Goal: Task Accomplishment & Management: Manage account settings

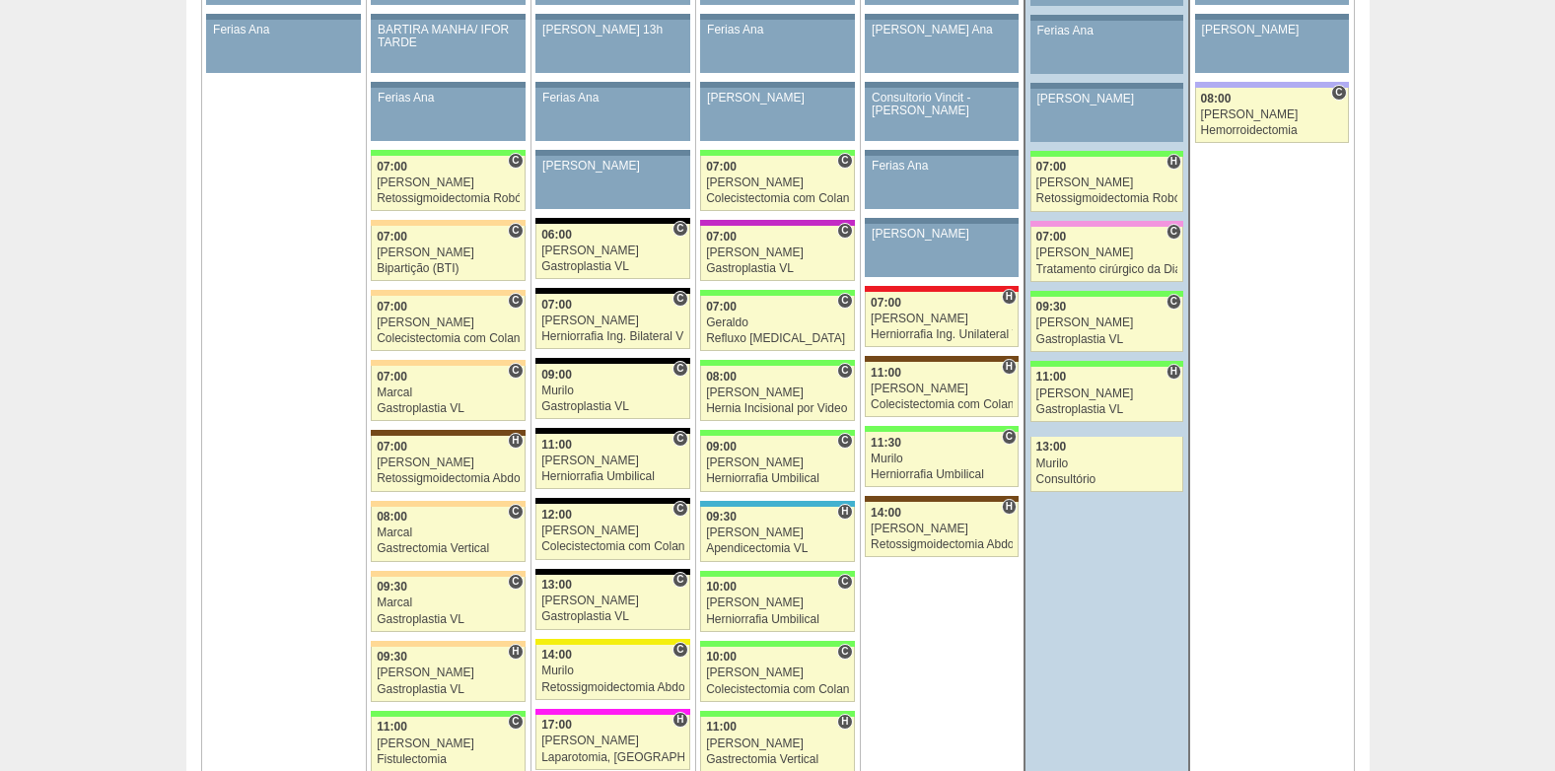
scroll to position [1184, 0]
click at [931, 305] on div "07:00" at bounding box center [942, 302] width 142 height 13
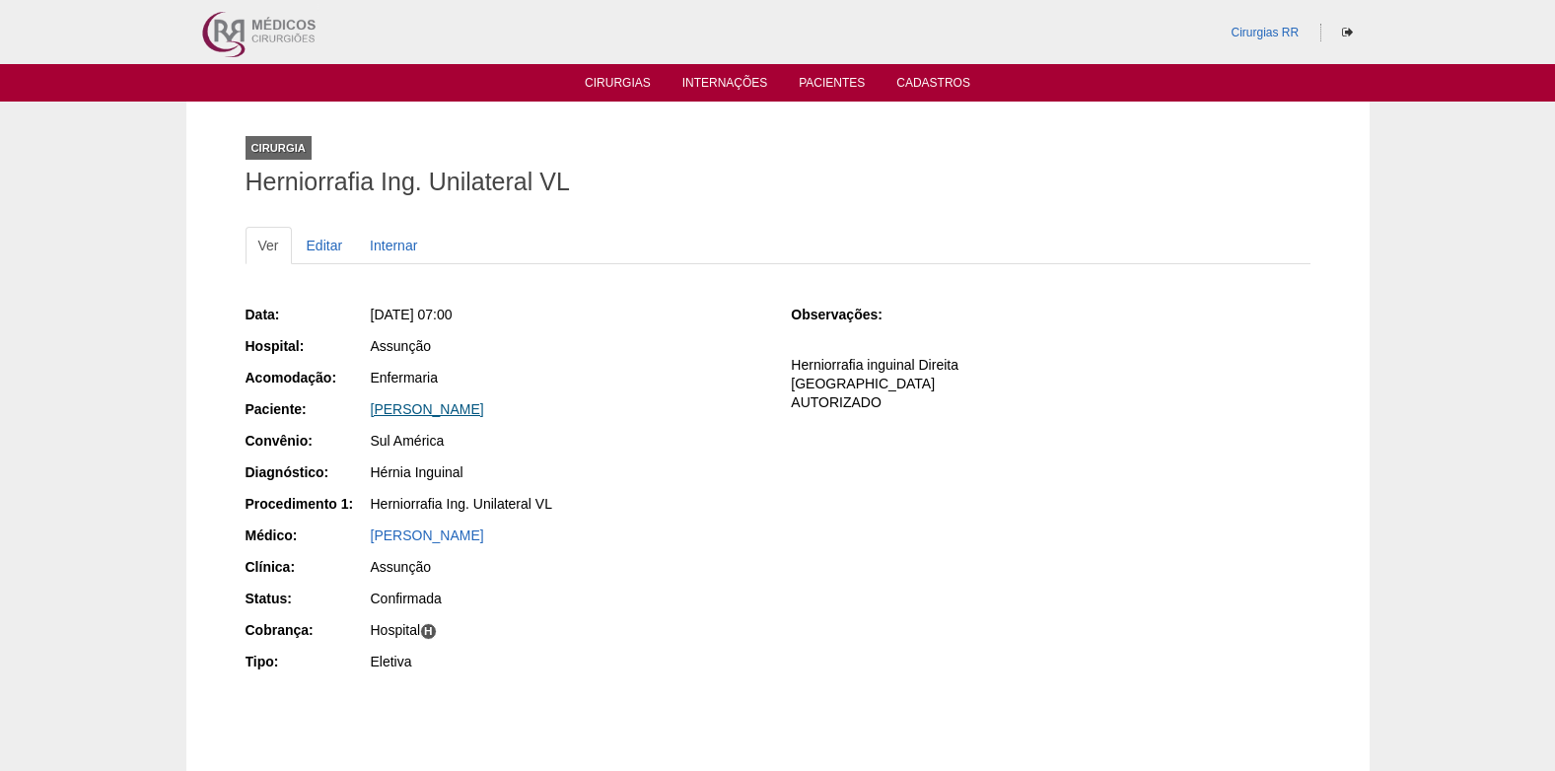
click at [438, 408] on link "[PERSON_NAME]" at bounding box center [427, 409] width 113 height 16
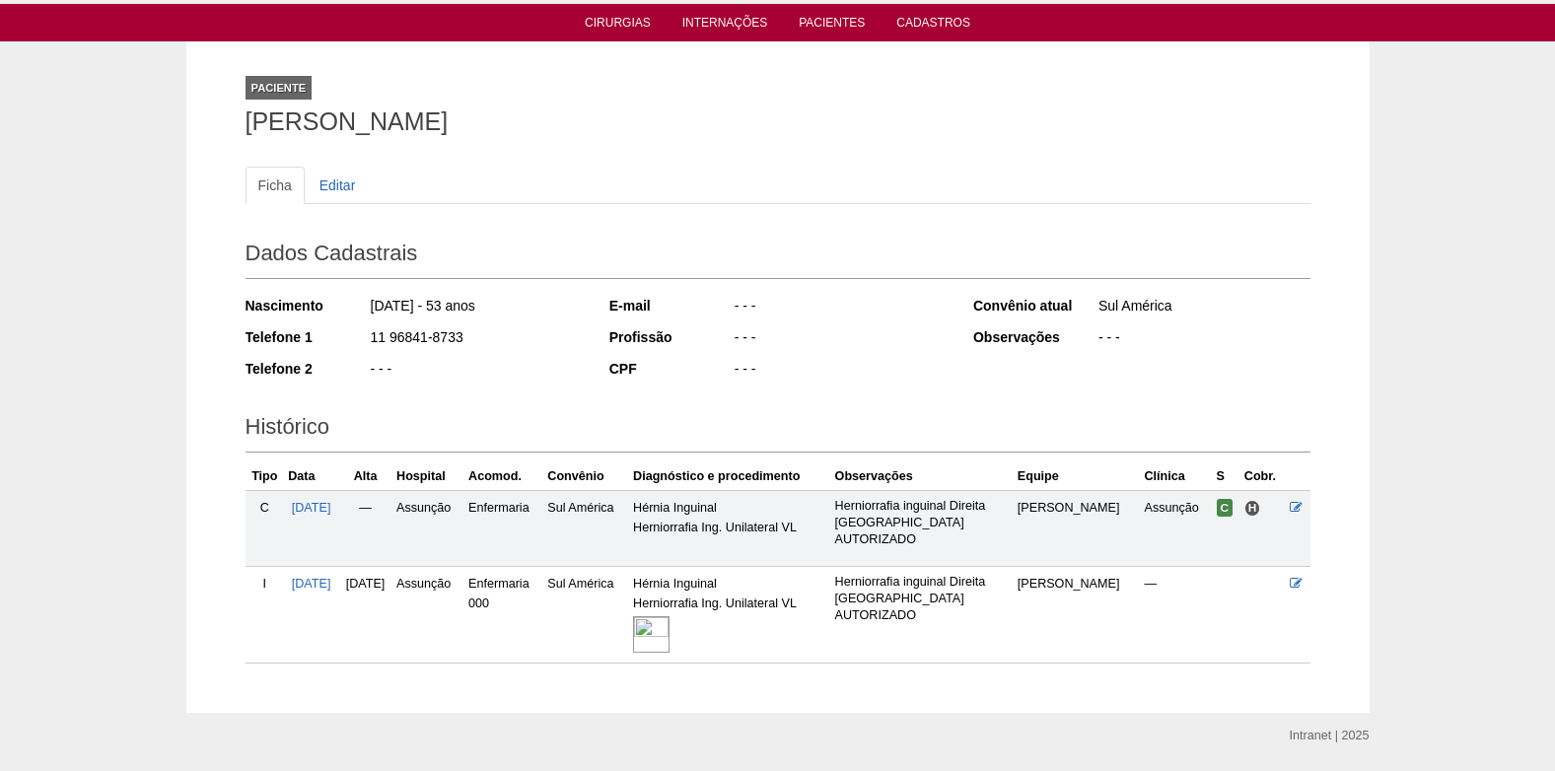
scroll to position [121, 0]
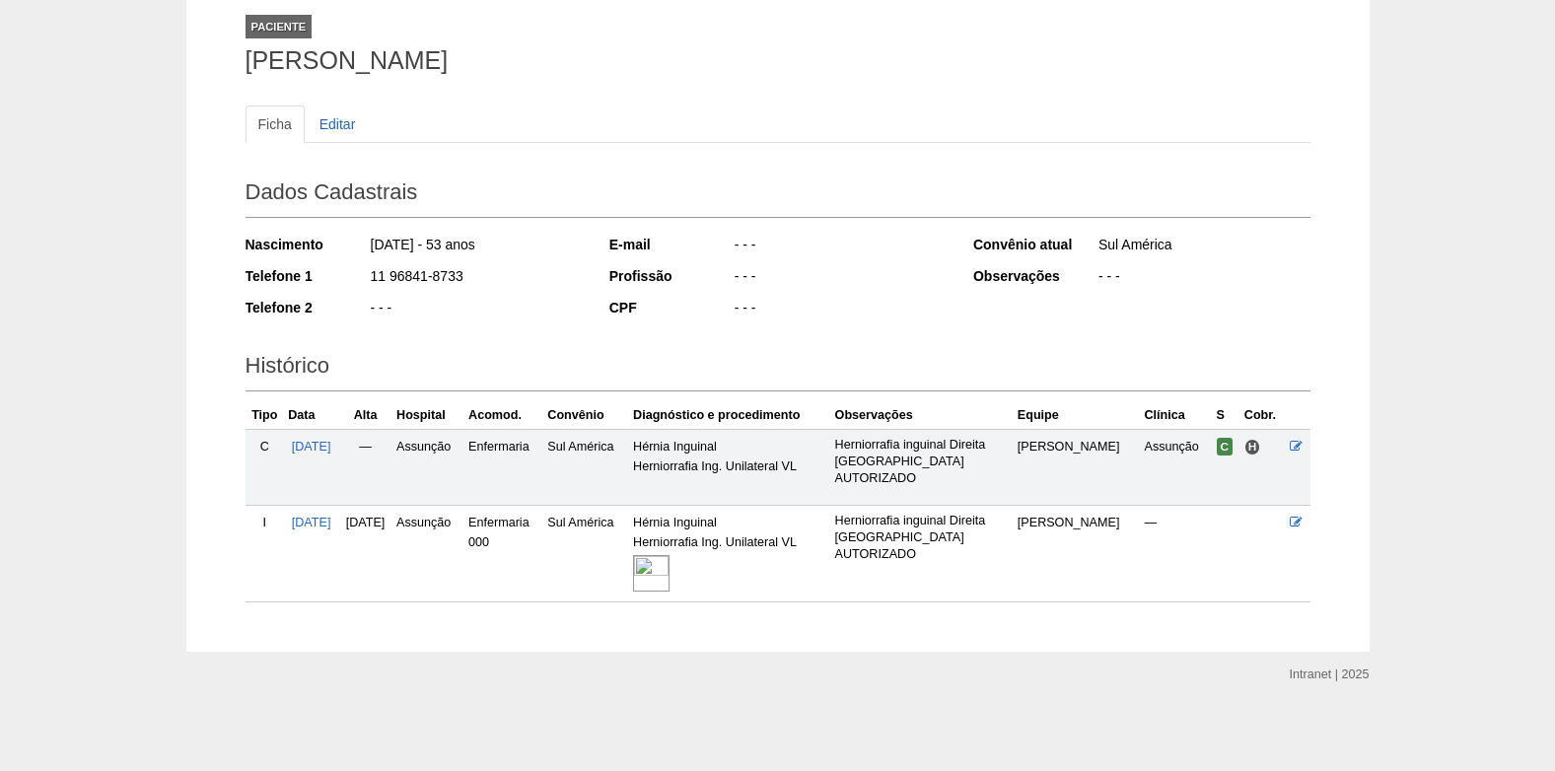
click at [670, 568] on img at bounding box center [651, 573] width 36 height 36
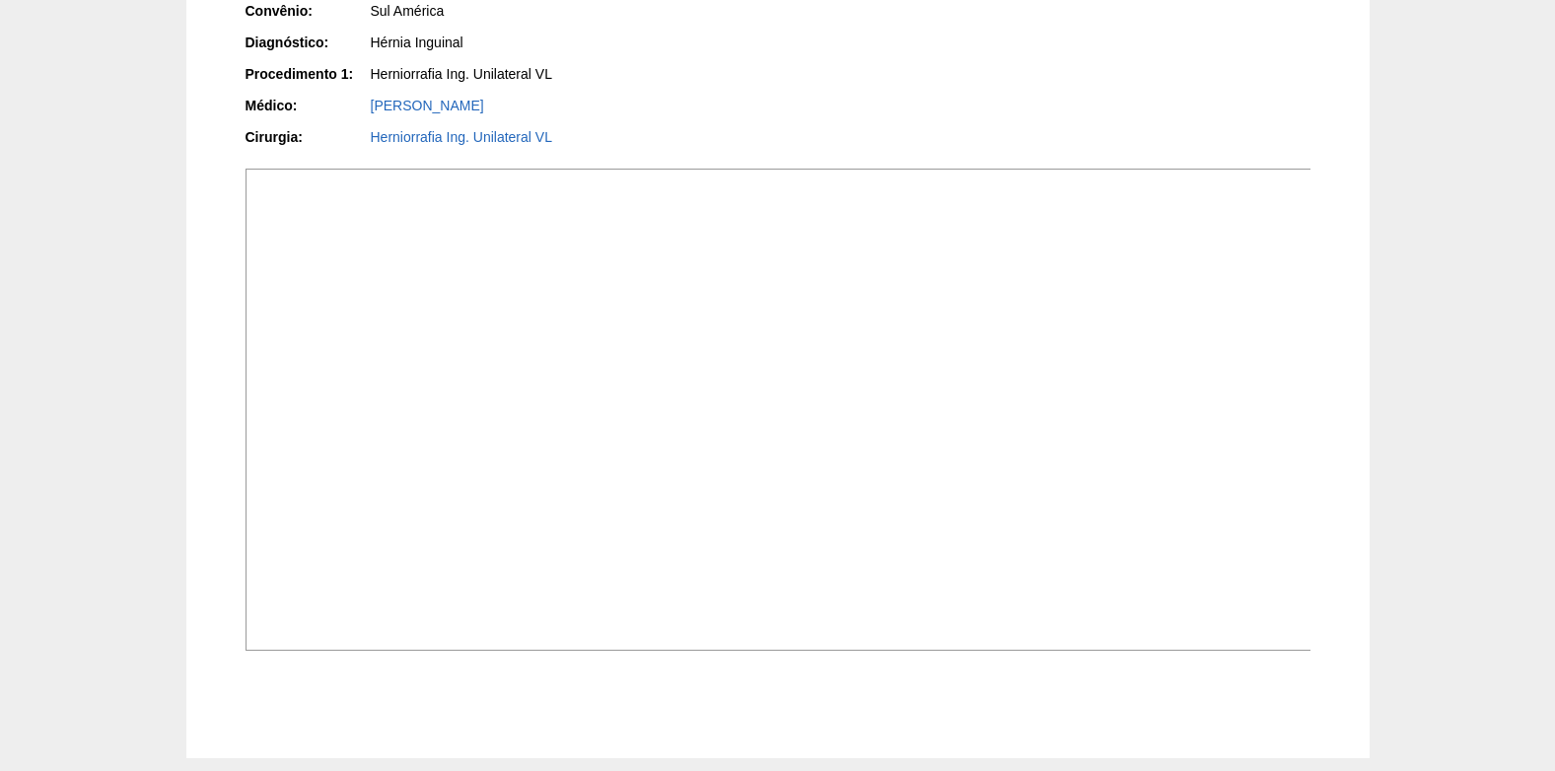
scroll to position [600, 0]
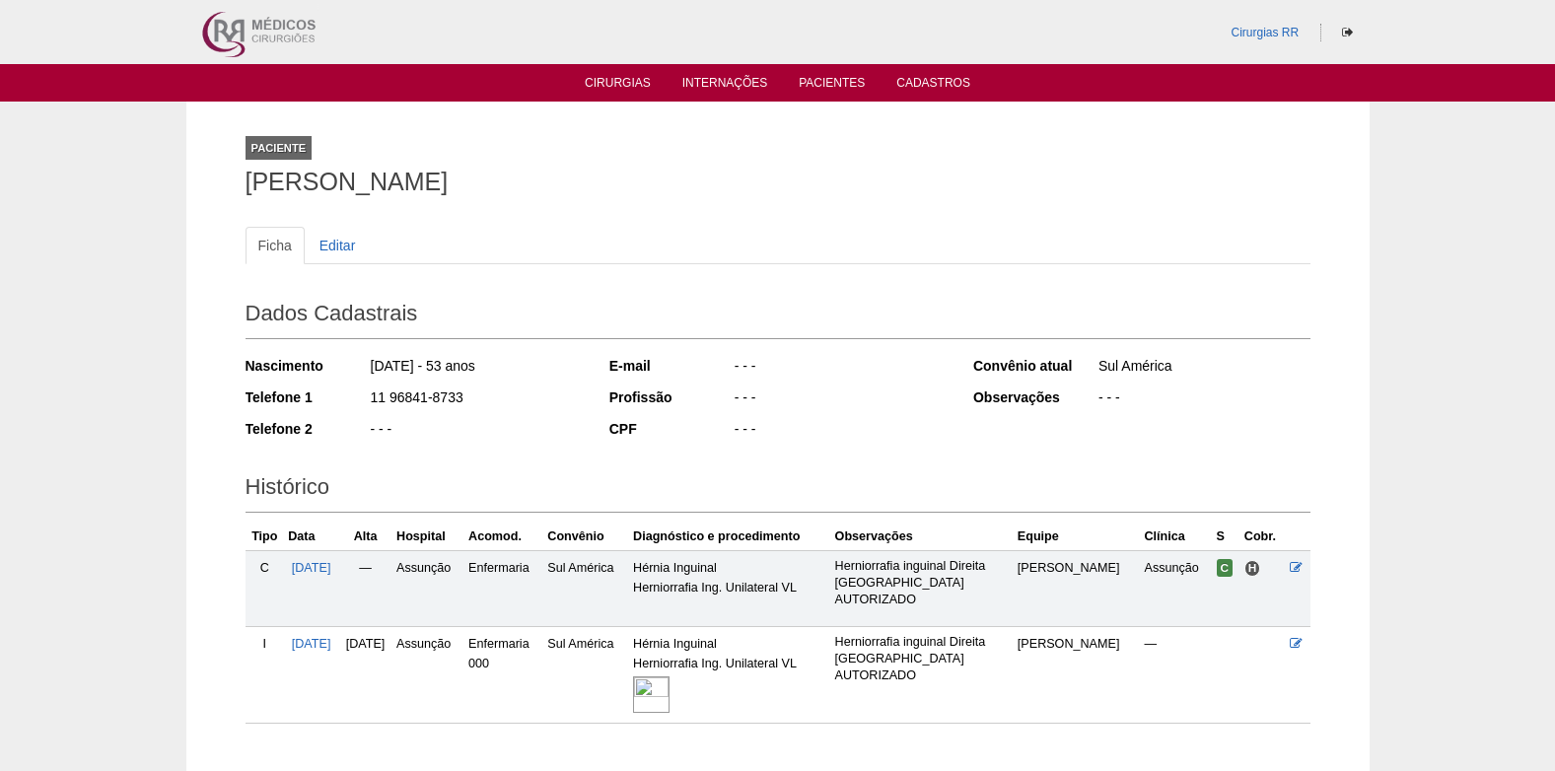
scroll to position [121, 0]
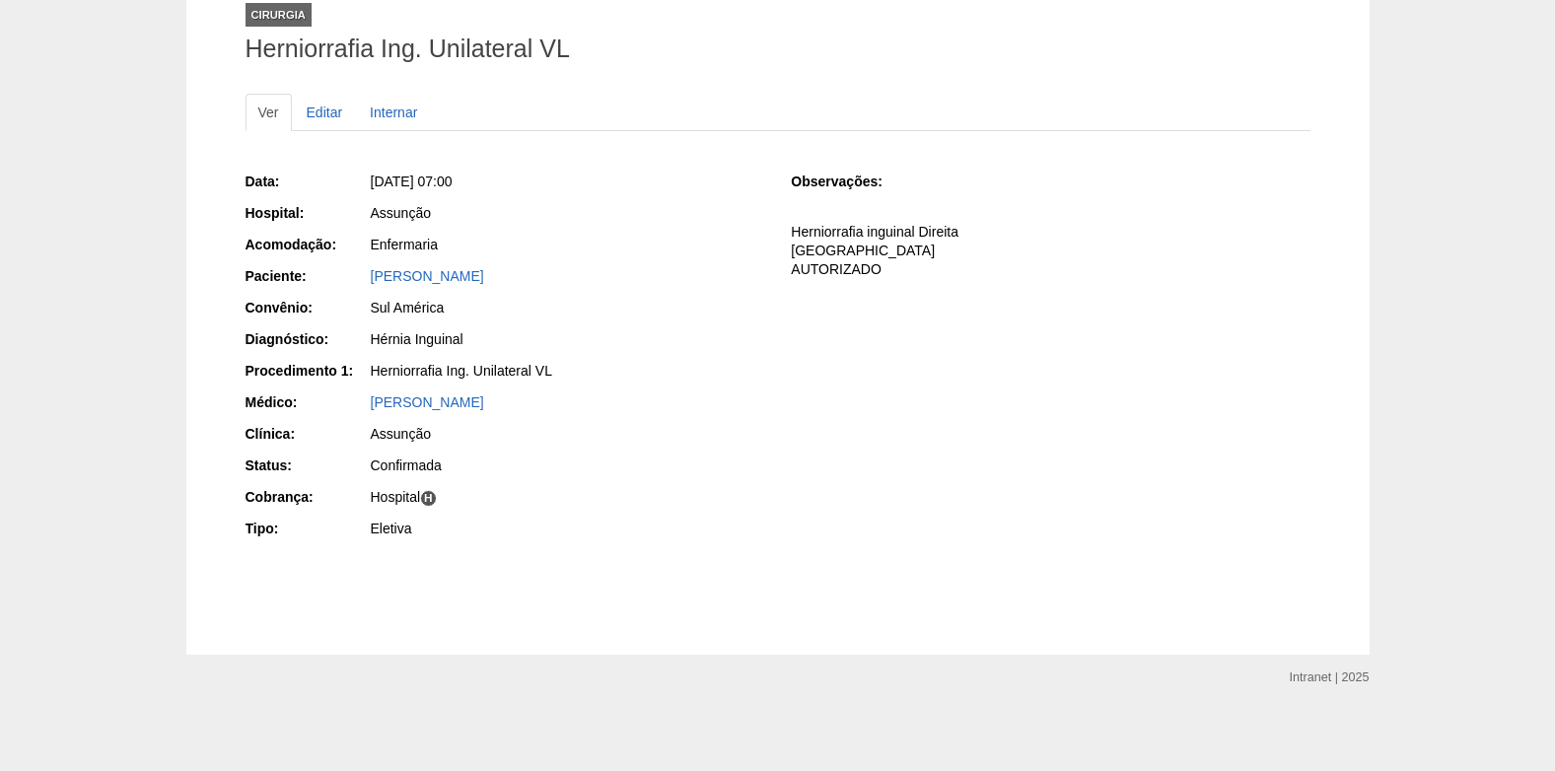
scroll to position [136, 0]
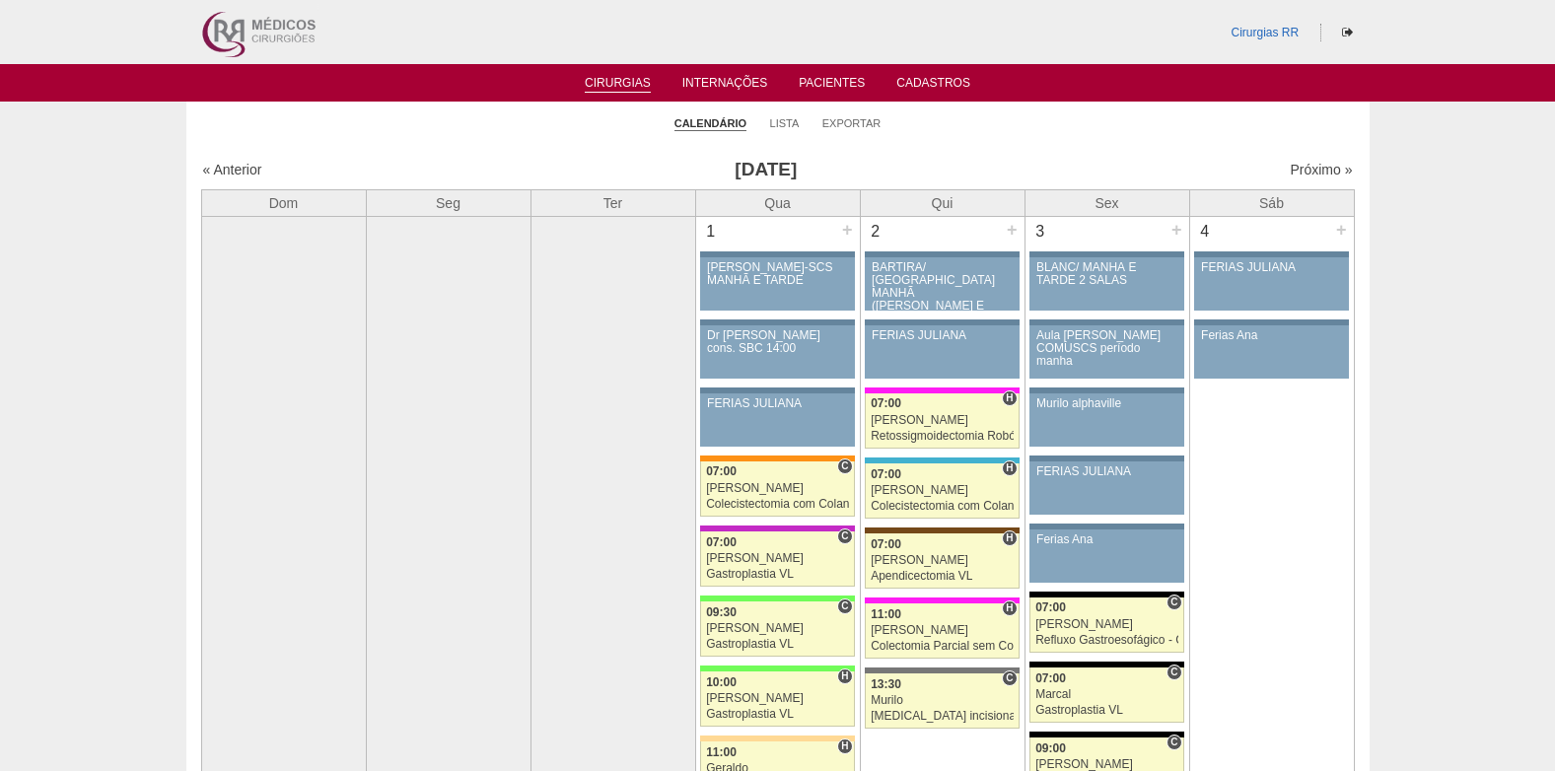
scroll to position [1184, 0]
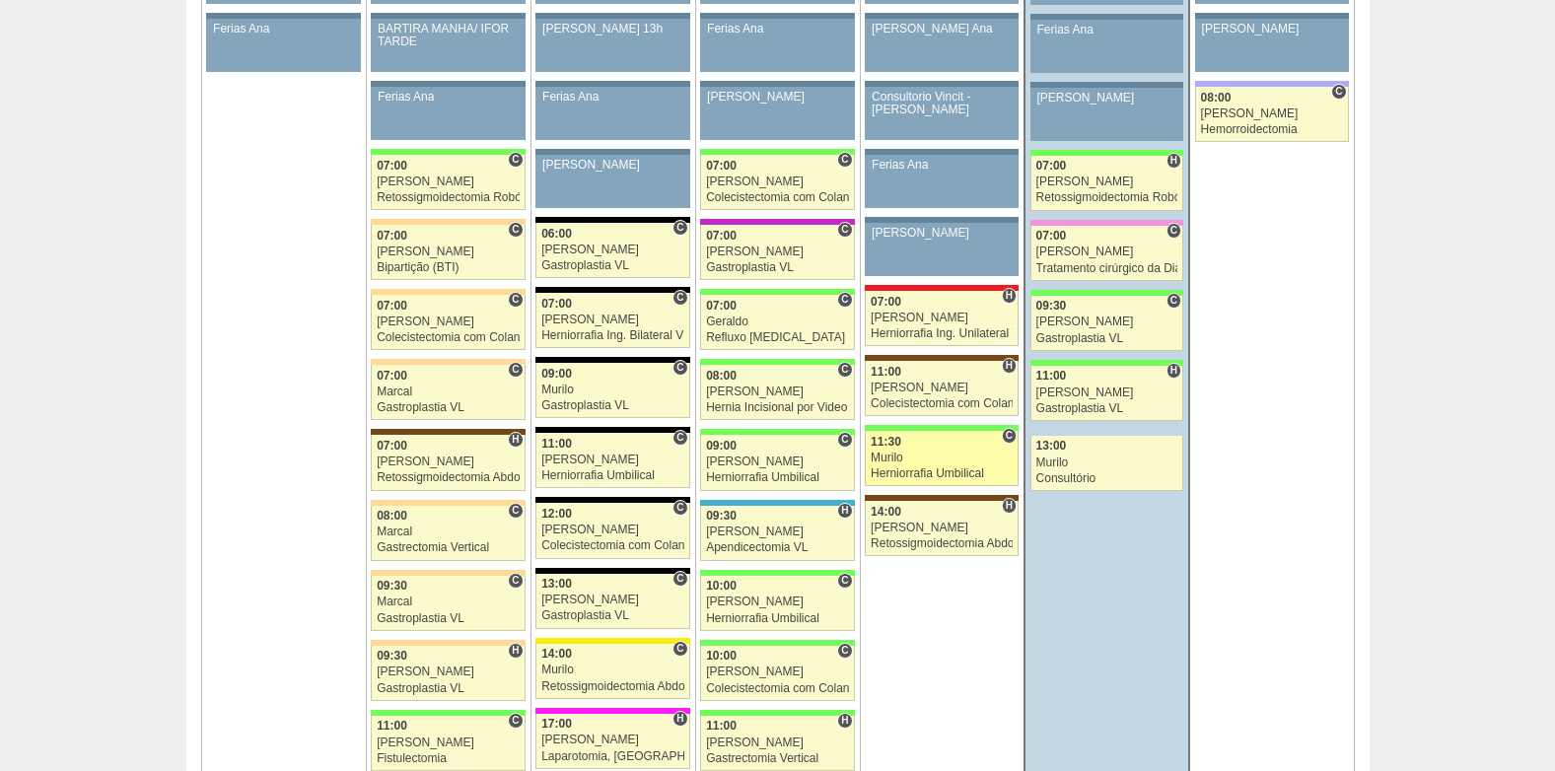
click at [930, 449] on link "88634 Murilo C 11:30 Murilo Herniorrafia Umbilical Hospital Brasil RR Médicos -…" at bounding box center [942, 458] width 154 height 55
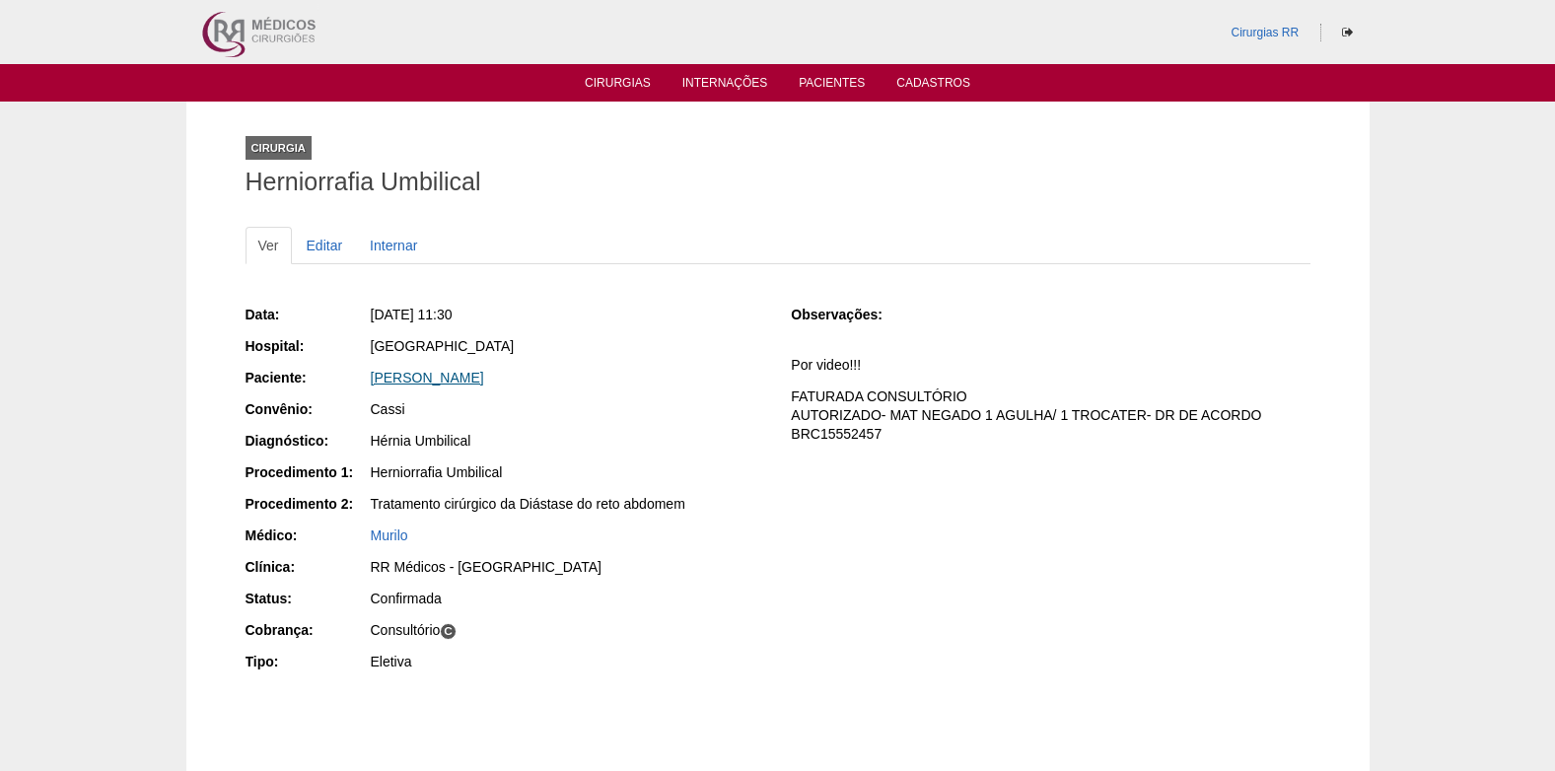
click at [425, 383] on link "[PERSON_NAME]" at bounding box center [427, 378] width 113 height 16
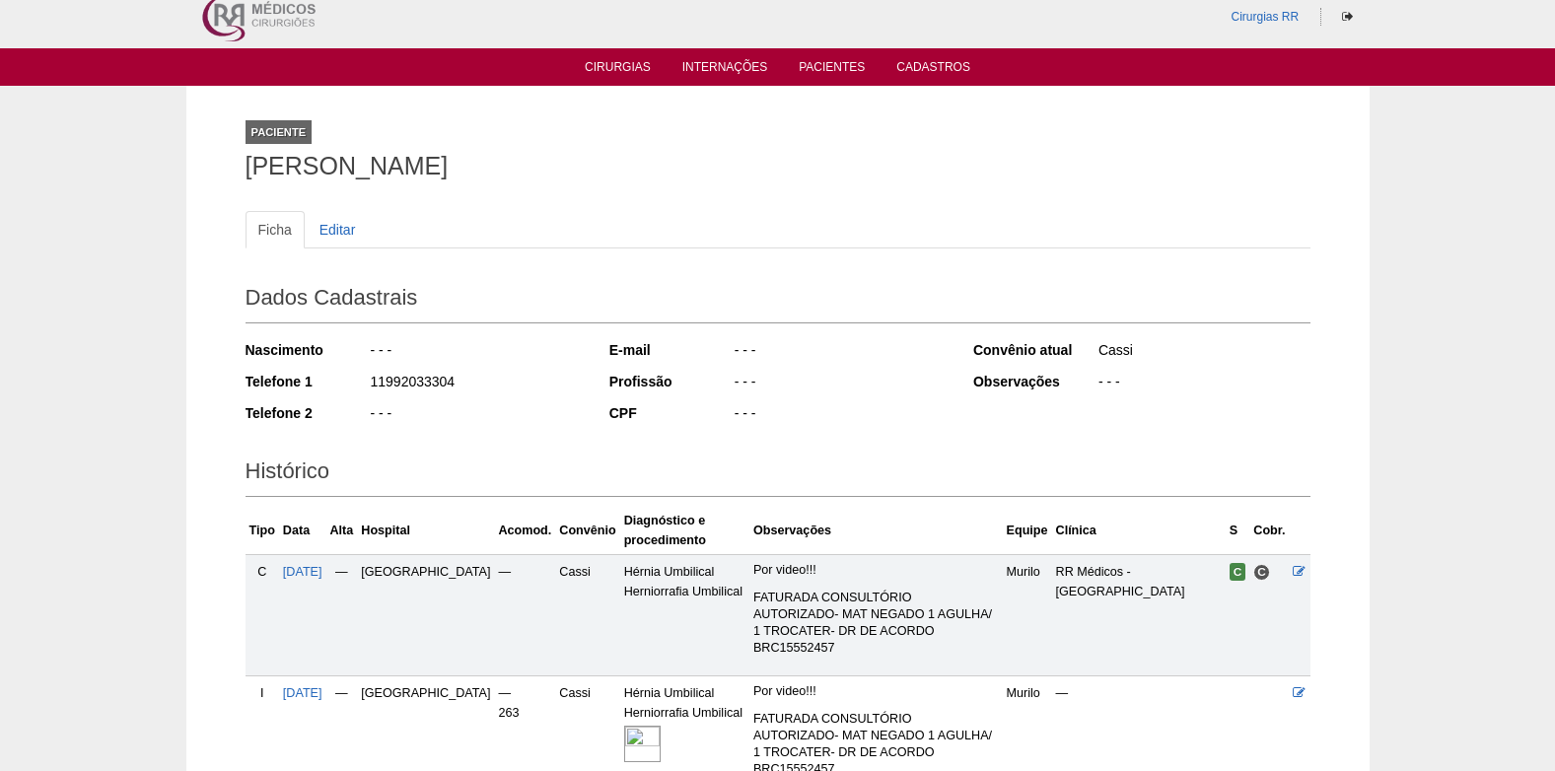
scroll to position [210, 0]
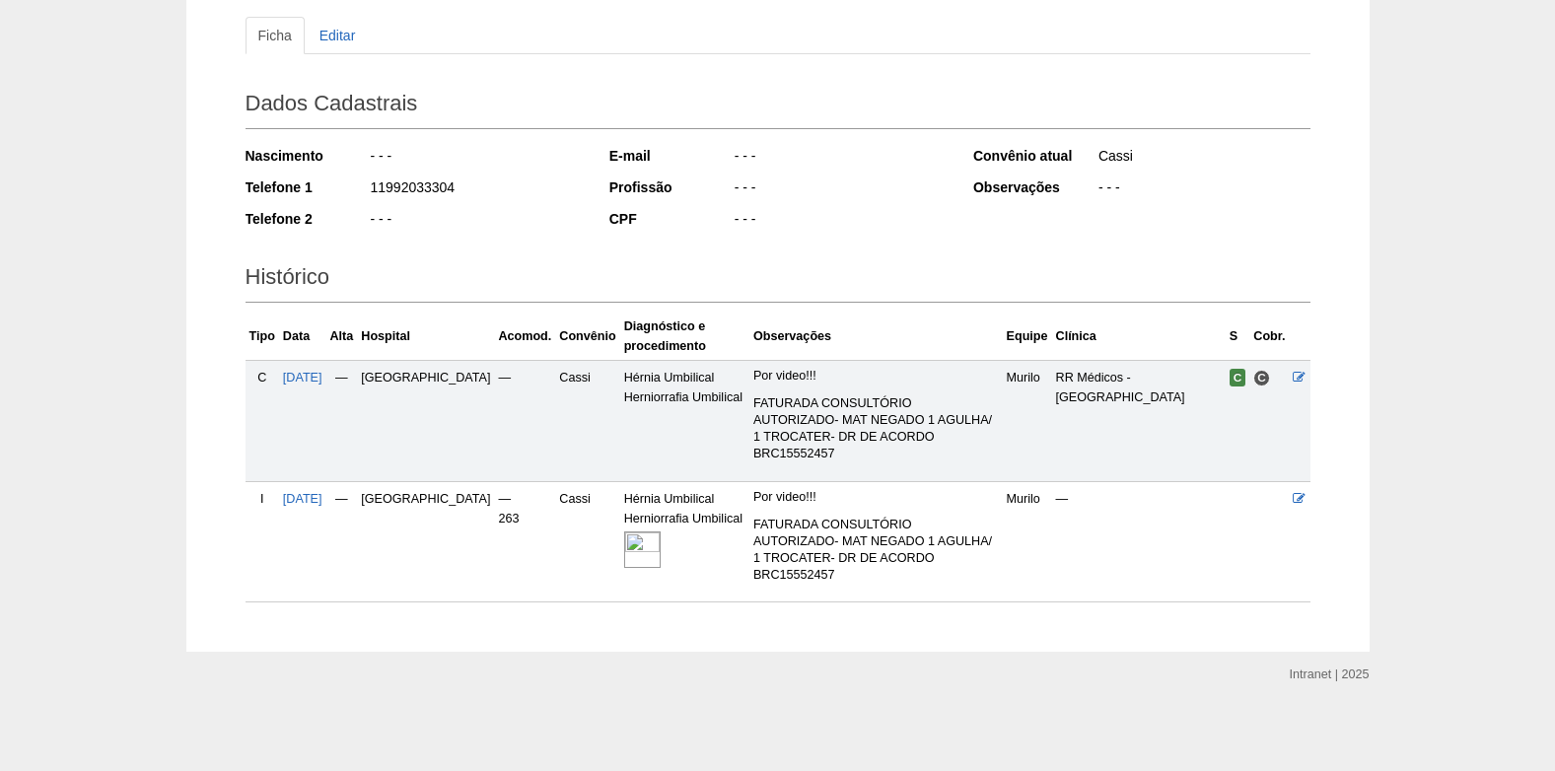
click at [624, 549] on img at bounding box center [642, 550] width 36 height 36
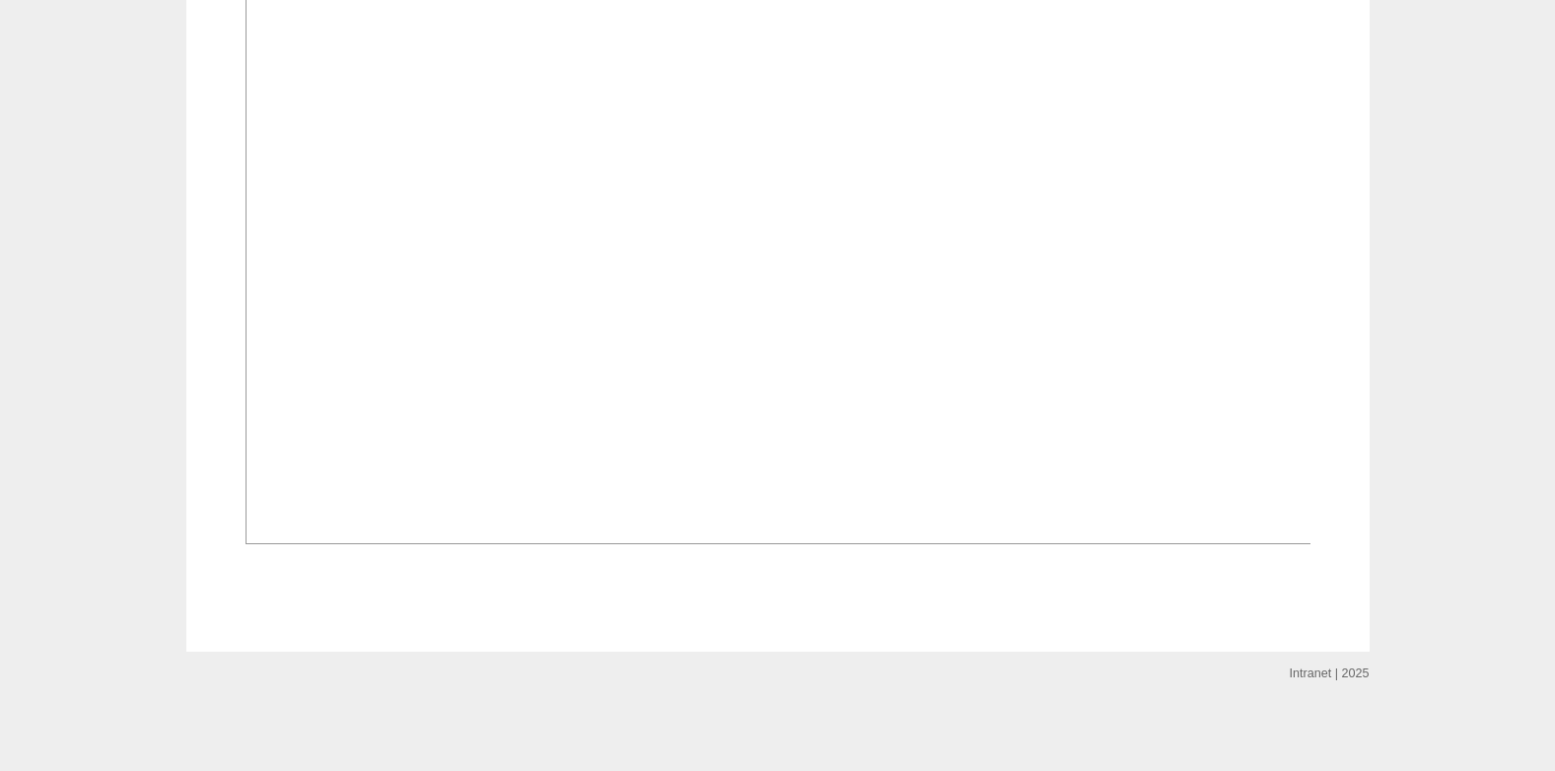
scroll to position [719, 0]
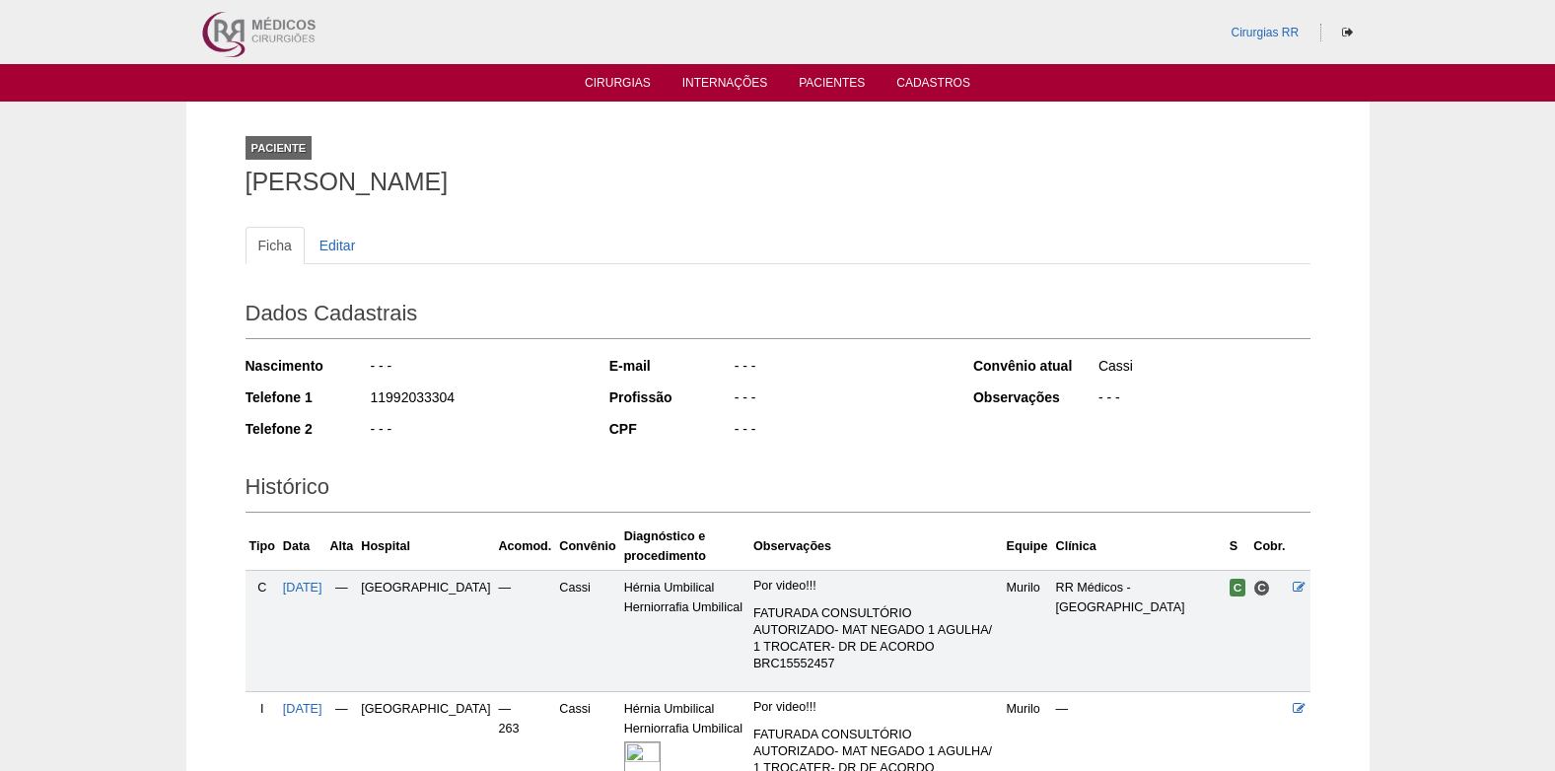
scroll to position [210, 0]
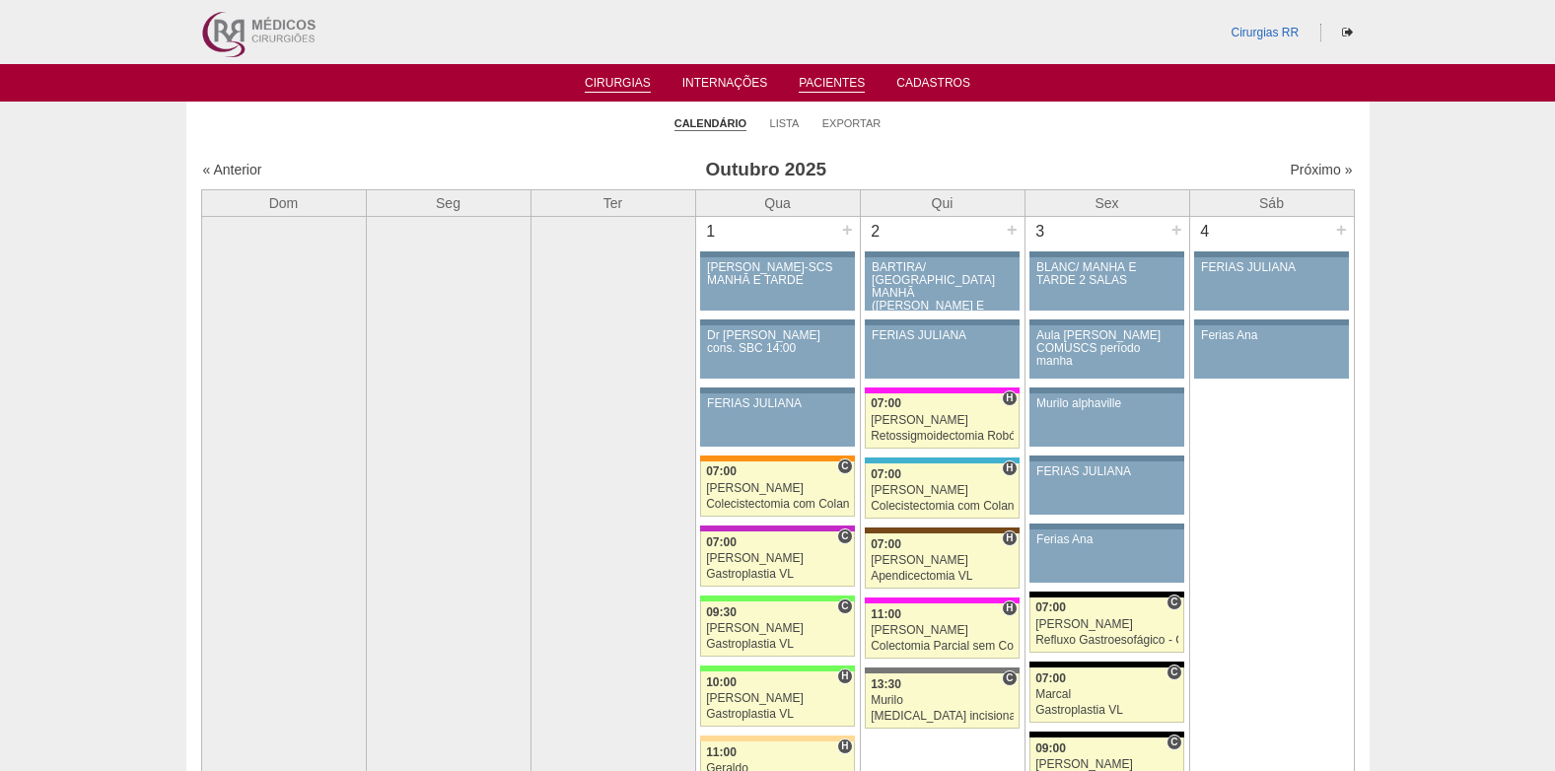
click at [847, 74] on li "Pacientes" at bounding box center [832, 82] width 94 height 16
click at [846, 77] on link "Pacientes" at bounding box center [832, 84] width 66 height 17
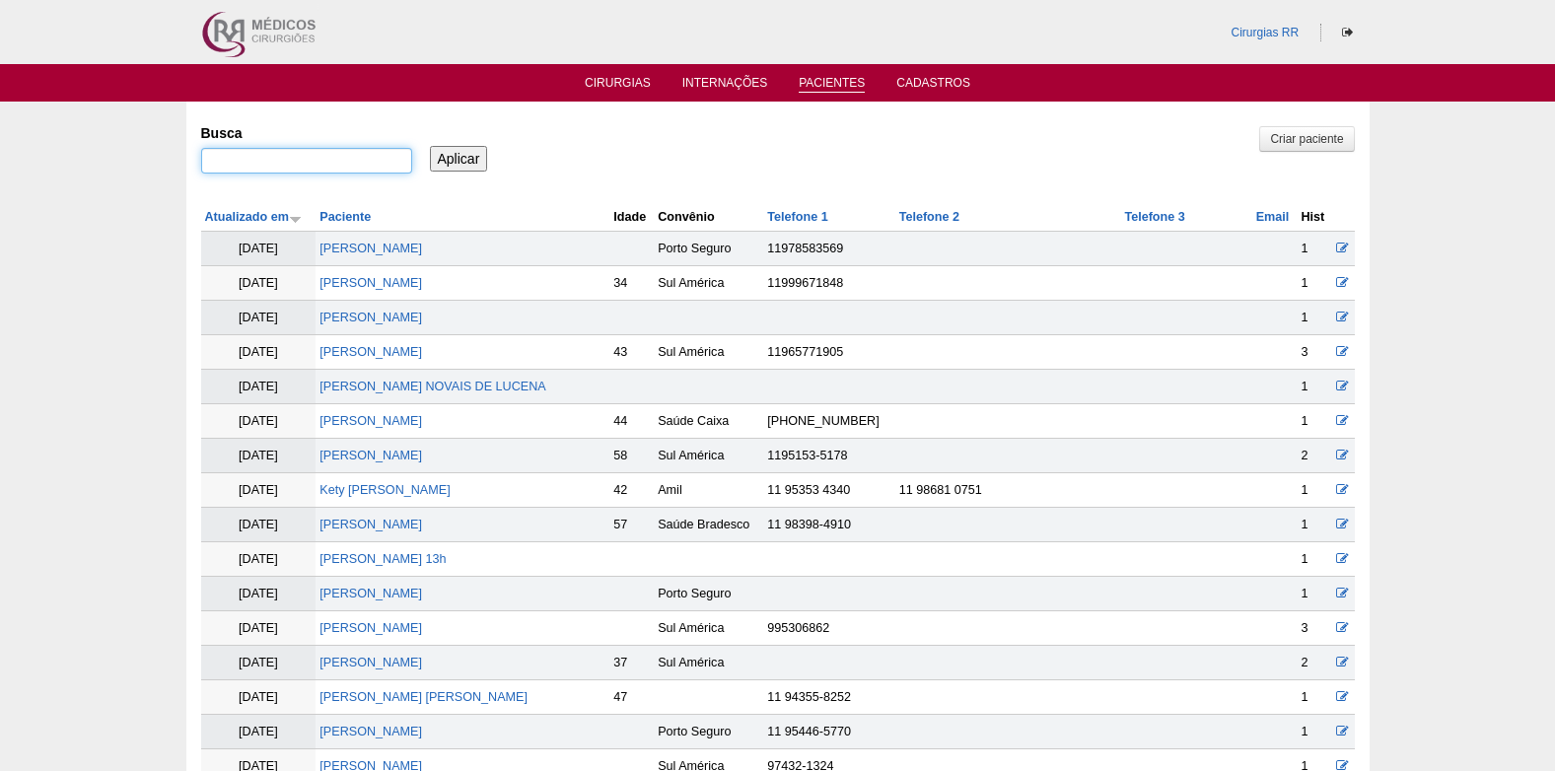
click at [324, 161] on input "Busca" at bounding box center [306, 161] width 211 height 26
paste input "SHIRLEY GONÇALVES BRANDÃO FERREIRA"
type input "SHIRLEY GONÇALVES BRANDÃO FERREIRA"
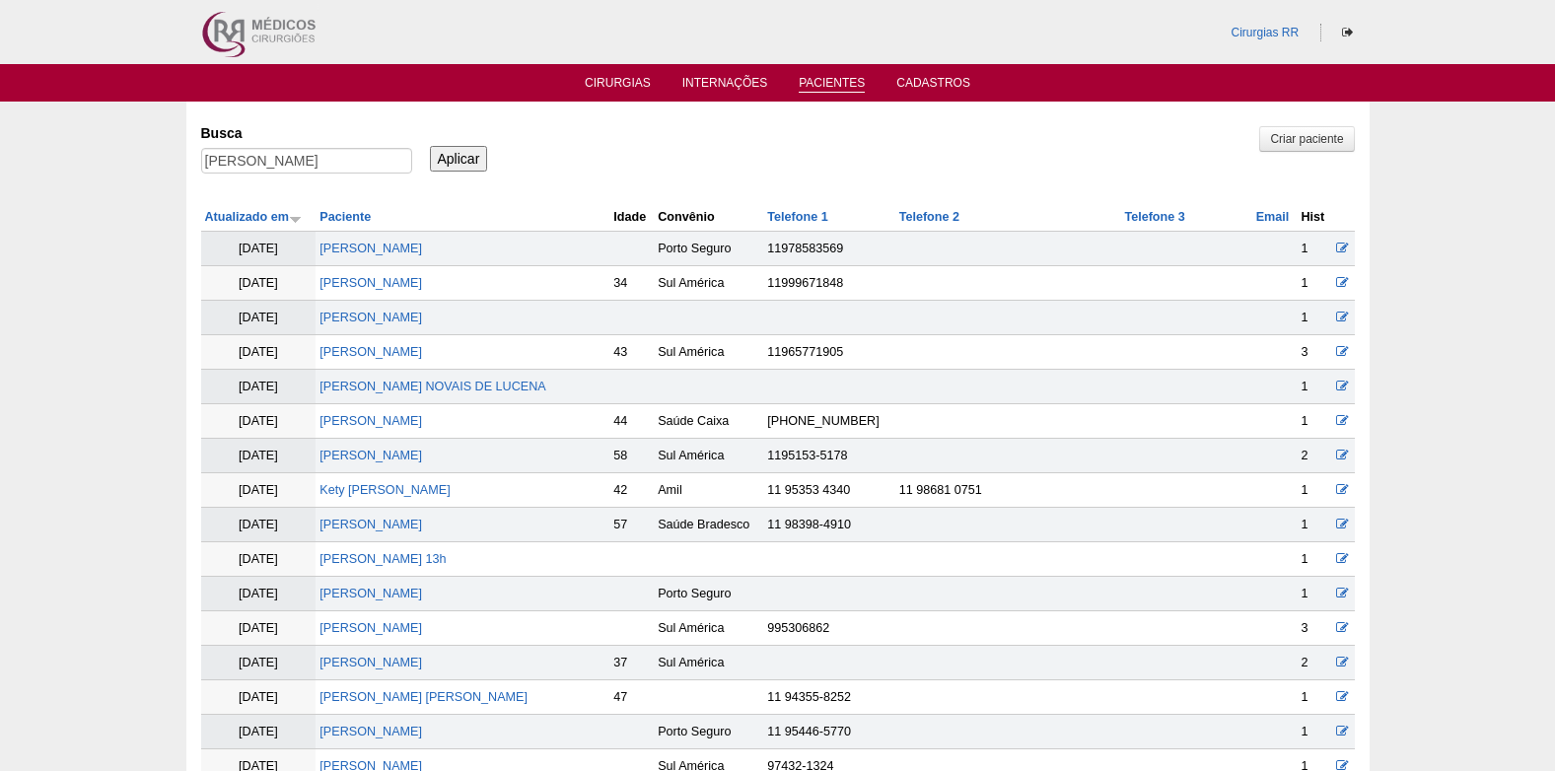
click at [467, 168] on input "Aplicar" at bounding box center [459, 159] width 58 height 26
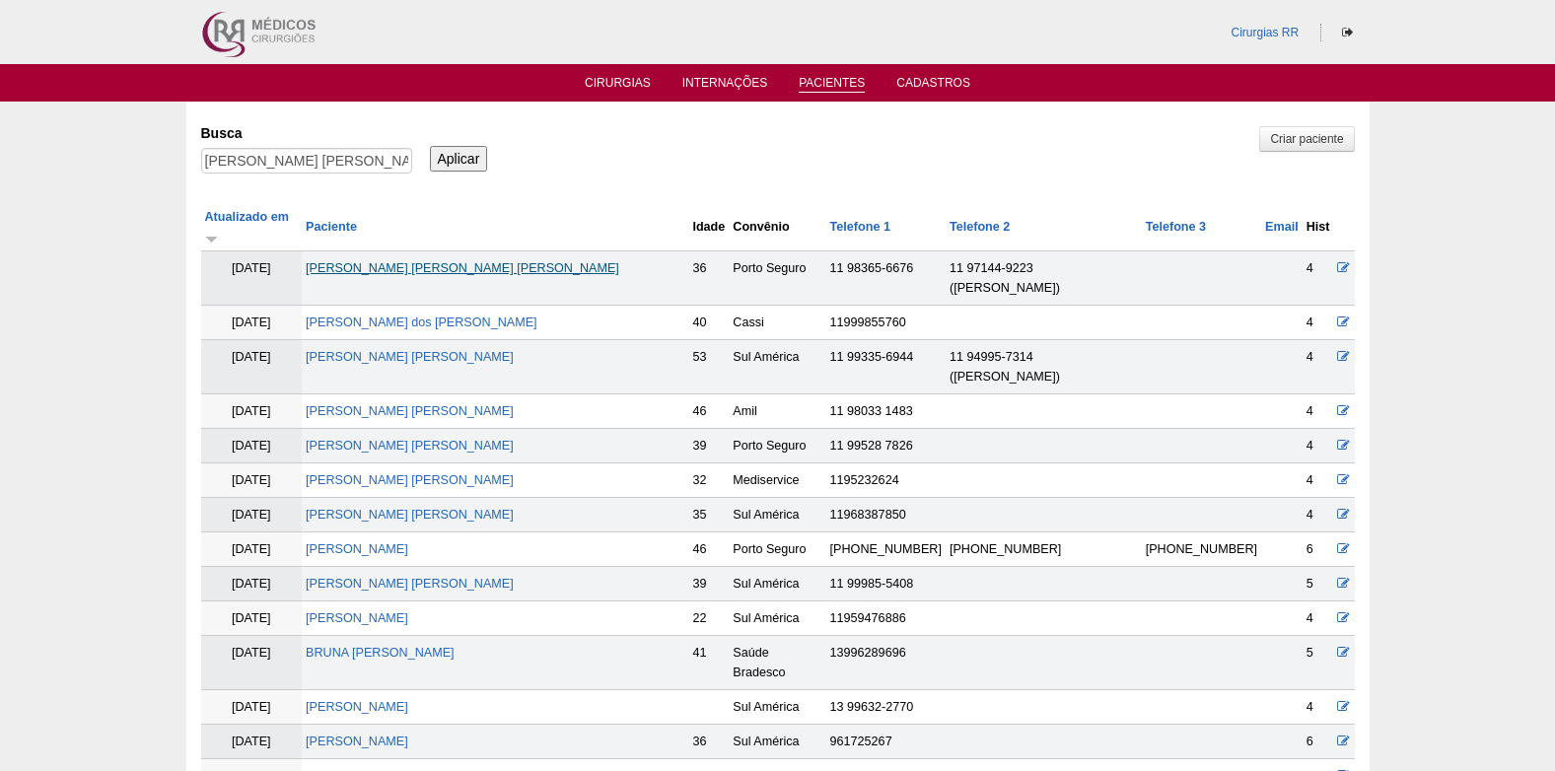
click at [443, 261] on link "[PERSON_NAME]" at bounding box center [463, 268] width 314 height 14
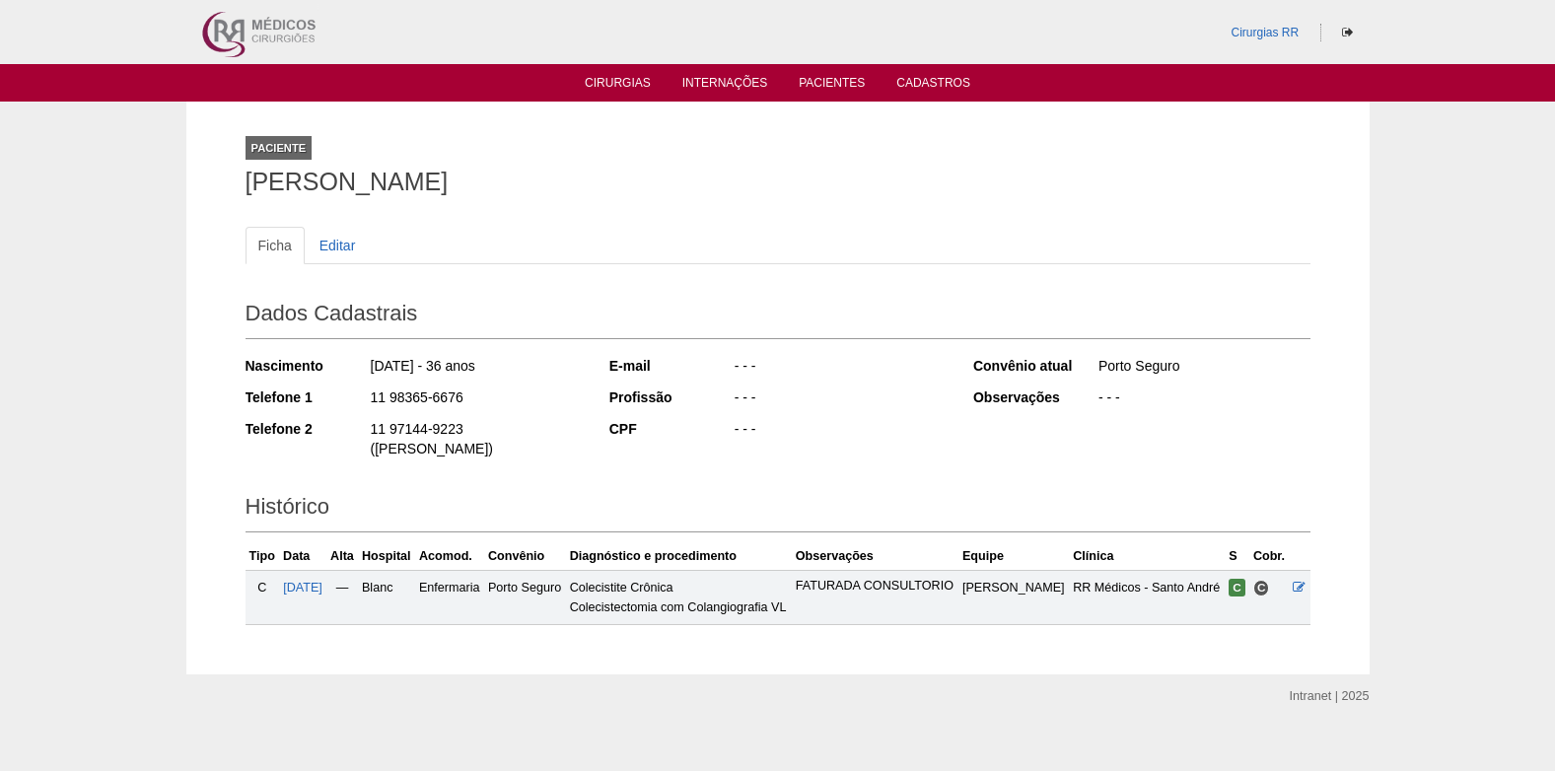
scroll to position [3, 0]
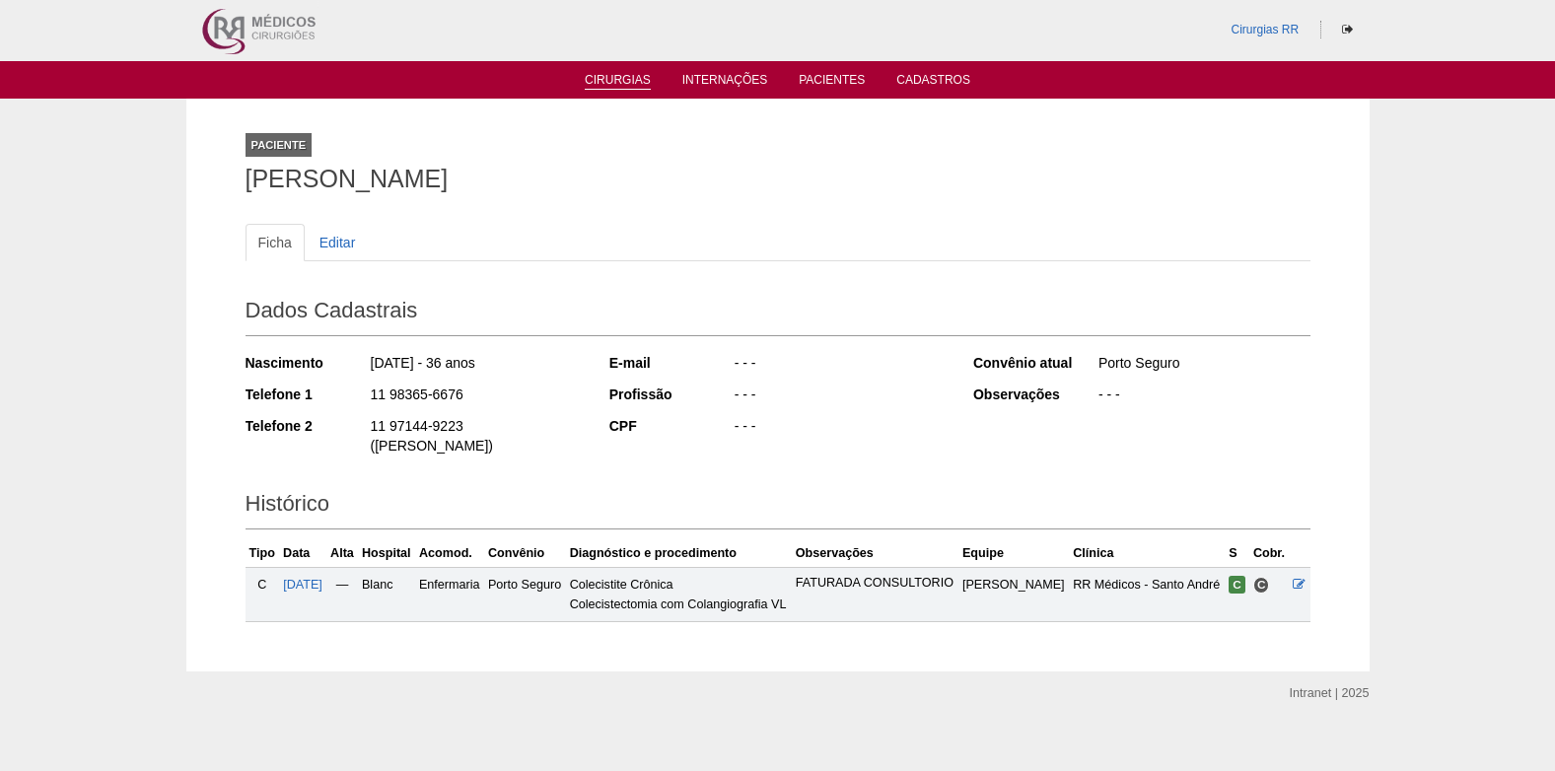
click at [597, 87] on link "Cirurgias" at bounding box center [618, 81] width 66 height 17
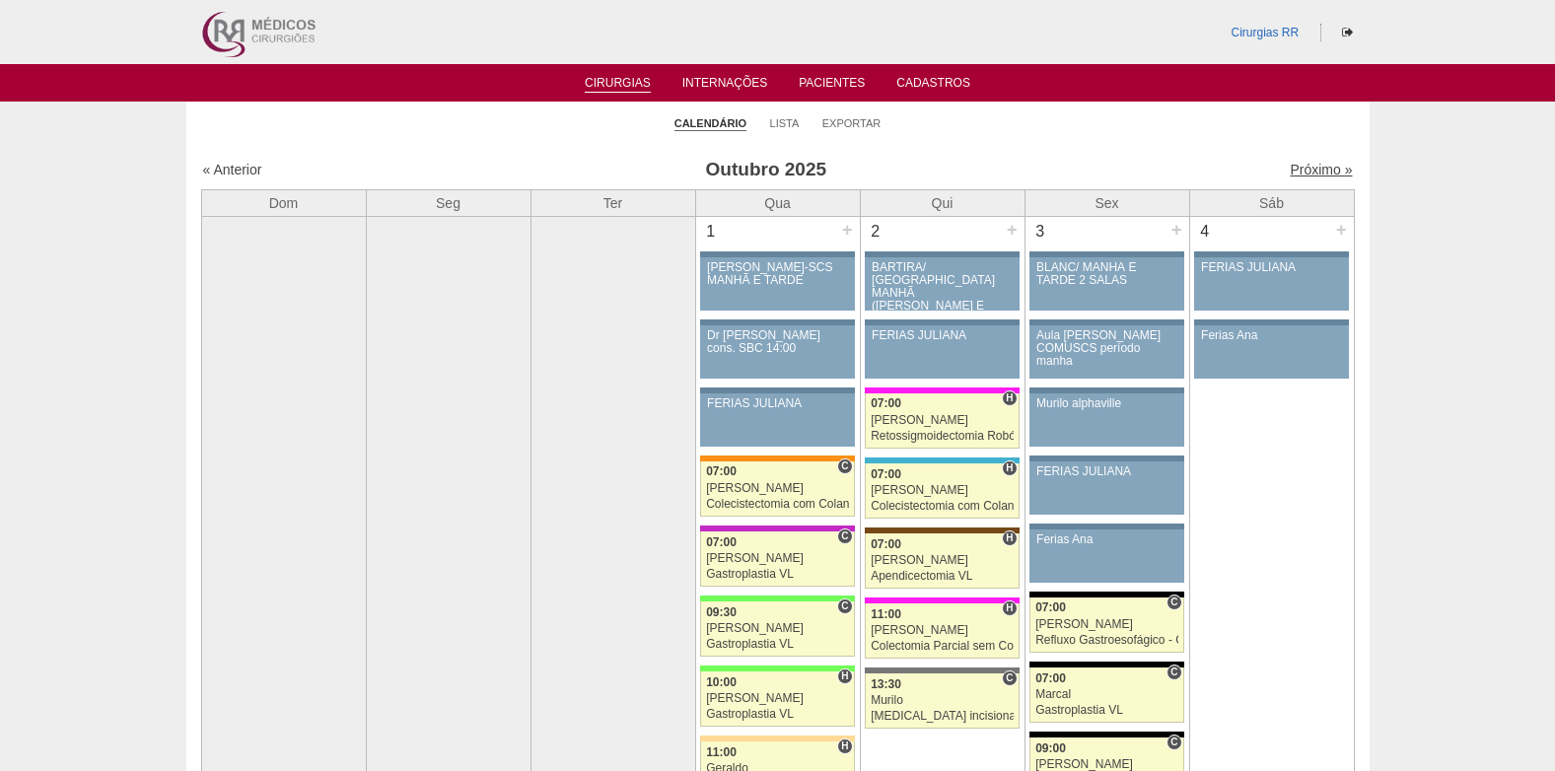
click at [1301, 163] on link "Próximo »" at bounding box center [1321, 170] width 62 height 16
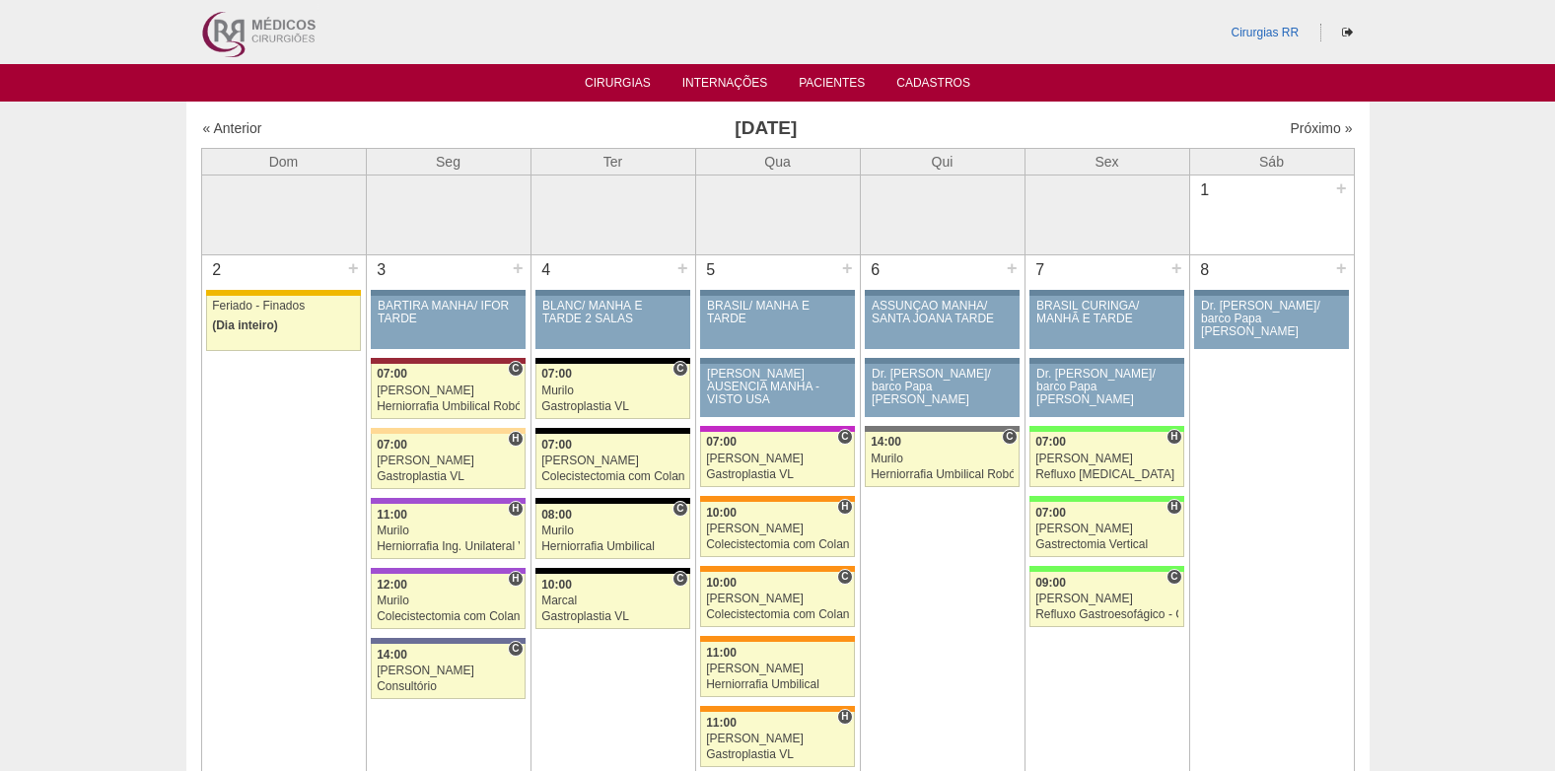
click at [1274, 132] on div "Próximo »" at bounding box center [1215, 128] width 276 height 20
click at [1300, 131] on link "Próximo »" at bounding box center [1321, 128] width 62 height 16
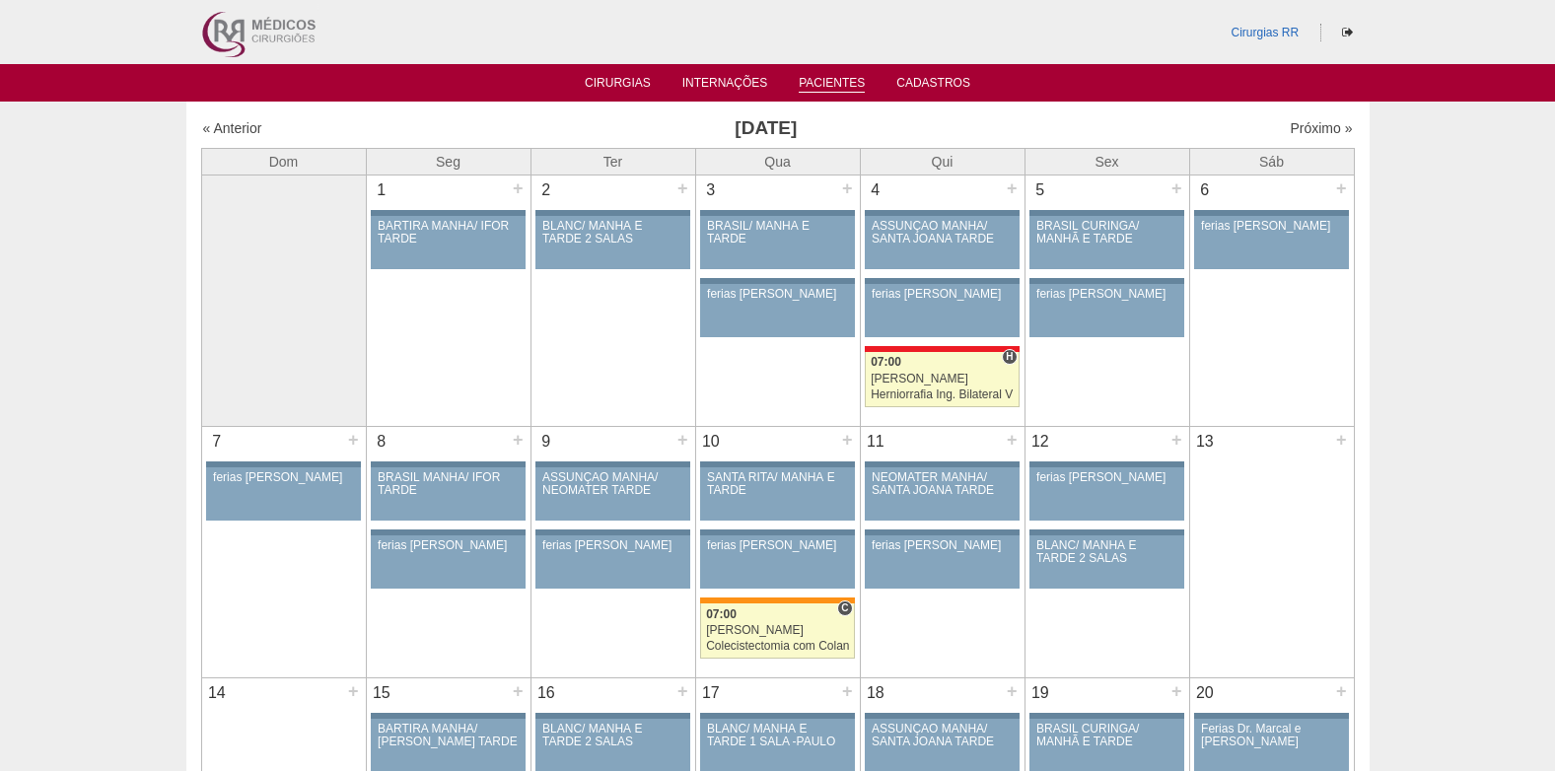
click at [829, 85] on link "Pacientes" at bounding box center [832, 84] width 66 height 17
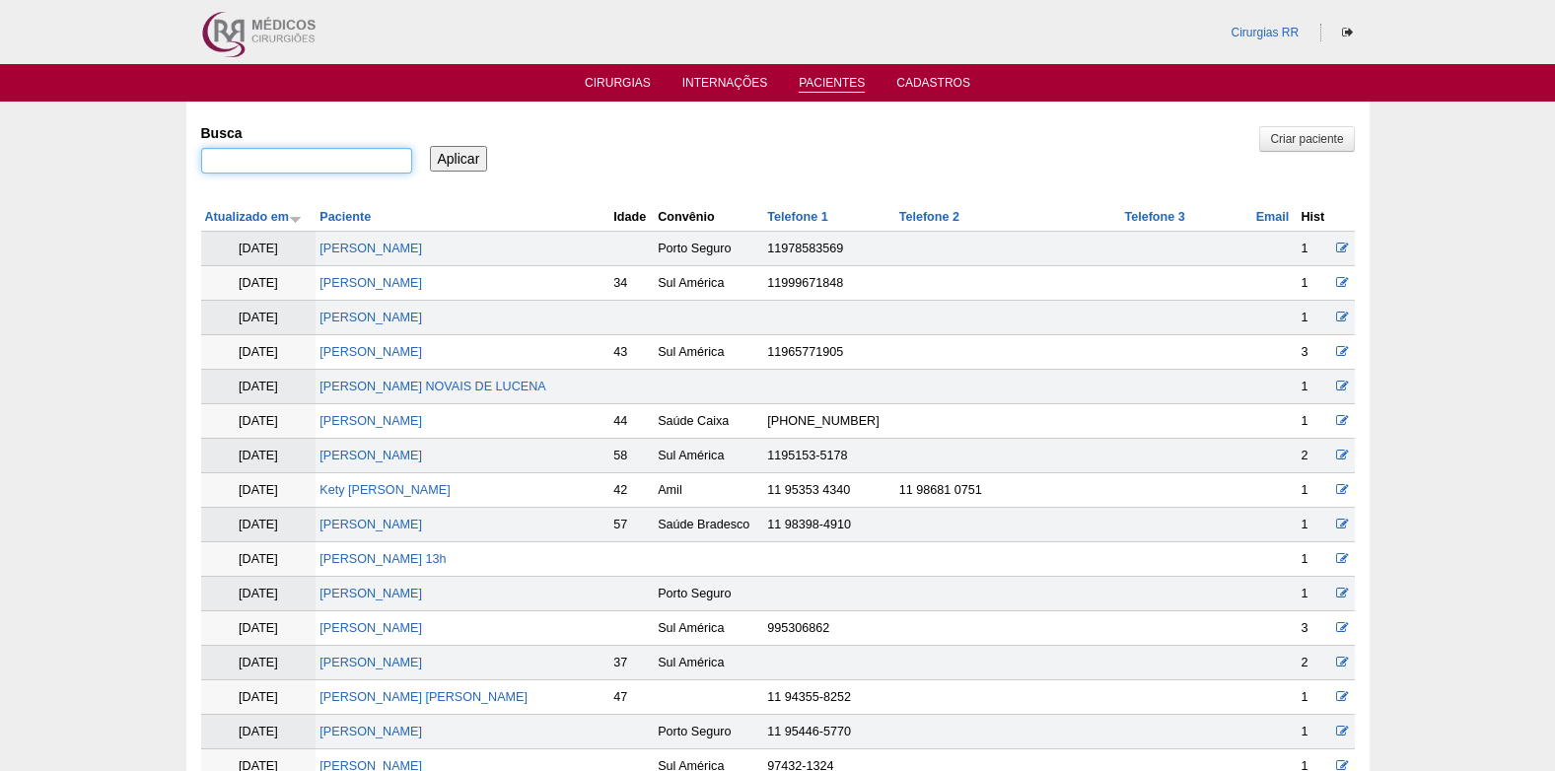
click at [369, 166] on input "Busca" at bounding box center [306, 161] width 211 height 26
paste input "ELIANE NUNES COELHO SILVA"
type input "ELIANE NUNES COELHO SILVA"
click at [450, 161] on input "Aplicar" at bounding box center [459, 159] width 58 height 26
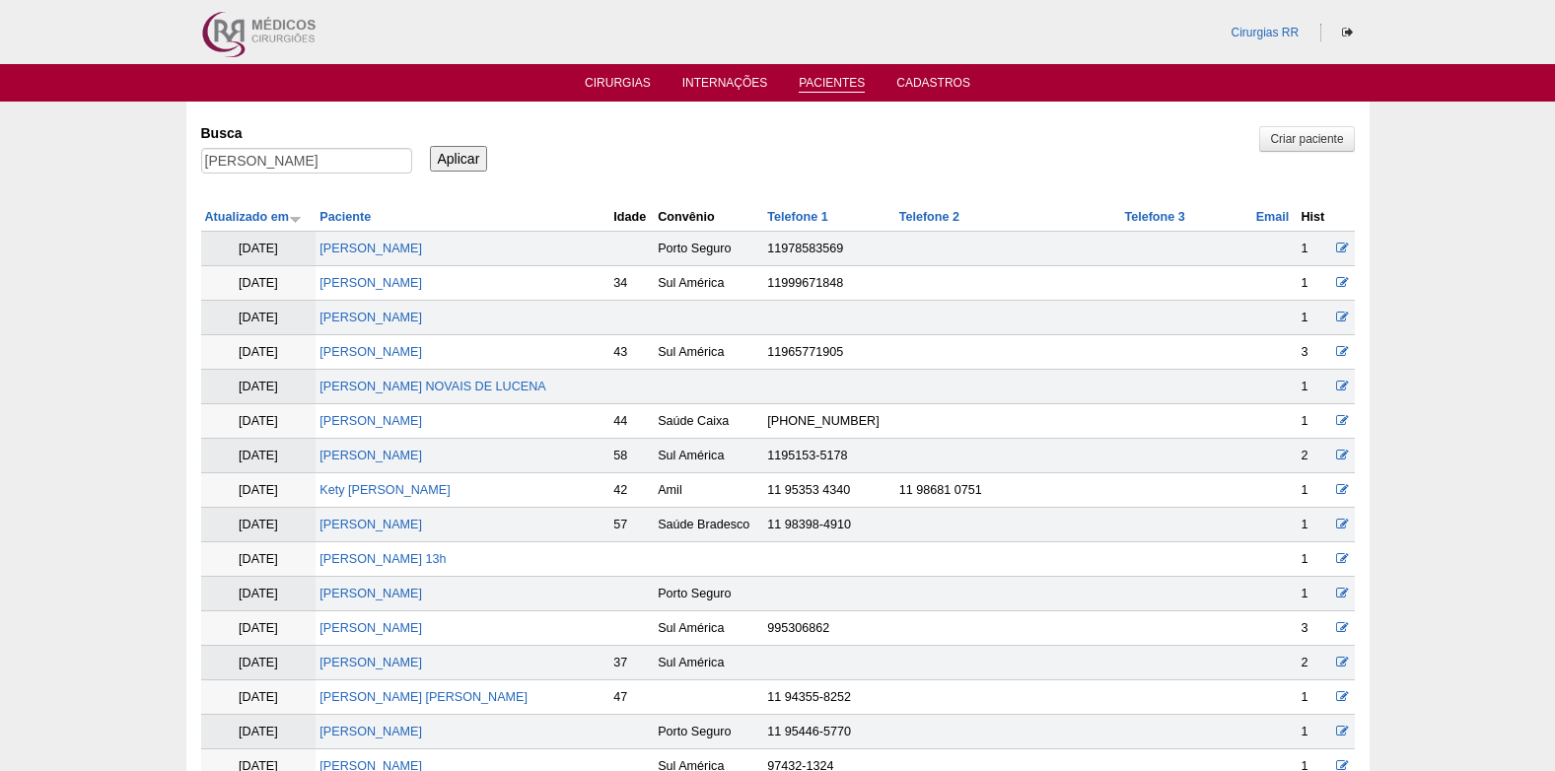
scroll to position [0, 0]
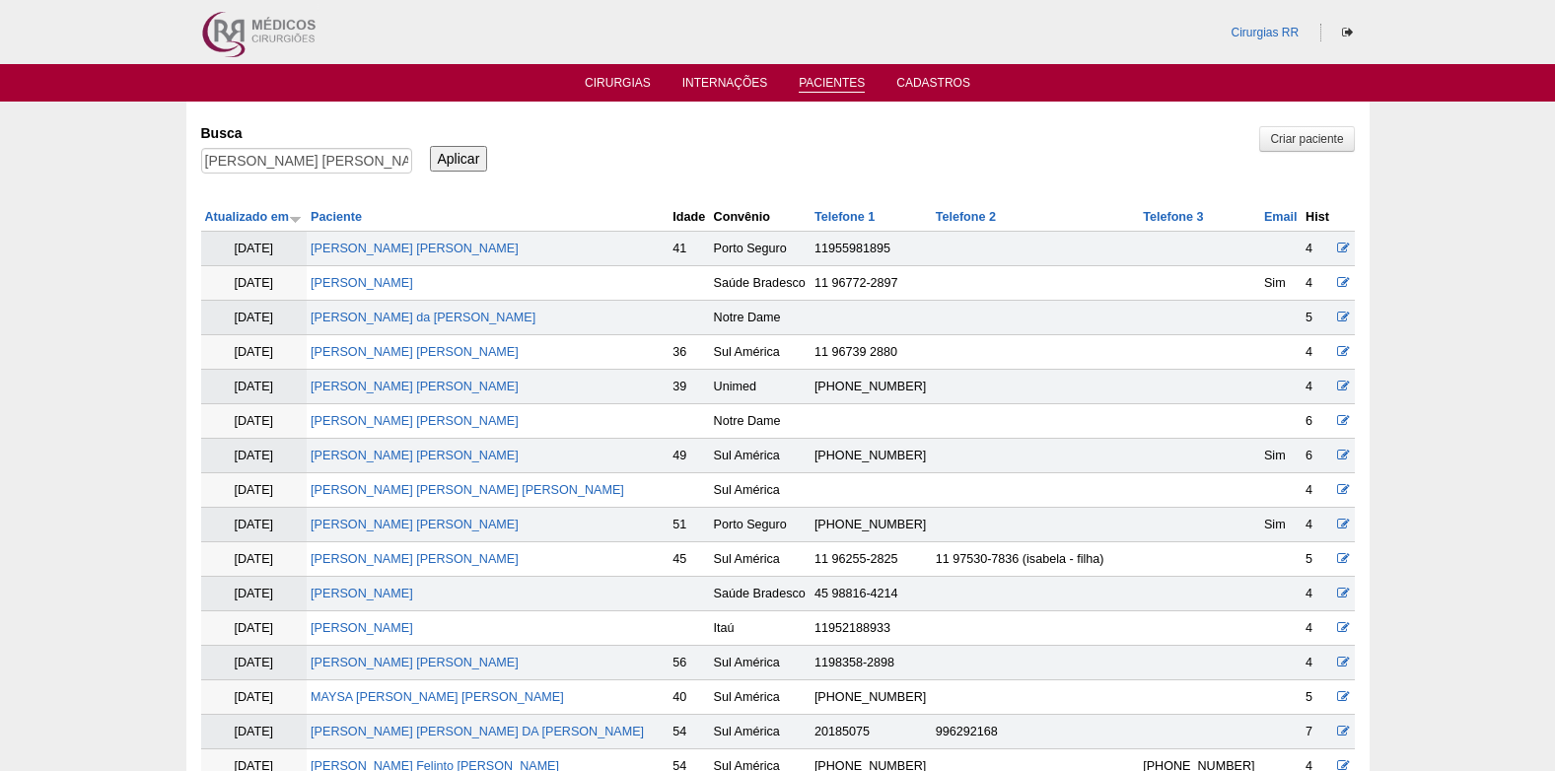
click at [469, 159] on input "Aplicar" at bounding box center [459, 159] width 58 height 26
click at [371, 164] on input "[PERSON_NAME]" at bounding box center [306, 161] width 211 height 26
click at [371, 164] on input "ELIANE NUNES COELHO SILVA" at bounding box center [306, 161] width 211 height 26
click at [628, 75] on li "Cirurgias" at bounding box center [618, 82] width 94 height 16
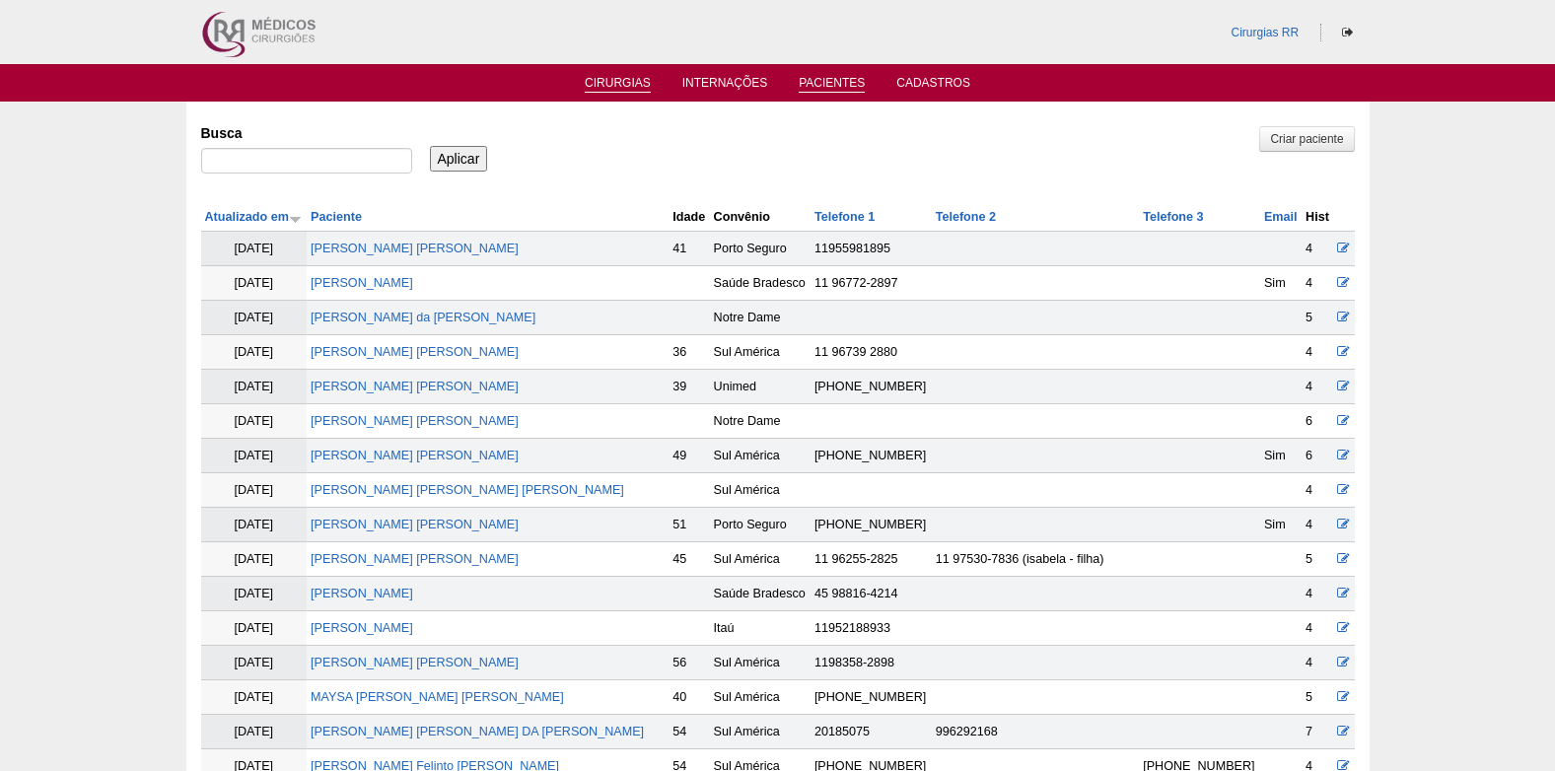
click at [627, 79] on link "Cirurgias" at bounding box center [618, 84] width 66 height 17
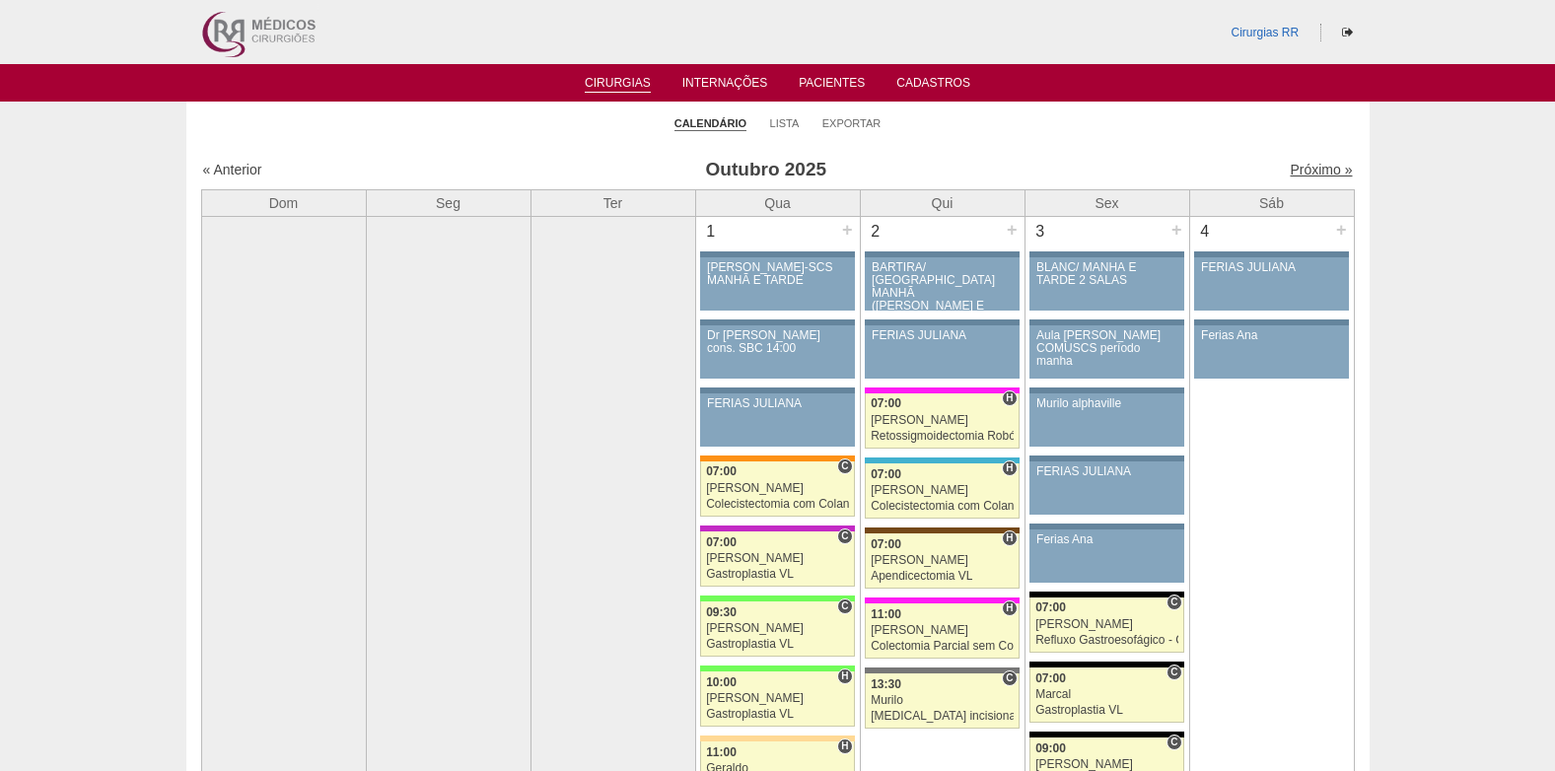
click at [1306, 171] on link "Próximo »" at bounding box center [1321, 170] width 62 height 16
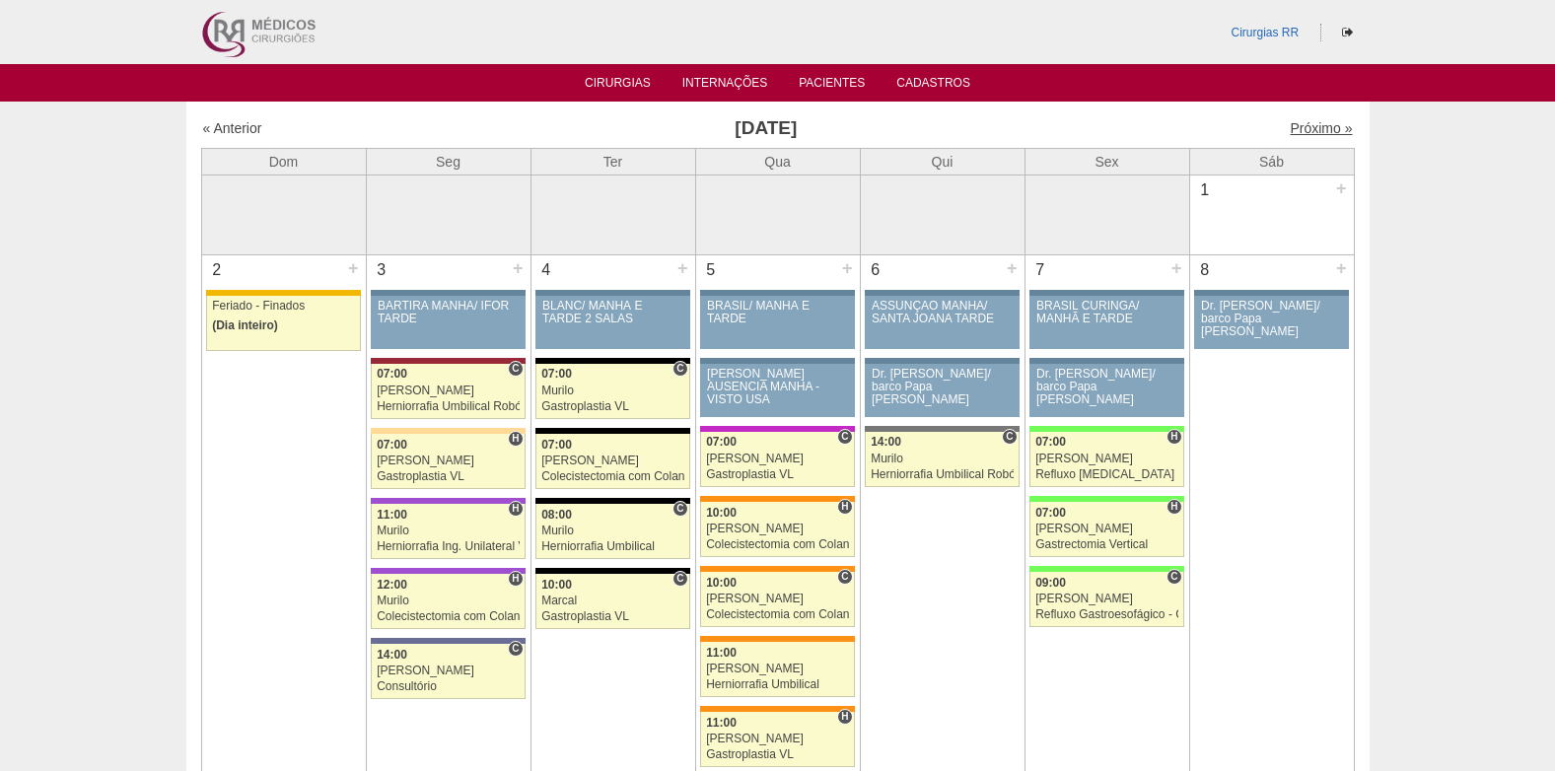
click at [1302, 127] on link "Próximo »" at bounding box center [1321, 128] width 62 height 16
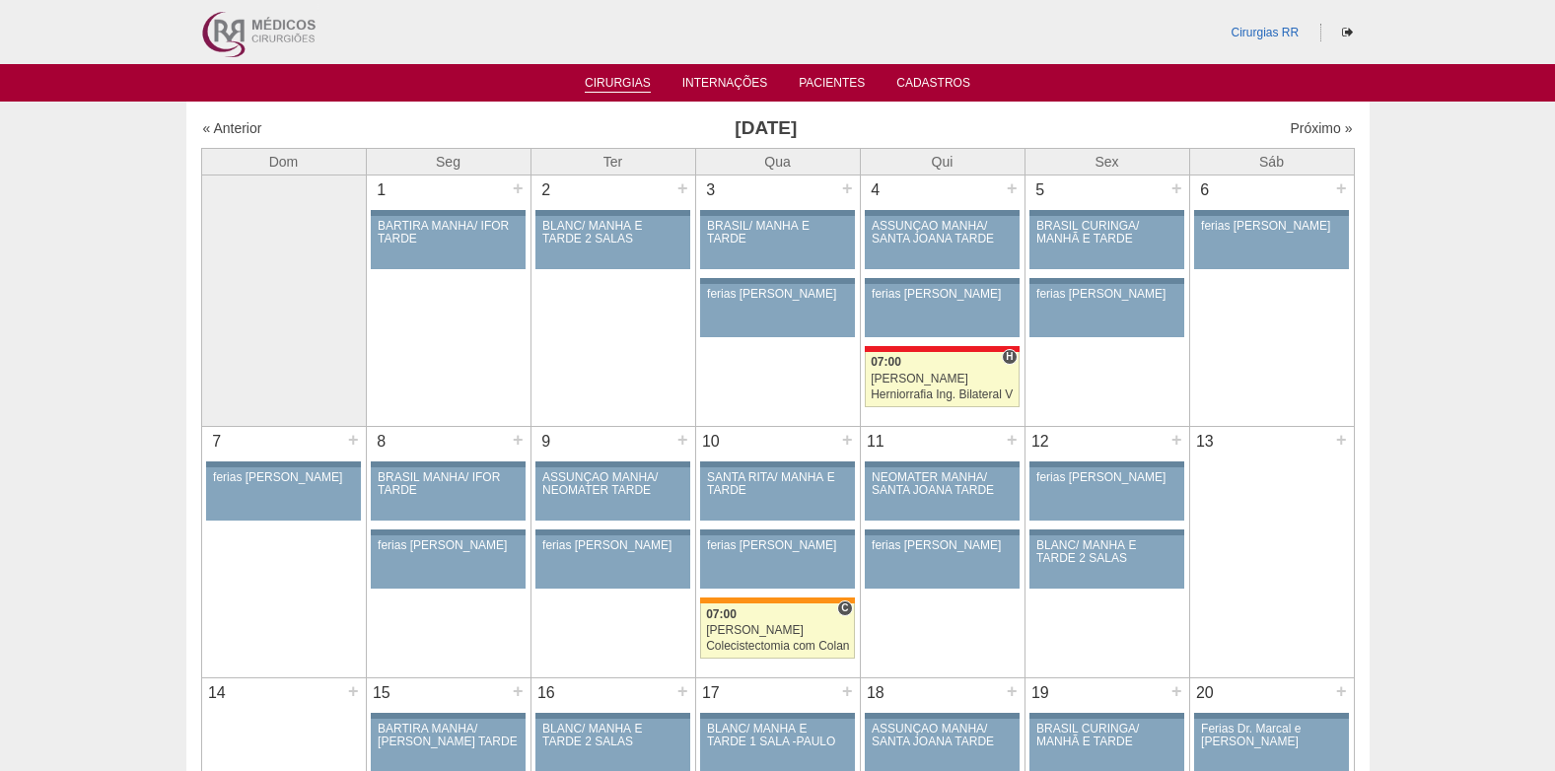
click at [613, 91] on link "Cirurgias" at bounding box center [618, 84] width 66 height 17
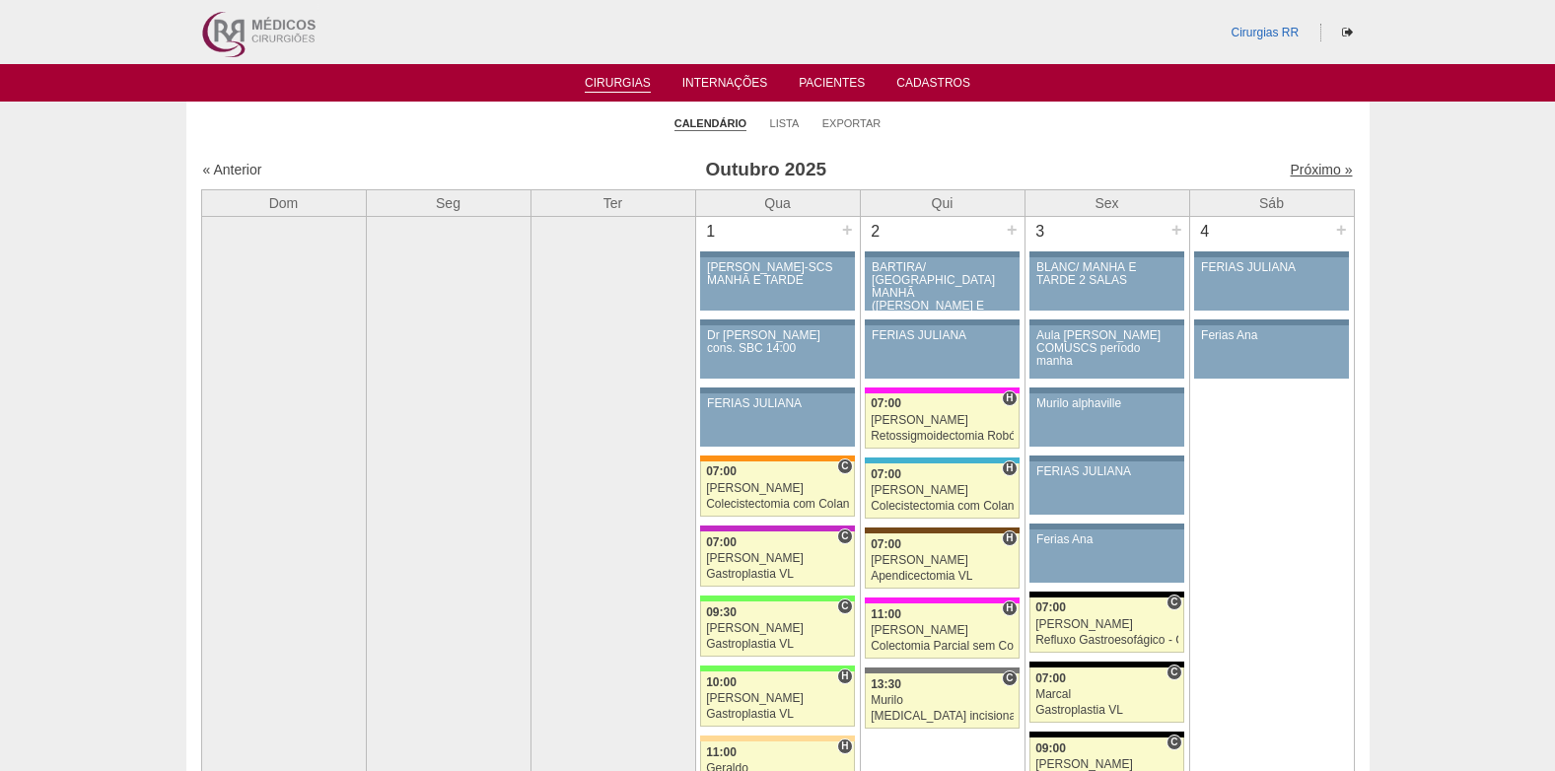
click at [1302, 170] on link "Próximo »" at bounding box center [1321, 170] width 62 height 16
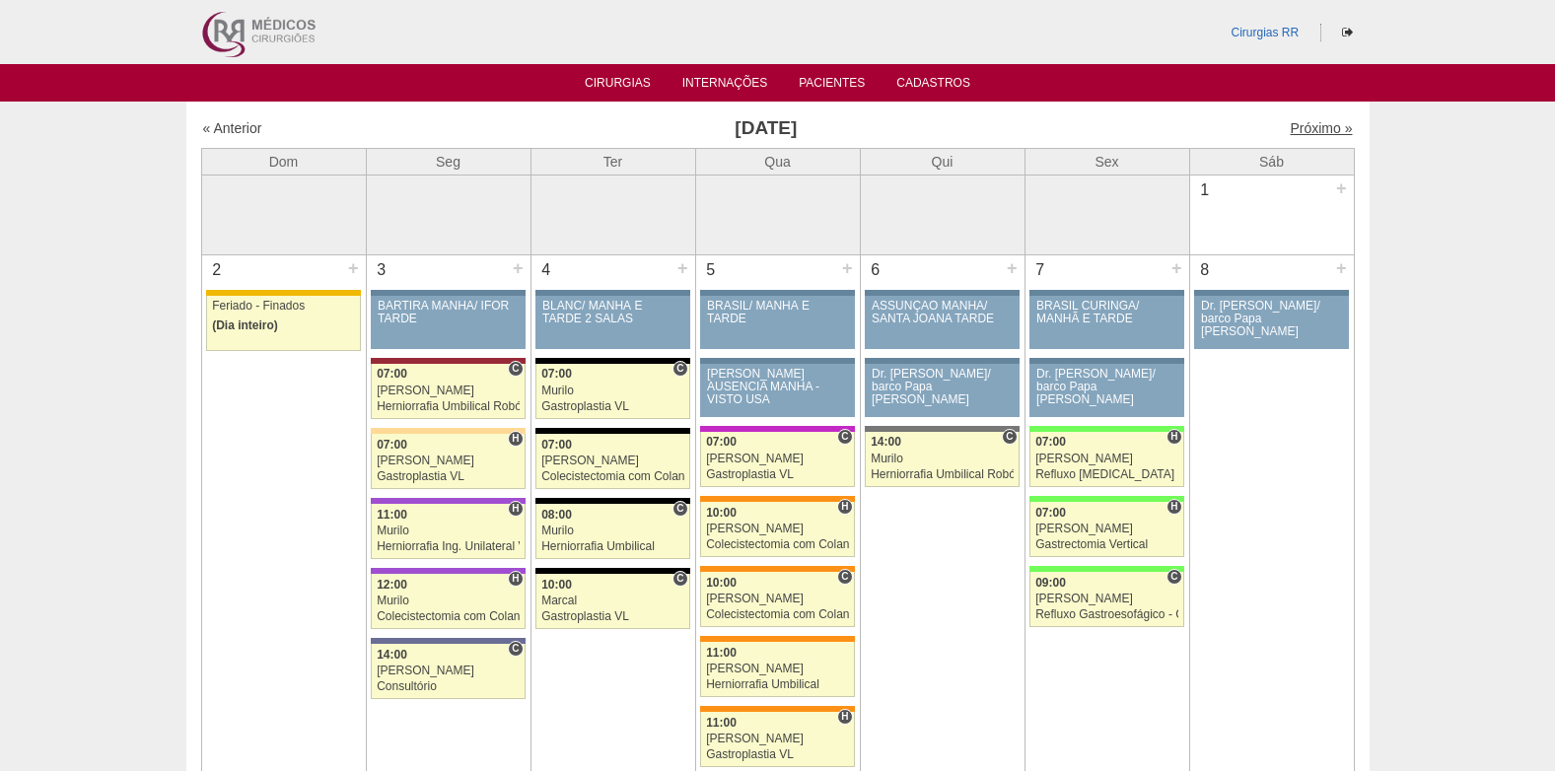
click at [1291, 125] on link "Próximo »" at bounding box center [1321, 128] width 62 height 16
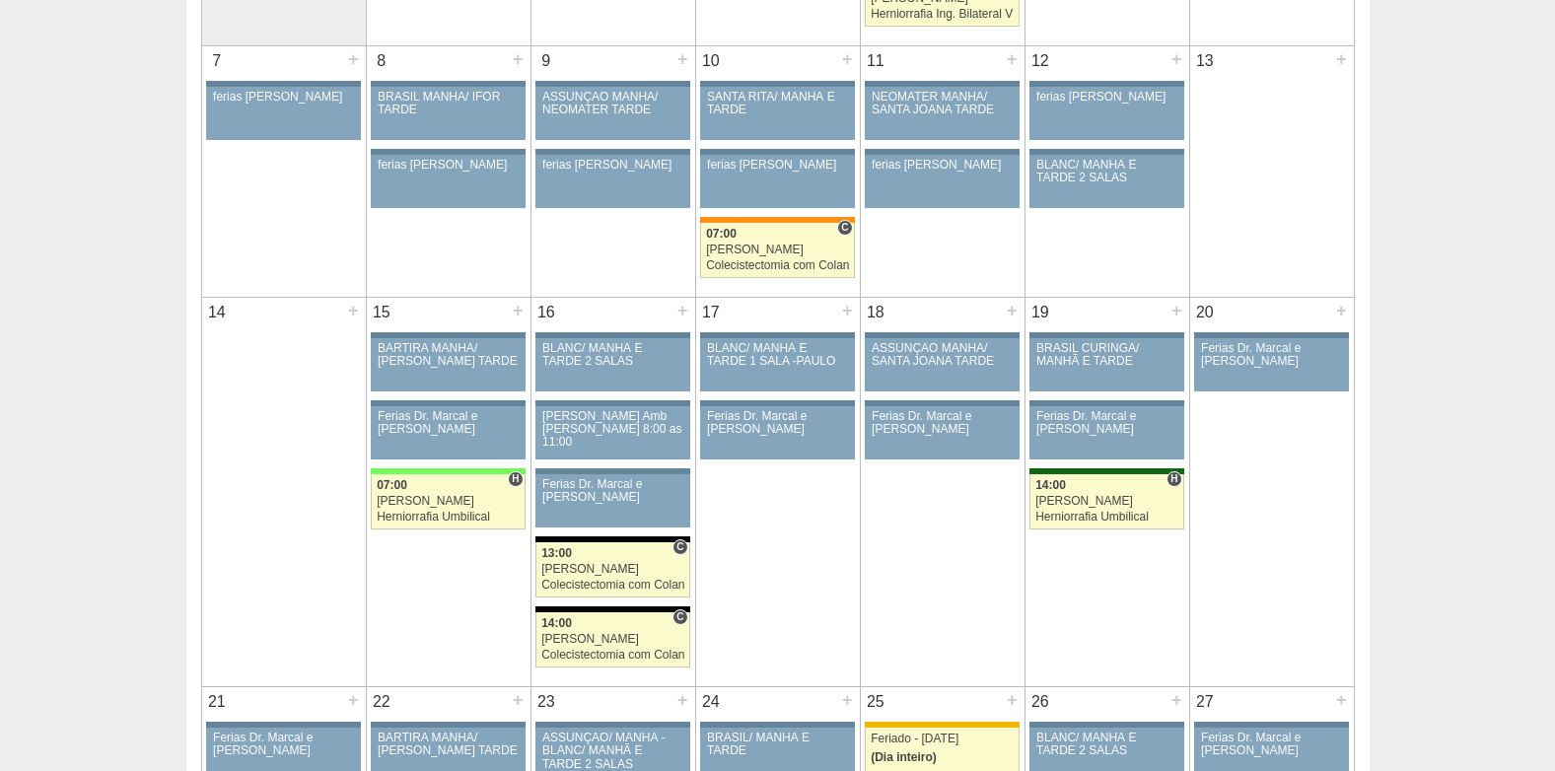
scroll to position [395, 0]
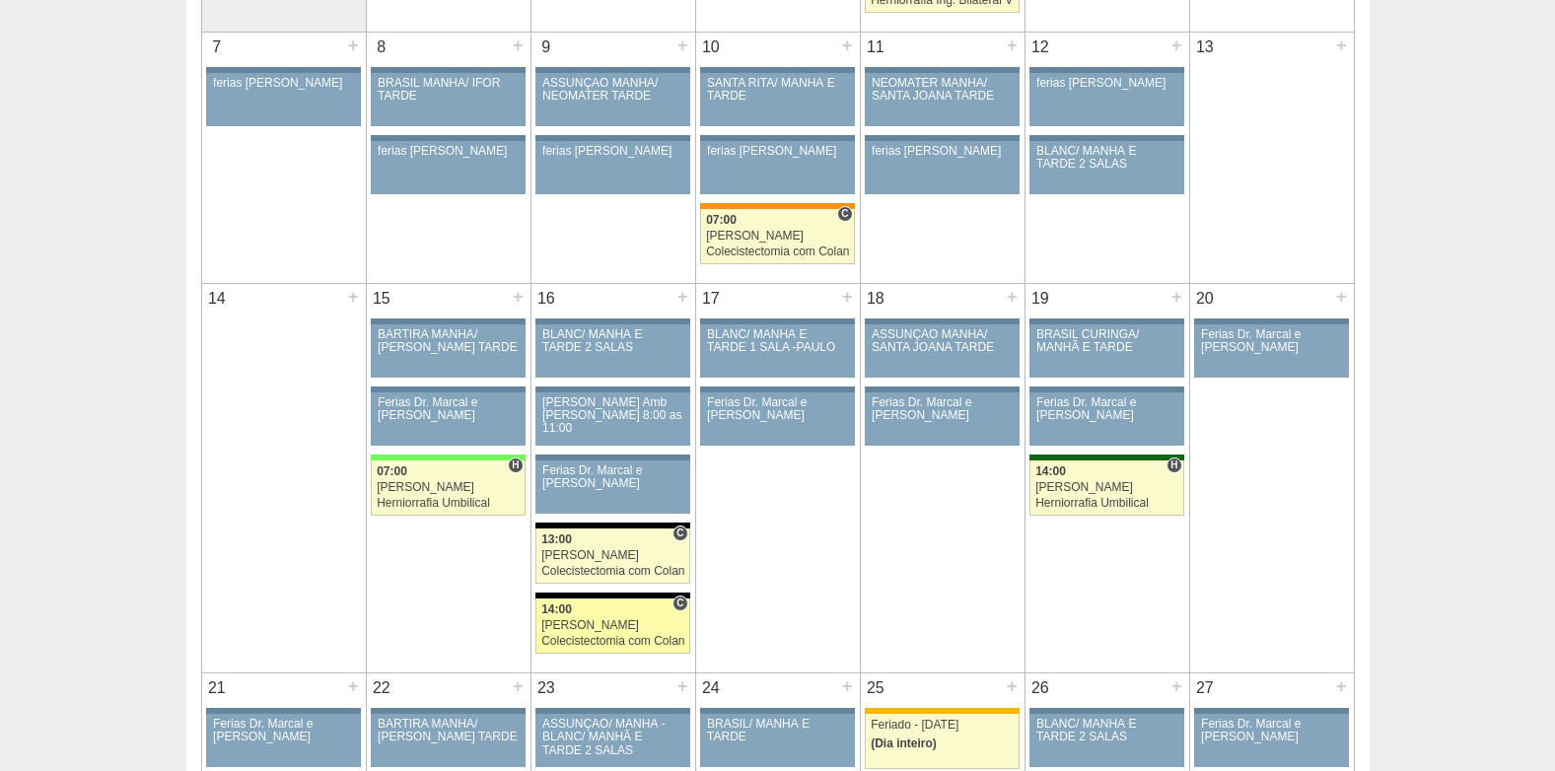
click at [618, 633] on link "89307 Nathan C 14:00 Nathan Colecistectomia com Colangiografia VL Hospital Blan…" at bounding box center [613, 626] width 154 height 55
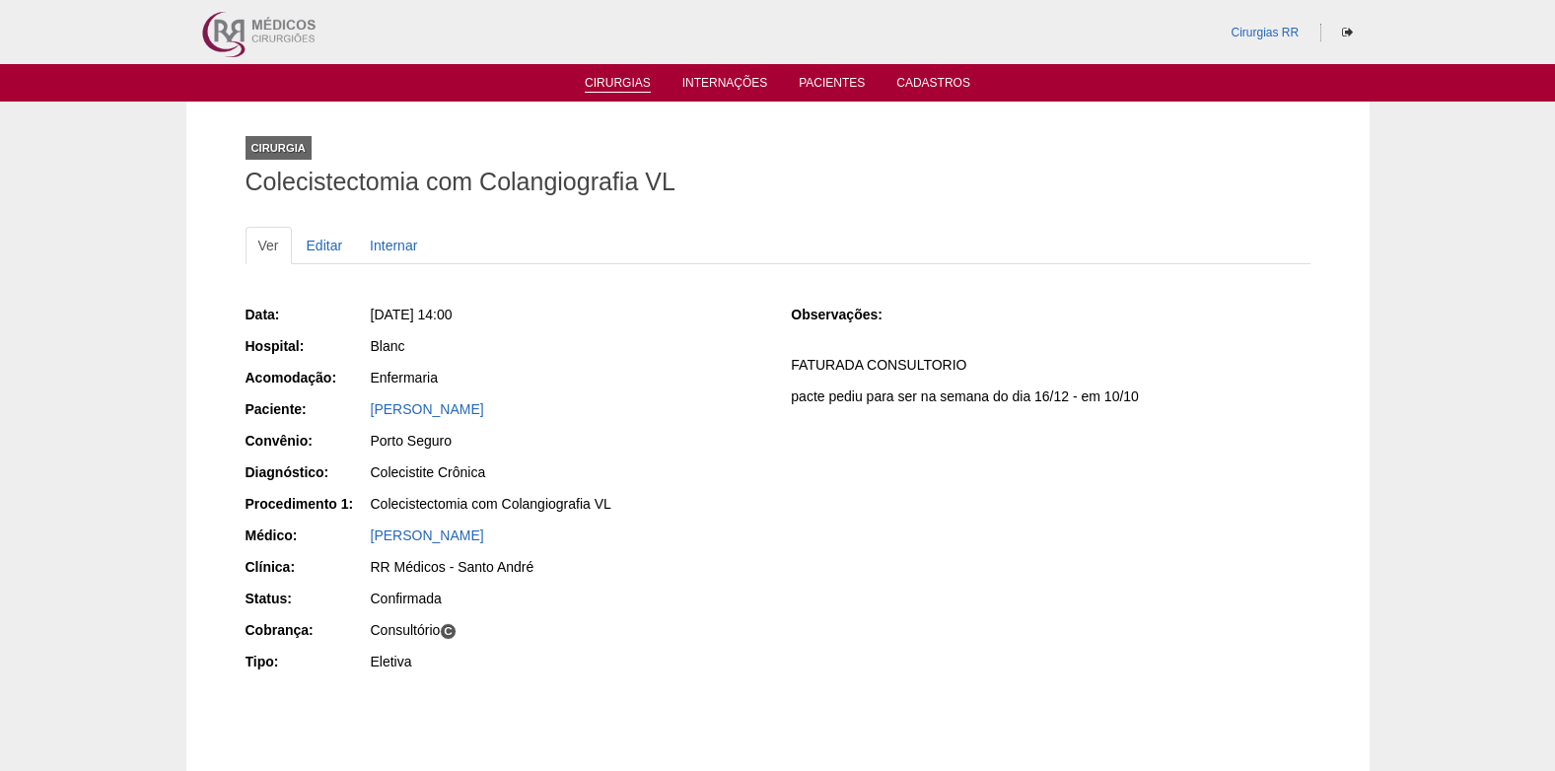
click at [623, 82] on link "Cirurgias" at bounding box center [618, 84] width 66 height 17
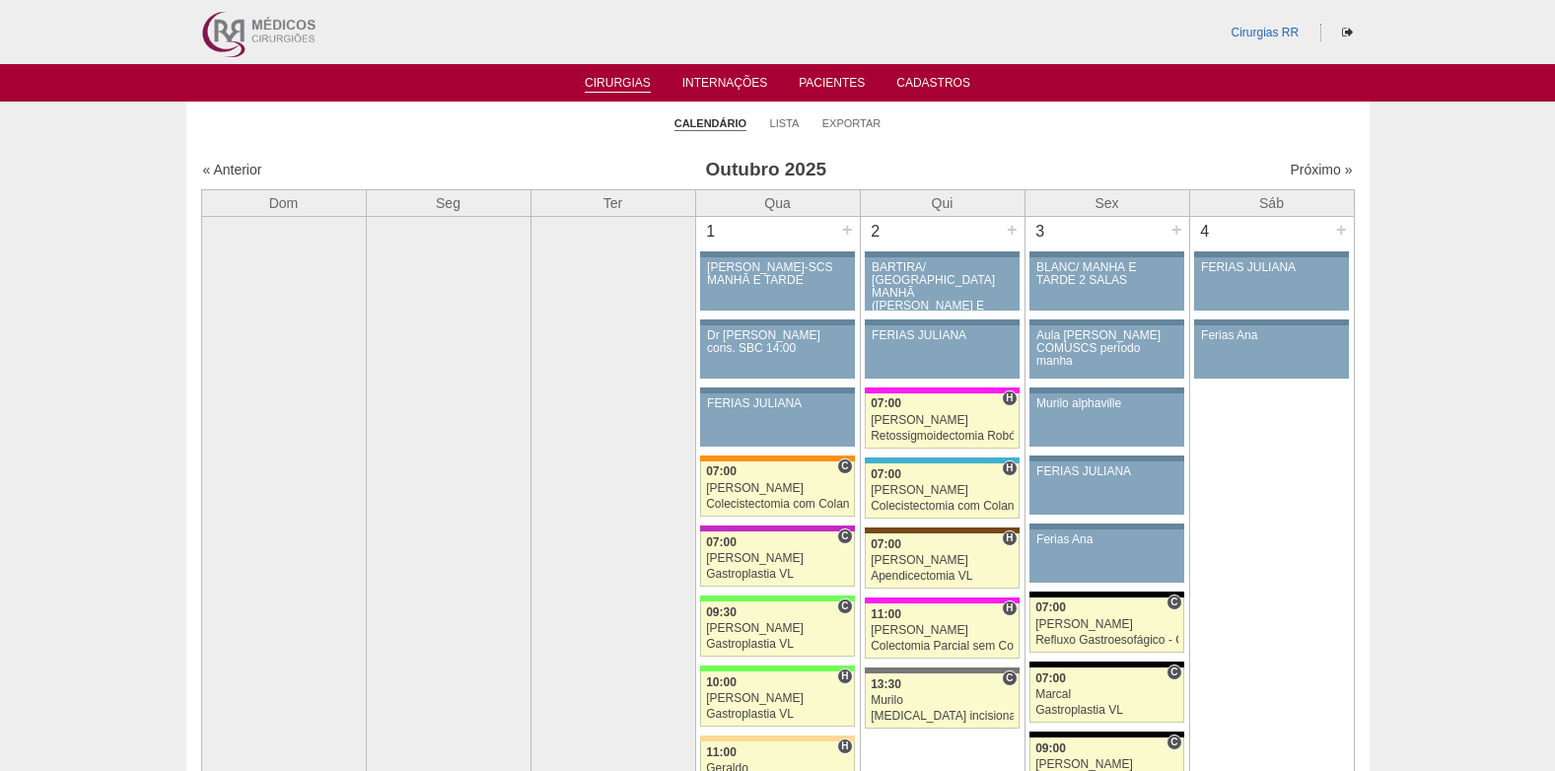
click at [614, 82] on link "Cirurgias" at bounding box center [618, 84] width 66 height 17
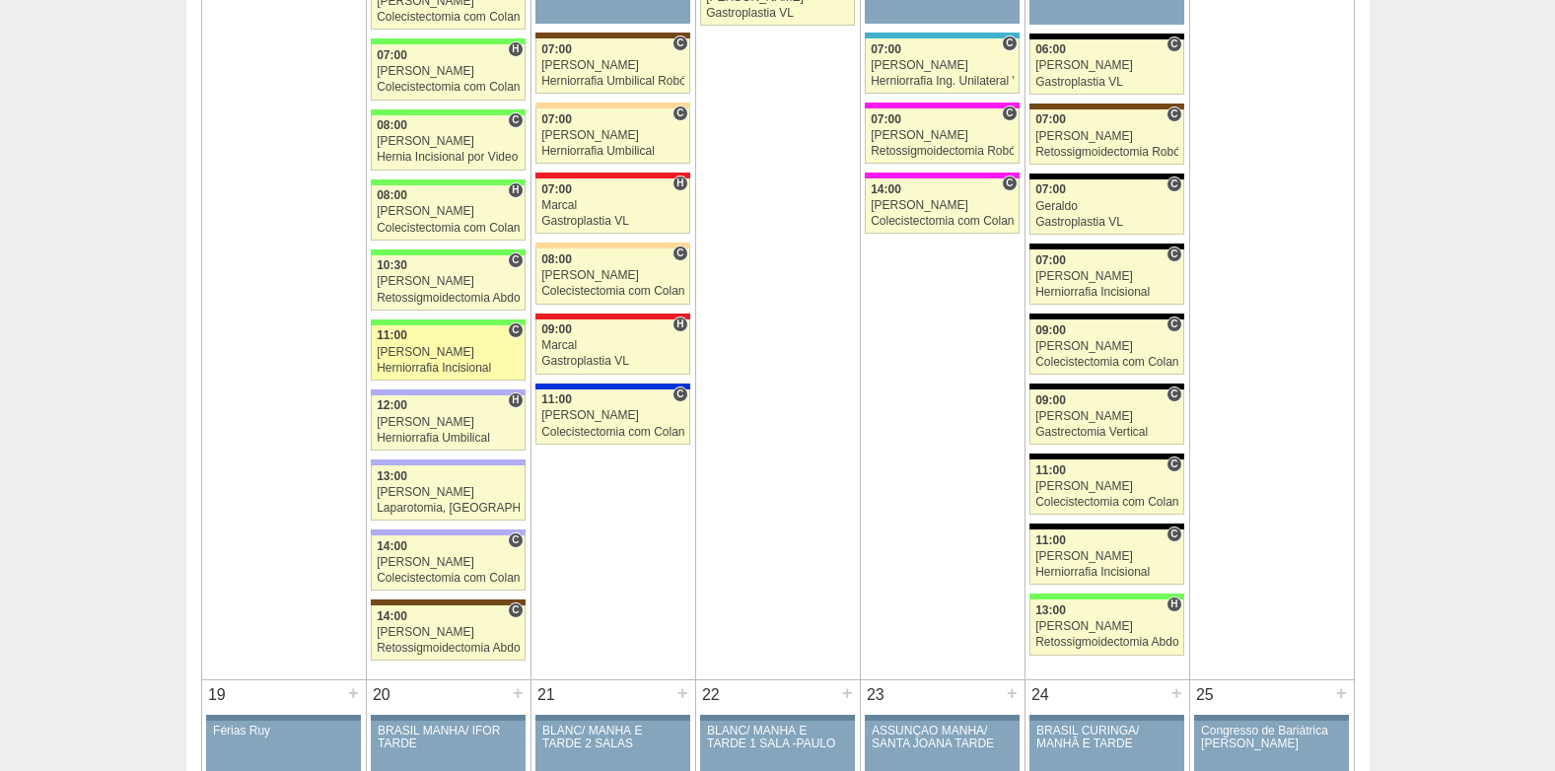
scroll to position [2466, 0]
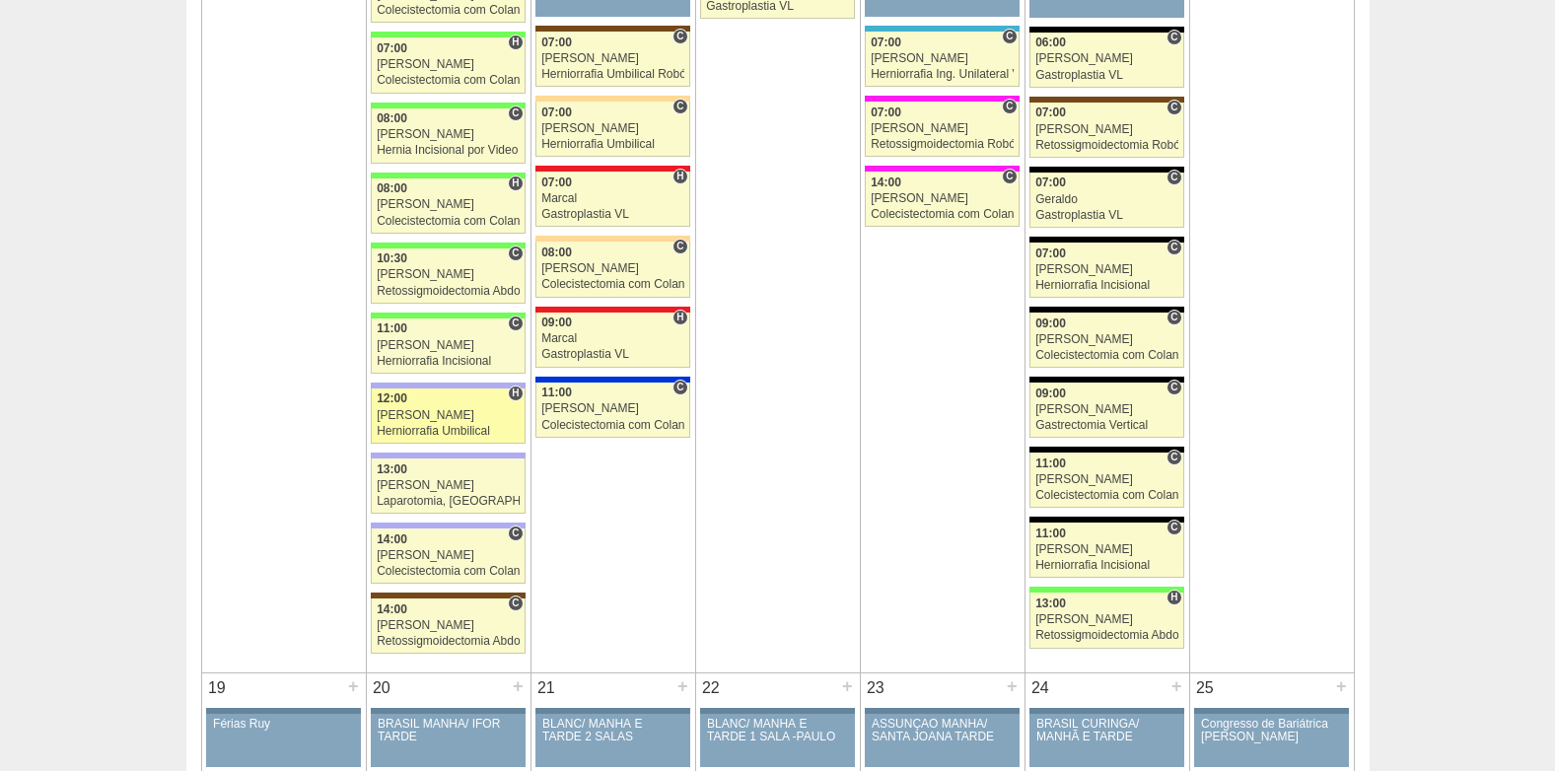
click at [431, 415] on div "[PERSON_NAME]" at bounding box center [448, 415] width 143 height 13
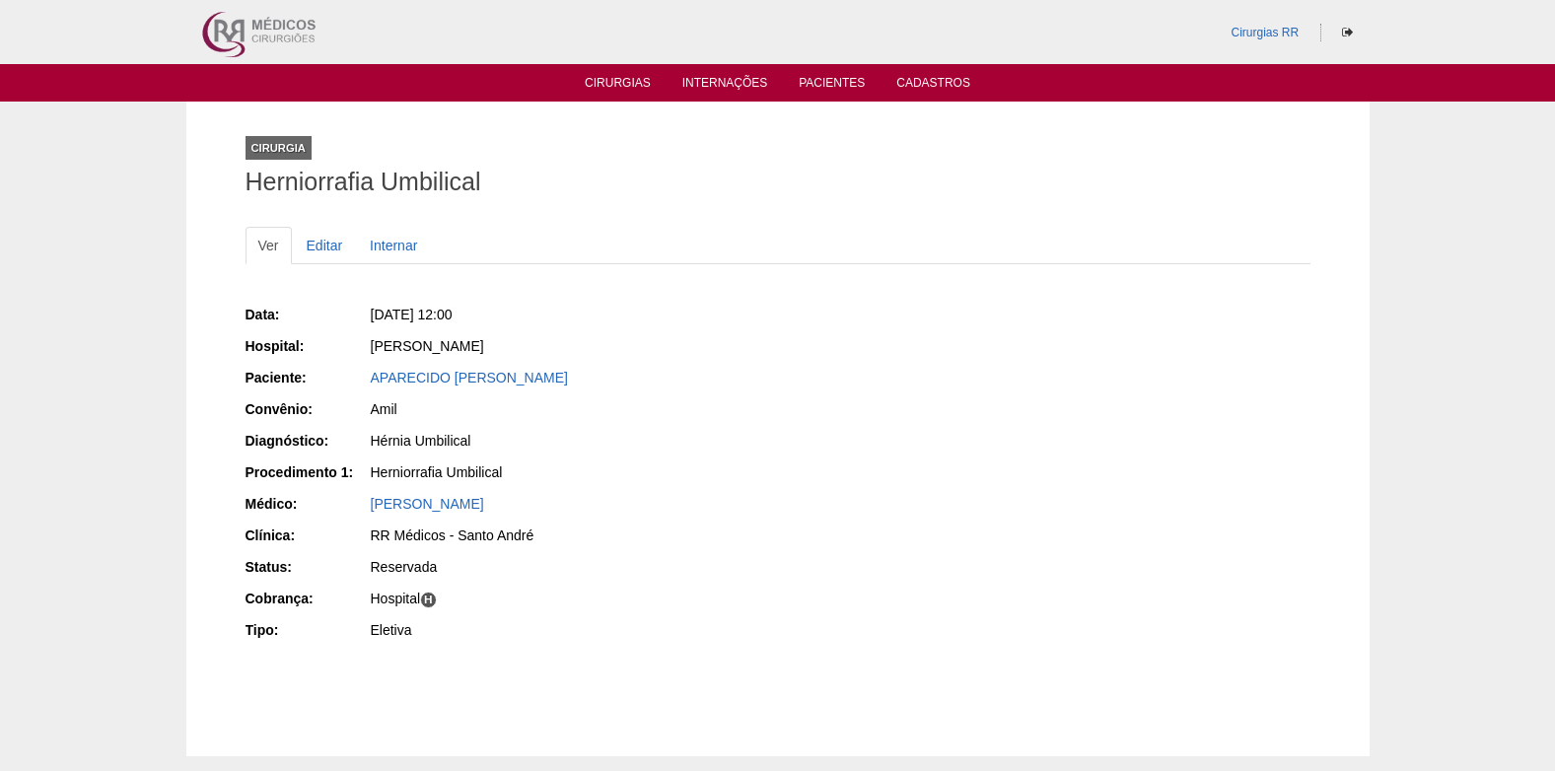
drag, startPoint x: 356, startPoint y: 384, endPoint x: 555, endPoint y: 388, distance: 199.3
click at [555, 388] on div "Paciente: APARECIDO JOAO CEDRAN" at bounding box center [505, 380] width 519 height 25
copy div "Paciente: APARECIDO JOAO CEDRAN"
click at [316, 239] on link "Editar" at bounding box center [325, 245] width 62 height 37
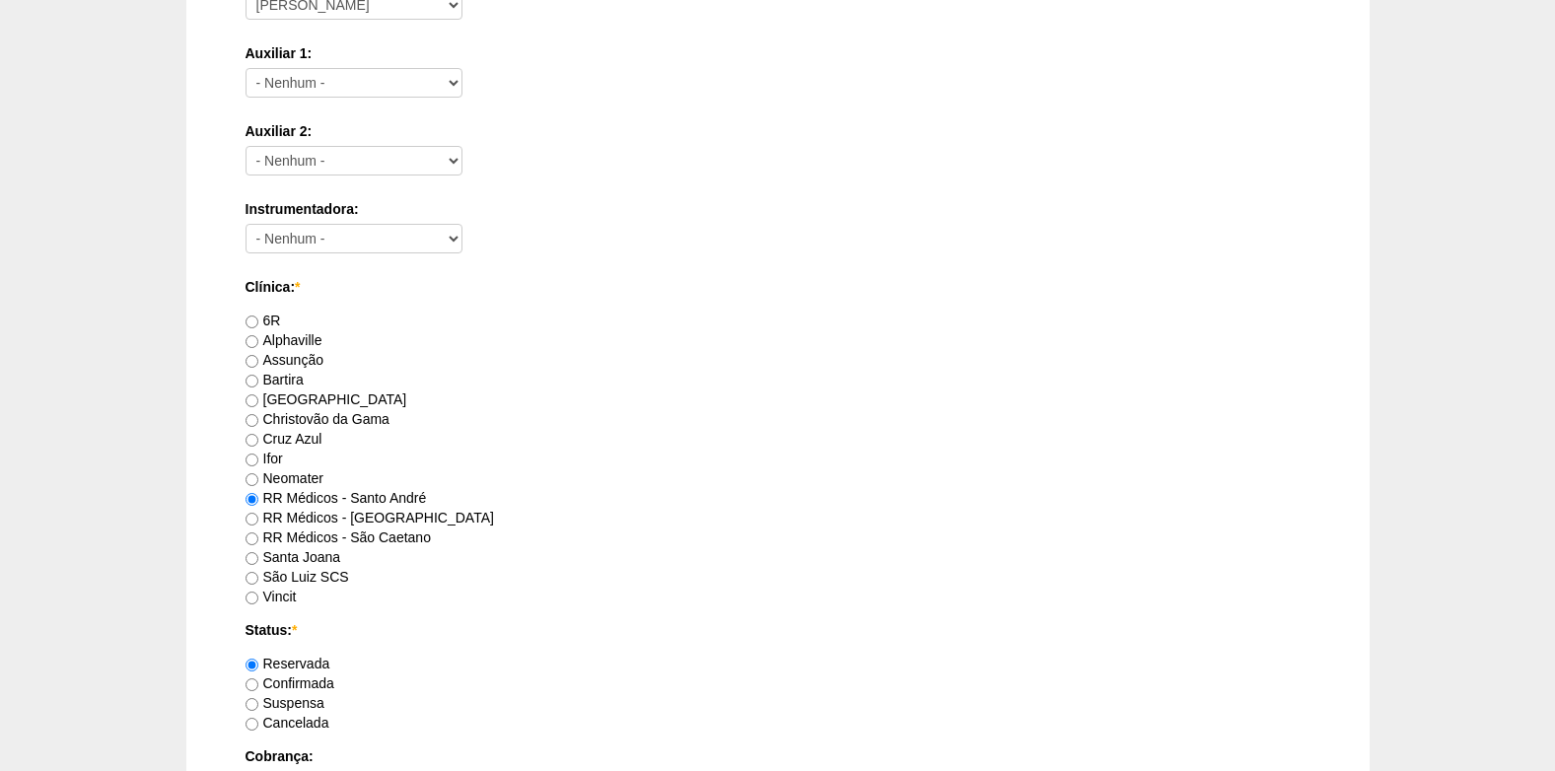
scroll to position [1184, 0]
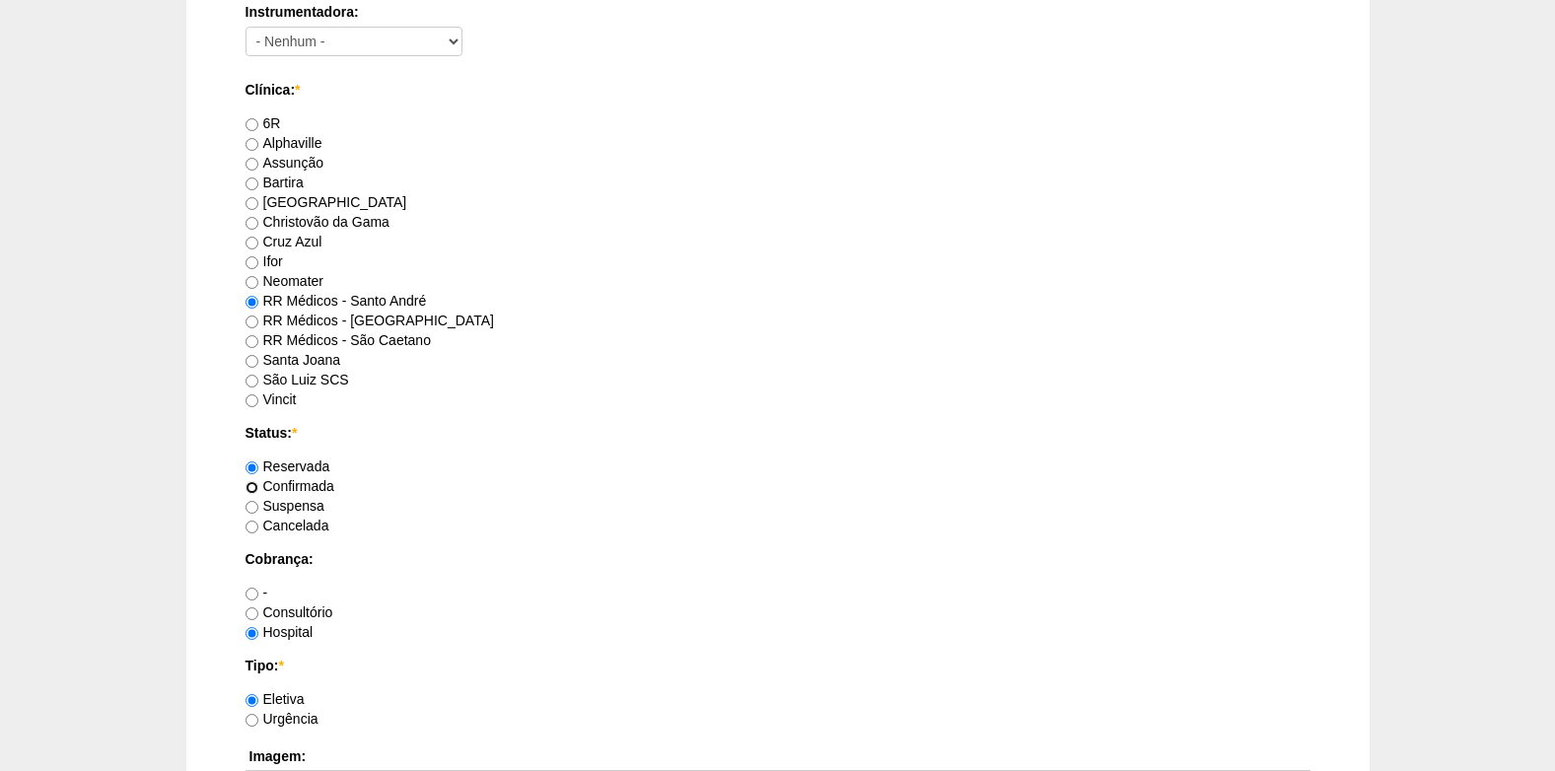
click at [249, 490] on input "Confirmada" at bounding box center [252, 487] width 13 height 13
radio input "true"
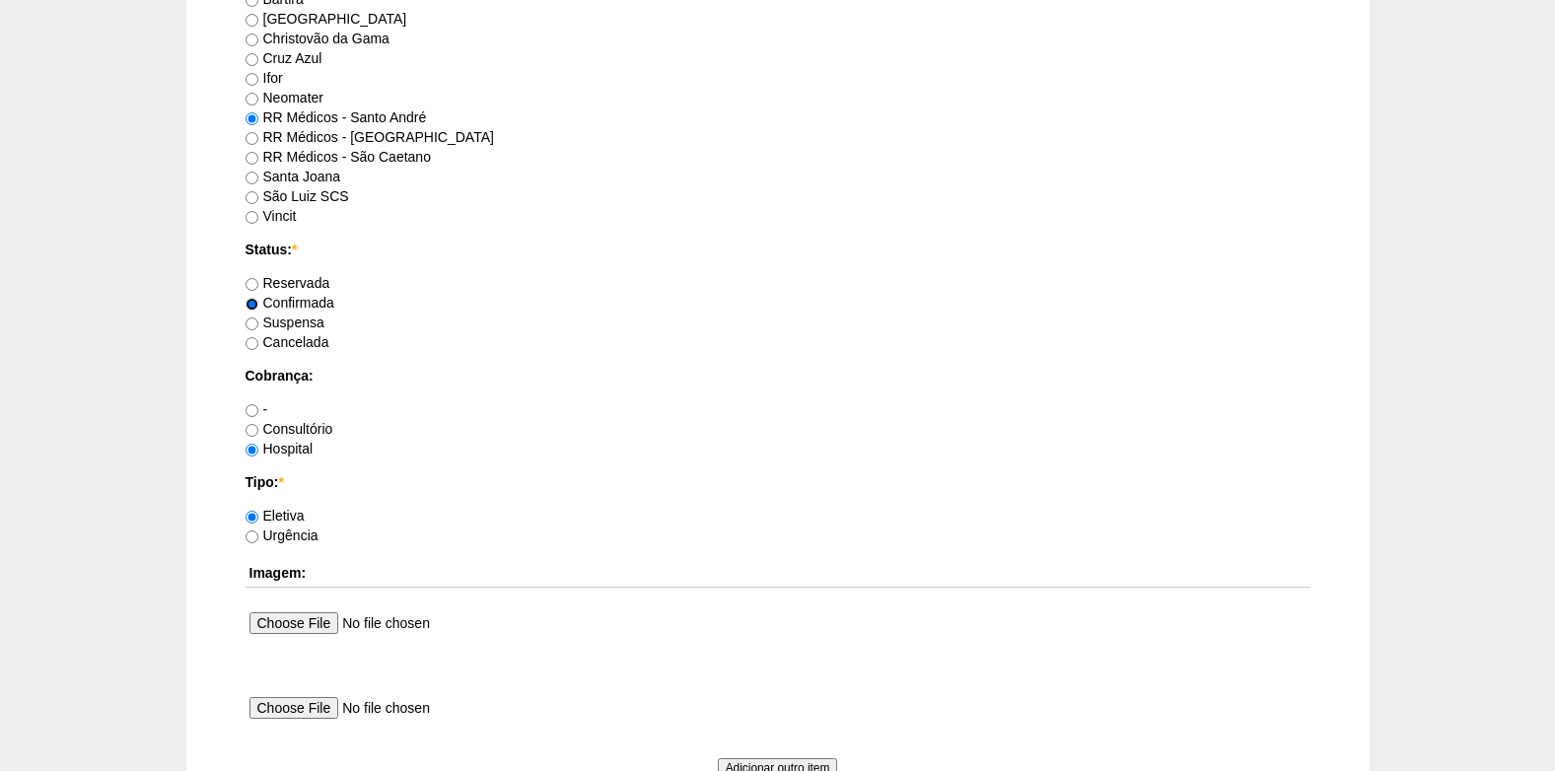
scroll to position [1381, 0]
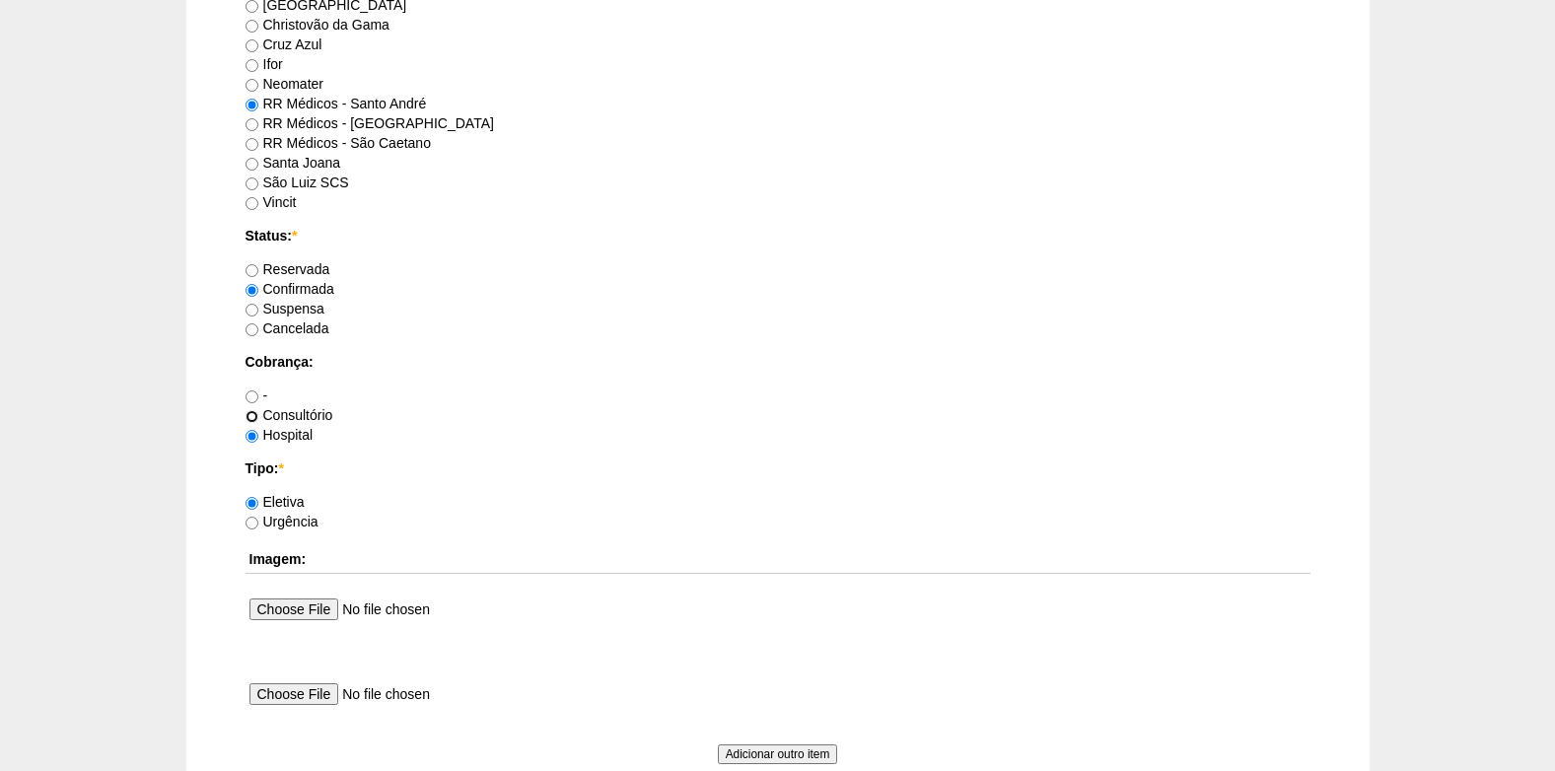
click at [254, 416] on input "Consultório" at bounding box center [252, 416] width 13 height 13
radio input "true"
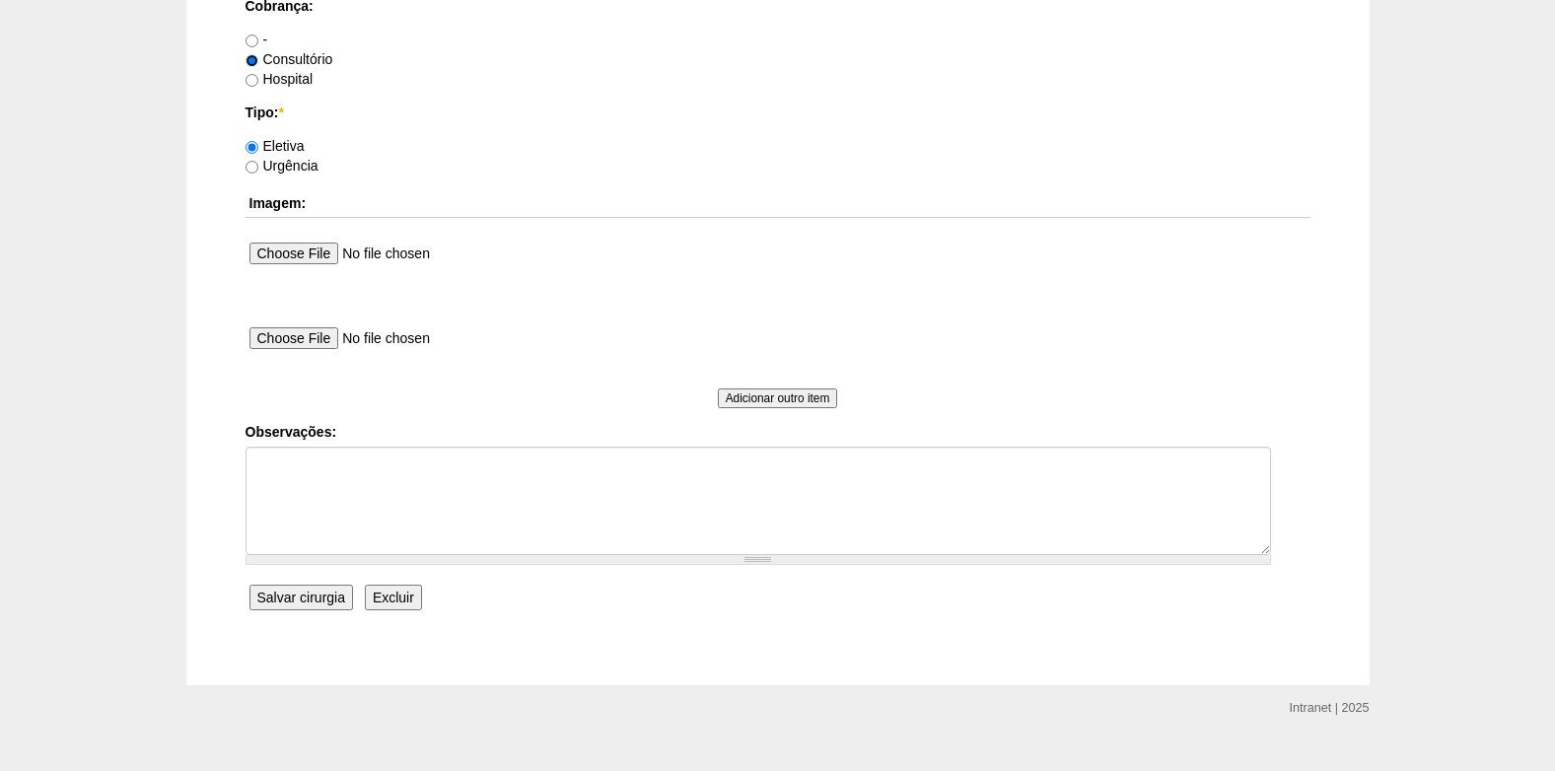
scroll to position [1770, 0]
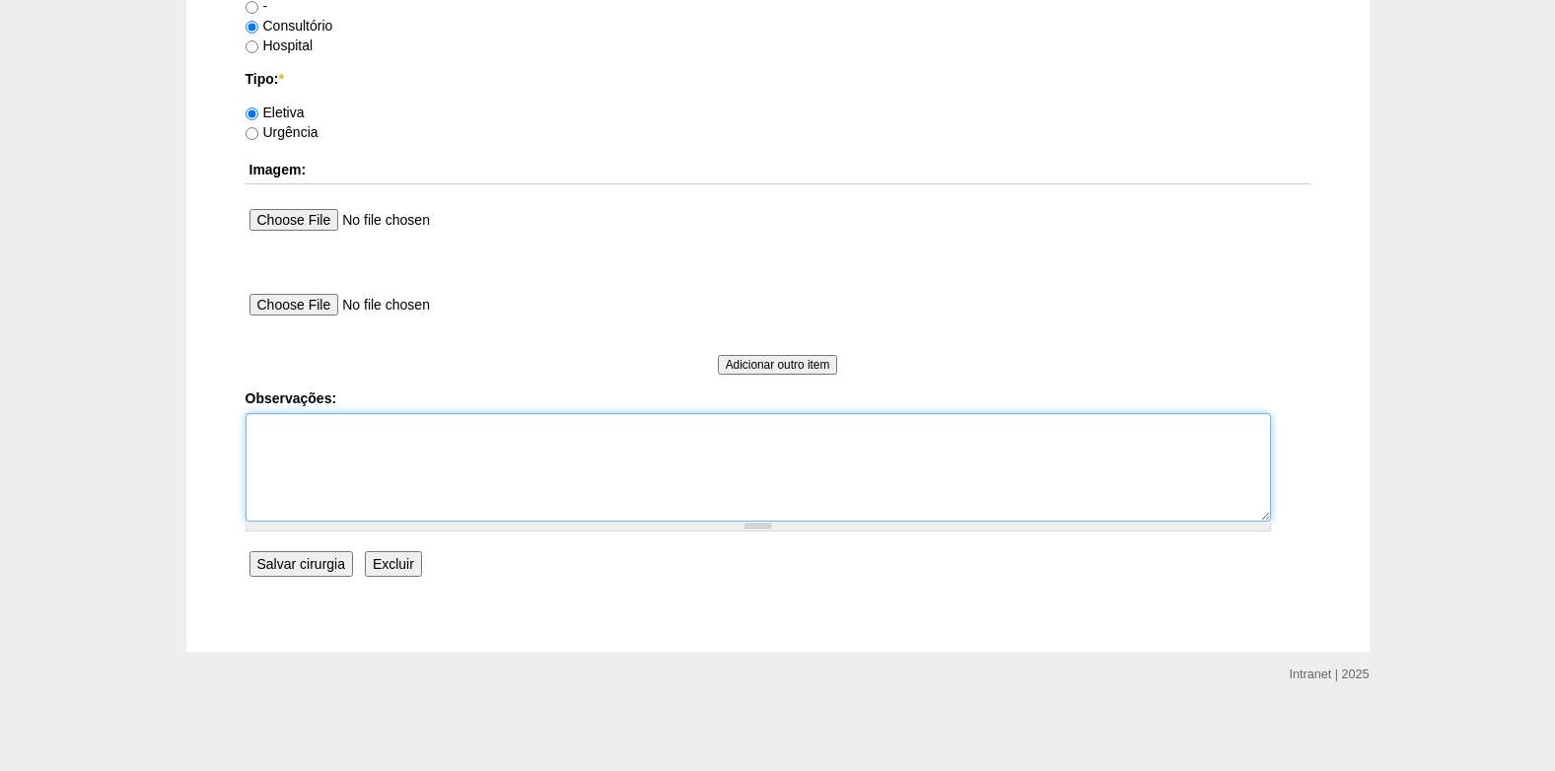
click at [448, 510] on textarea "Observações:" at bounding box center [759, 467] width 1026 height 108
type textarea "COBRANÇA CONSULTÓRIO AUTORIZADO"
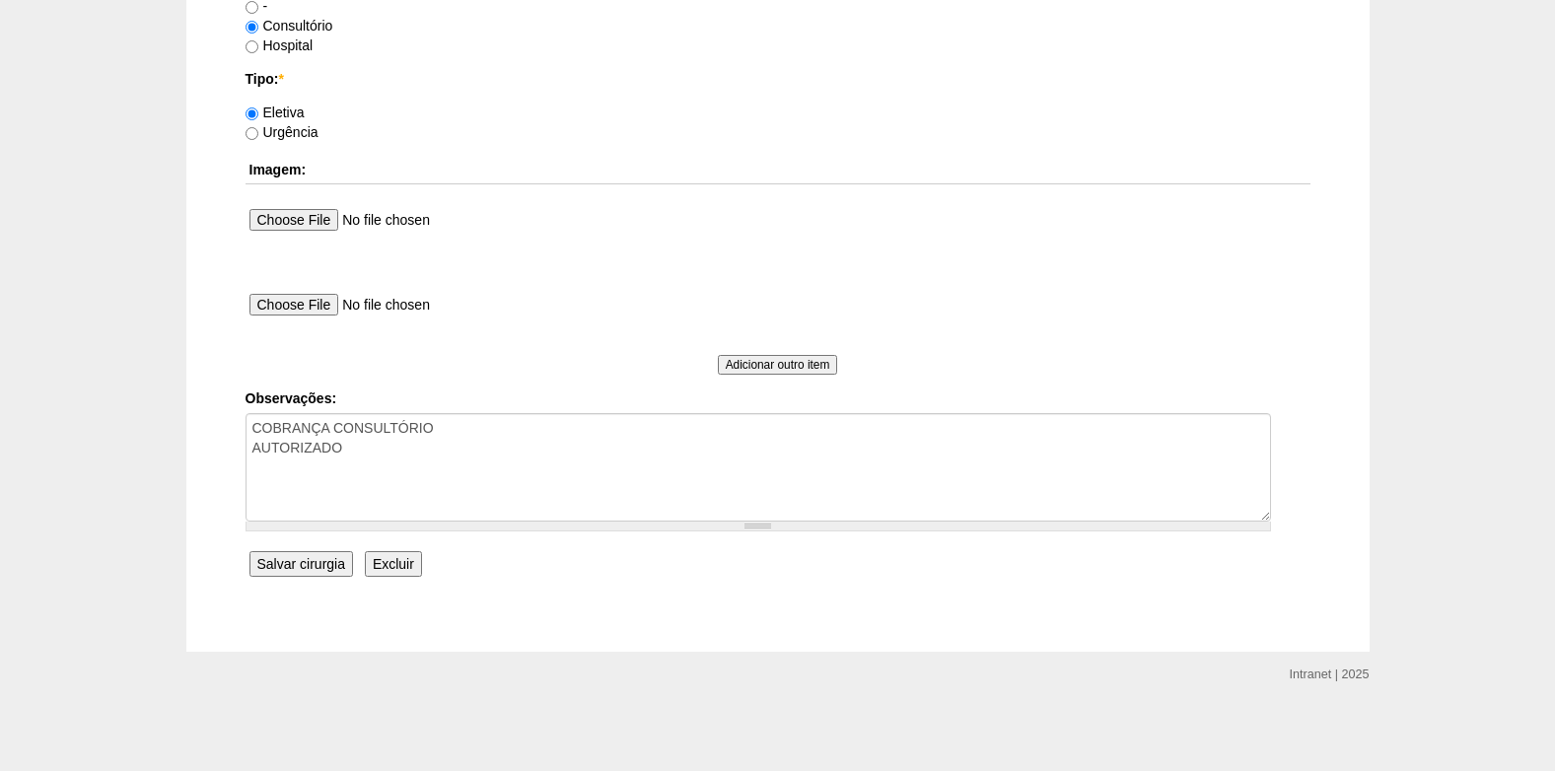
click at [289, 561] on input "Salvar cirurgia" at bounding box center [302, 564] width 104 height 26
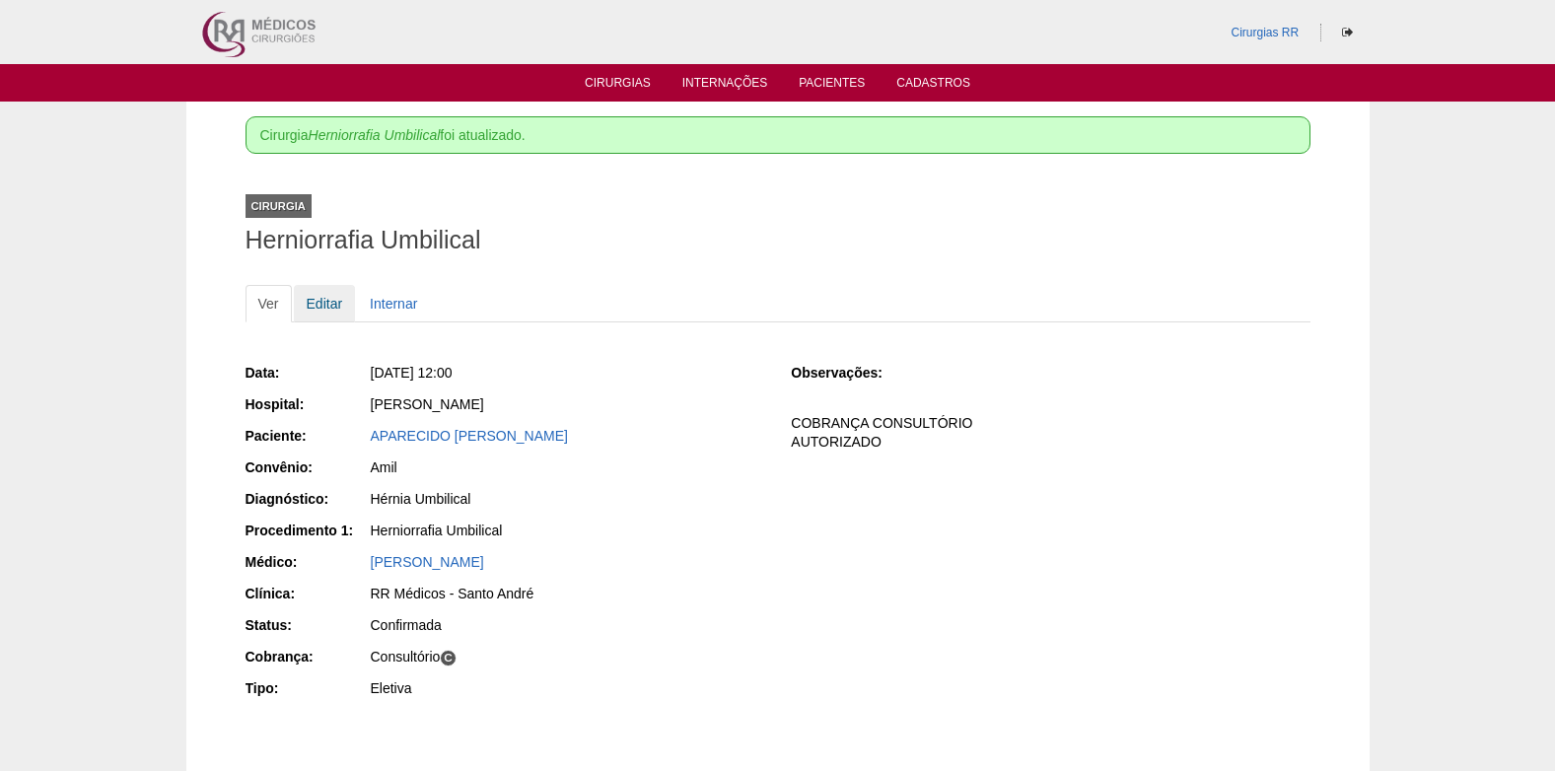
click at [323, 304] on link "Editar" at bounding box center [325, 303] width 62 height 37
click at [616, 91] on link "Cirurgias" at bounding box center [618, 84] width 66 height 17
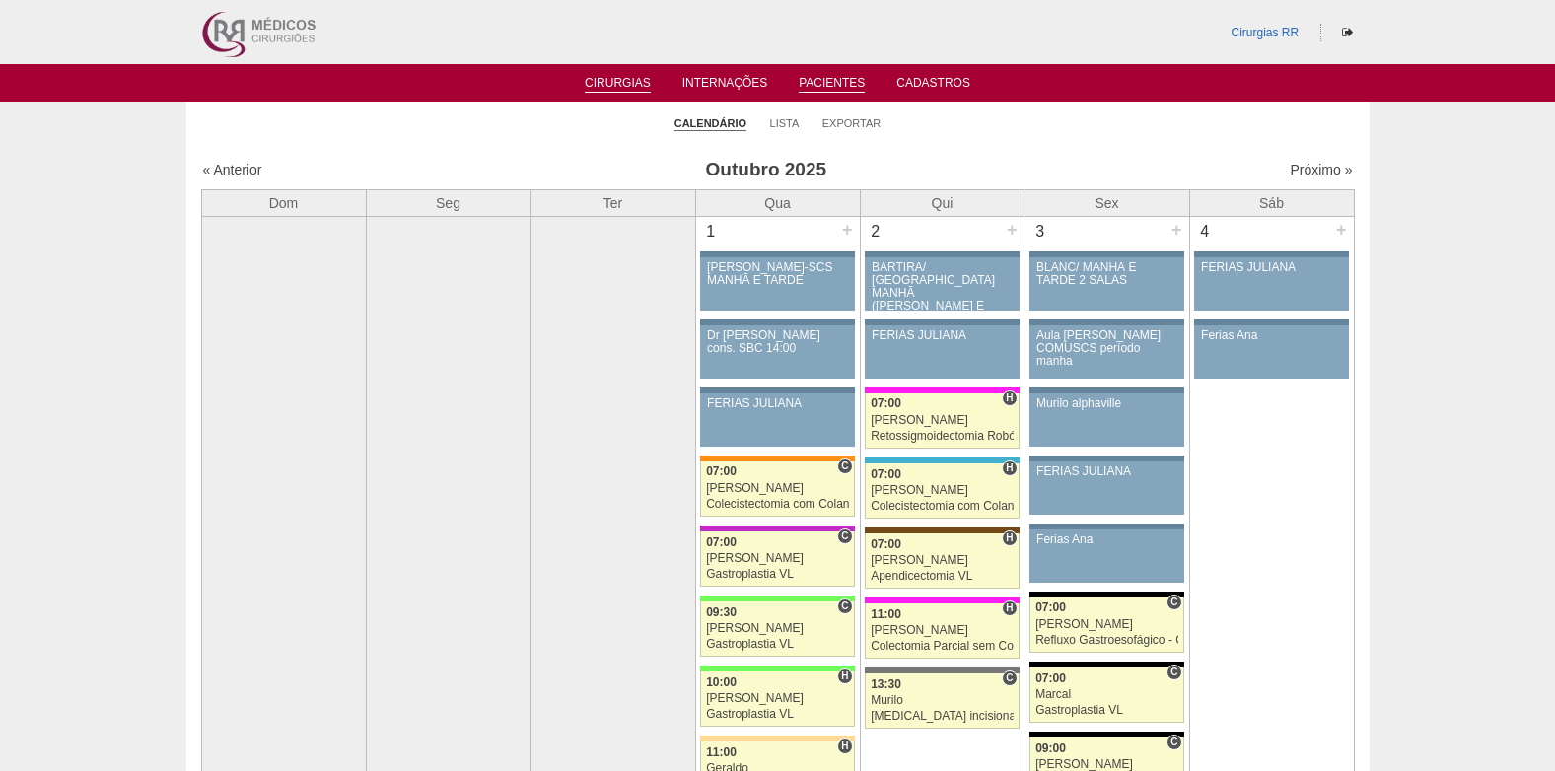
click at [856, 87] on link "Pacientes" at bounding box center [832, 84] width 66 height 17
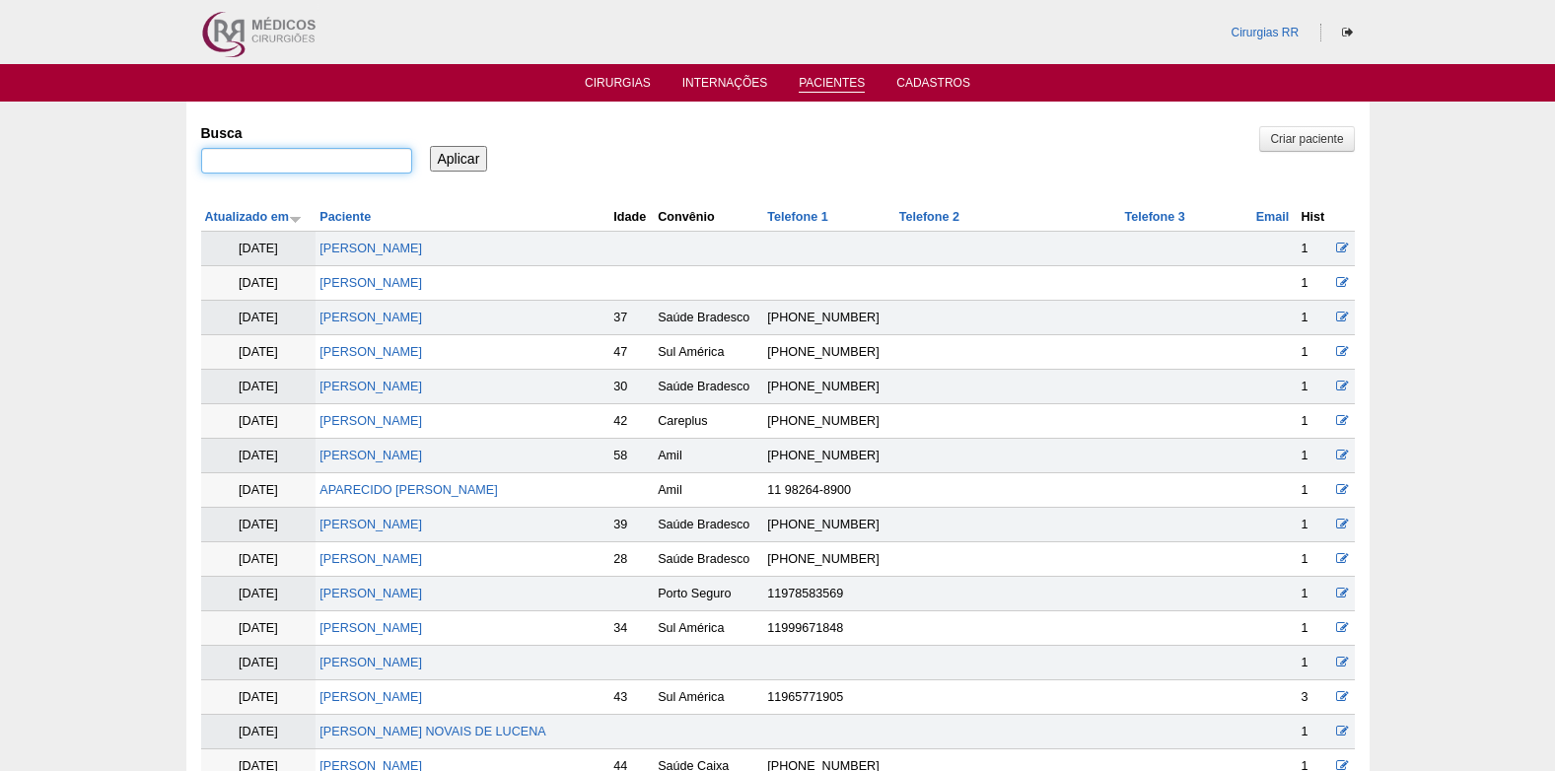
click at [317, 164] on input "Busca" at bounding box center [306, 161] width 211 height 26
paste input "LAURO ANTONIO PELISSAO DA SILVA"
type input "LAURO ANTONIO PELISSAO DA SILVA"
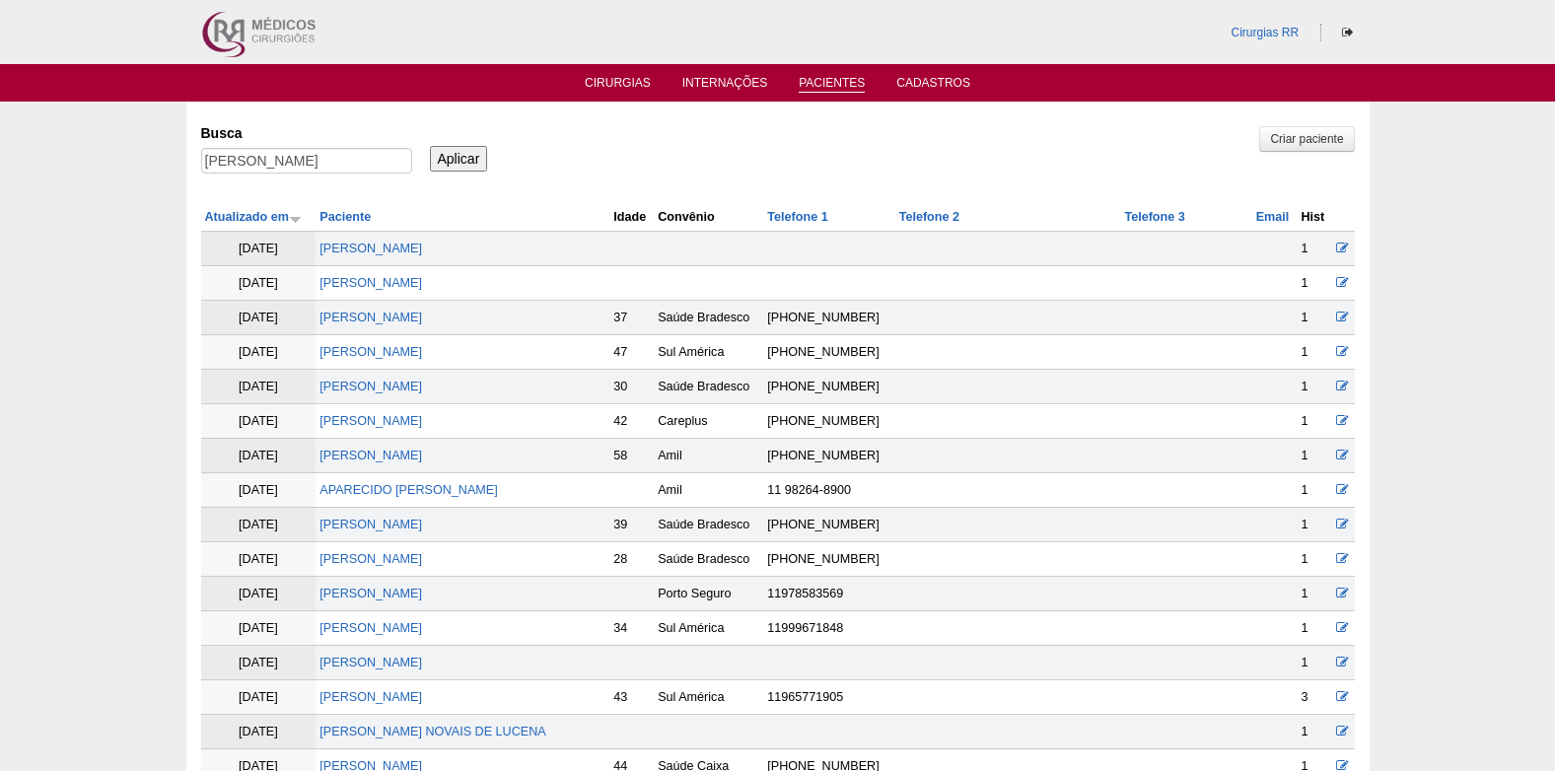
click at [466, 166] on input "Aplicar" at bounding box center [459, 159] width 58 height 26
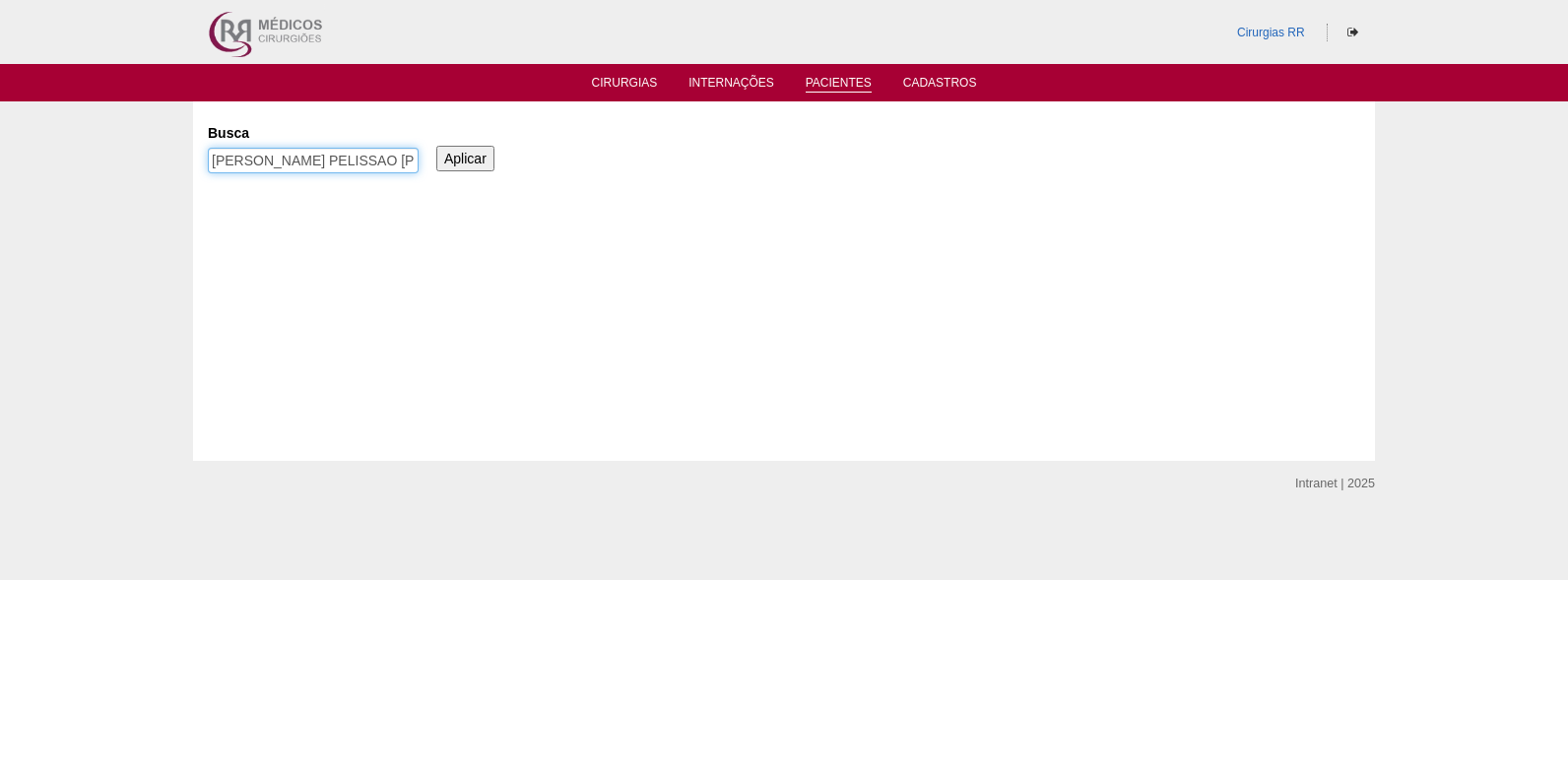
click at [321, 161] on input "LAURO ANTONIO PELISSAO DA SILVA" at bounding box center [313, 161] width 211 height 26
type input "beatriz beraldo"
click at [464, 148] on input "Aplicar" at bounding box center [465, 159] width 58 height 26
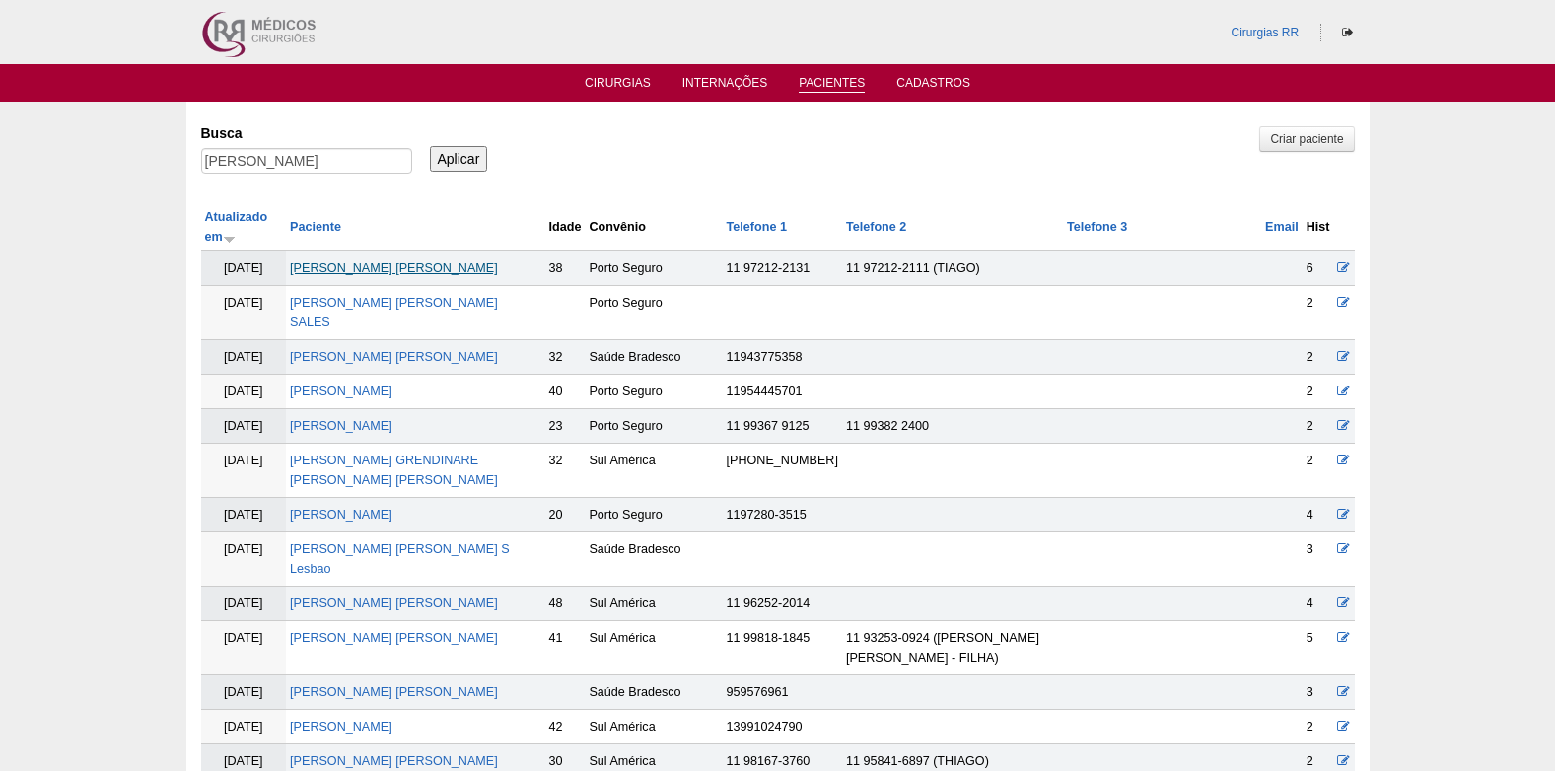
click at [424, 265] on link "BEATRIZ BUENO BERALDO" at bounding box center [394, 268] width 208 height 14
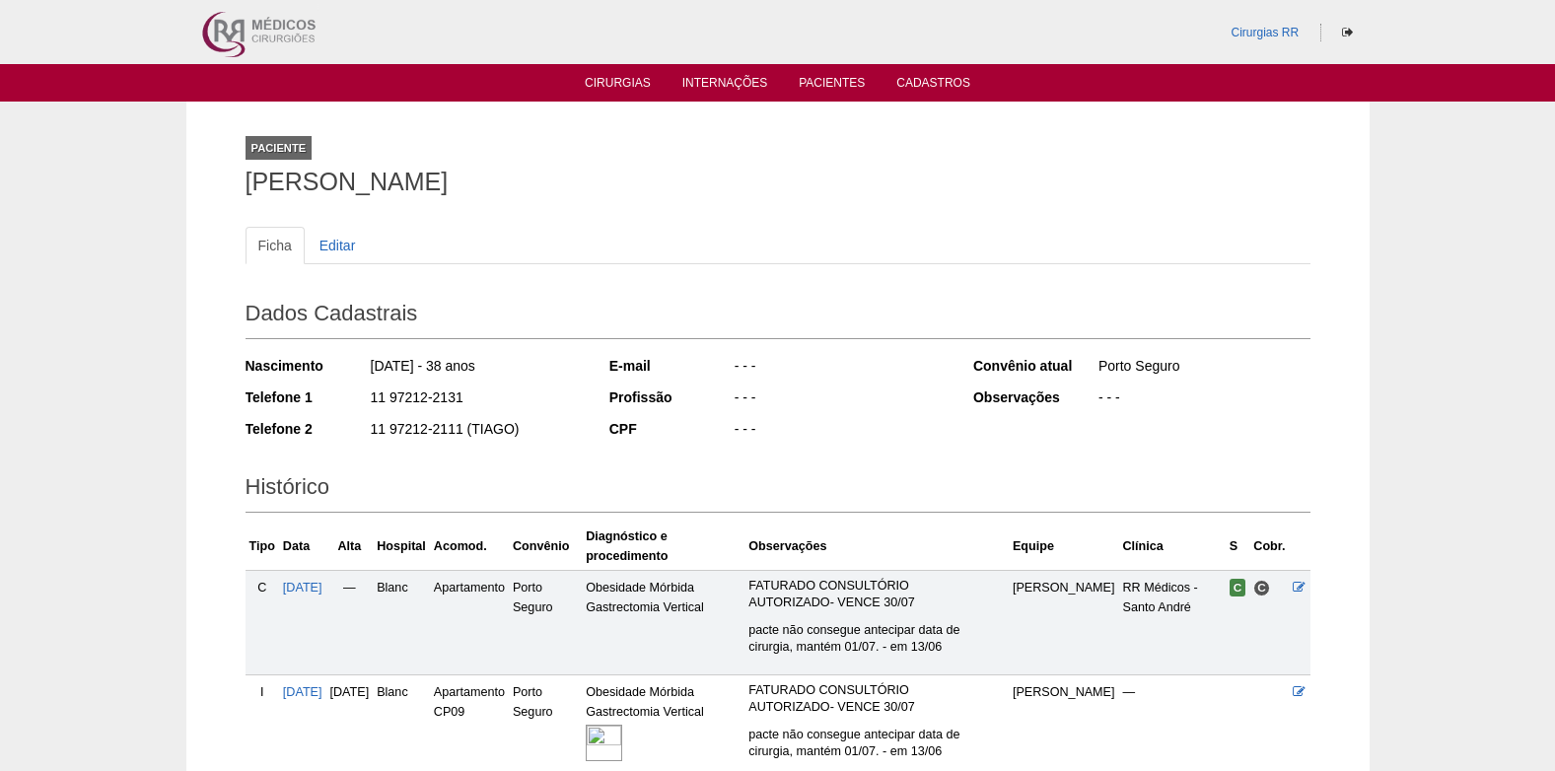
scroll to position [251, 0]
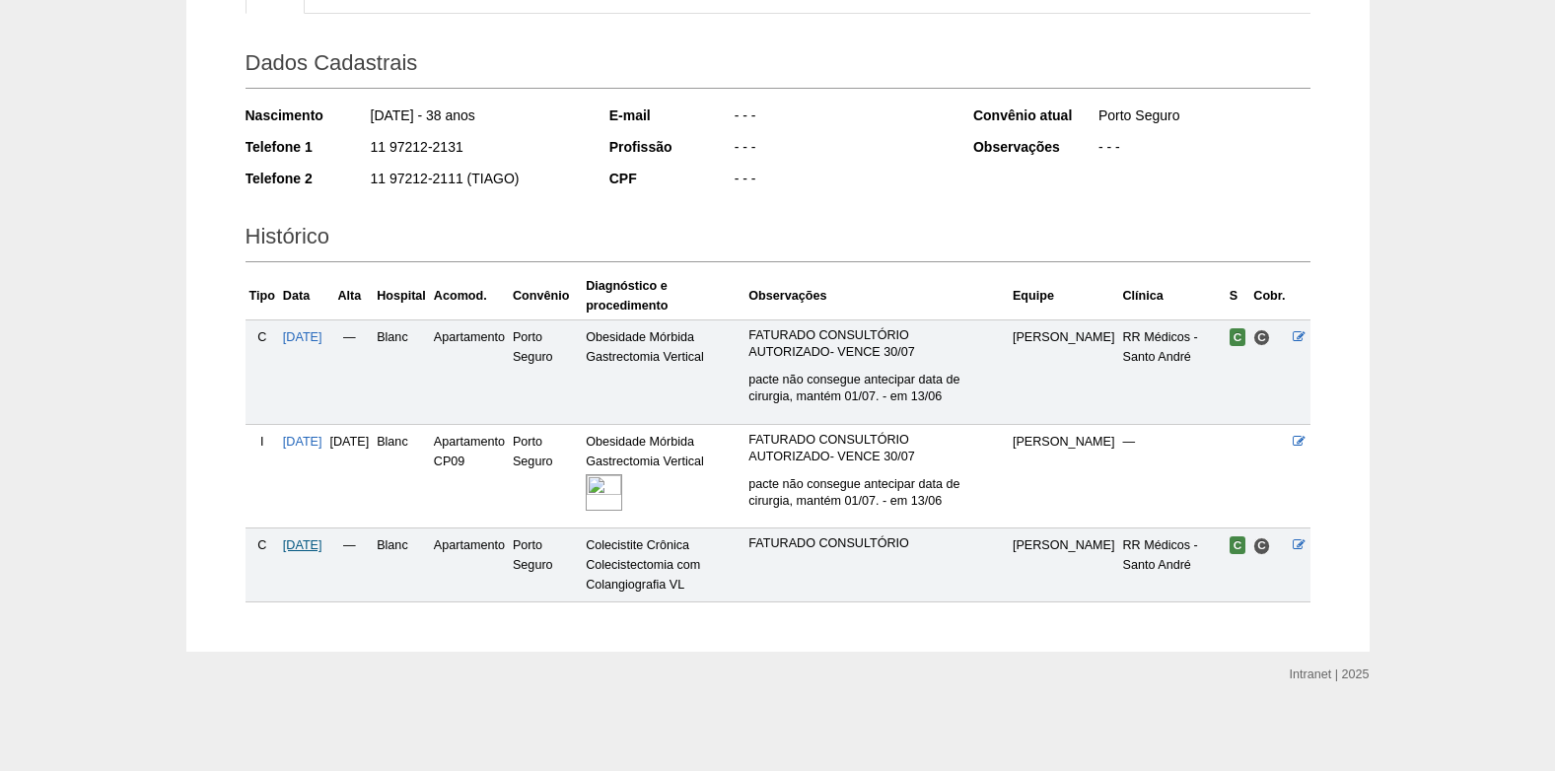
click at [323, 547] on span "16/12/2025" at bounding box center [302, 546] width 39 height 14
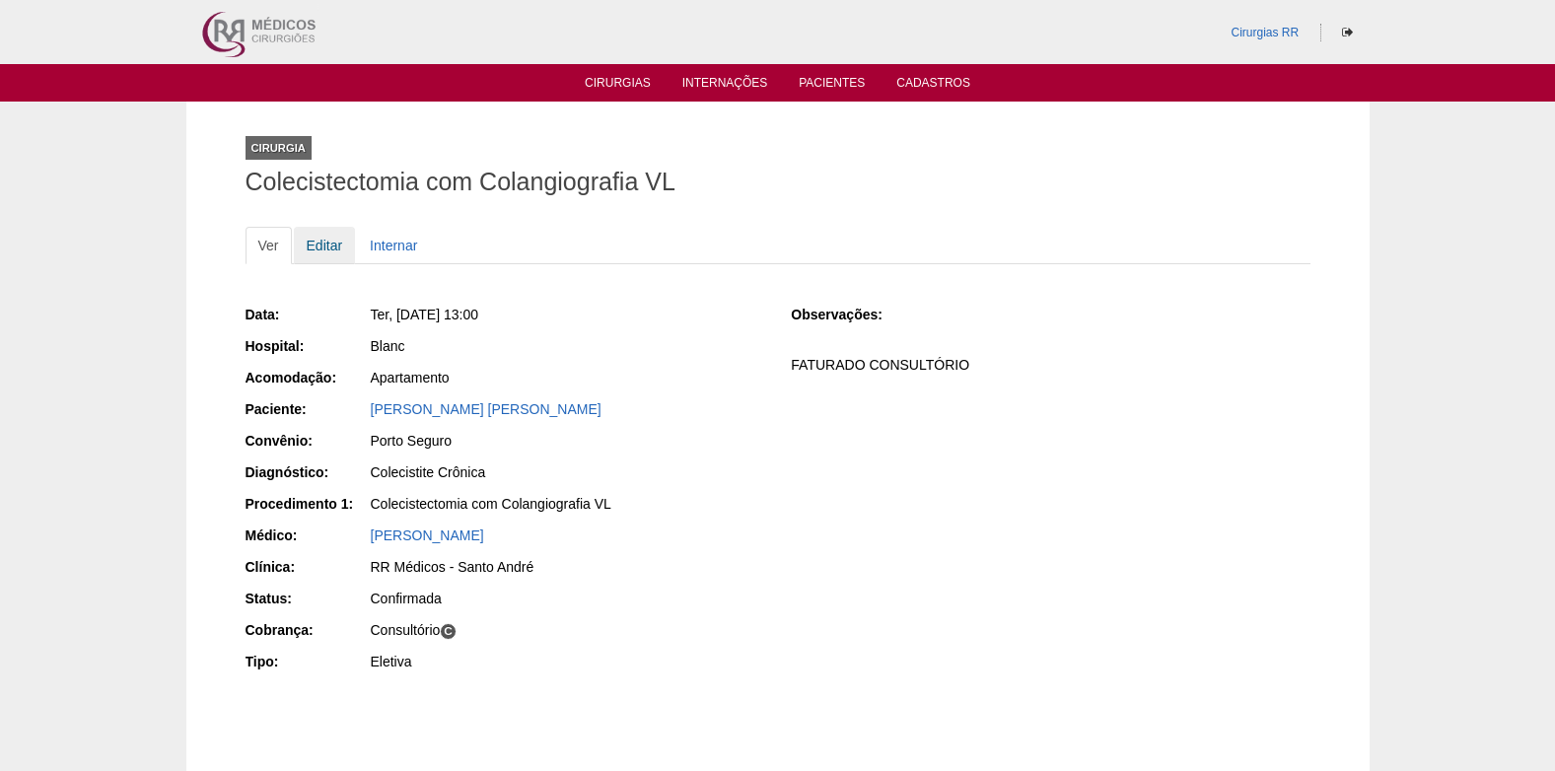
click at [323, 244] on link "Editar" at bounding box center [325, 245] width 62 height 37
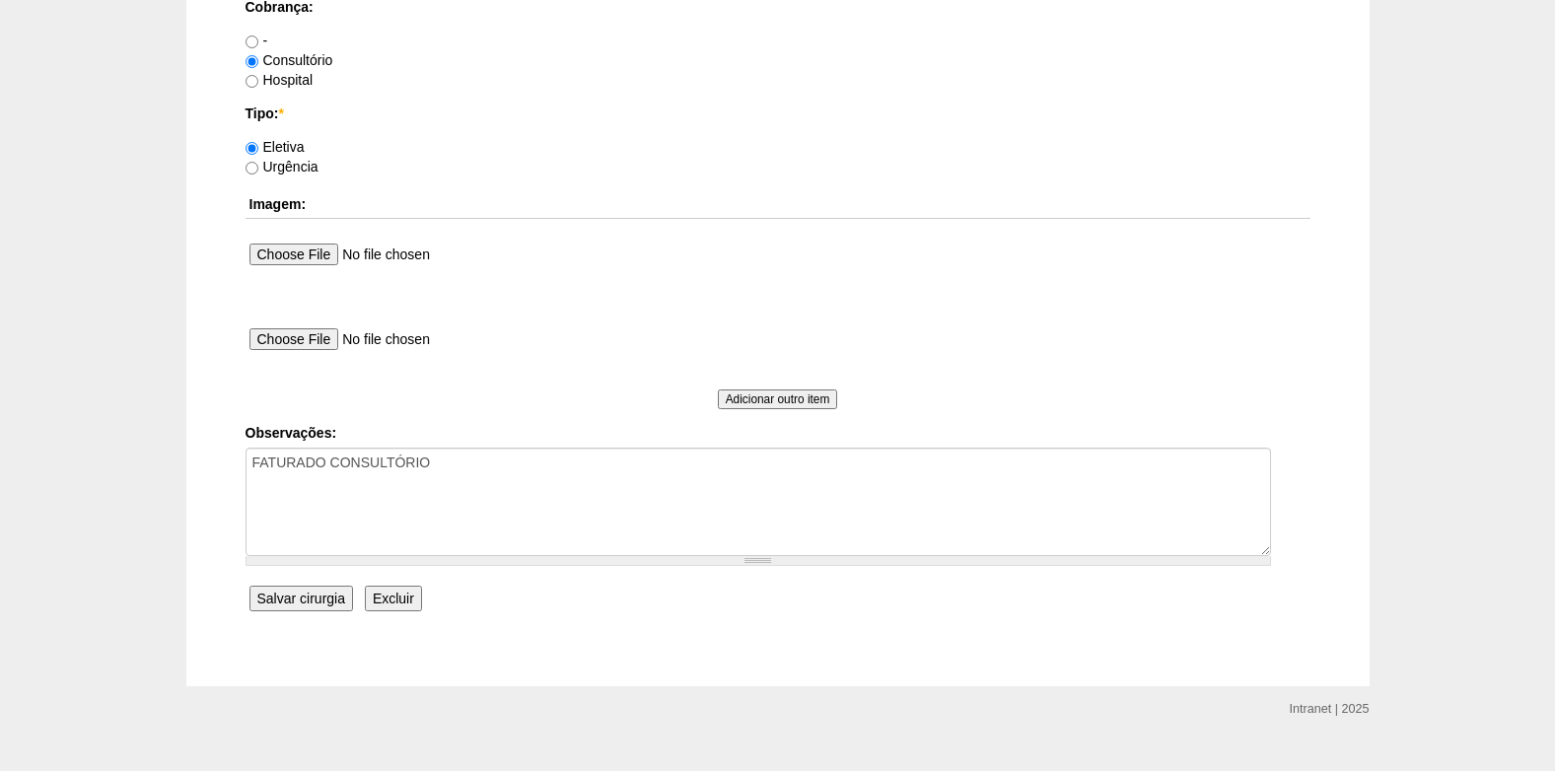
scroll to position [1770, 0]
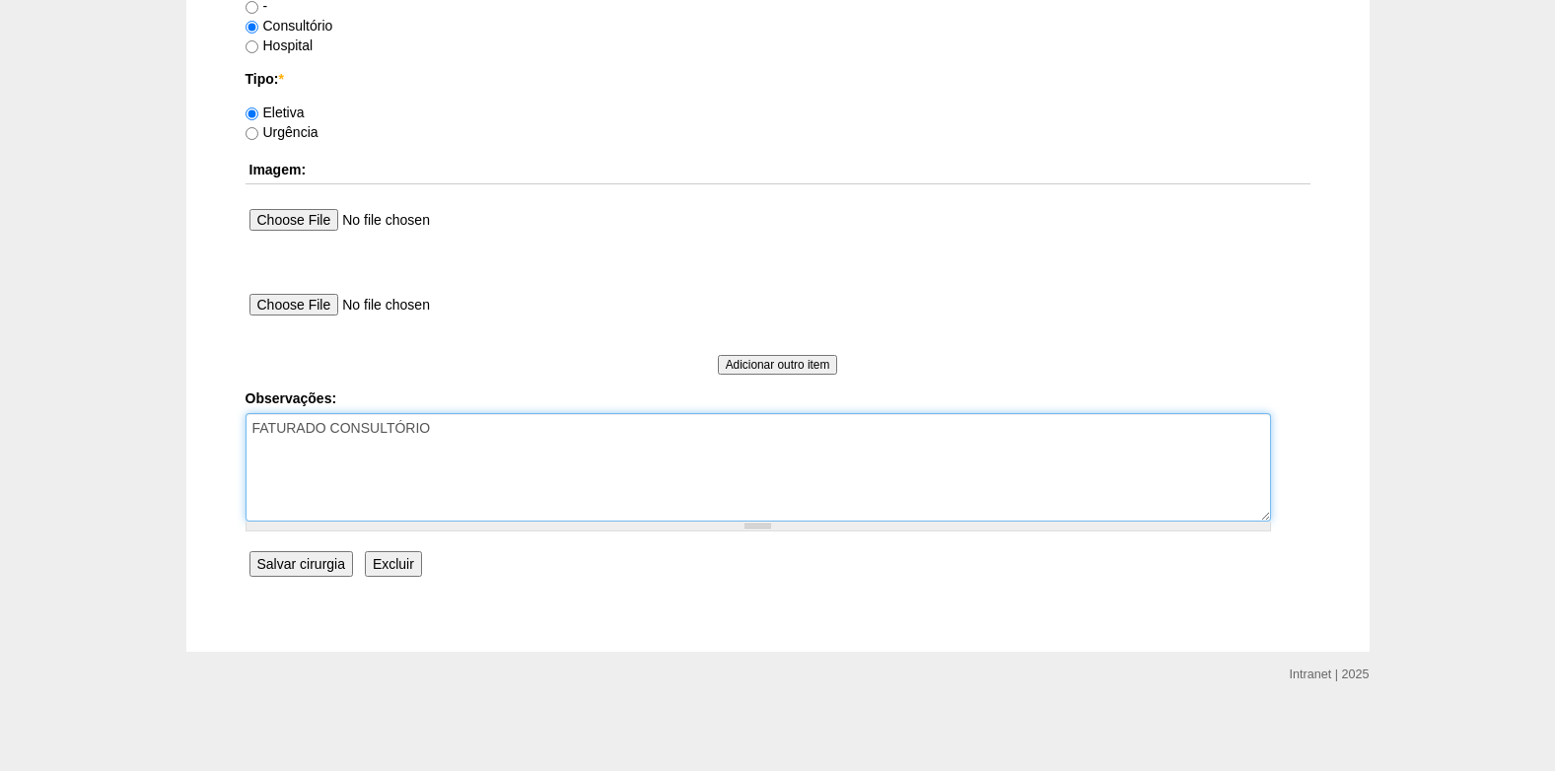
click at [541, 413] on textarea "FATURADO CONSULTÓRIO" at bounding box center [759, 467] width 1026 height 108
click at [533, 446] on textarea "FATURADO CONSULTÓRIO" at bounding box center [759, 467] width 1026 height 108
type textarea "FATURADO CONSULTÓRIO AUTORIZADO VENCE 15/01"
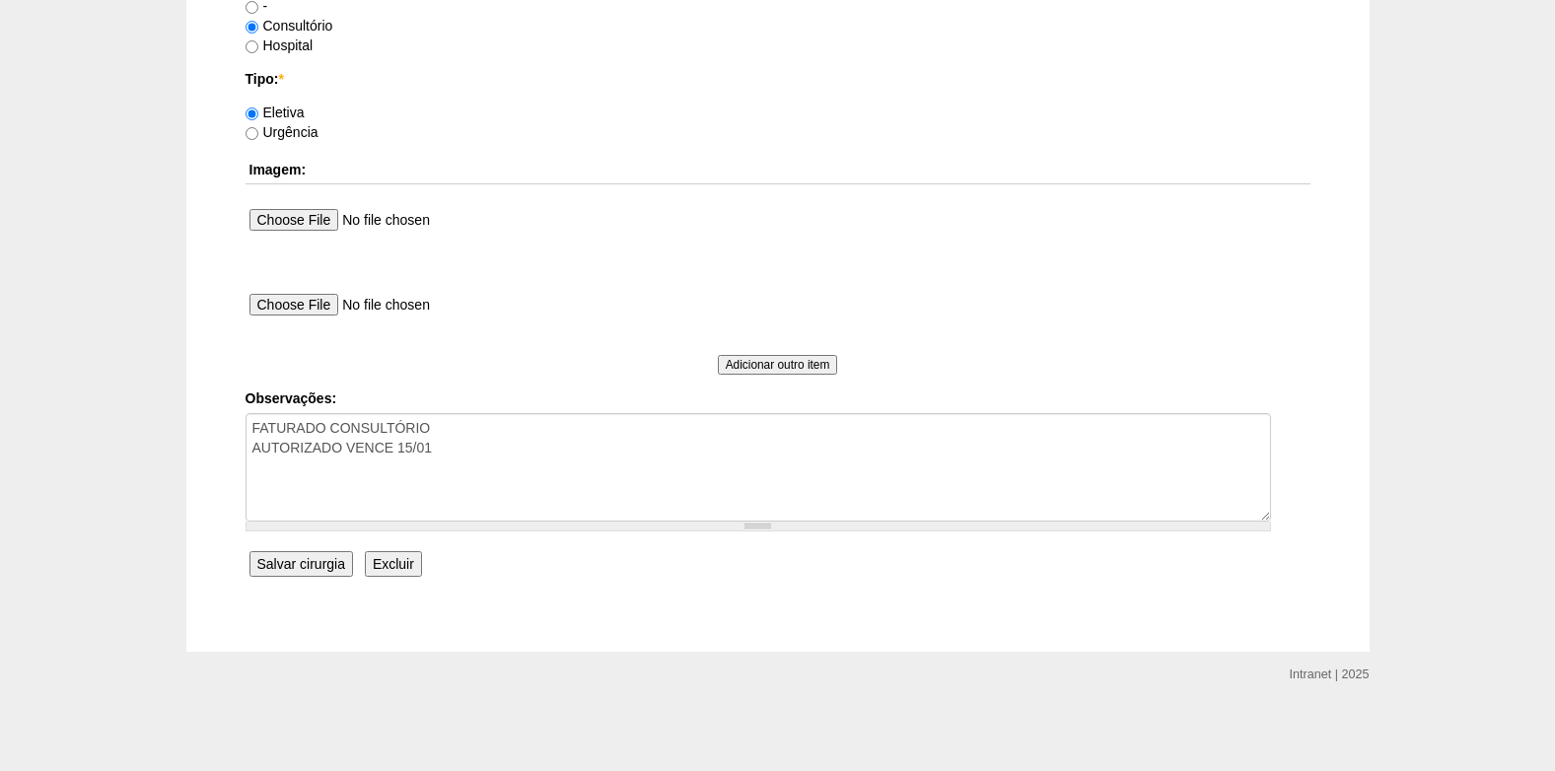
click at [312, 566] on input "Salvar cirurgia" at bounding box center [302, 564] width 104 height 26
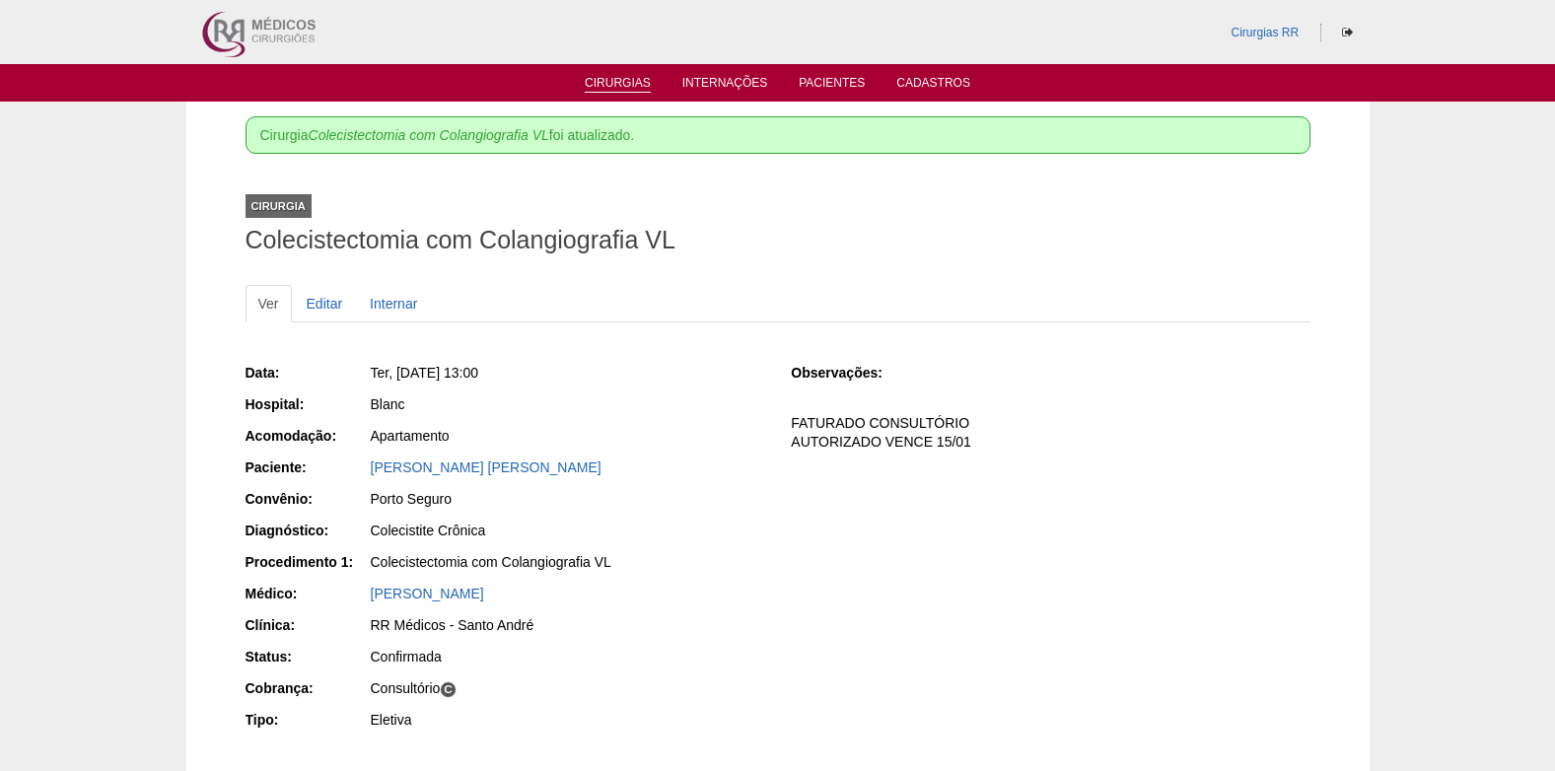
click at [608, 82] on link "Cirurgias" at bounding box center [618, 84] width 66 height 17
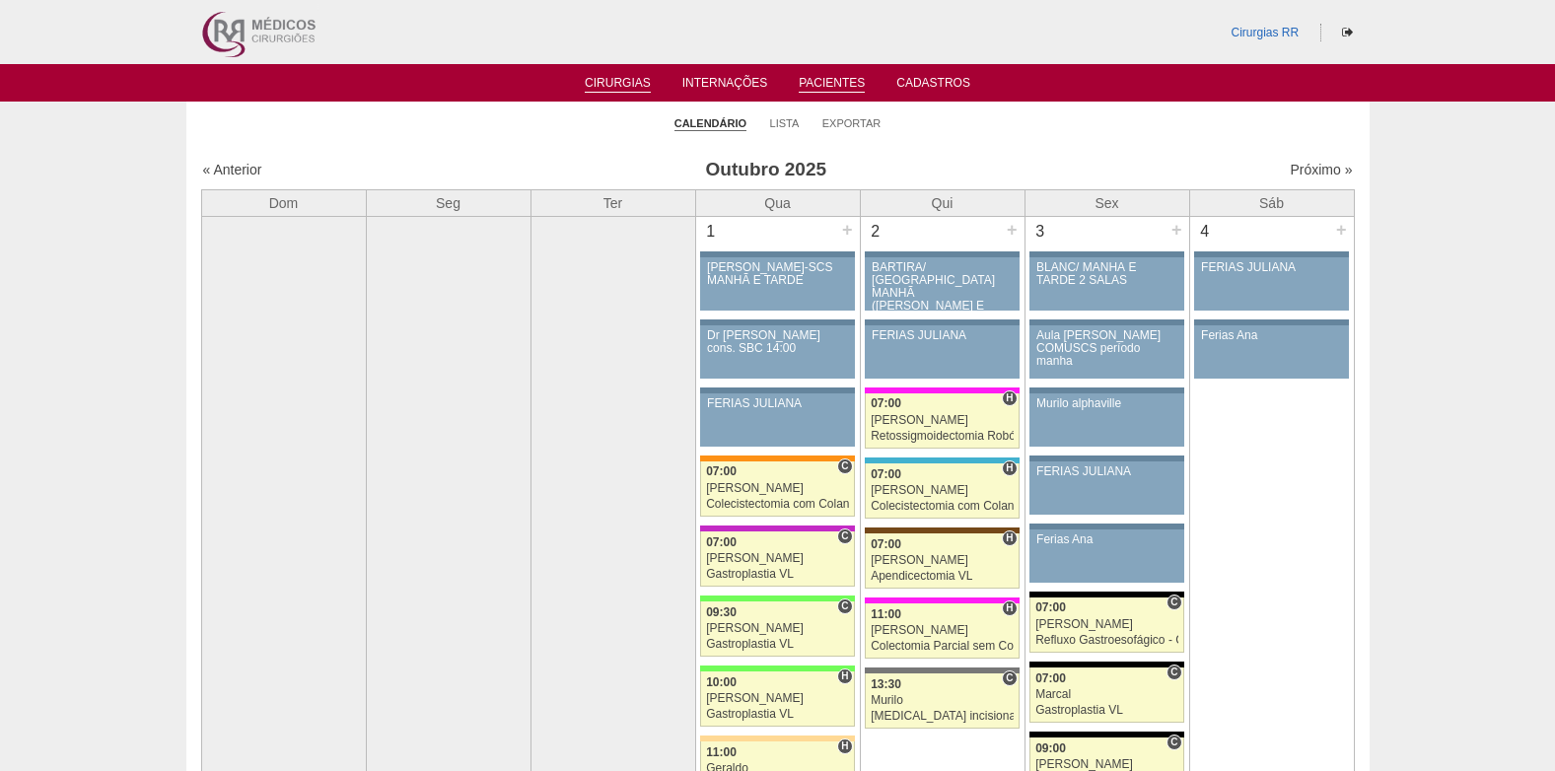
click at [830, 83] on link "Pacientes" at bounding box center [832, 84] width 66 height 17
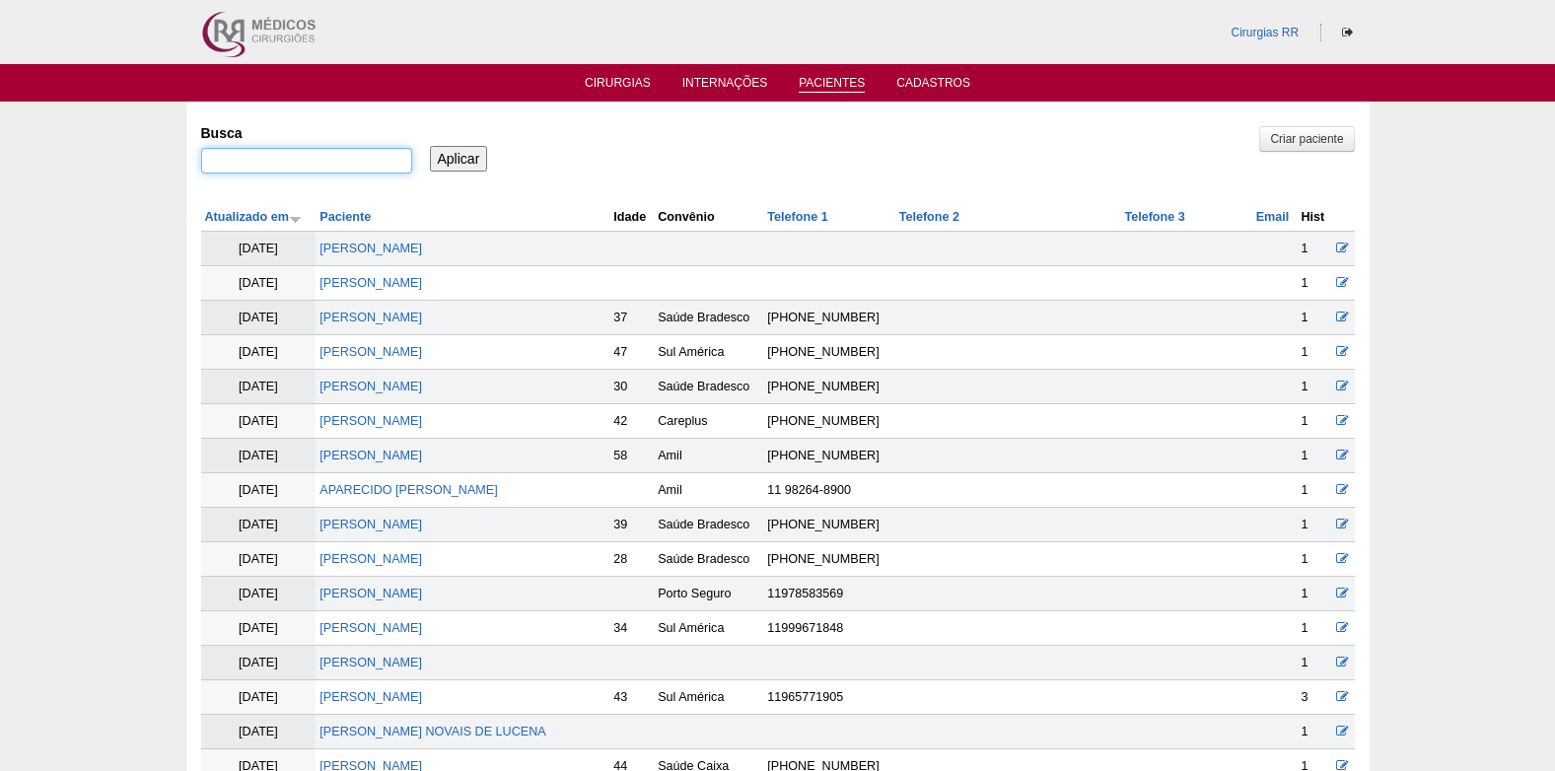
click at [364, 162] on input "Busca" at bounding box center [306, 161] width 211 height 26
paste input "[PERSON_NAME]"
type input "[PERSON_NAME]"
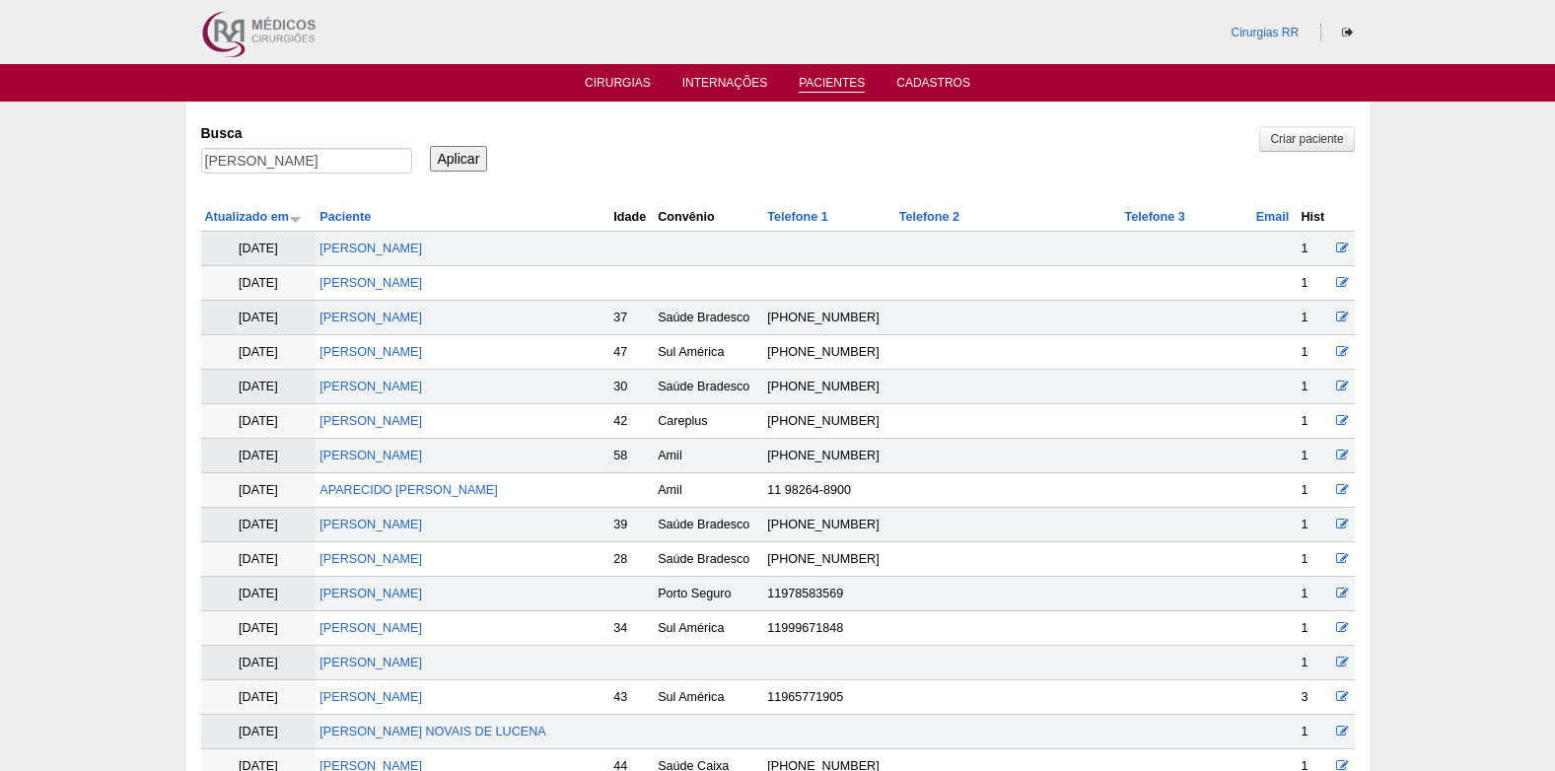
click at [455, 161] on input "Aplicar" at bounding box center [459, 159] width 58 height 26
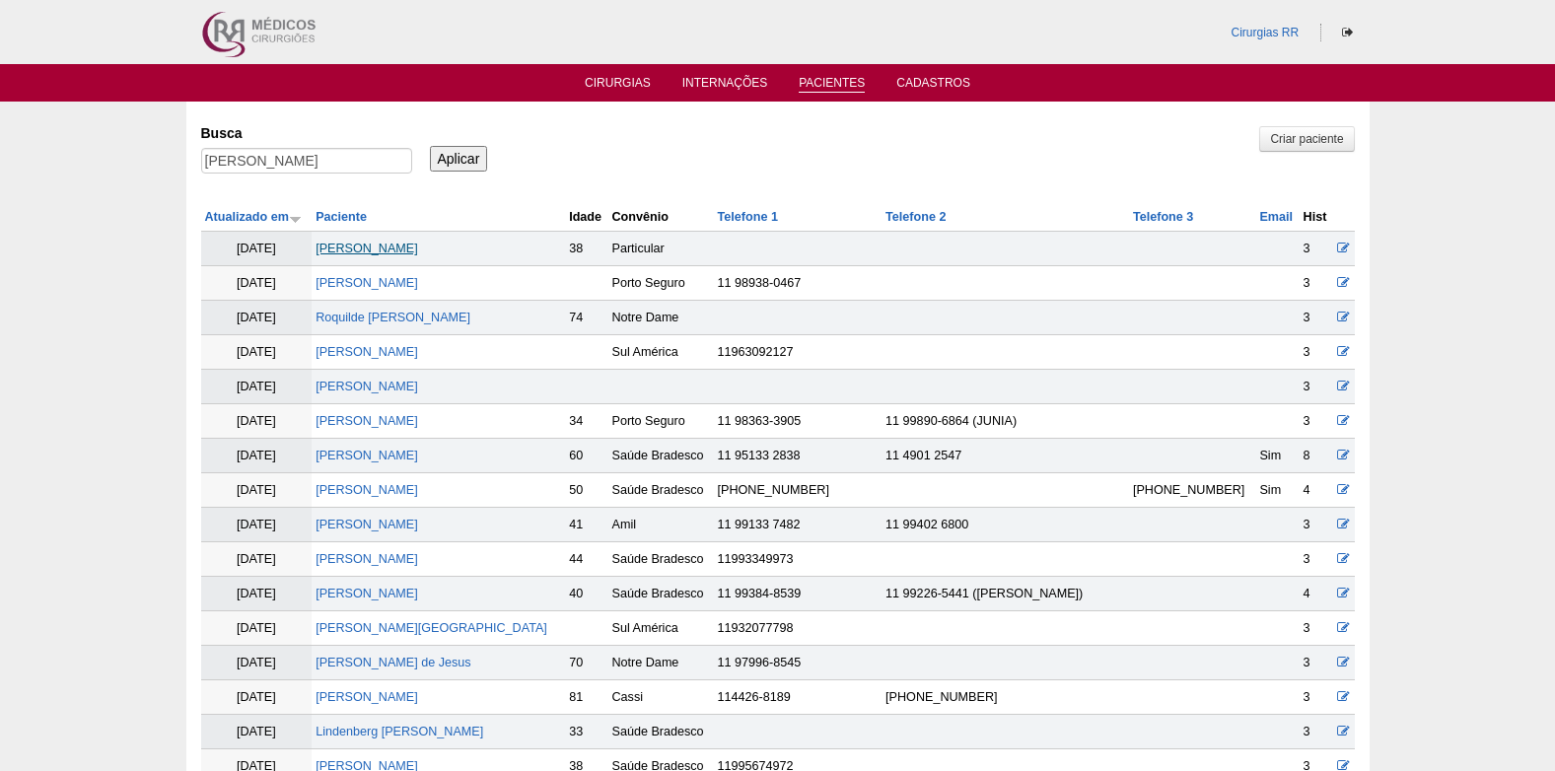
click at [418, 247] on link "RAFAEL BERTHOLINO RODRIGUES" at bounding box center [367, 249] width 103 height 14
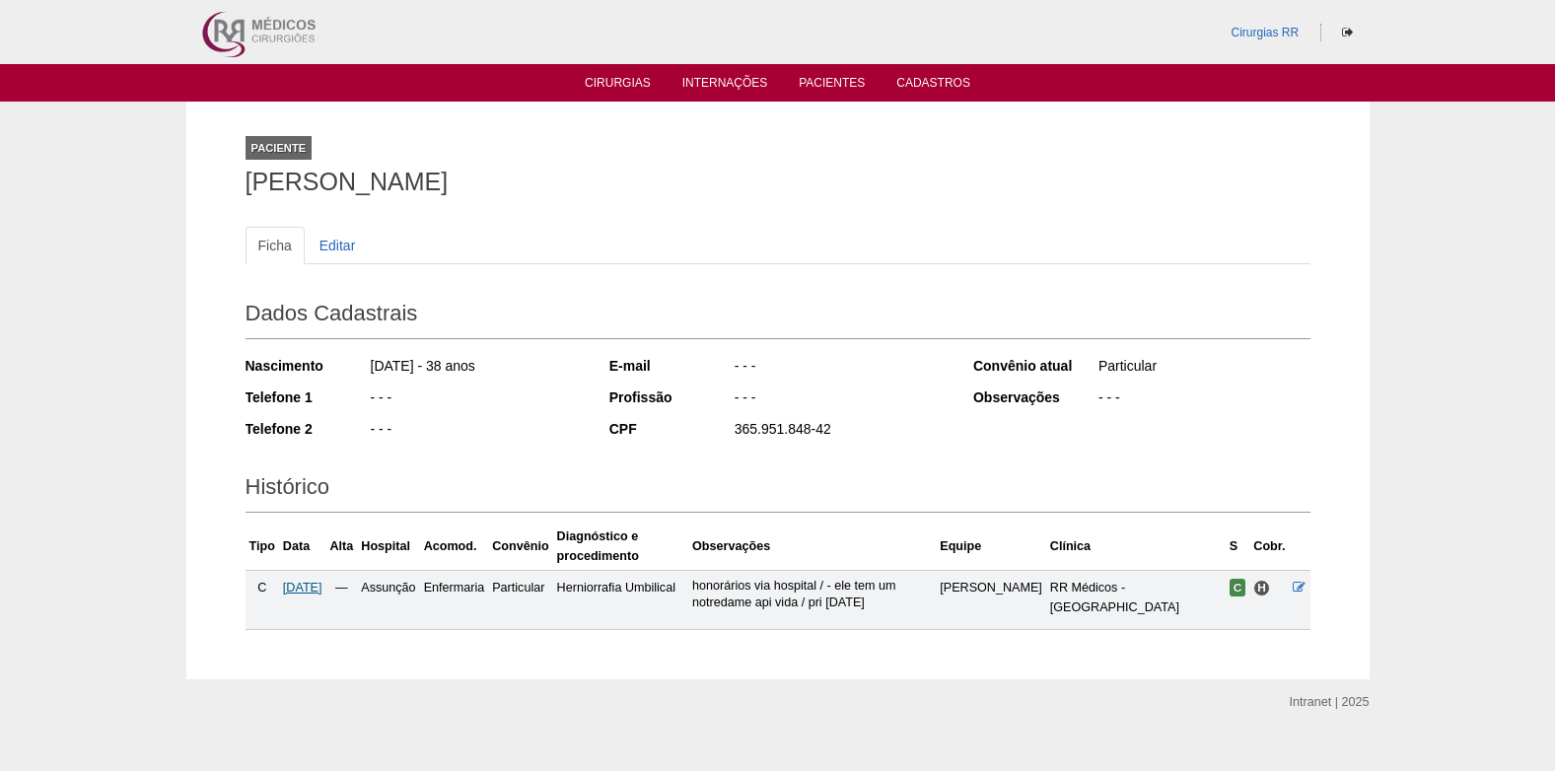
click at [323, 586] on span "[DATE]" at bounding box center [302, 588] width 39 height 14
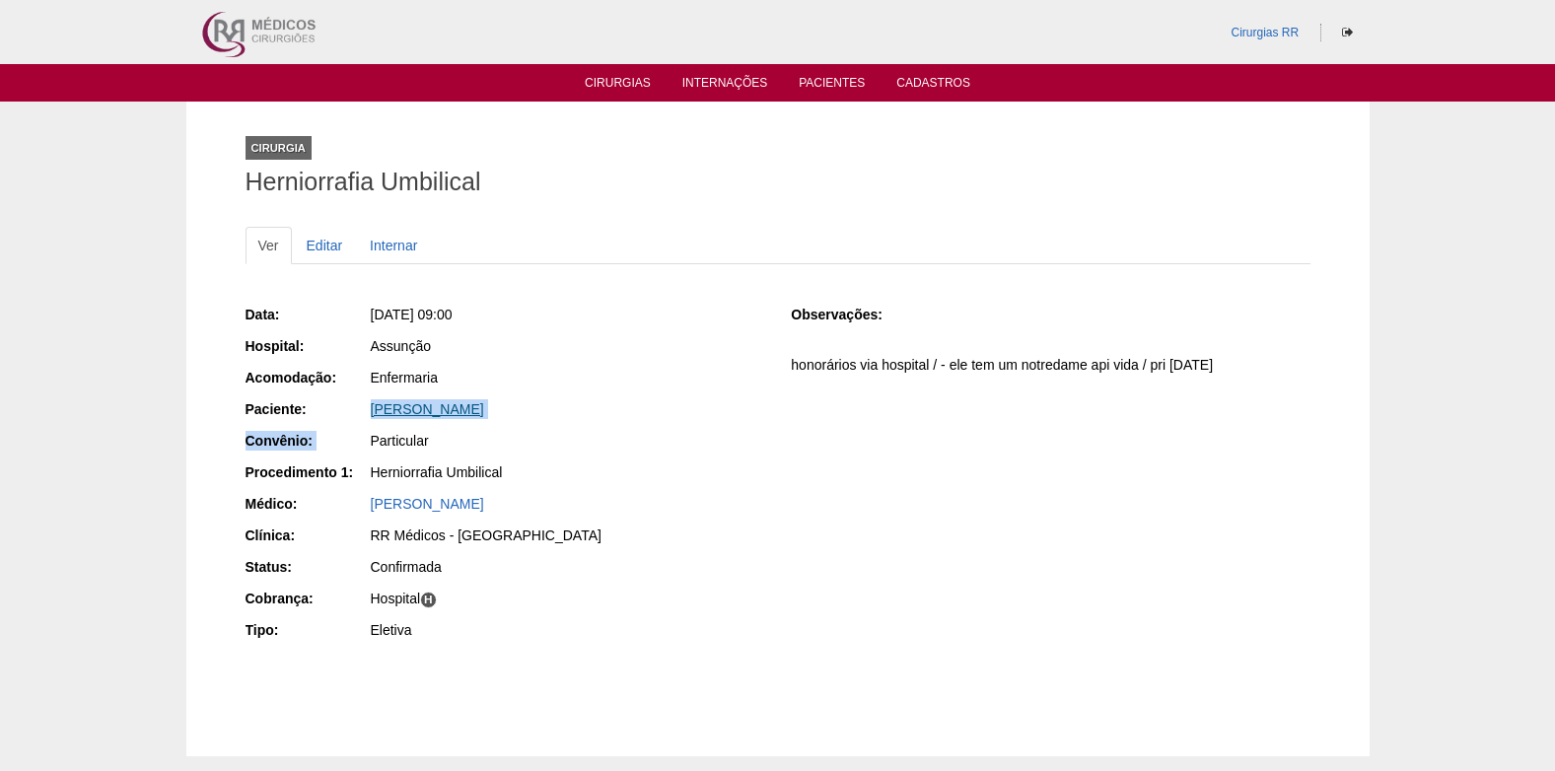
drag, startPoint x: 358, startPoint y: 424, endPoint x: 373, endPoint y: 415, distance: 17.3
click at [373, 415] on div "Data: [DATE] 09:00 Hospital: Assunção Acomodação: Enfermaria Paciente: [PERSON_…" at bounding box center [505, 475] width 519 height 354
drag, startPoint x: 373, startPoint y: 415, endPoint x: 633, endPoint y: 379, distance: 262.9
click at [633, 376] on div "Enfermaria" at bounding box center [568, 378] width 394 height 20
drag, startPoint x: 620, startPoint y: 414, endPoint x: 354, endPoint y: 404, distance: 266.5
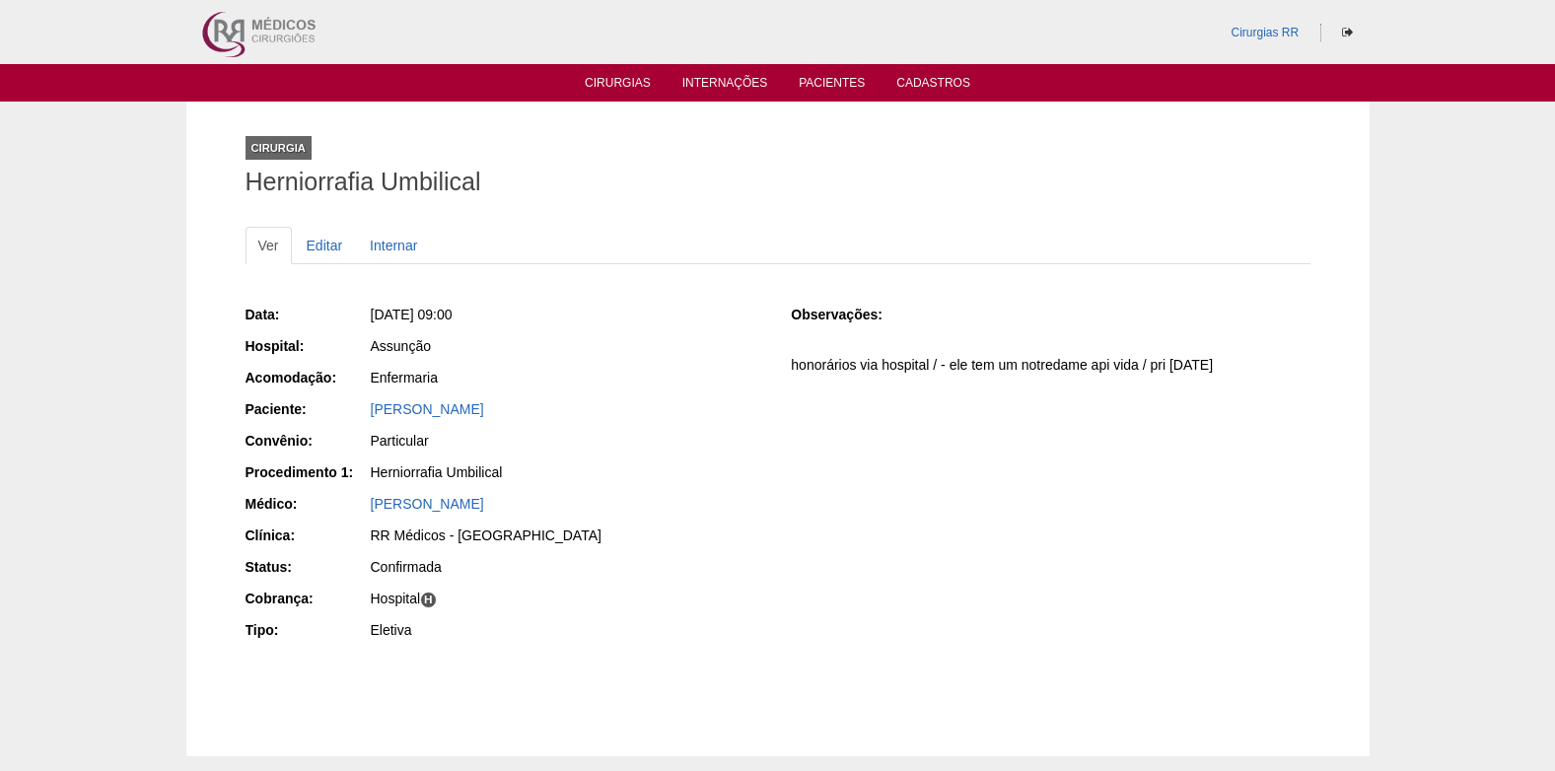
click at [354, 404] on div "Paciente: [PERSON_NAME]" at bounding box center [505, 411] width 519 height 25
copy div "Paciente: [PERSON_NAME]"
click at [325, 238] on link "Editar" at bounding box center [325, 245] width 62 height 37
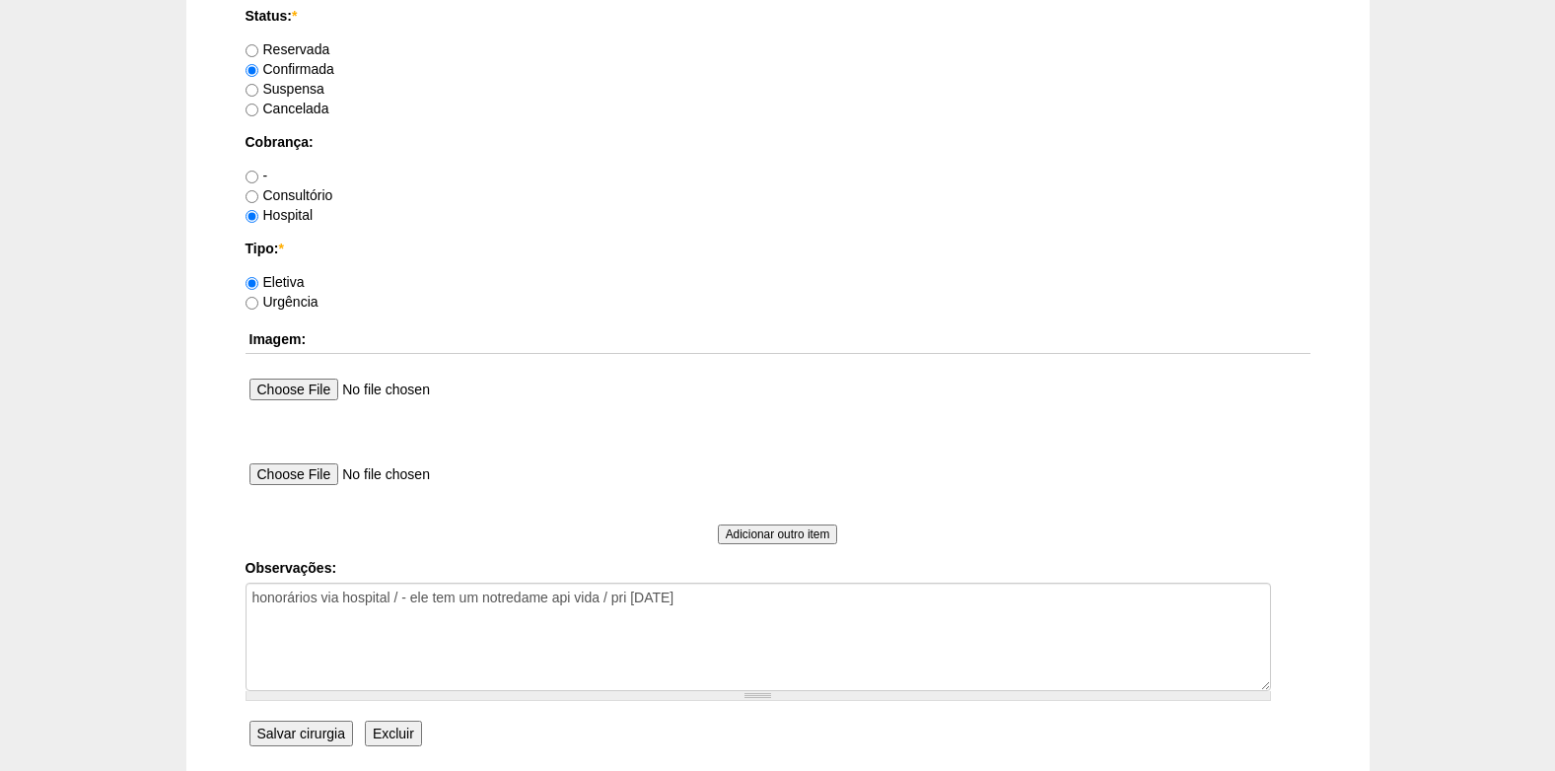
scroll to position [1677, 0]
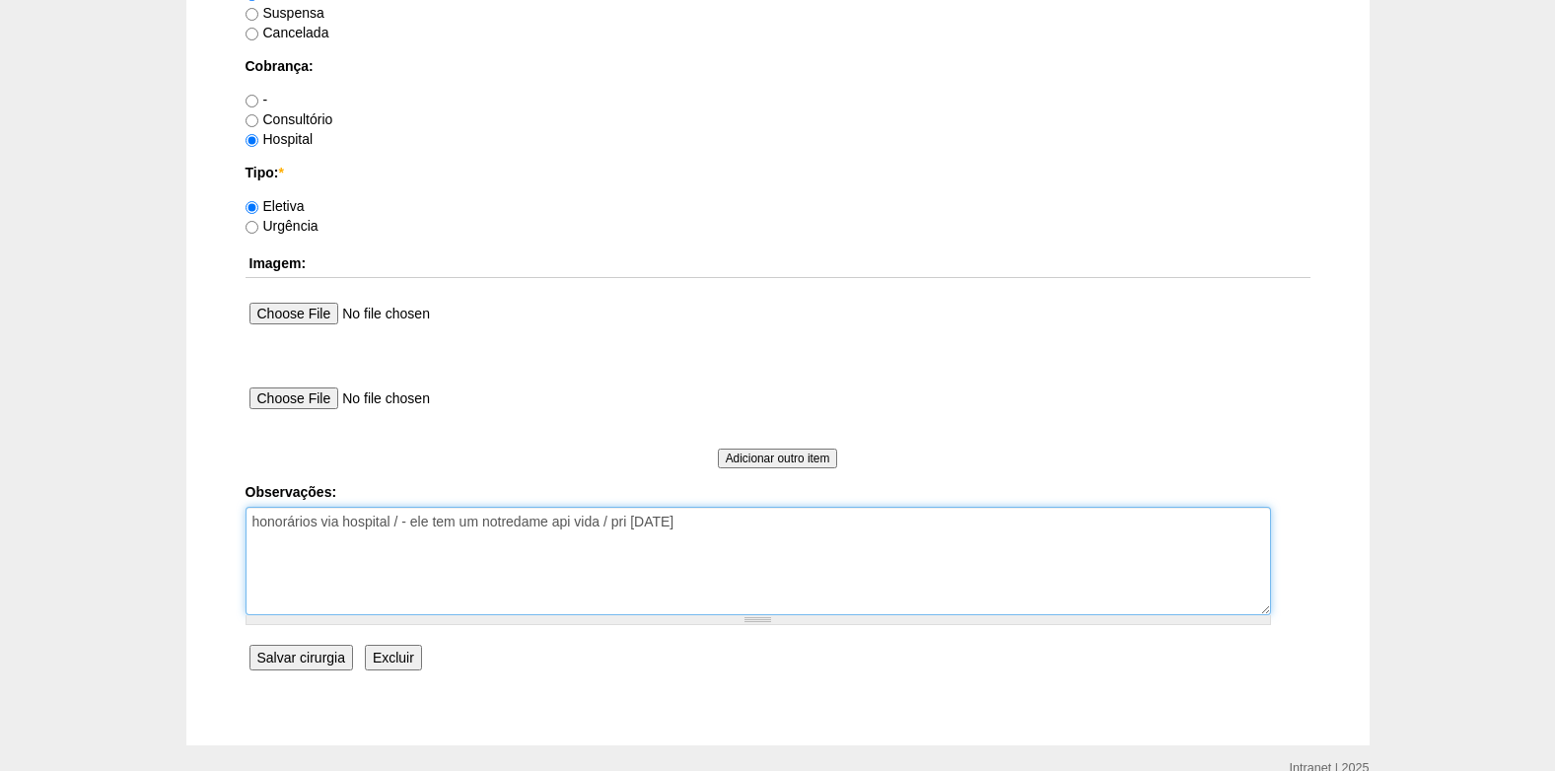
click at [732, 529] on textarea "honorários via hospital / - ele tem um notredame api vida / pri [DATE]" at bounding box center [759, 561] width 1026 height 108
click at [250, 545] on textarea "honorários via hospital / - ele tem um notredame api vida / pri 01/10/25" at bounding box center [759, 561] width 1026 height 108
type textarea "honorários via hospital / - ele tem um notredame api vida / pri 01/10/25 AUTORI…"
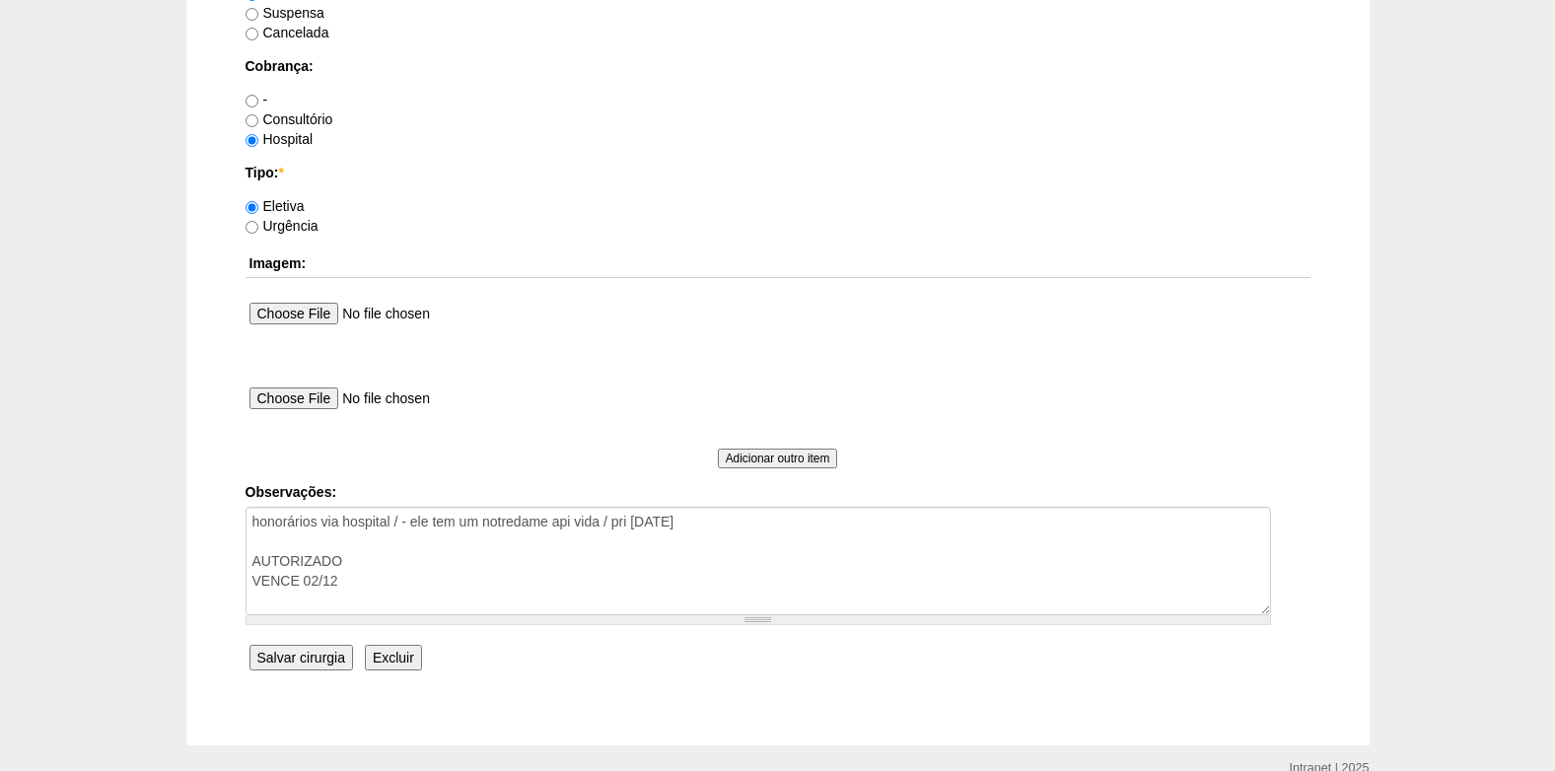
click at [310, 650] on input "Salvar cirurgia" at bounding box center [302, 658] width 104 height 26
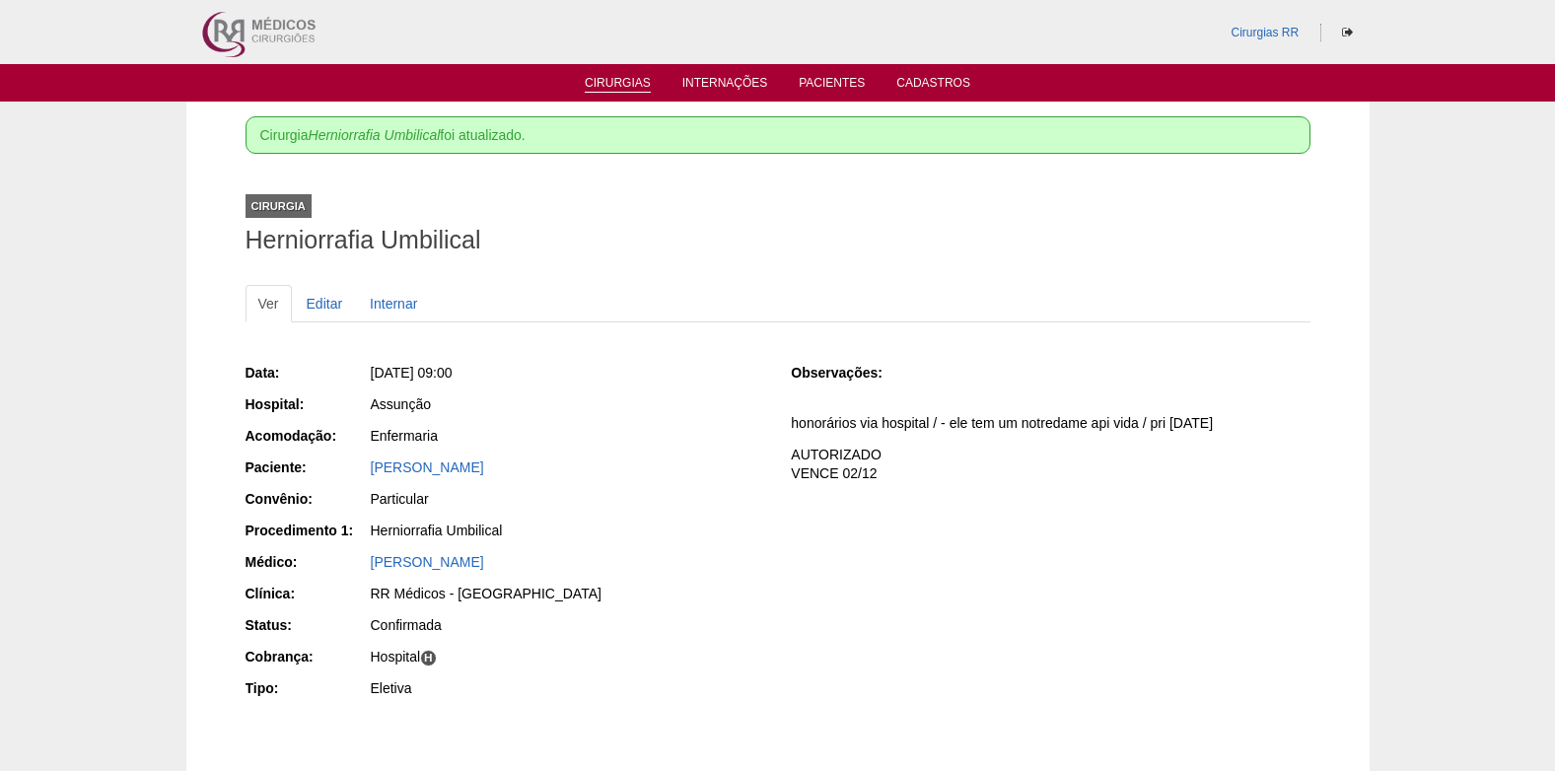
click at [597, 79] on link "Cirurgias" at bounding box center [618, 84] width 66 height 17
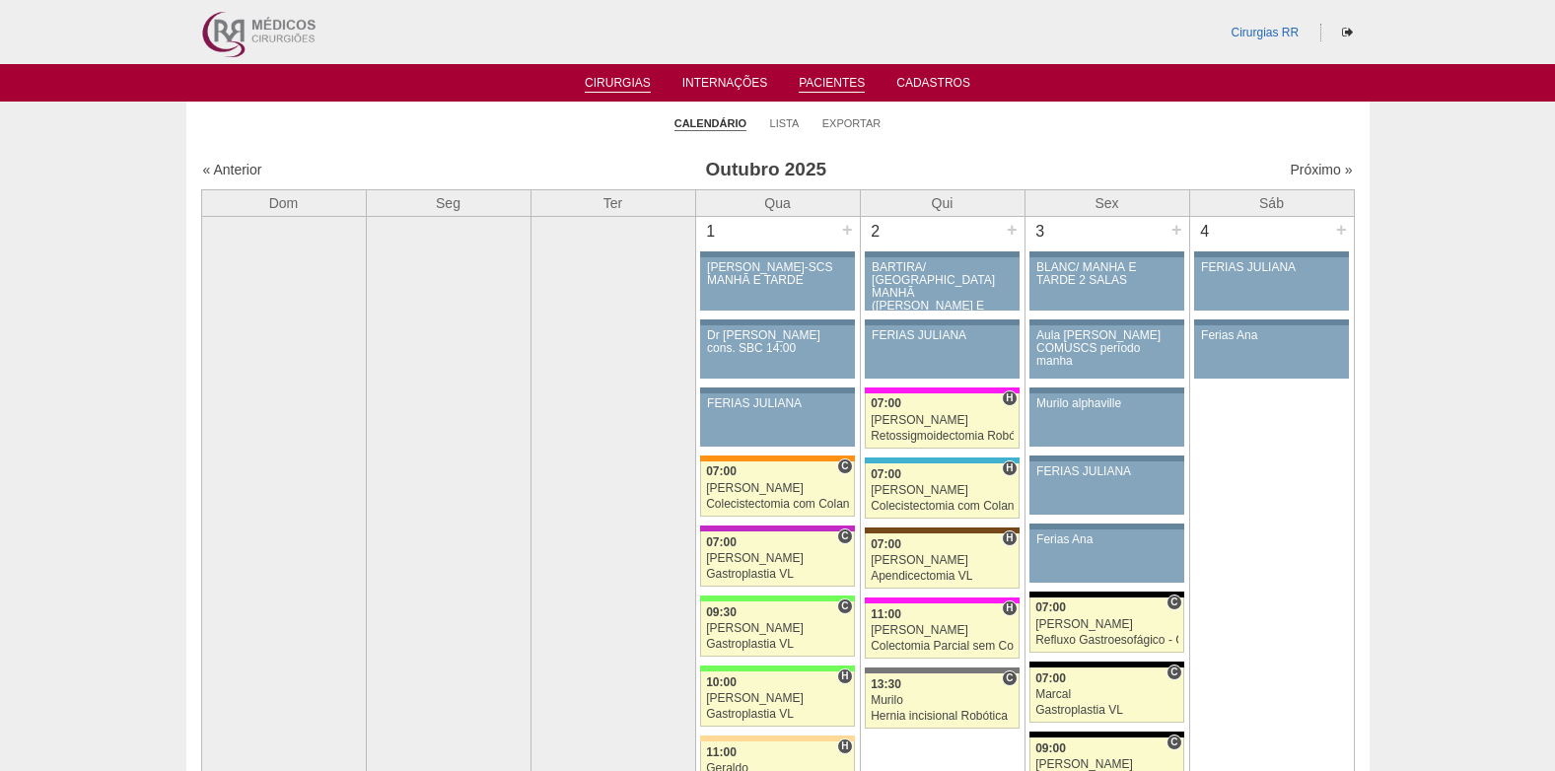
click at [828, 75] on li "Pacientes" at bounding box center [832, 82] width 94 height 16
click at [828, 78] on link "Pacientes" at bounding box center [832, 84] width 66 height 17
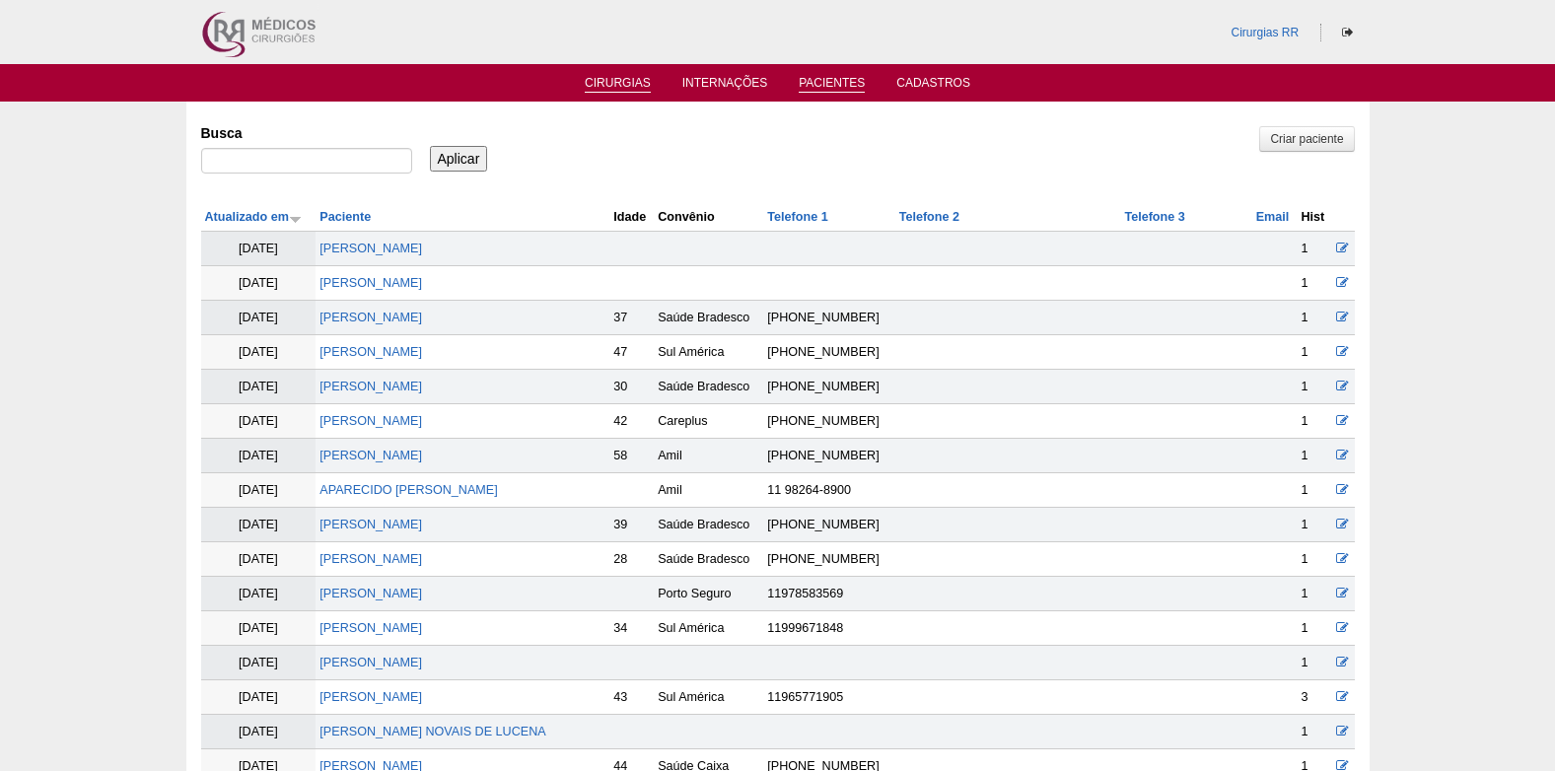
click at [633, 78] on link "Cirurgias" at bounding box center [618, 84] width 66 height 17
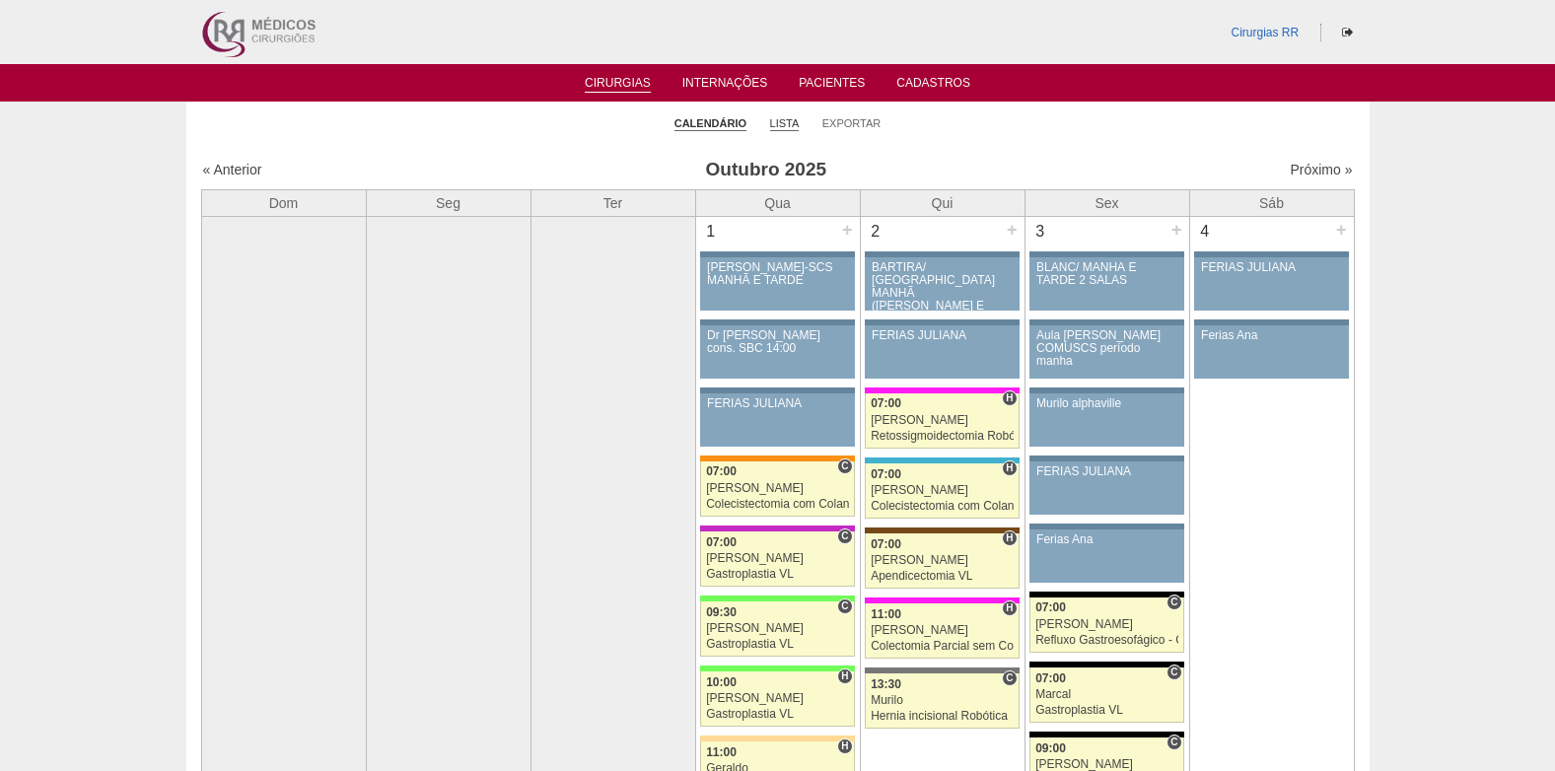
click at [777, 121] on link "Lista" at bounding box center [785, 123] width 30 height 15
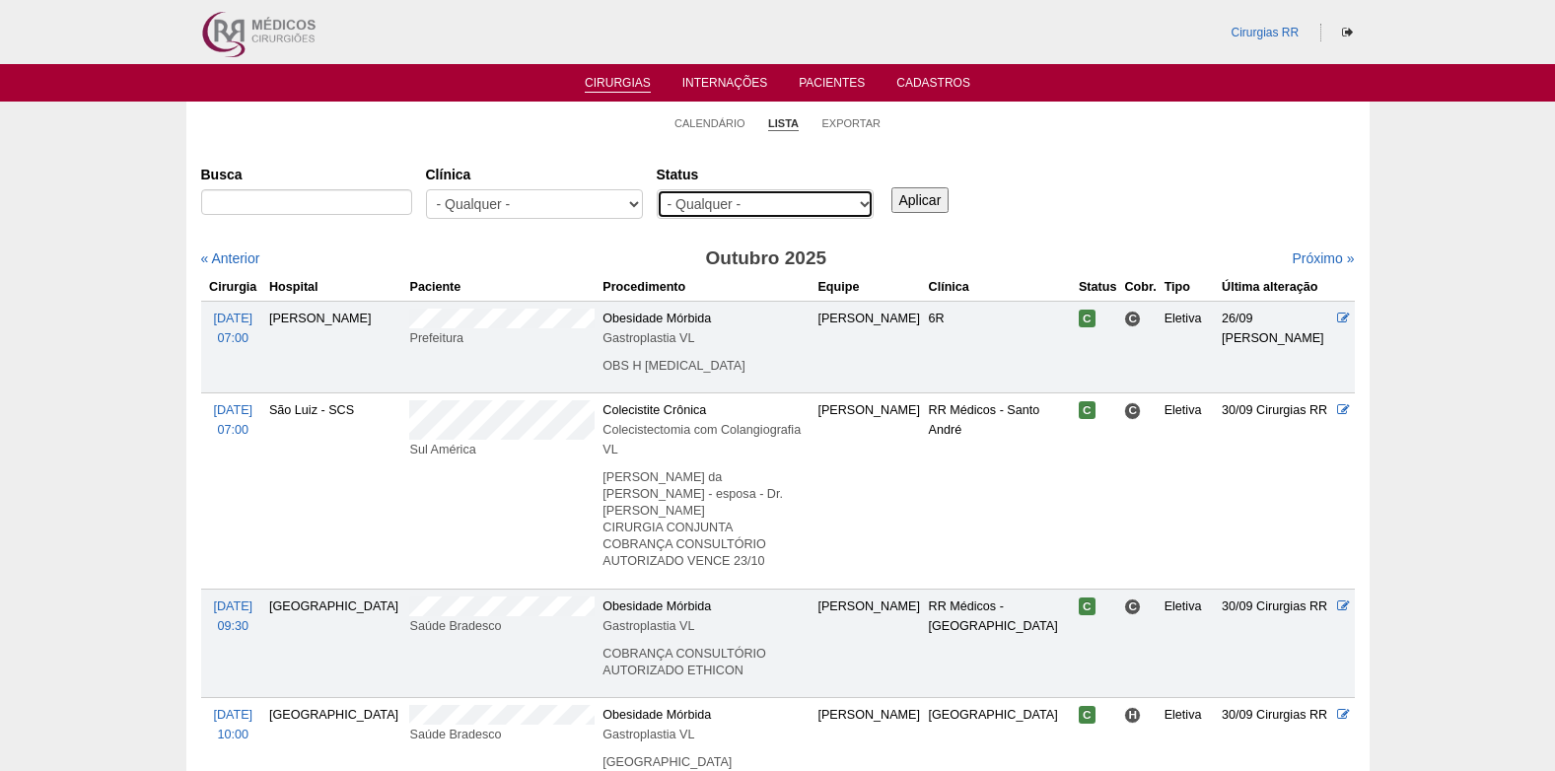
click at [806, 198] on select "- Qualquer - Reservada Confirmada Suspensa Cancelada" at bounding box center [765, 204] width 217 height 30
select select "resr"
click at [657, 189] on select "- Qualquer - Reservada Confirmada Suspensa Cancelada" at bounding box center [765, 204] width 217 height 30
click at [930, 199] on input "Aplicar" at bounding box center [921, 200] width 58 height 26
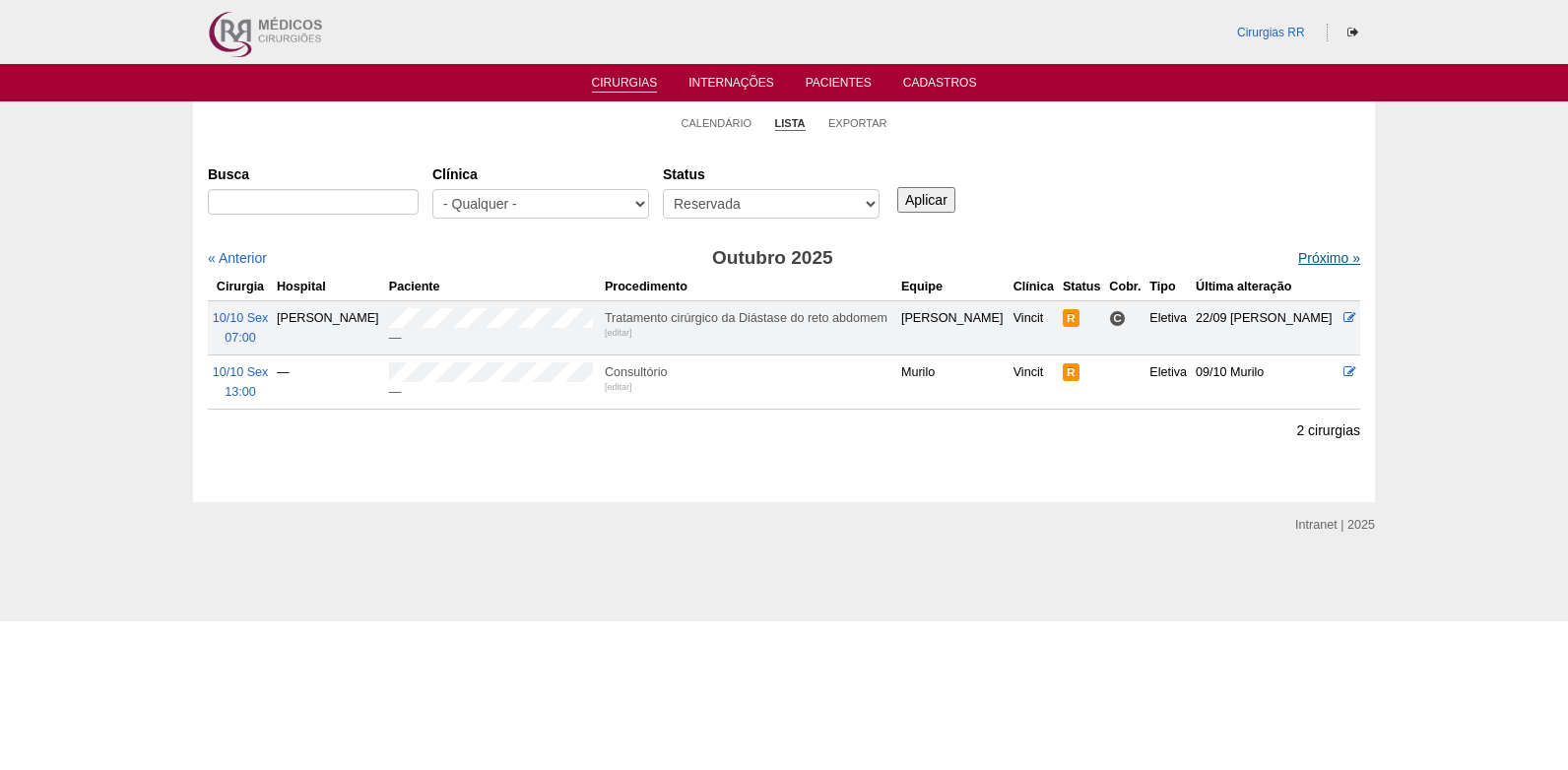
click at [1298, 256] on link "Próximo »" at bounding box center [1329, 259] width 62 height 16
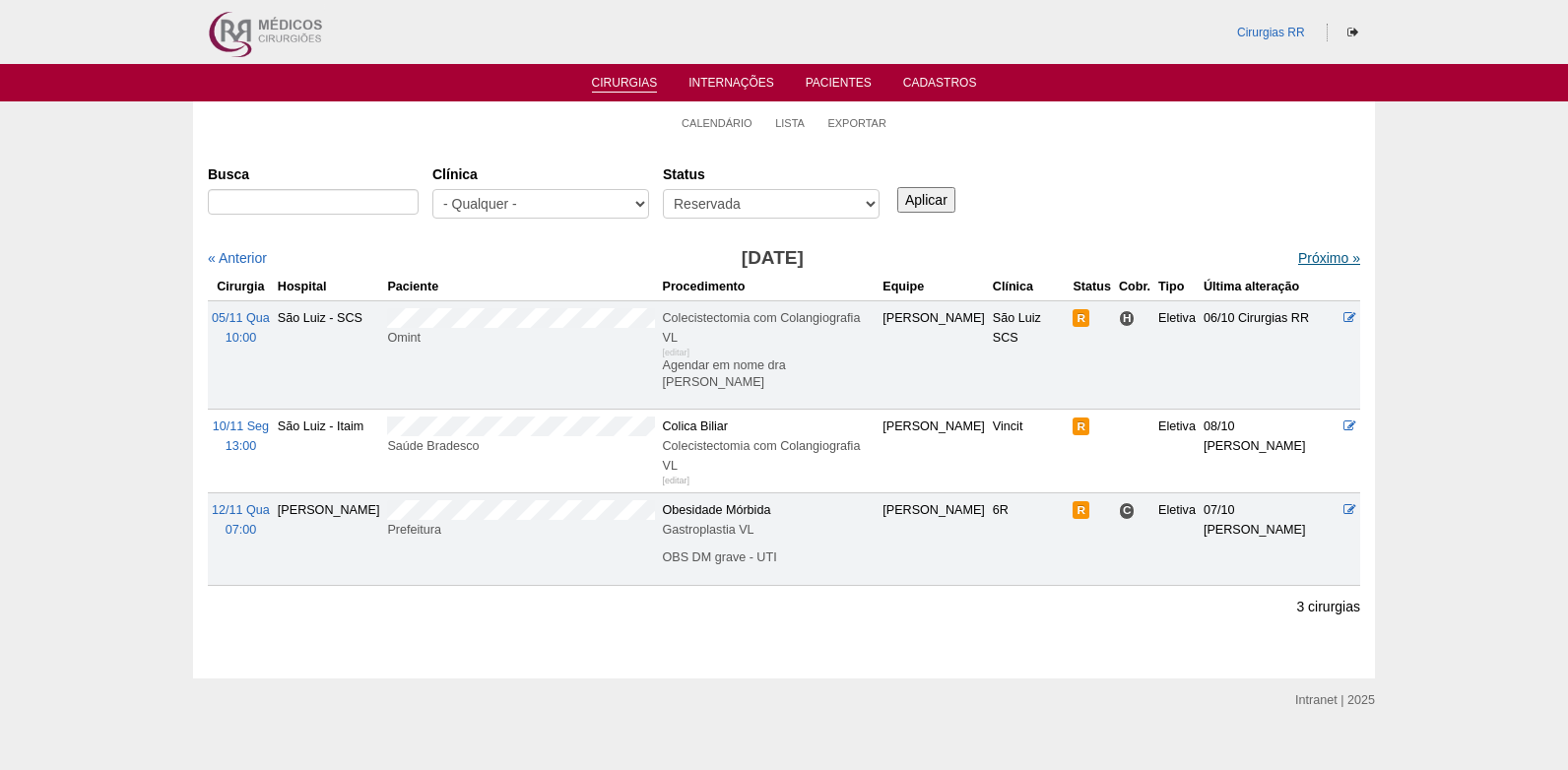
click at [1301, 258] on link "Próximo »" at bounding box center [1329, 259] width 62 height 16
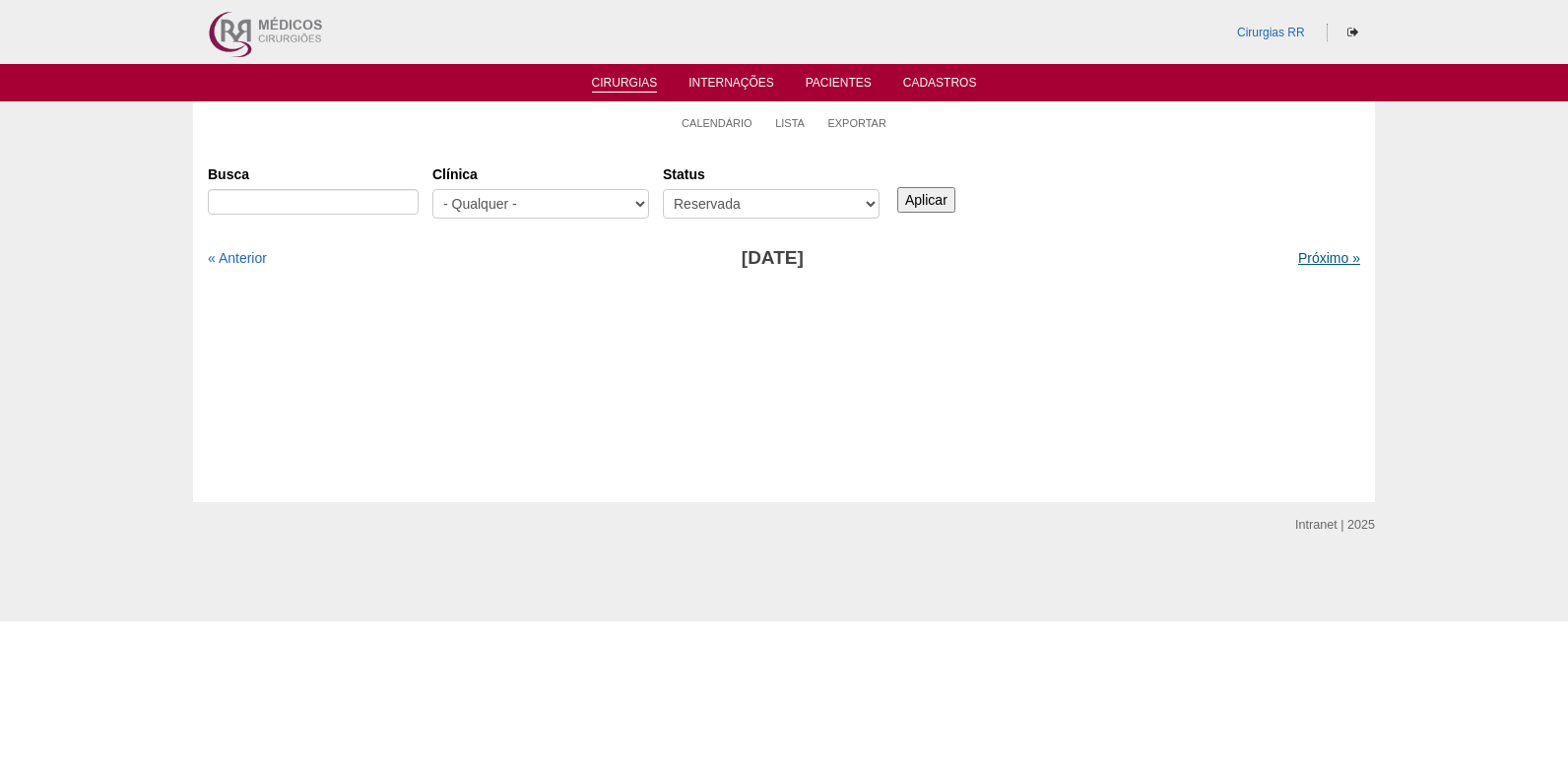
click at [1303, 262] on link "Próximo »" at bounding box center [1329, 259] width 62 height 16
click at [1300, 255] on link "Próximo »" at bounding box center [1329, 259] width 62 height 16
click at [610, 83] on link "Cirurgias" at bounding box center [625, 84] width 66 height 17
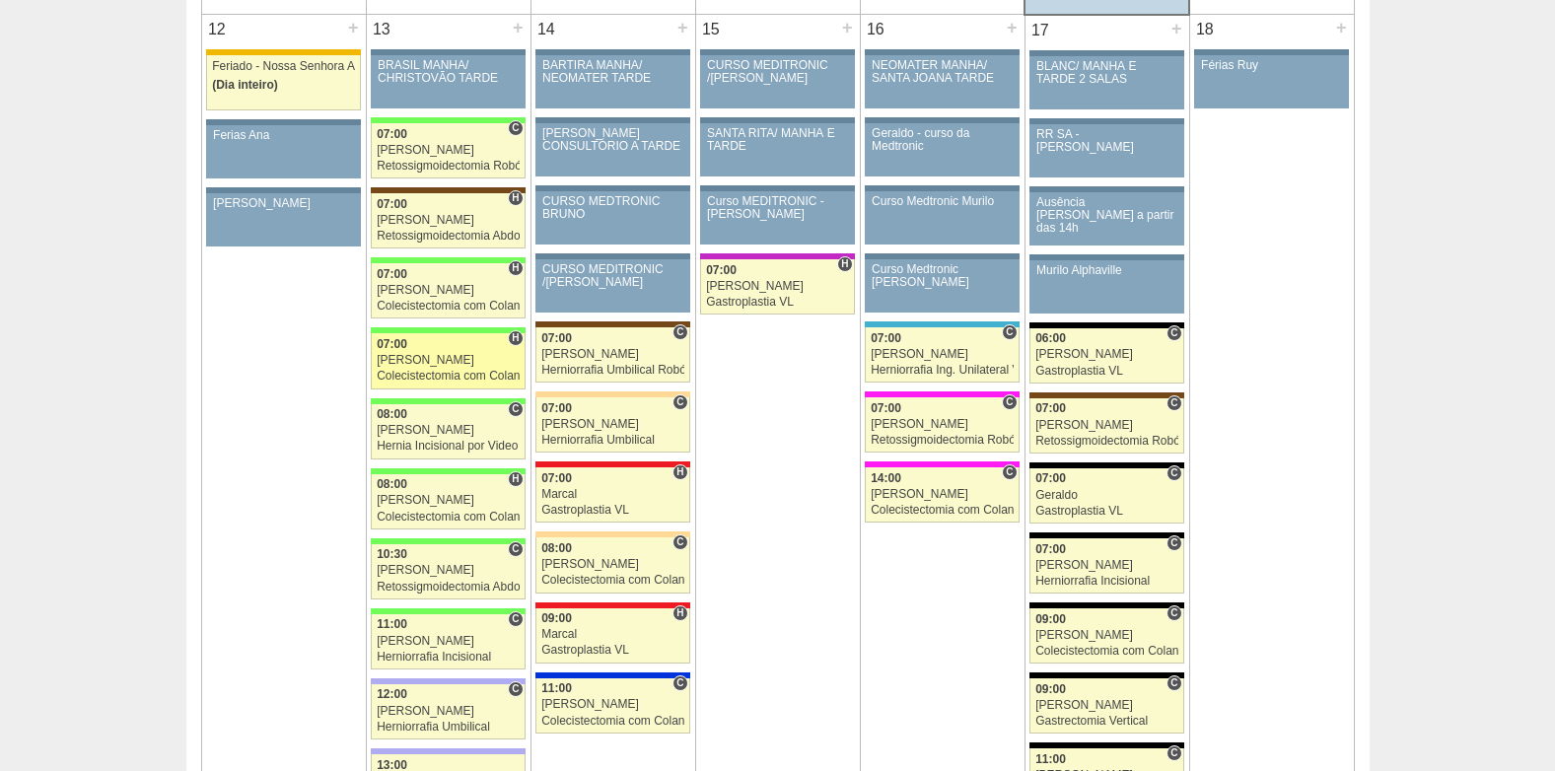
scroll to position [2269, 0]
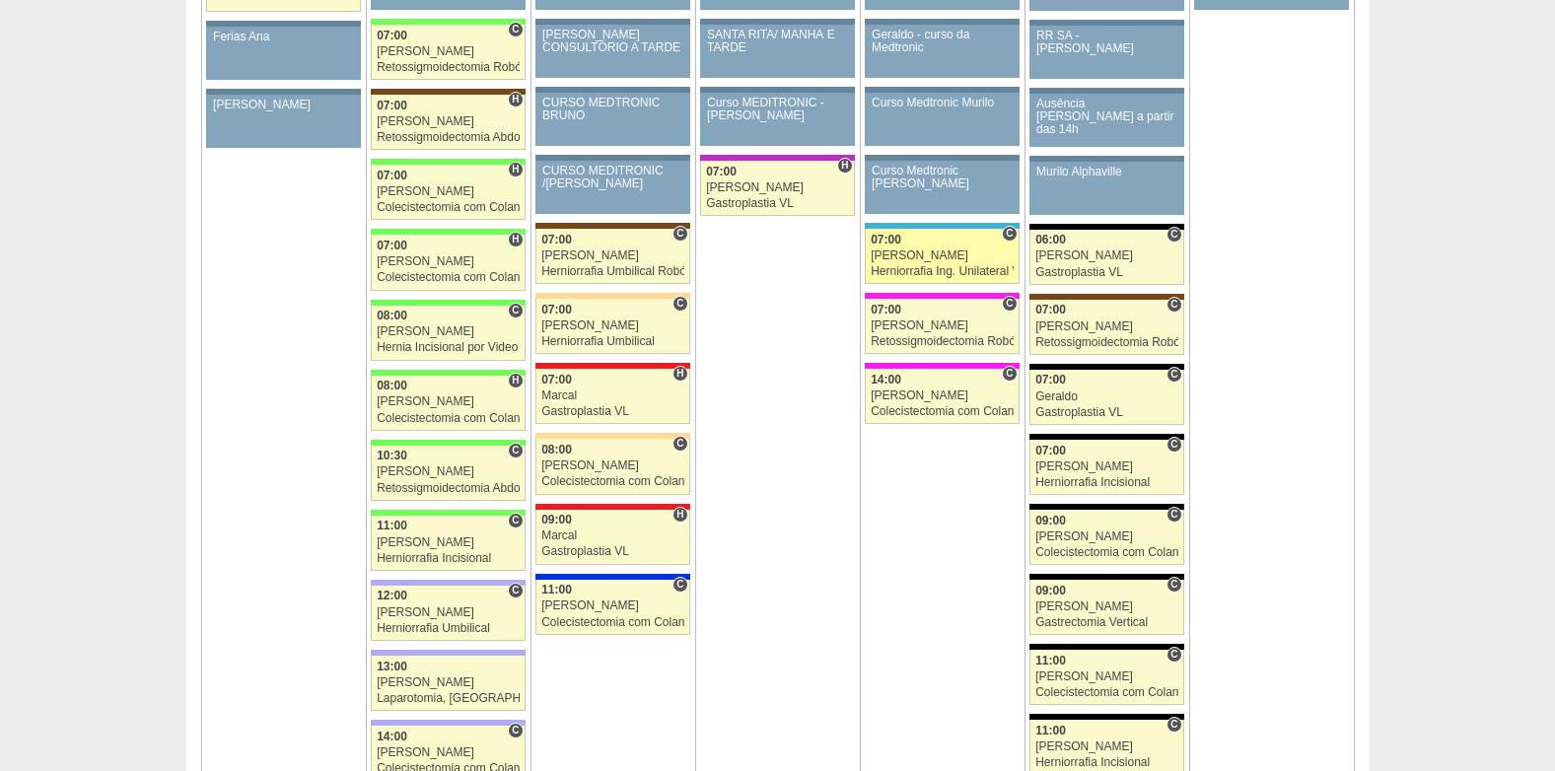
click at [937, 251] on div "[PERSON_NAME]" at bounding box center [942, 256] width 143 height 13
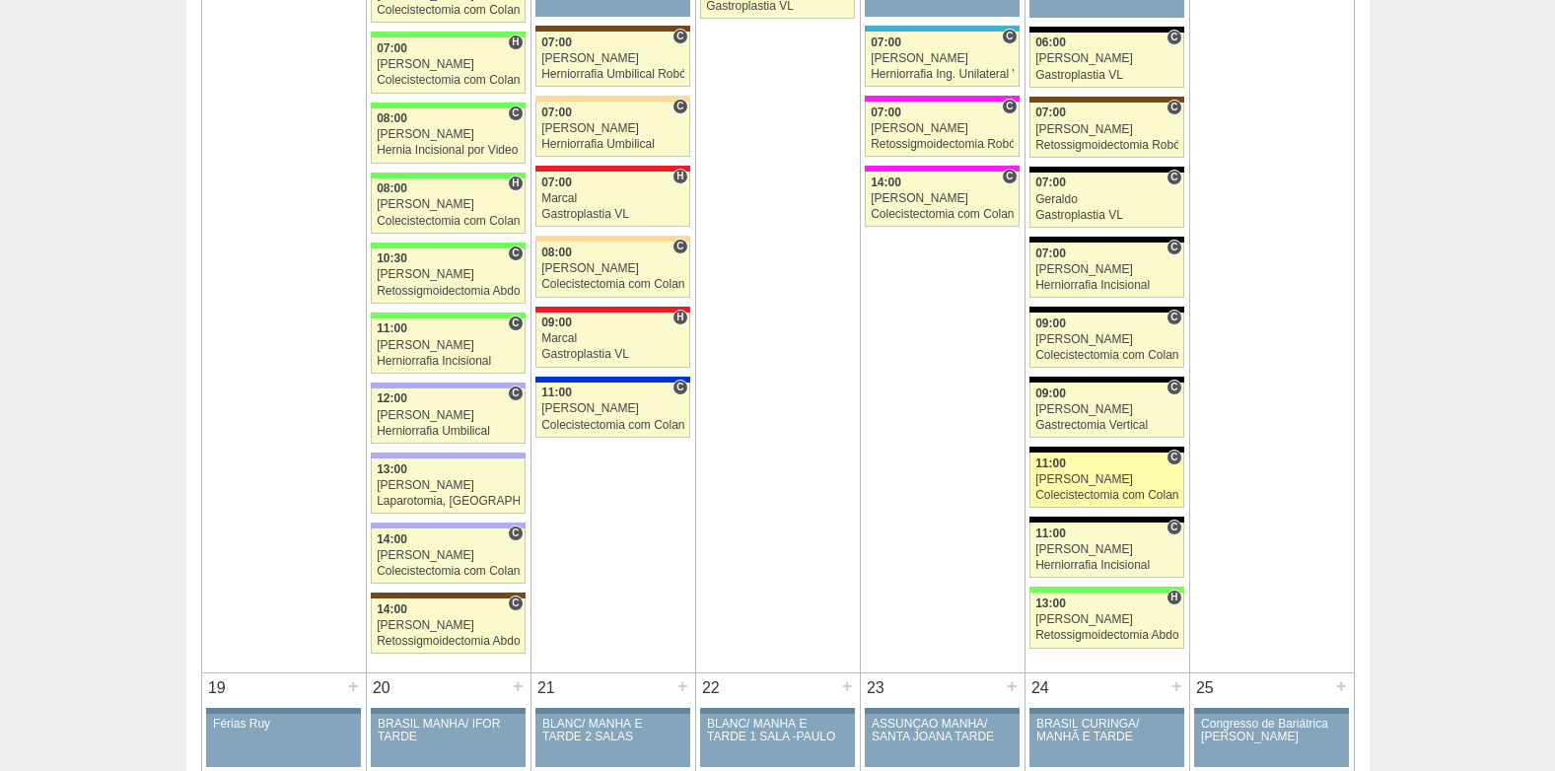
scroll to position [2367, 0]
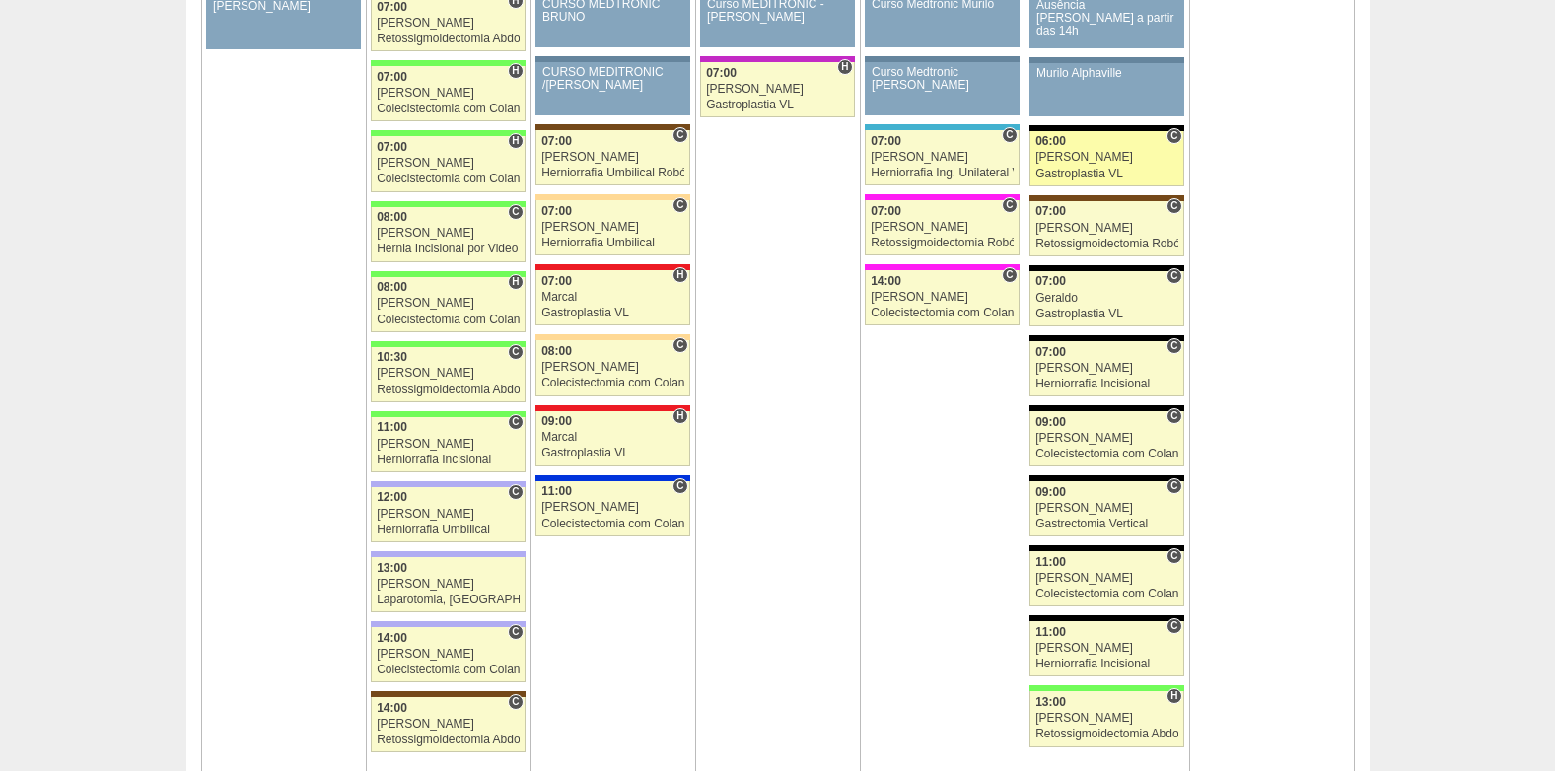
click at [1108, 165] on link "89428 Paulo Regina C 06:00 Paulo Regina Gastroplastia VL Hospital Blanc RR Médi…" at bounding box center [1107, 158] width 154 height 55
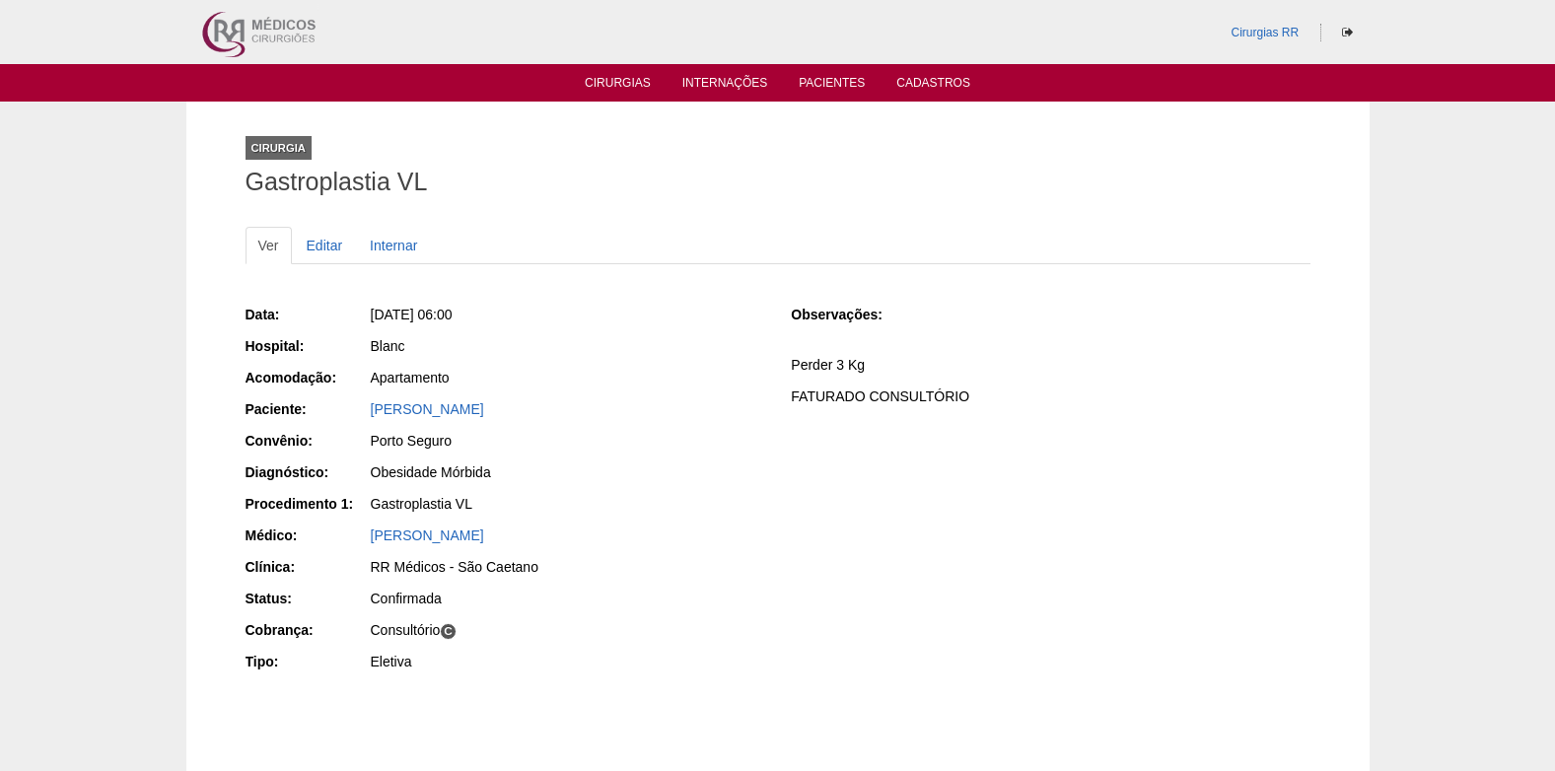
drag, startPoint x: 358, startPoint y: 420, endPoint x: 548, endPoint y: 413, distance: 190.5
click at [548, 413] on div "Paciente: Makelle dos Santos de Brito" at bounding box center [505, 411] width 519 height 25
copy link "Makelle dos Santos de Brito"
click at [327, 246] on link "Editar" at bounding box center [325, 245] width 62 height 37
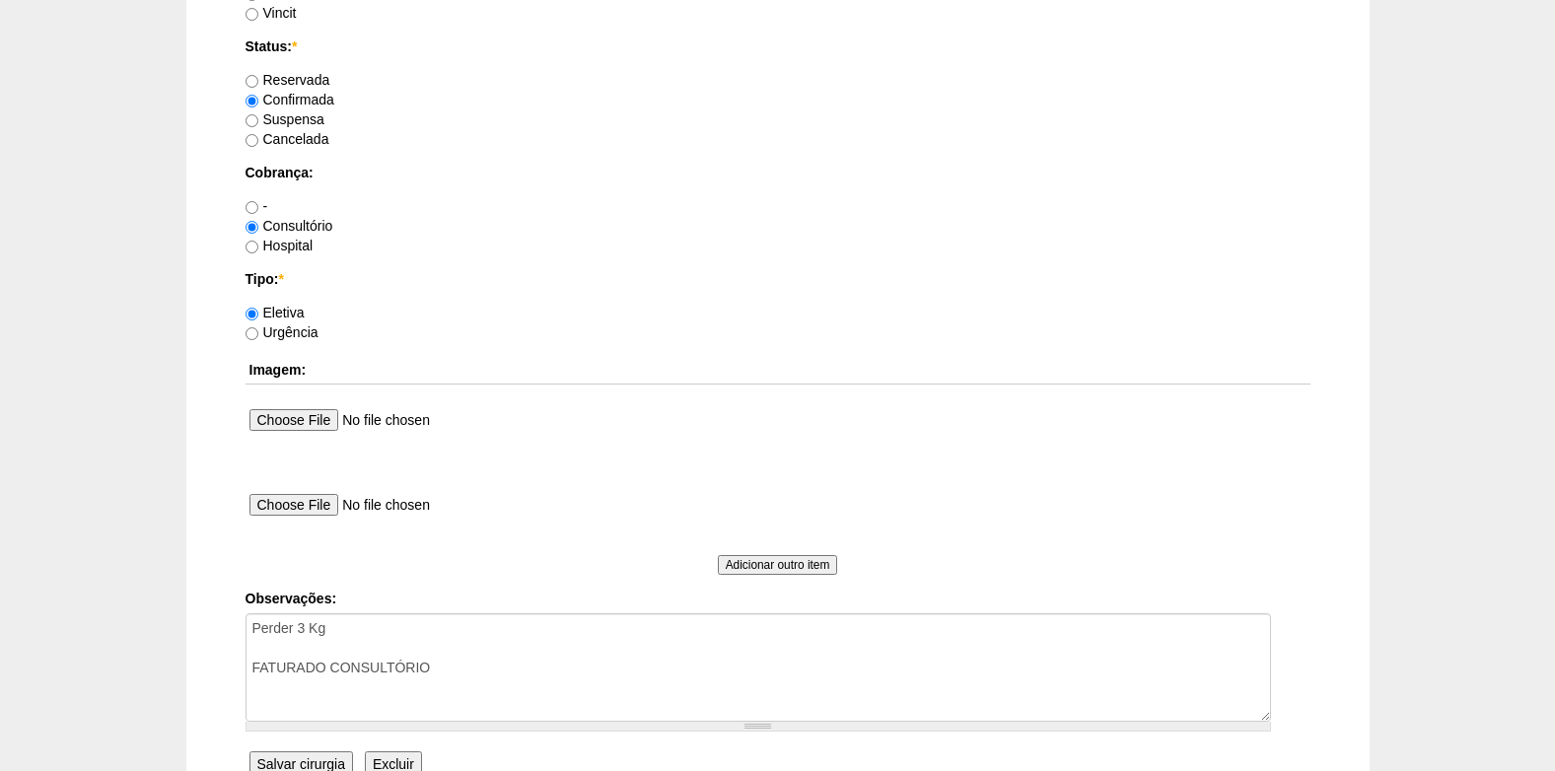
scroll to position [1578, 0]
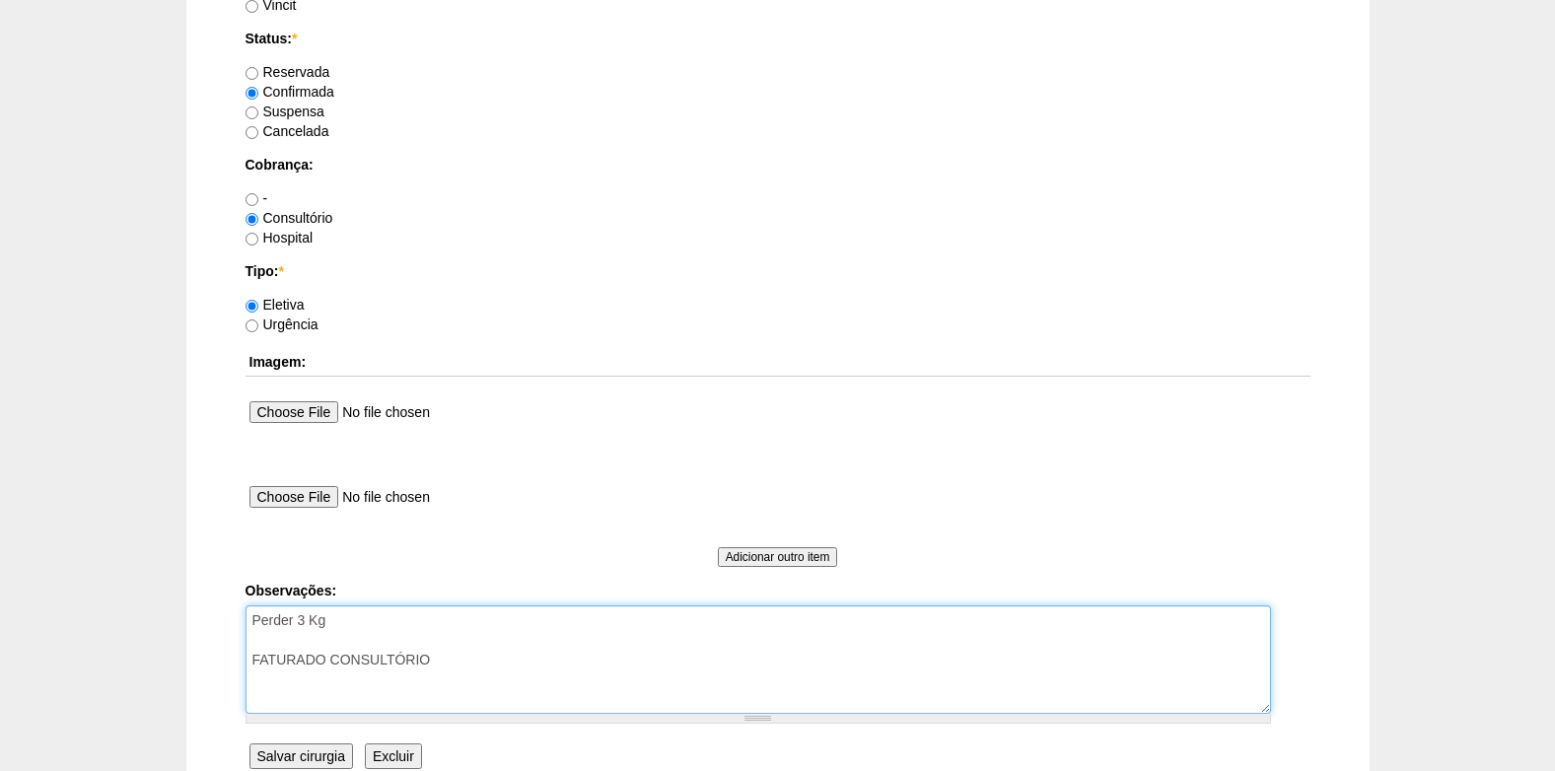
click at [530, 651] on textarea "Perder 3 Kg FATURADO CONSULTÓRIO" at bounding box center [759, 660] width 1026 height 108
type textarea "Perder 3 Kg FATURADO CONSULTÓRIO AUTORIZADO VENCE 27/11"
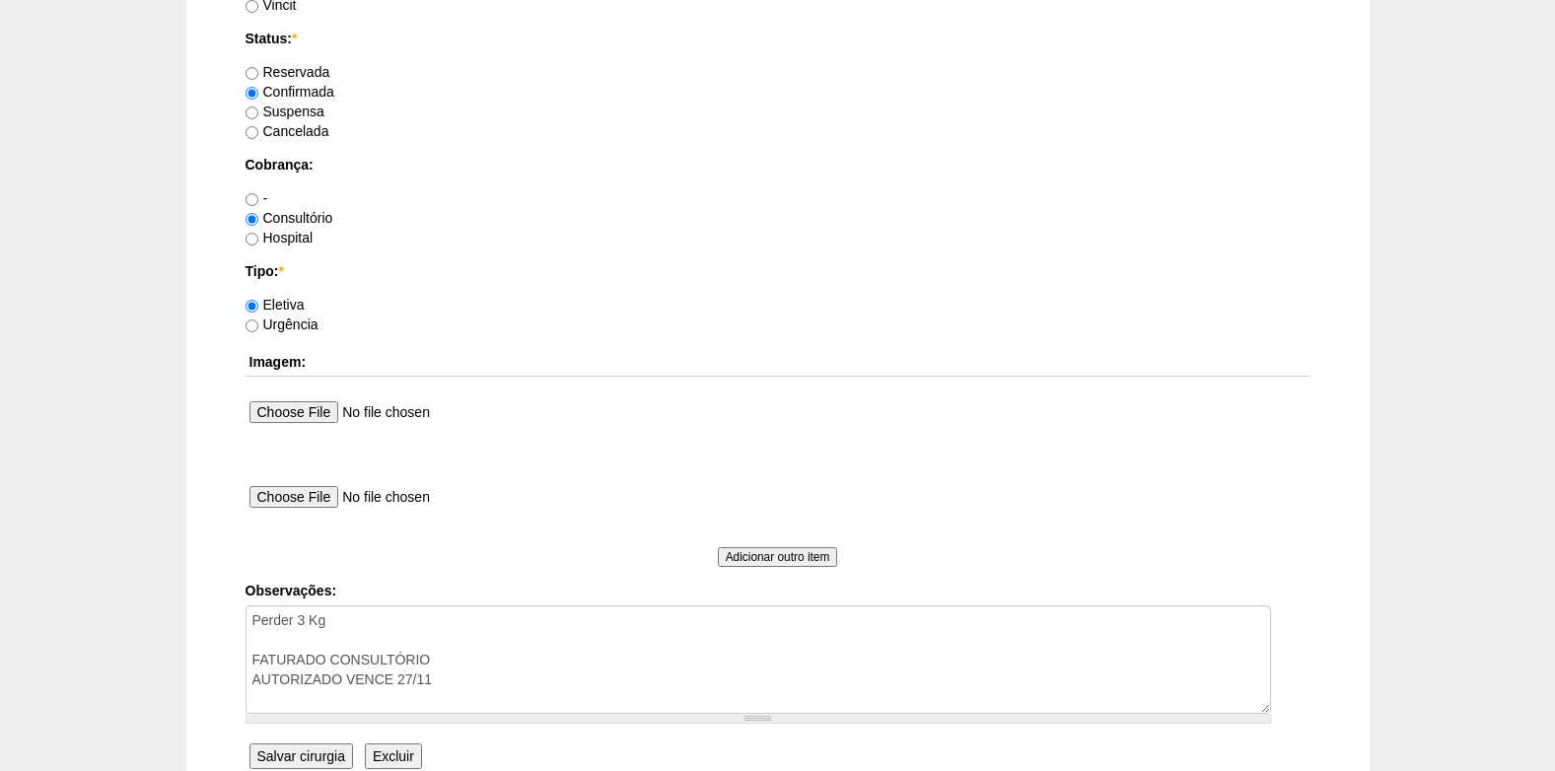
click at [326, 763] on input "Salvar cirurgia" at bounding box center [302, 757] width 104 height 26
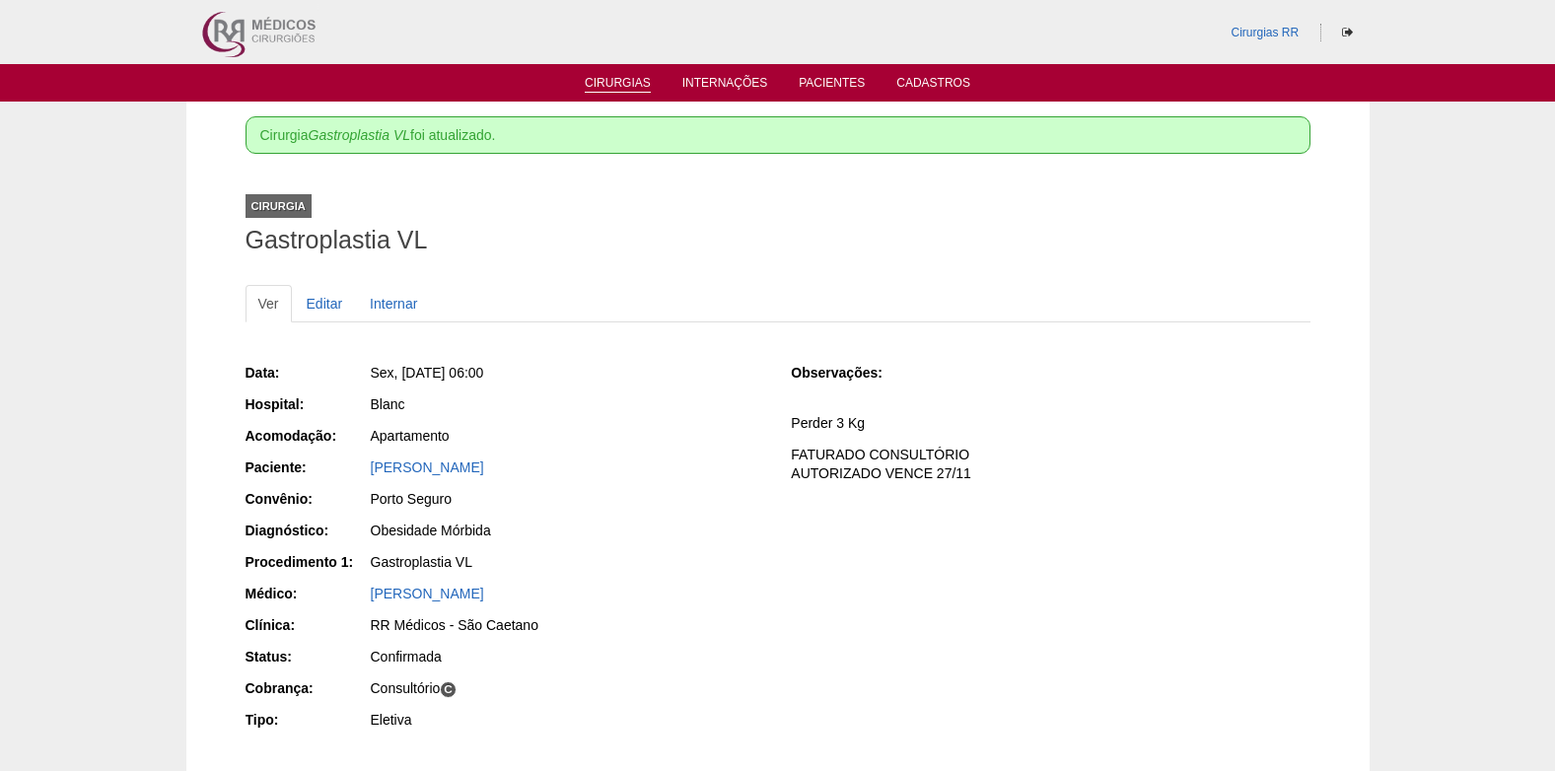
click at [615, 76] on link "Cirurgias" at bounding box center [618, 84] width 66 height 17
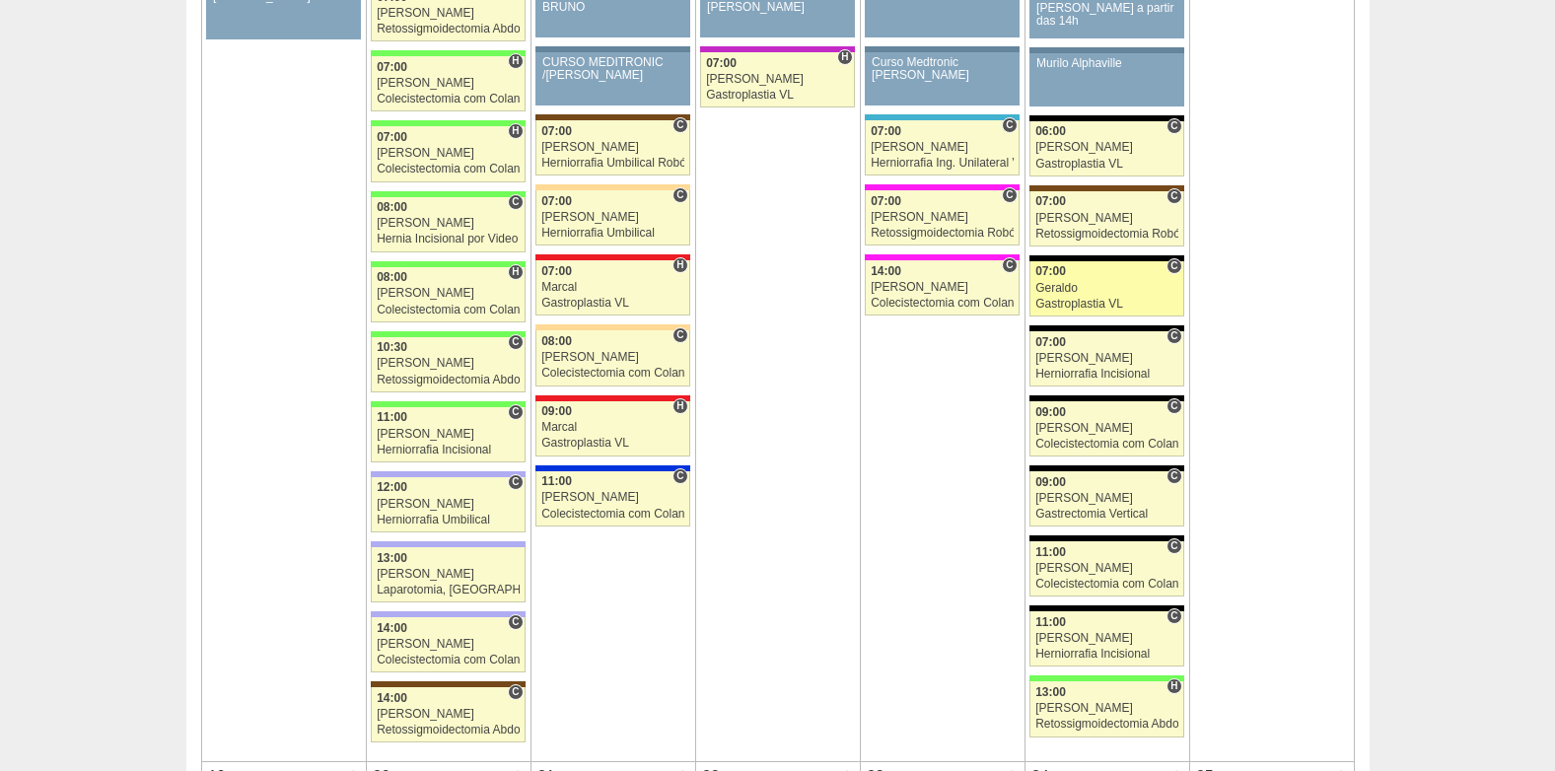
scroll to position [2269, 0]
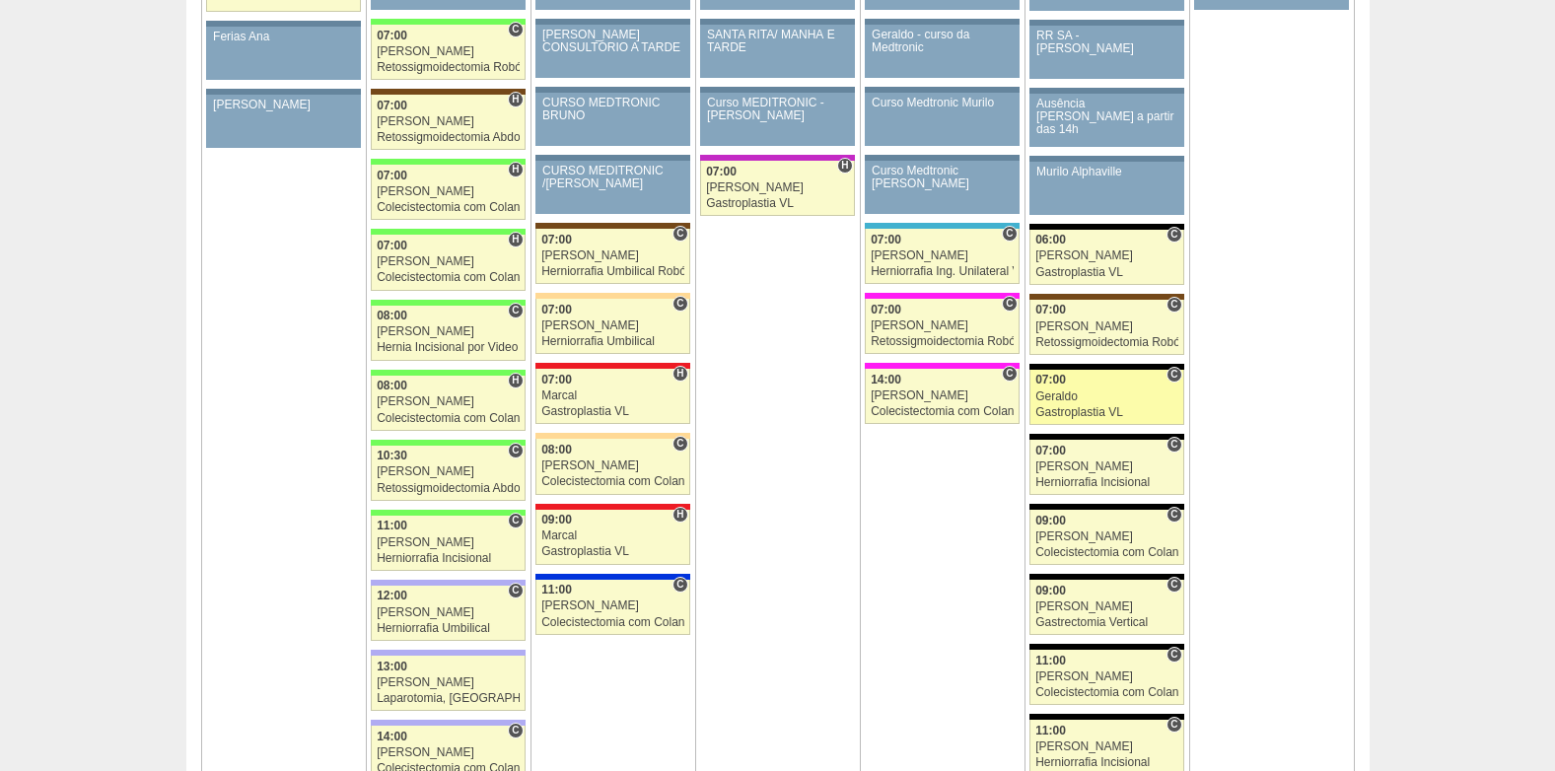
click at [1073, 391] on div "Geraldo" at bounding box center [1107, 397] width 143 height 13
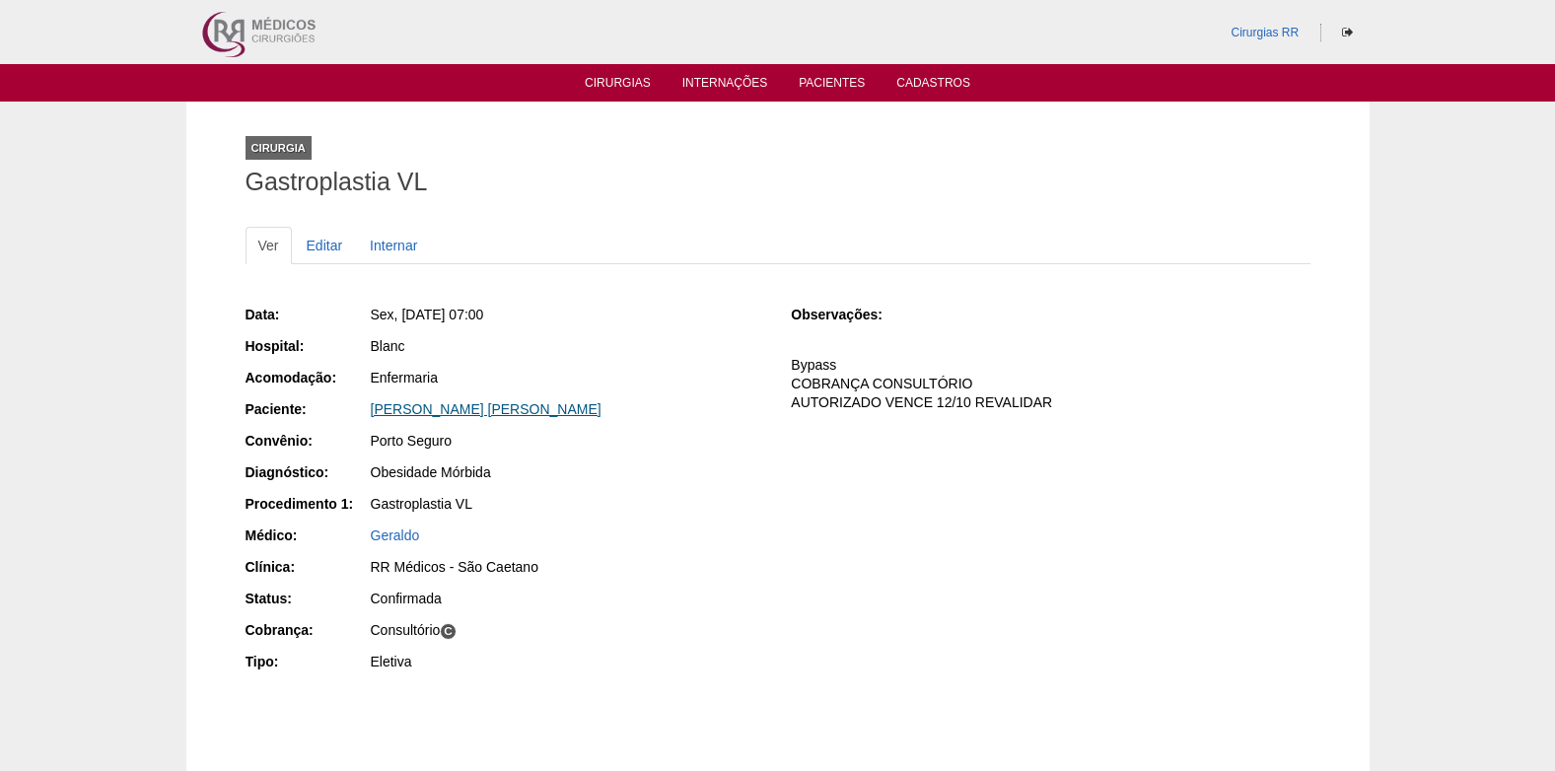
click at [471, 404] on link "Daniel Calixto Gonçalves Dias" at bounding box center [486, 409] width 231 height 16
drag, startPoint x: 365, startPoint y: 406, endPoint x: 563, endPoint y: 411, distance: 198.3
click at [563, 411] on div "Paciente: [PERSON_NAME]" at bounding box center [505, 411] width 519 height 25
copy div "Paciente: [PERSON_NAME]"
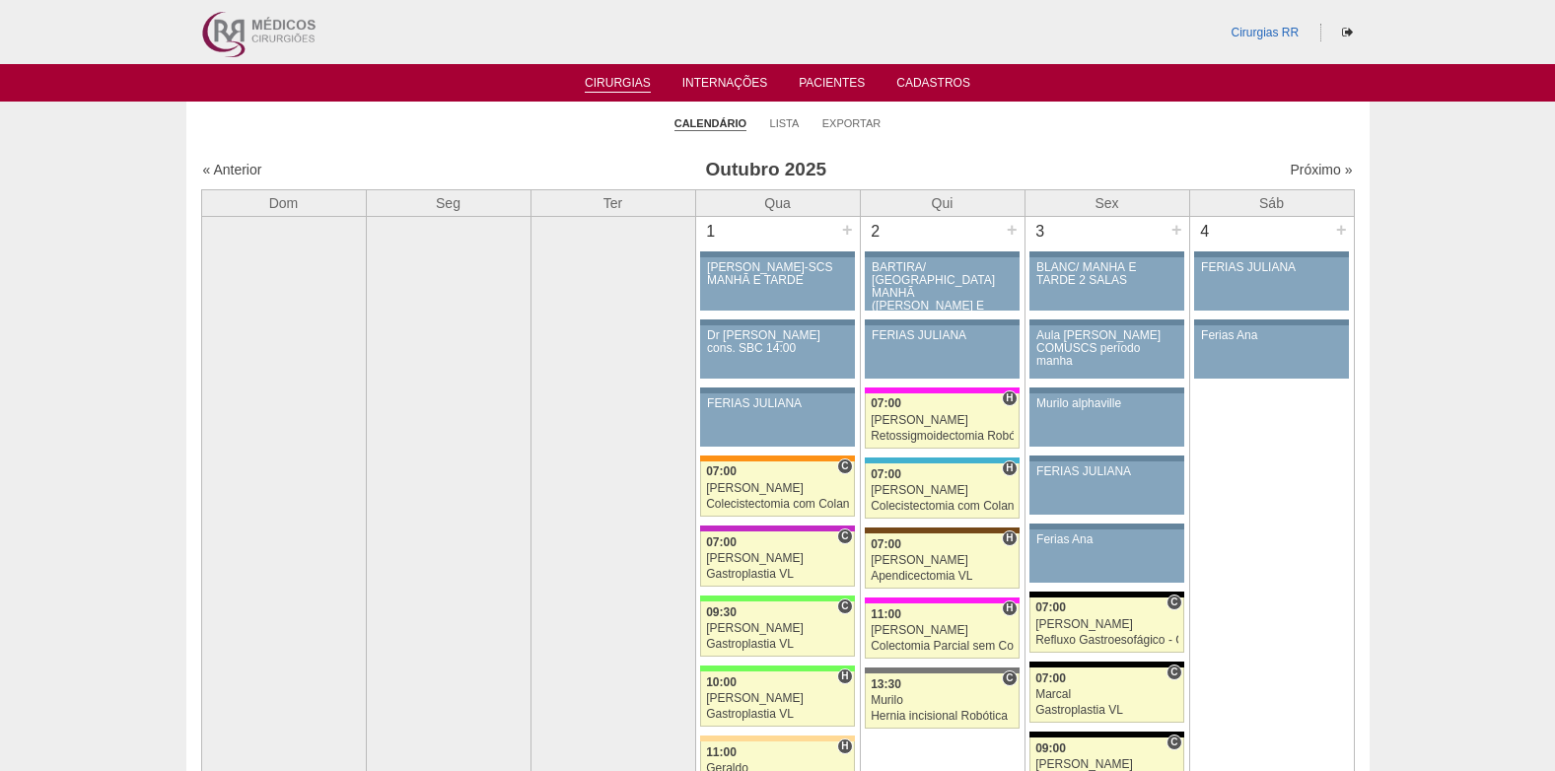
scroll to position [2269, 0]
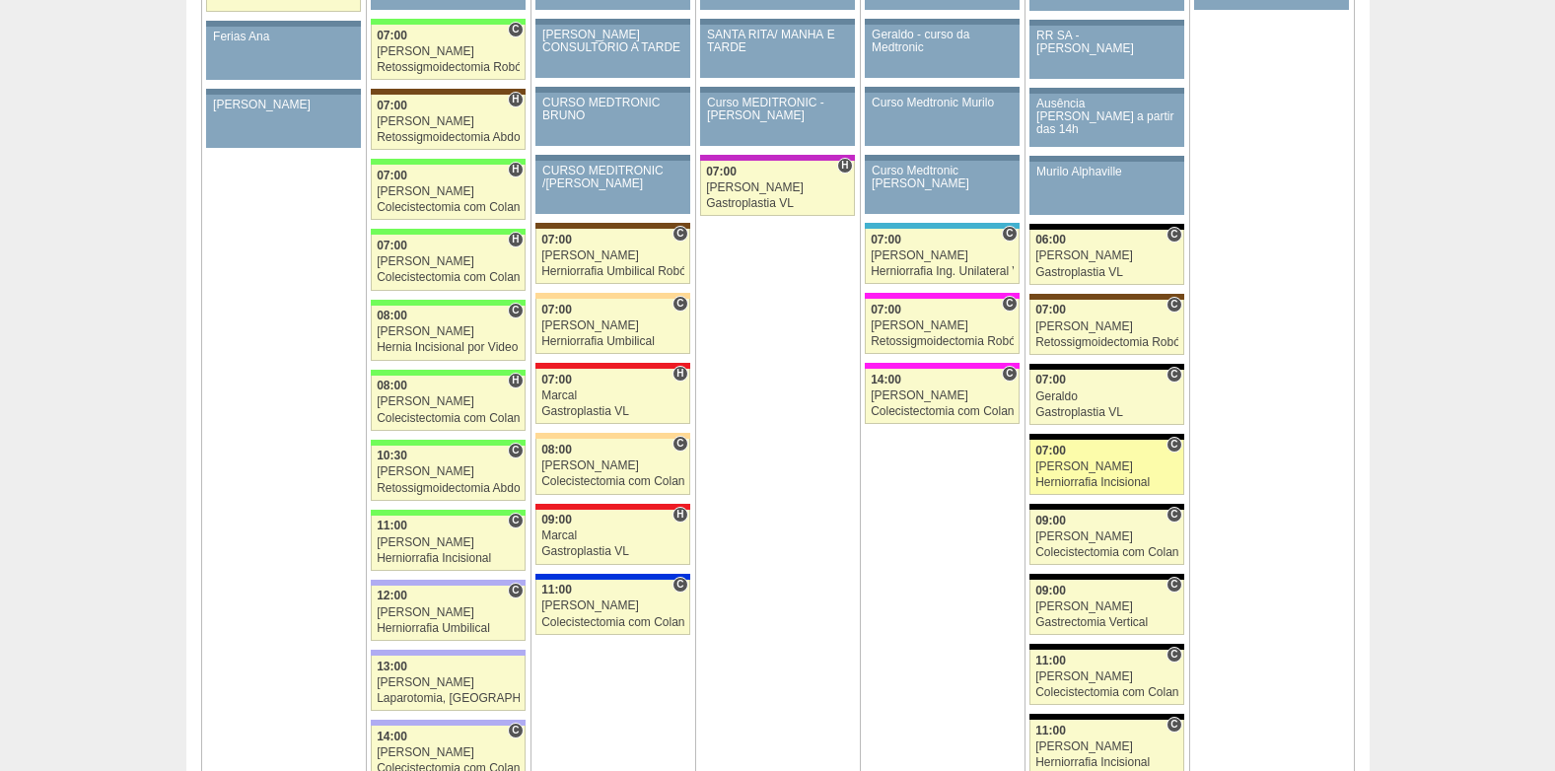
click at [1078, 463] on div "[PERSON_NAME]" at bounding box center [1107, 467] width 143 height 13
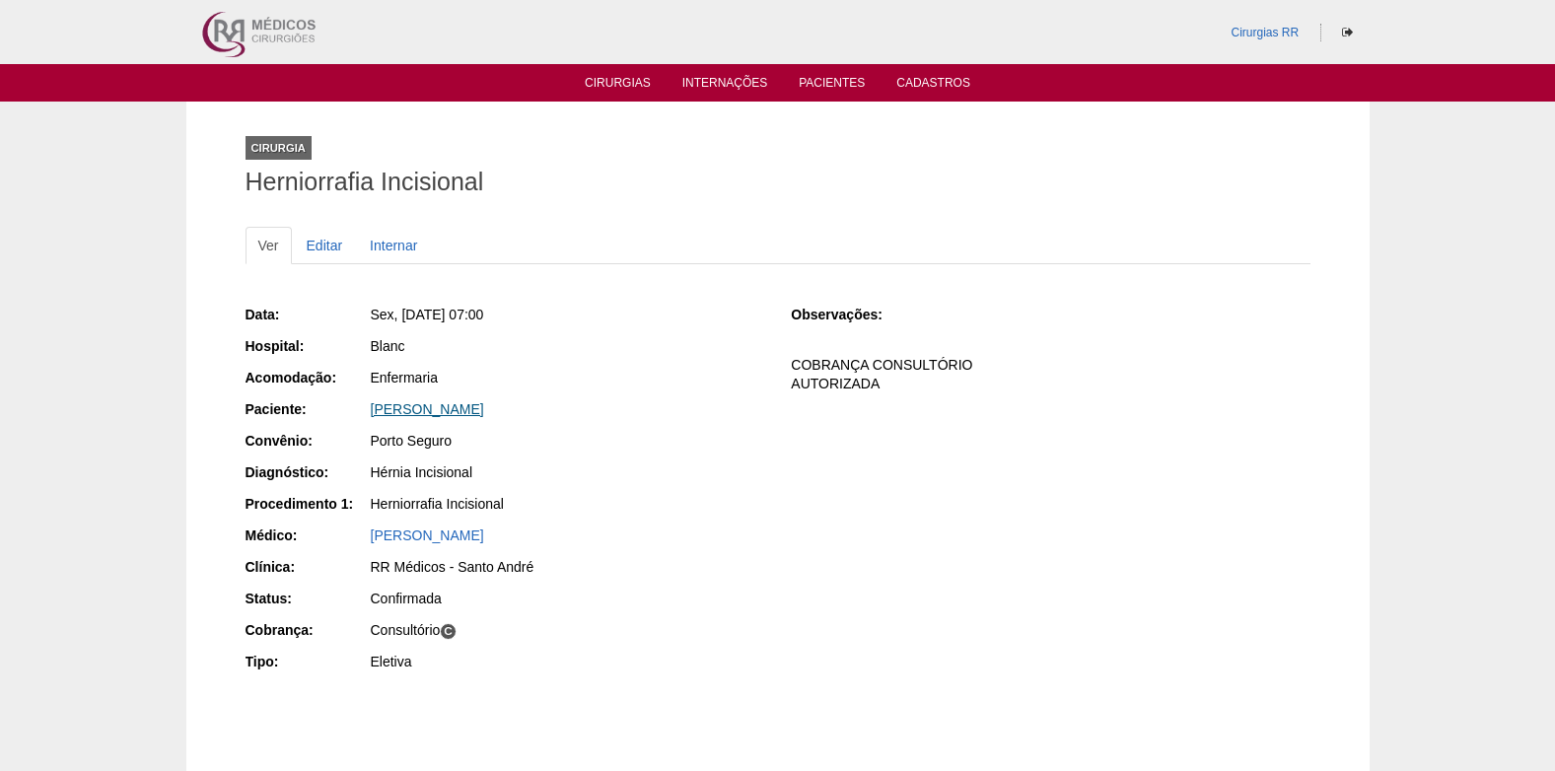
drag, startPoint x: 581, startPoint y: 416, endPoint x: 373, endPoint y: 416, distance: 208.1
click at [373, 416] on div "[PERSON_NAME]" at bounding box center [568, 409] width 394 height 20
copy link "[PERSON_NAME]"
click at [341, 249] on link "Editar" at bounding box center [325, 245] width 62 height 37
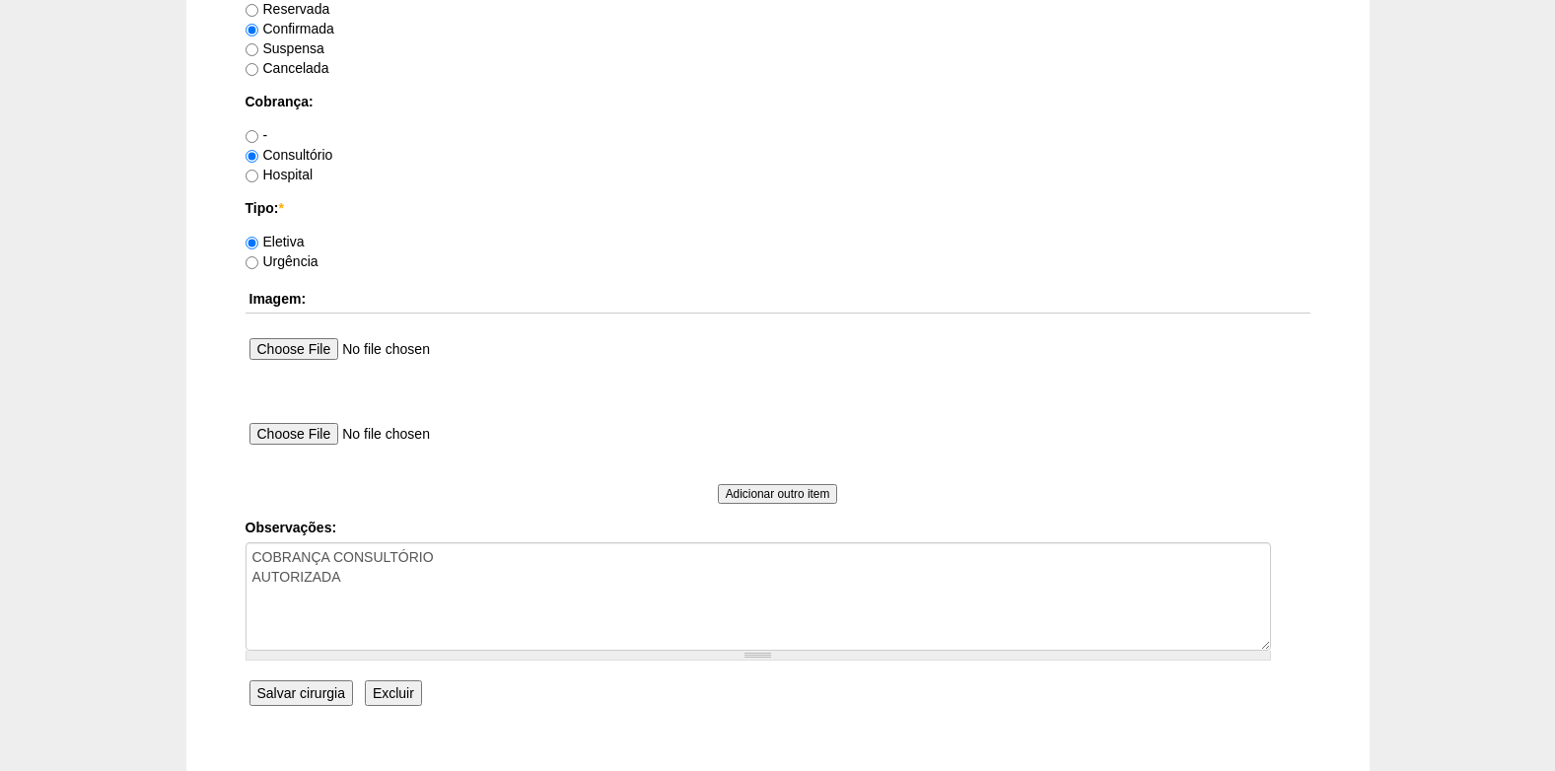
scroll to position [1677, 0]
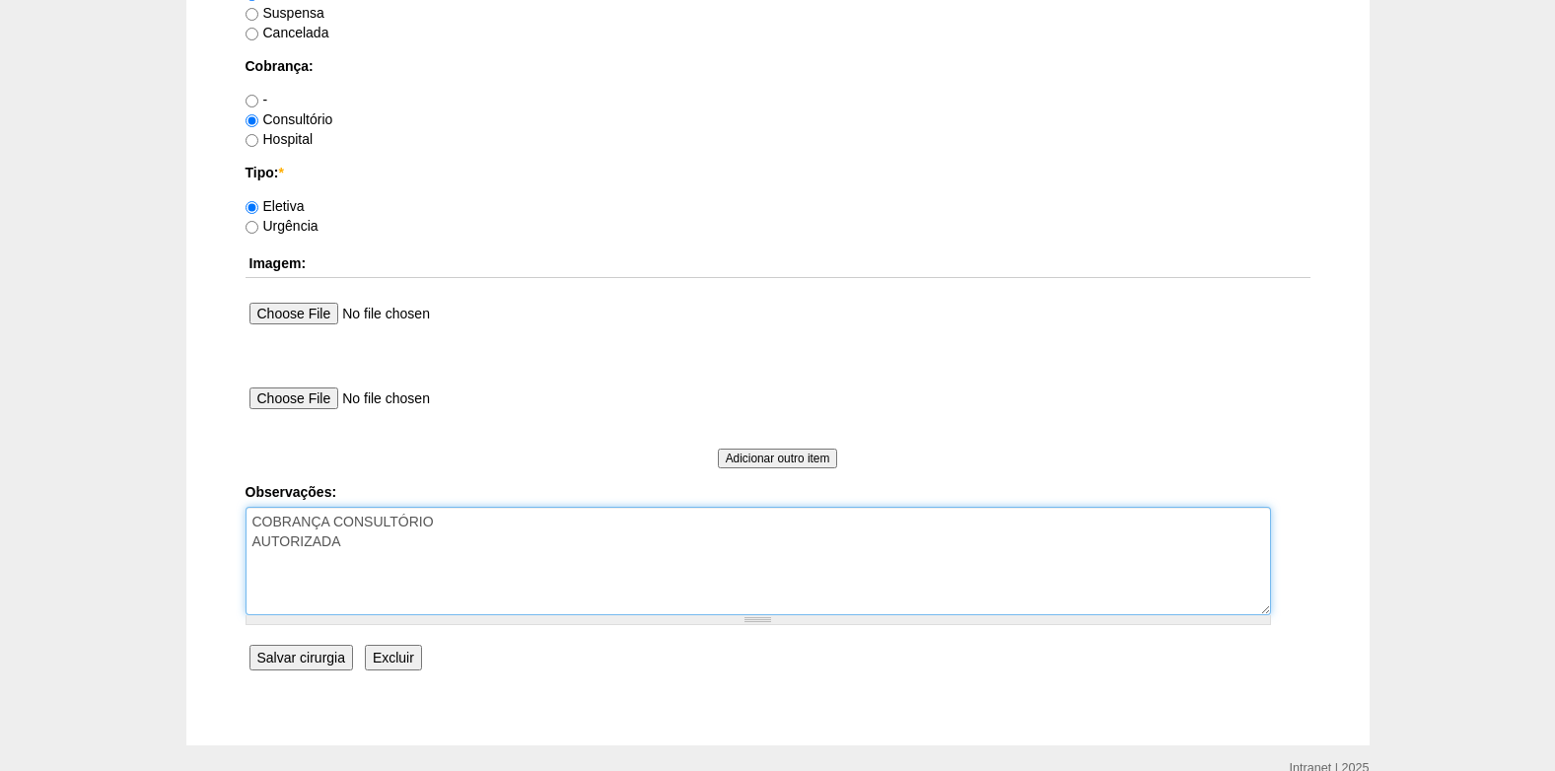
click at [373, 545] on textarea "COBRANÇA CONSULTÓRIO AUTORIZADA" at bounding box center [759, 561] width 1026 height 108
type textarea "COBRANÇA CONSULTÓRIO AUTORIZADA VENCE 16/11"
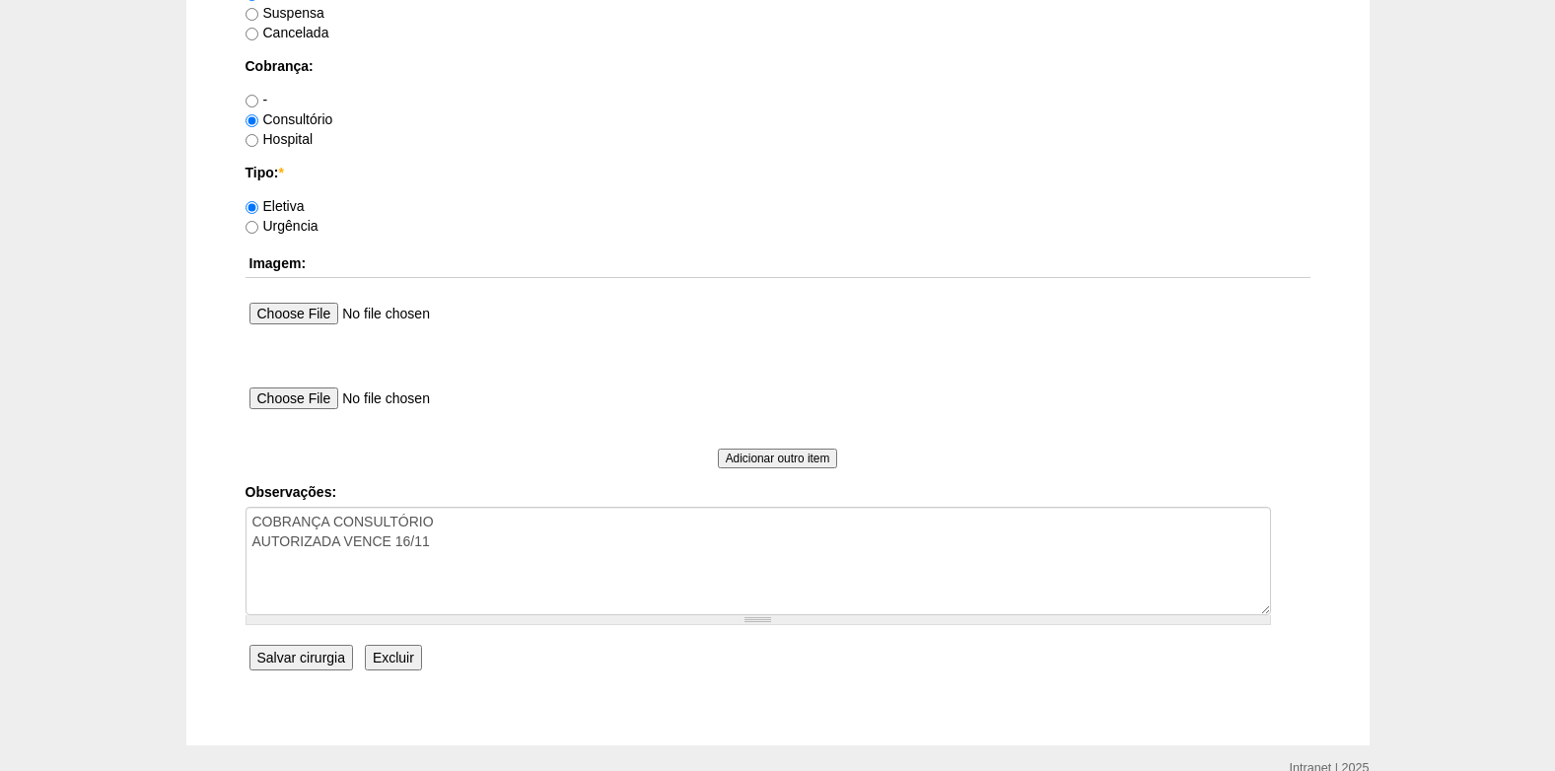
click at [313, 655] on input "Salvar cirurgia" at bounding box center [302, 658] width 104 height 26
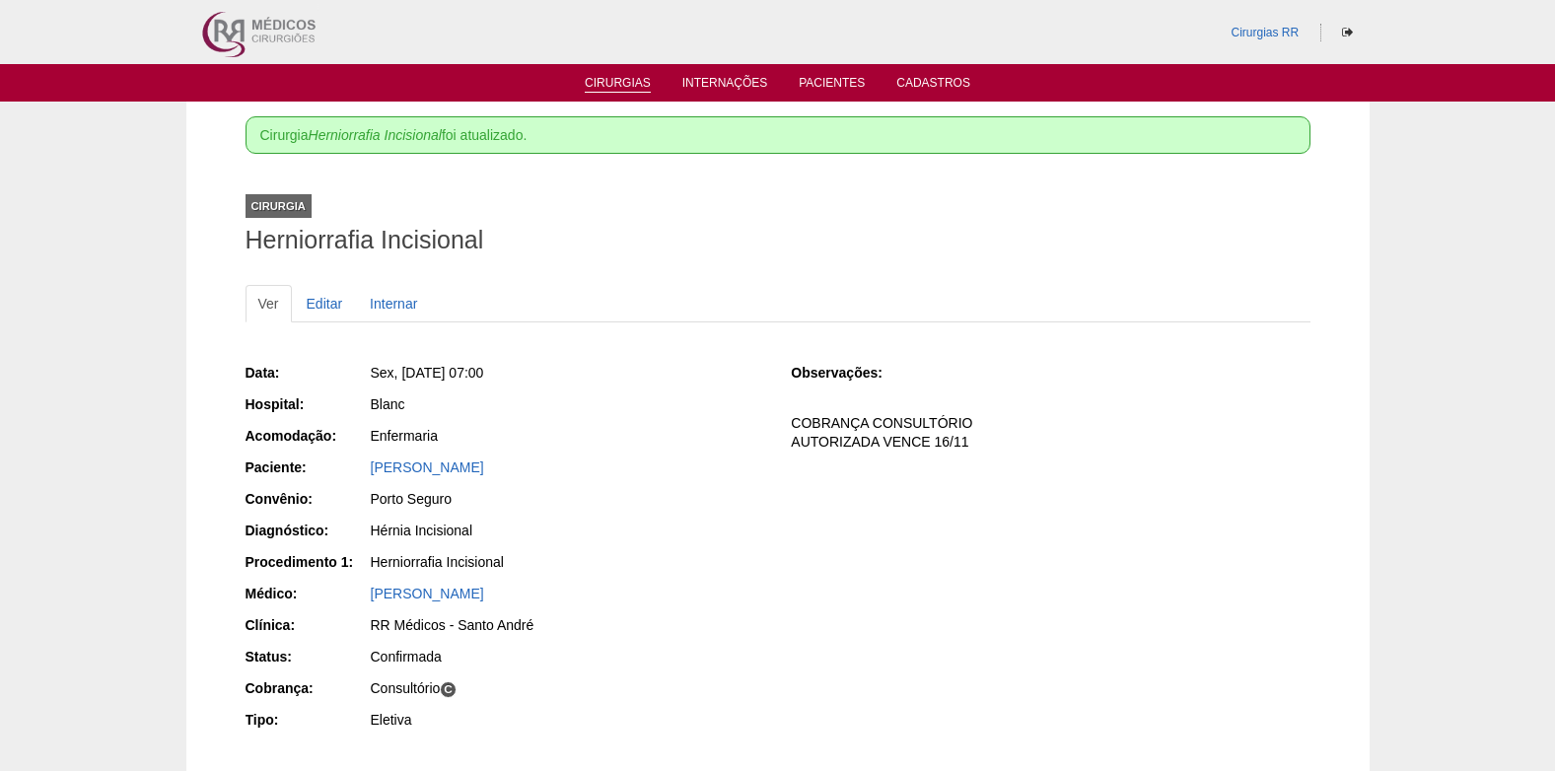
click at [599, 86] on link "Cirurgias" at bounding box center [618, 84] width 66 height 17
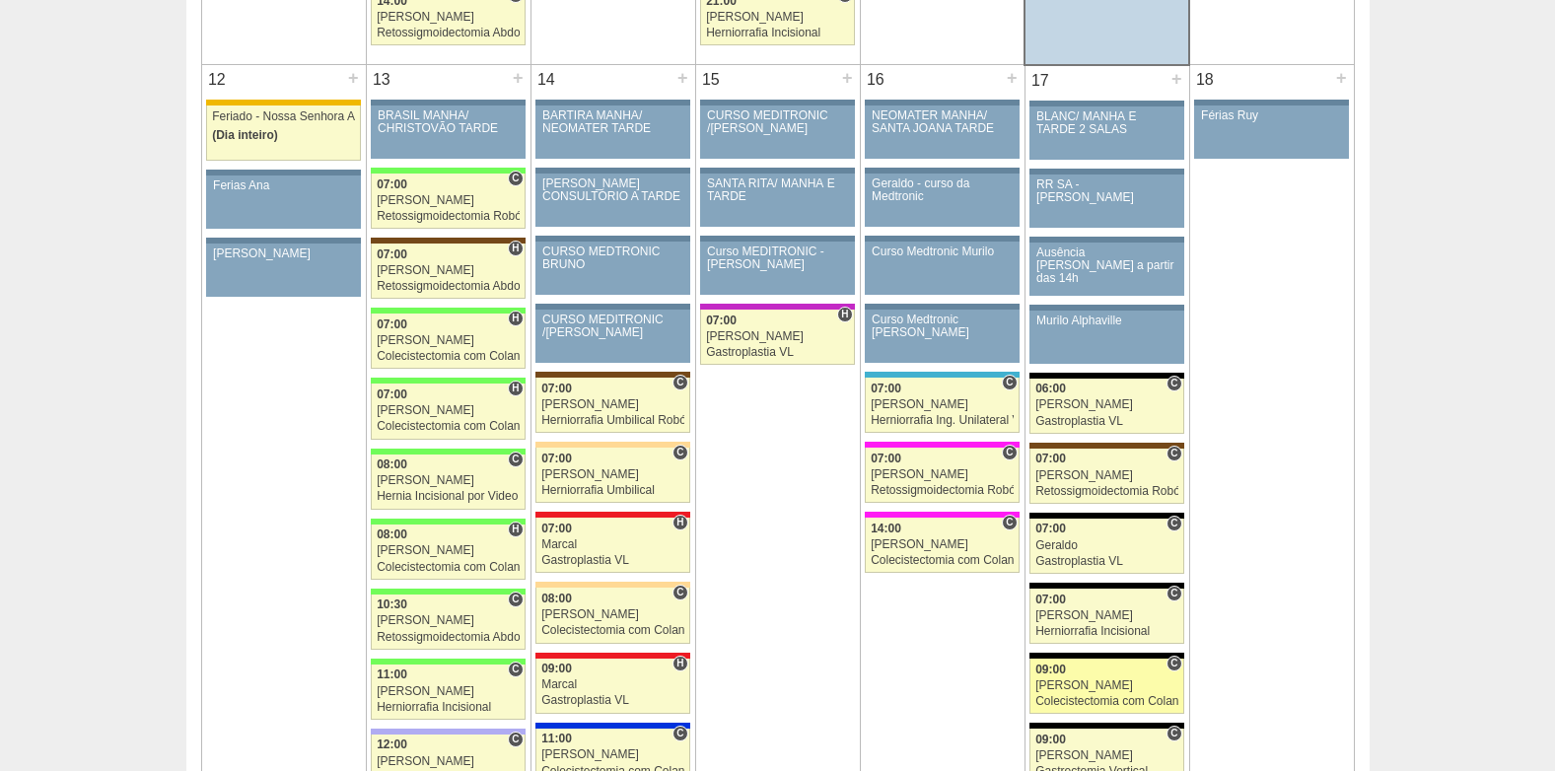
scroll to position [2367, 0]
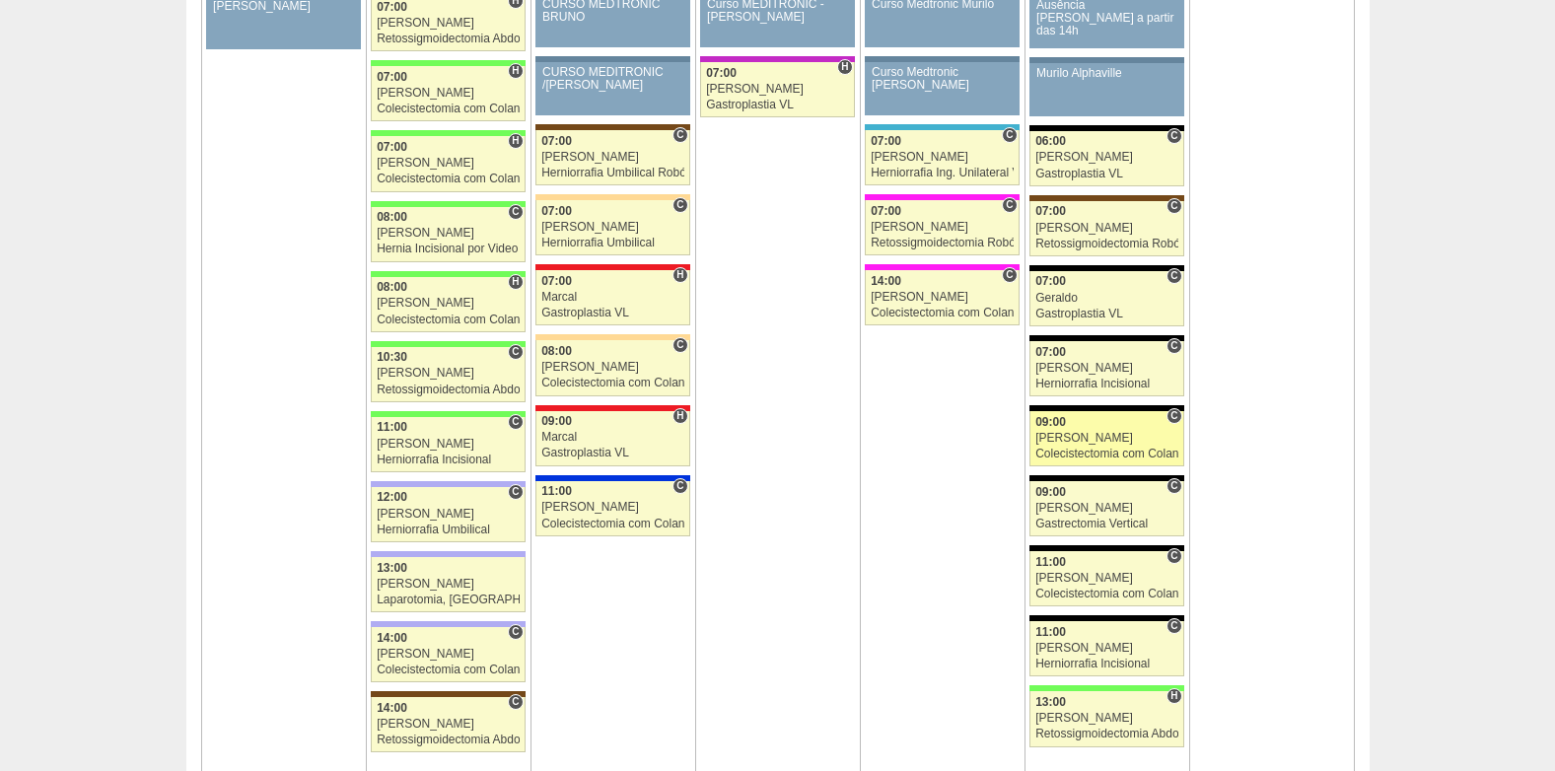
click at [1105, 424] on div "09:00" at bounding box center [1107, 422] width 143 height 13
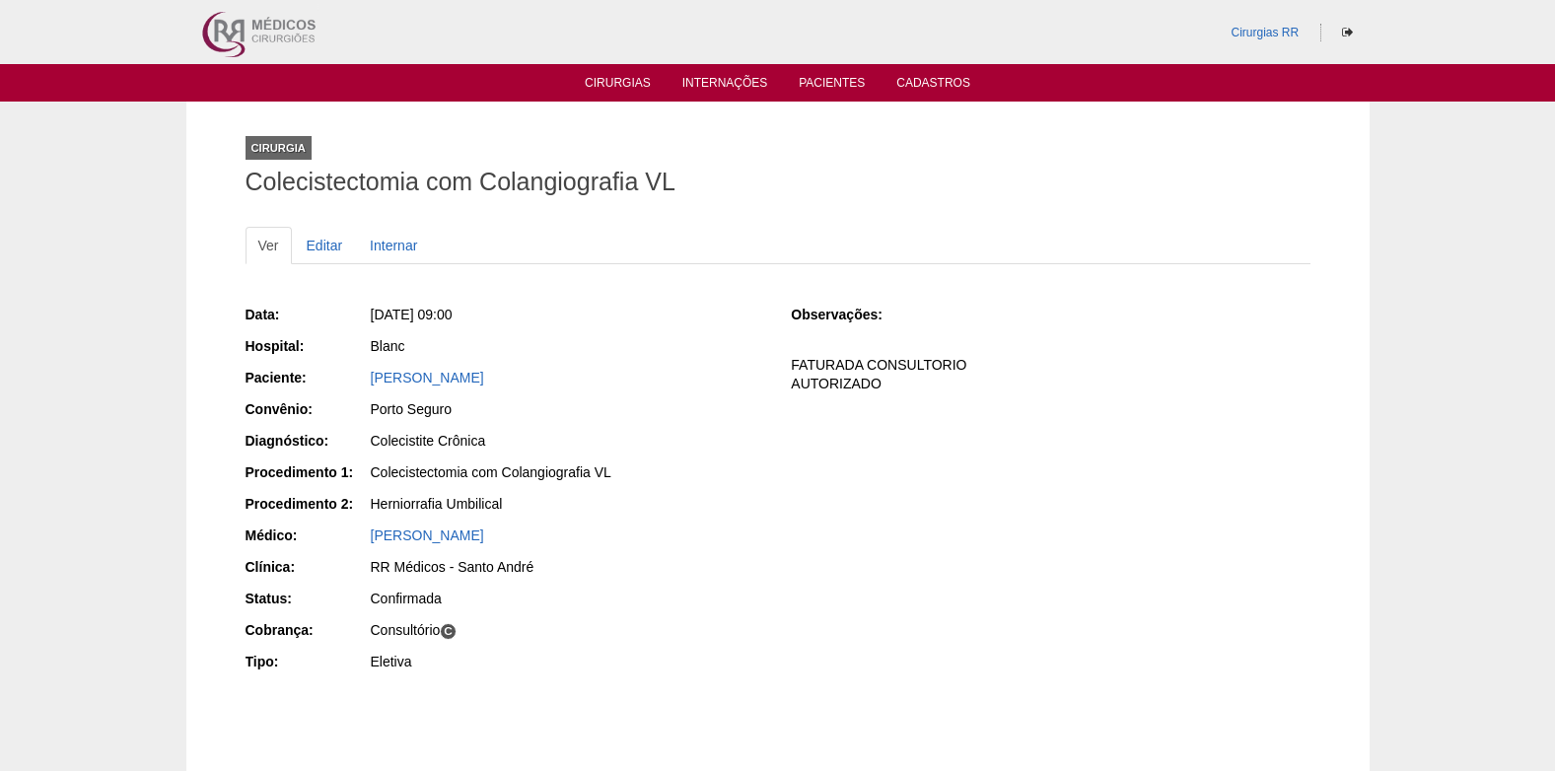
drag, startPoint x: 596, startPoint y: 382, endPoint x: 364, endPoint y: 381, distance: 231.8
click at [364, 381] on div "Paciente: VALQUIRIA ROSA CASTILLO" at bounding box center [505, 380] width 519 height 25
copy div "Paciente: VALQUIRIA ROSA CASTILLO"
click at [340, 251] on link "Editar" at bounding box center [325, 245] width 62 height 37
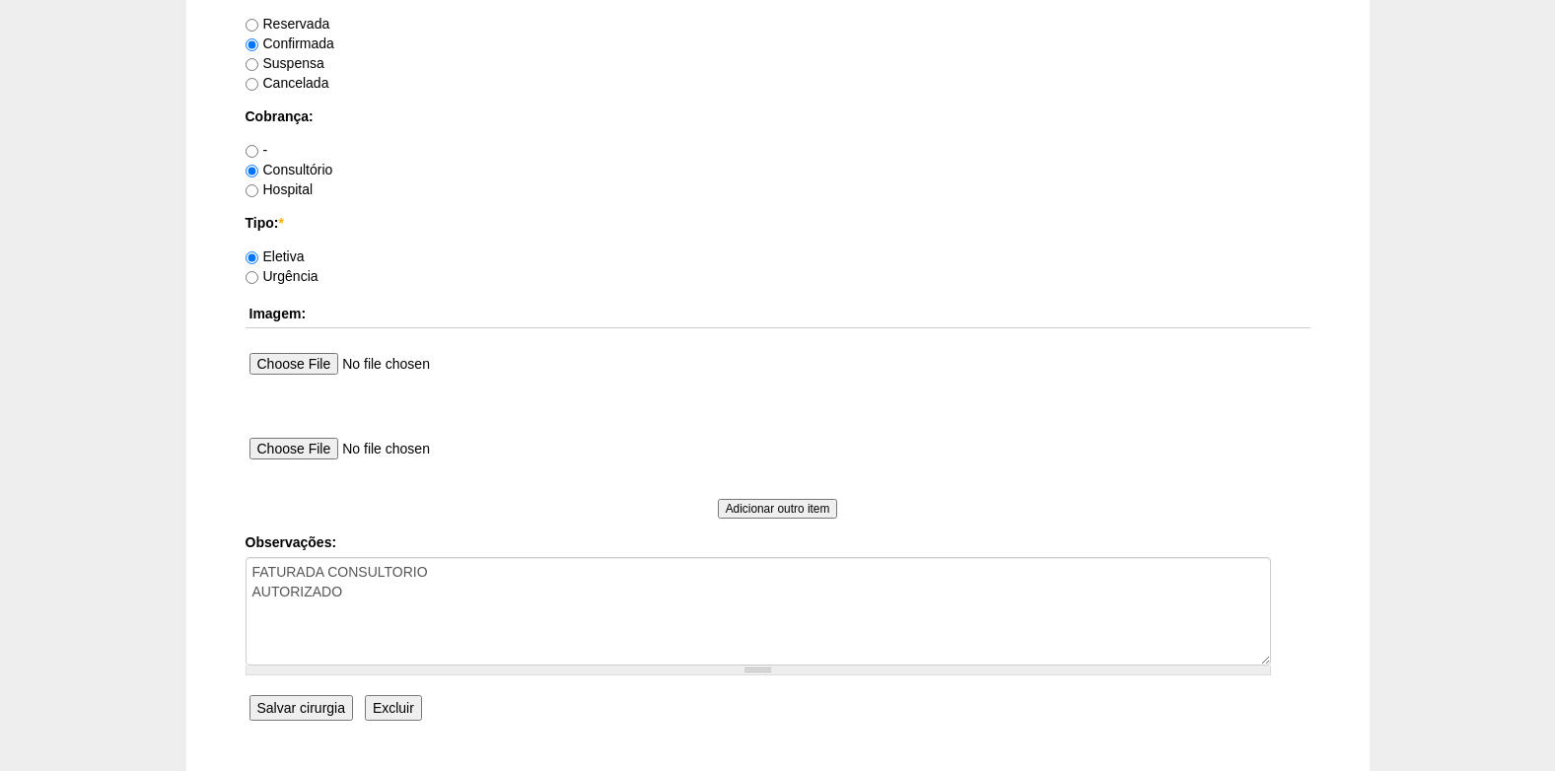
scroll to position [1770, 0]
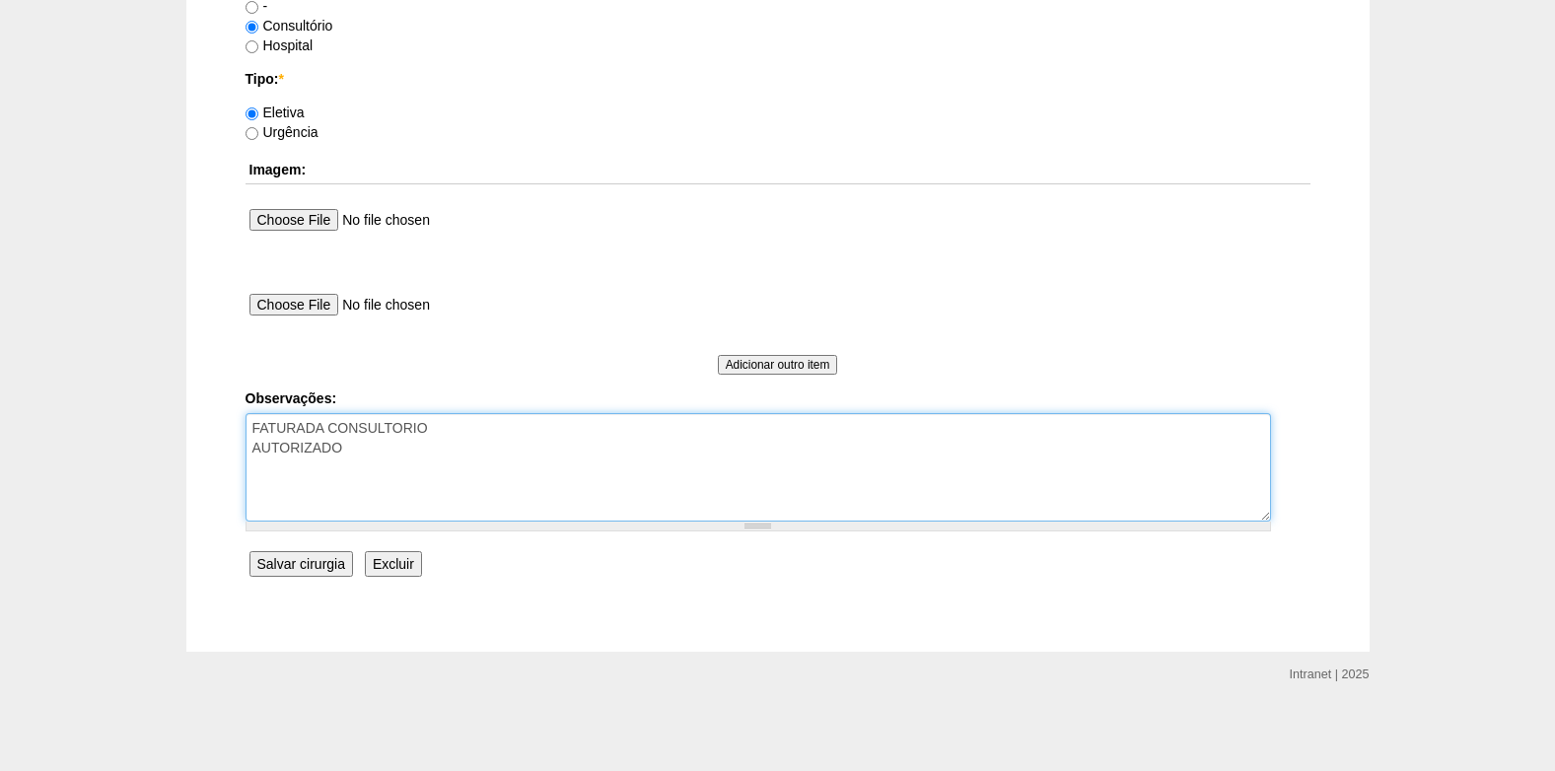
click at [419, 471] on textarea "FATURADA CONSULTORIO AUTORIZADO" at bounding box center [759, 467] width 1026 height 108
click at [426, 459] on textarea "FATURADA CONSULTORIO AUTORIZADO" at bounding box center [759, 467] width 1026 height 108
click at [408, 452] on textarea "FATURADA CONSULTORIO AUTORIZADO" at bounding box center [759, 467] width 1026 height 108
type textarea "FATURADA CONSULTORIO AUTORIZADO VENCE 16/11"
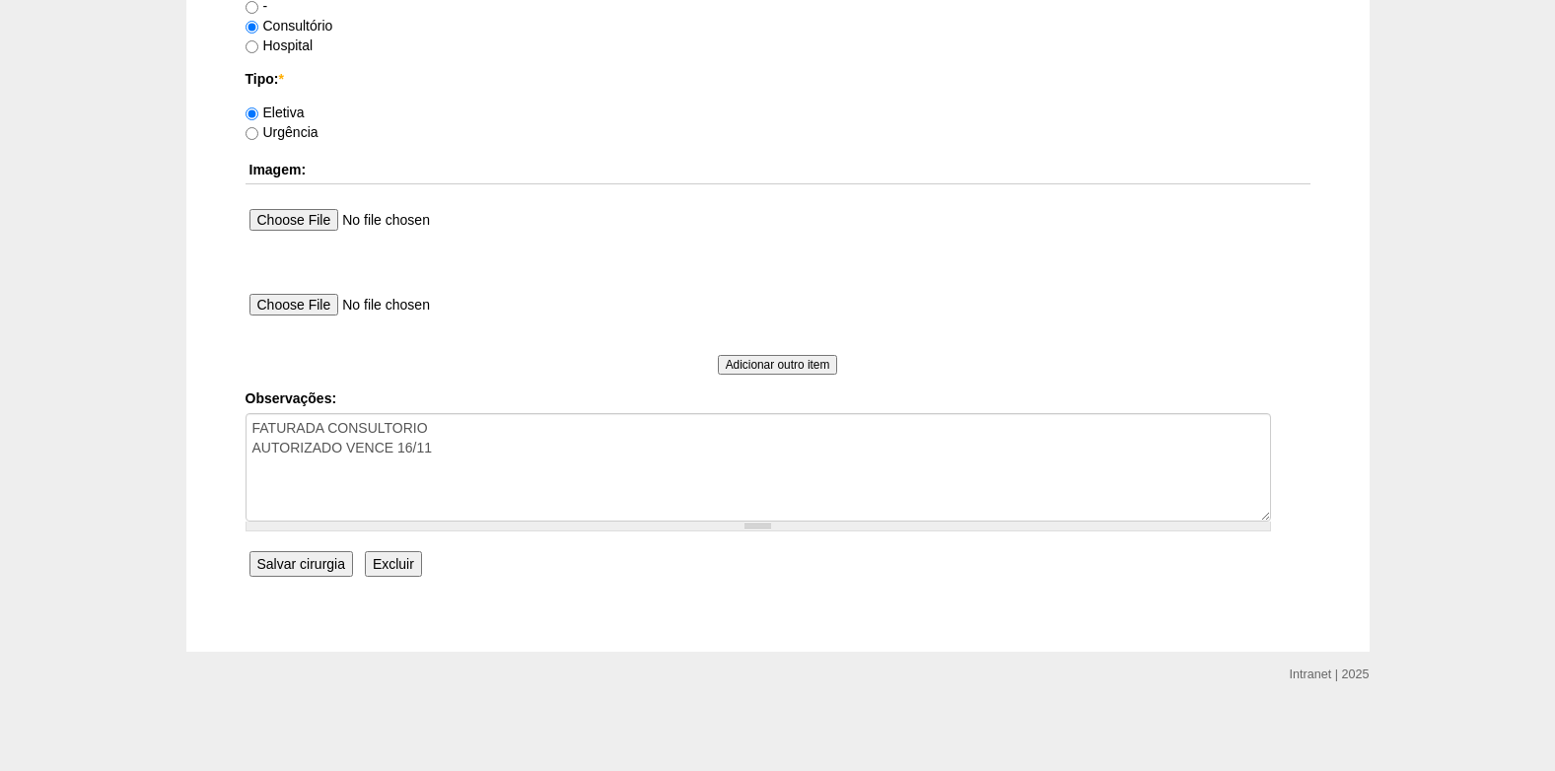
click at [325, 570] on input "Salvar cirurgia" at bounding box center [302, 564] width 104 height 26
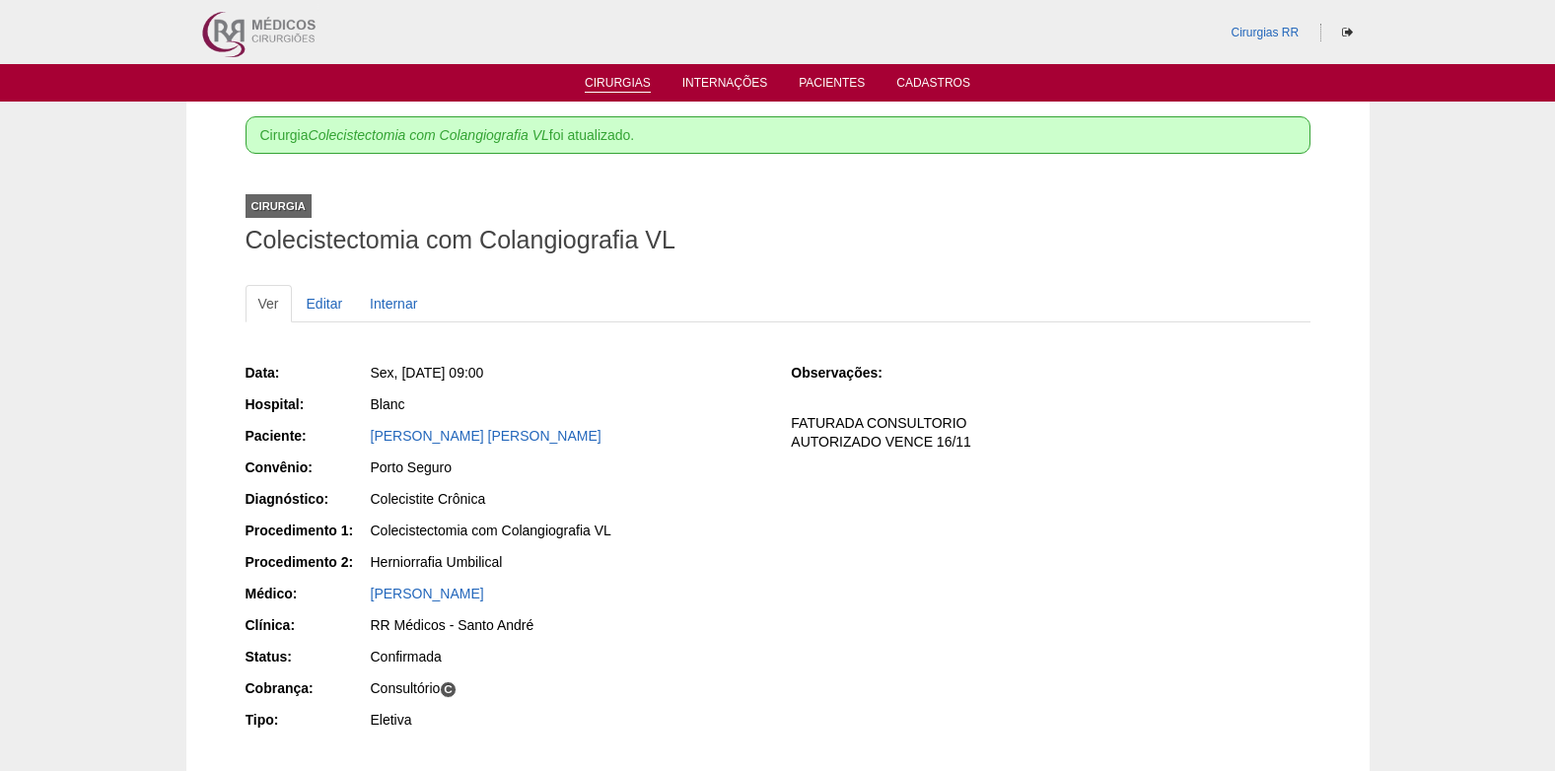
click at [604, 81] on link "Cirurgias" at bounding box center [618, 84] width 66 height 17
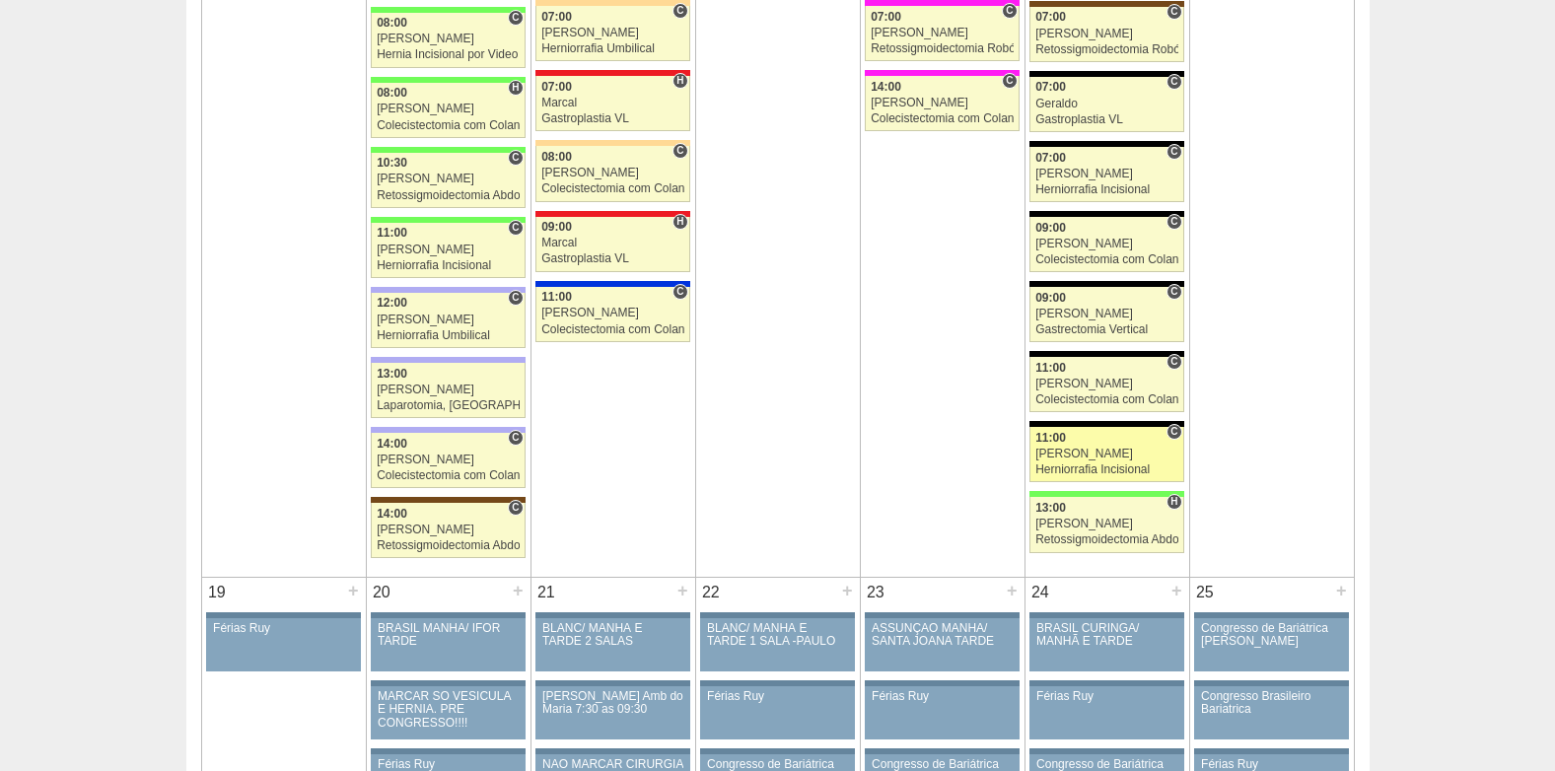
scroll to position [2564, 0]
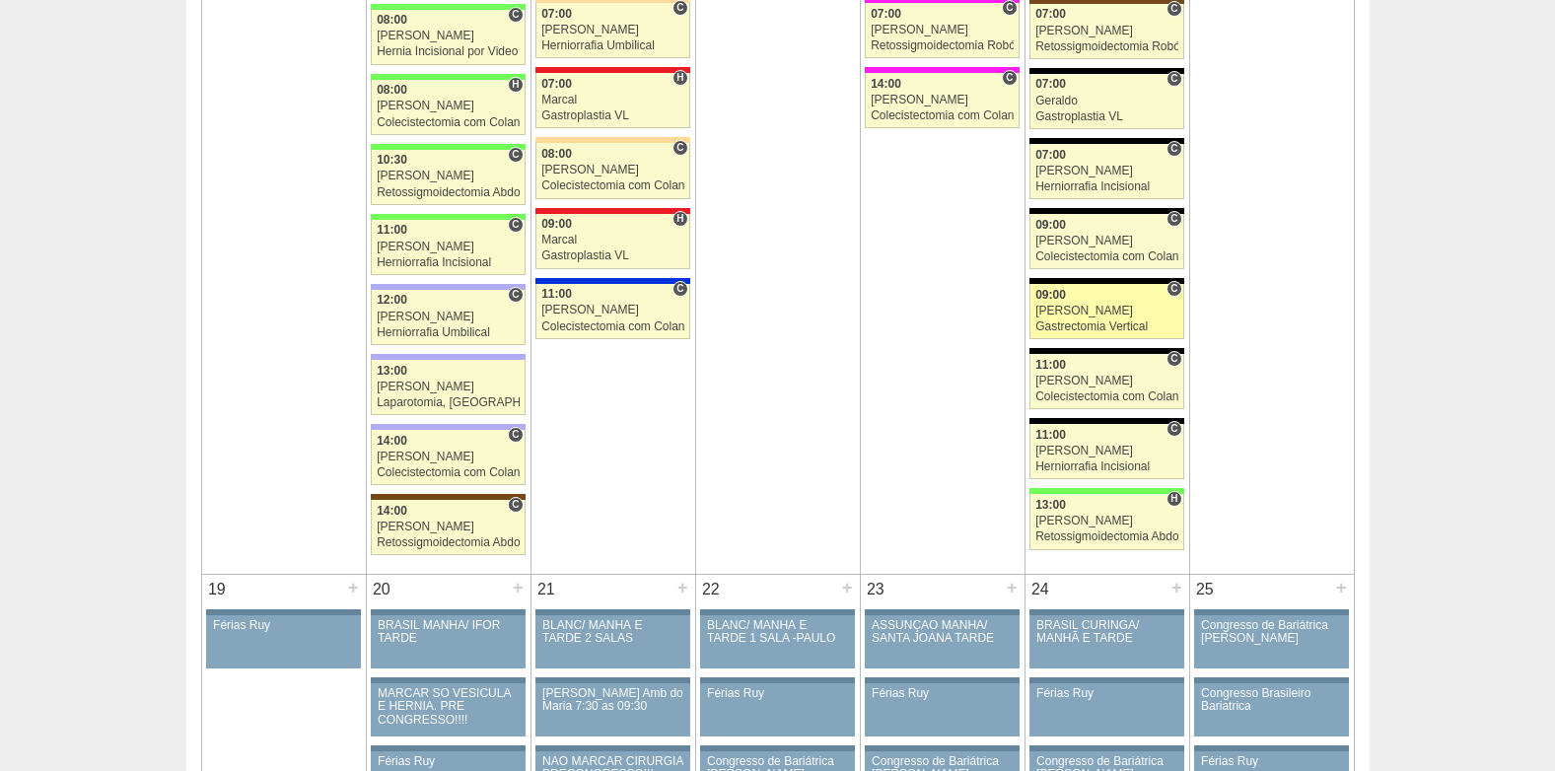
click at [1047, 300] on span "09:00" at bounding box center [1051, 295] width 31 height 14
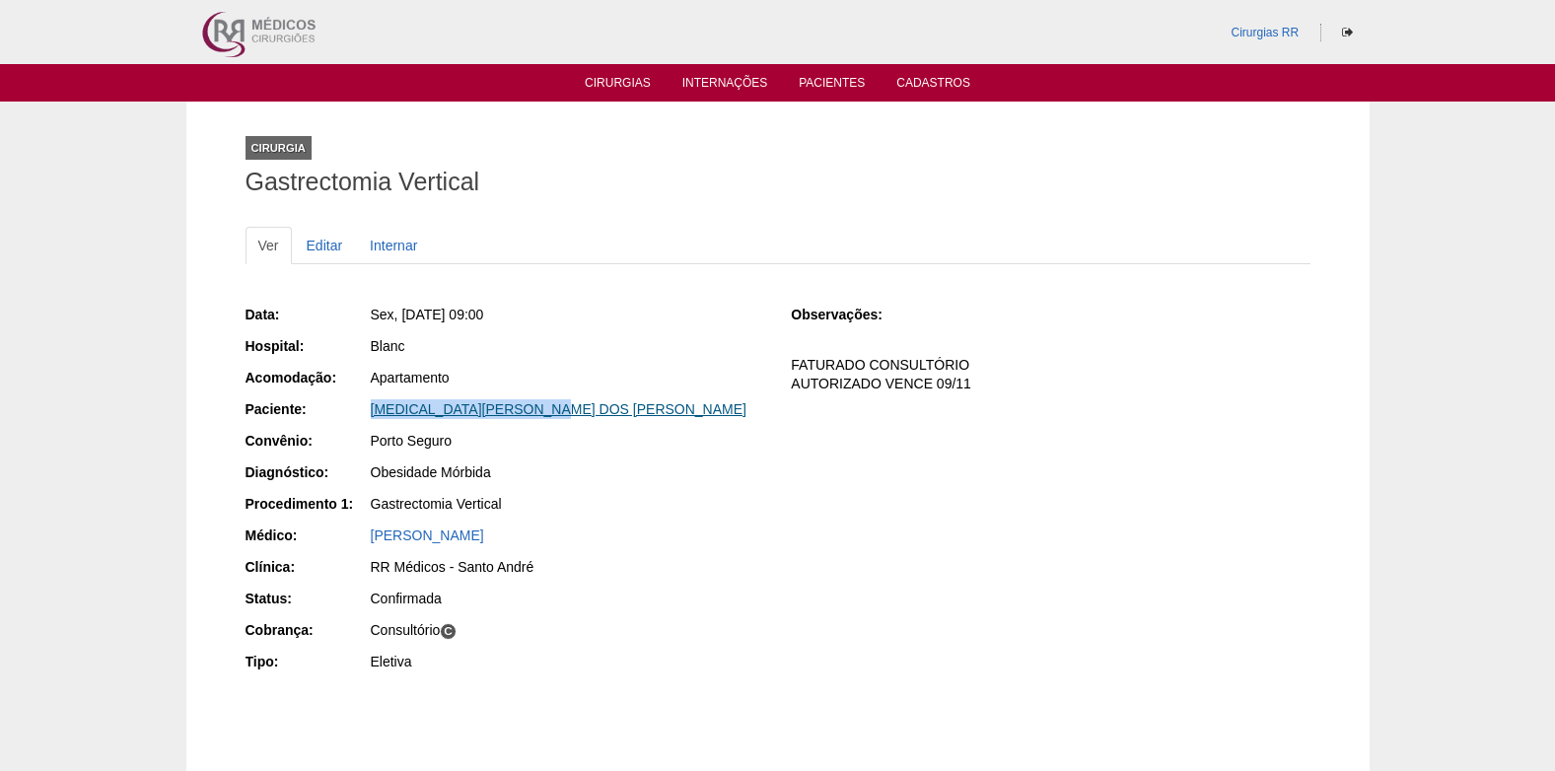
drag, startPoint x: 599, startPoint y: 416, endPoint x: 374, endPoint y: 412, distance: 224.9
click at [374, 412] on div "YASMIN COELHO DOS SANTOS" at bounding box center [568, 409] width 394 height 20
copy link "YASMIN COELHO DOS SANTOS"
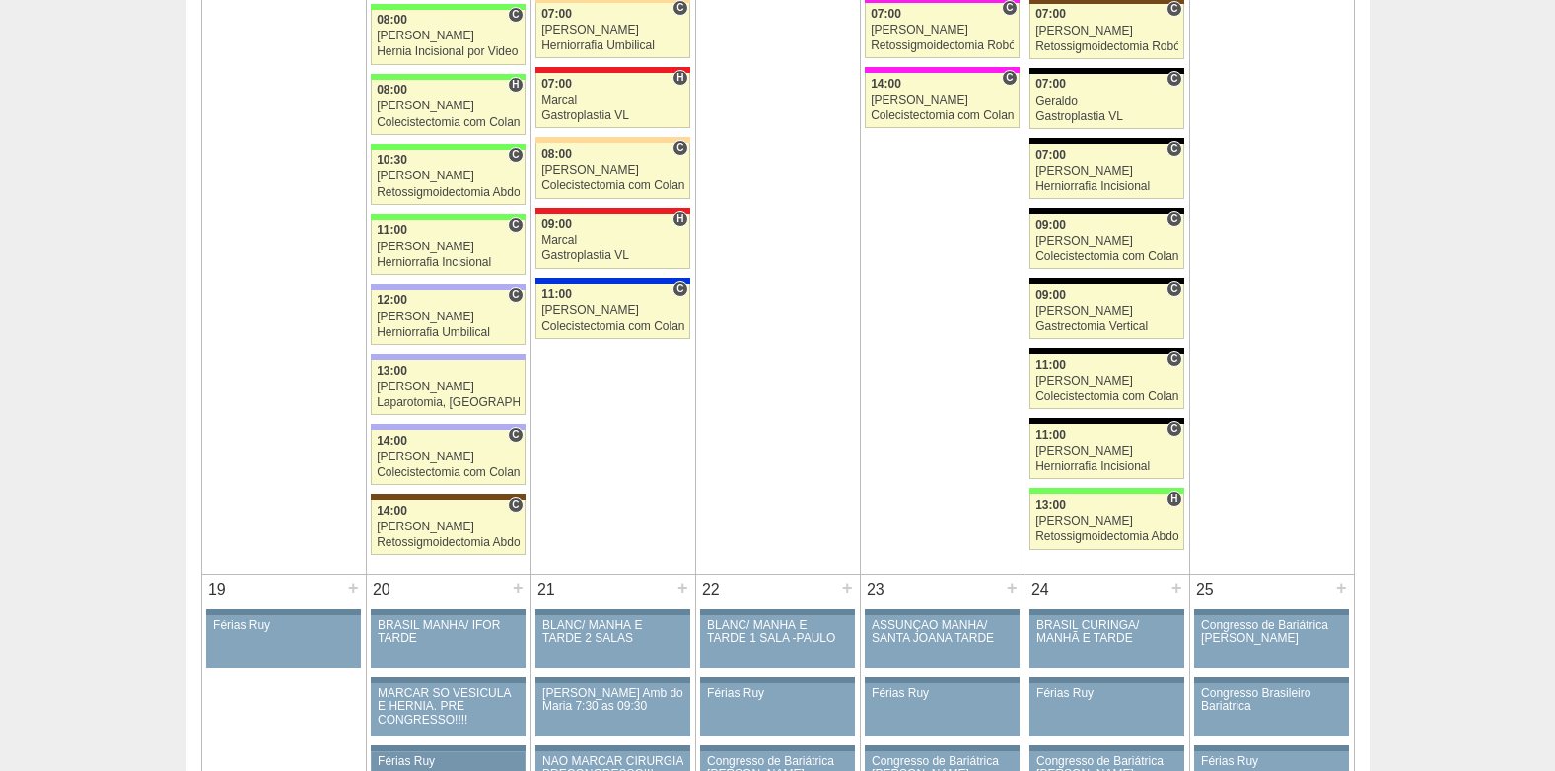
scroll to position [2564, 0]
click at [1106, 369] on div "11:00" at bounding box center [1107, 365] width 143 height 13
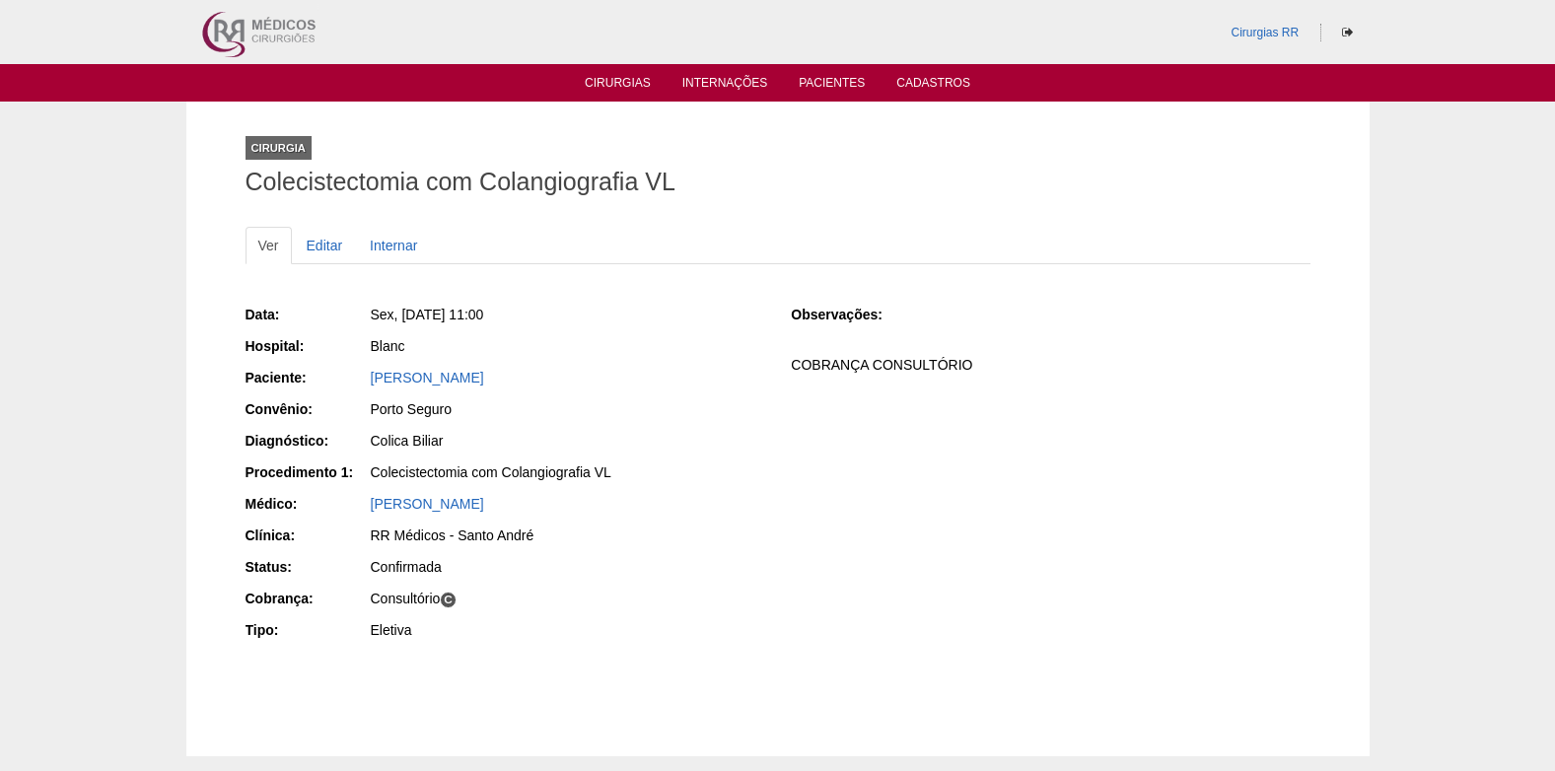
drag, startPoint x: 647, startPoint y: 381, endPoint x: 367, endPoint y: 377, distance: 280.1
click at [367, 377] on div "Paciente: GEORGETE REGINA SILVA PASQUAL" at bounding box center [505, 380] width 519 height 25
copy div "Paciente: GEORGETE REGINA SILVA PASQUAL"
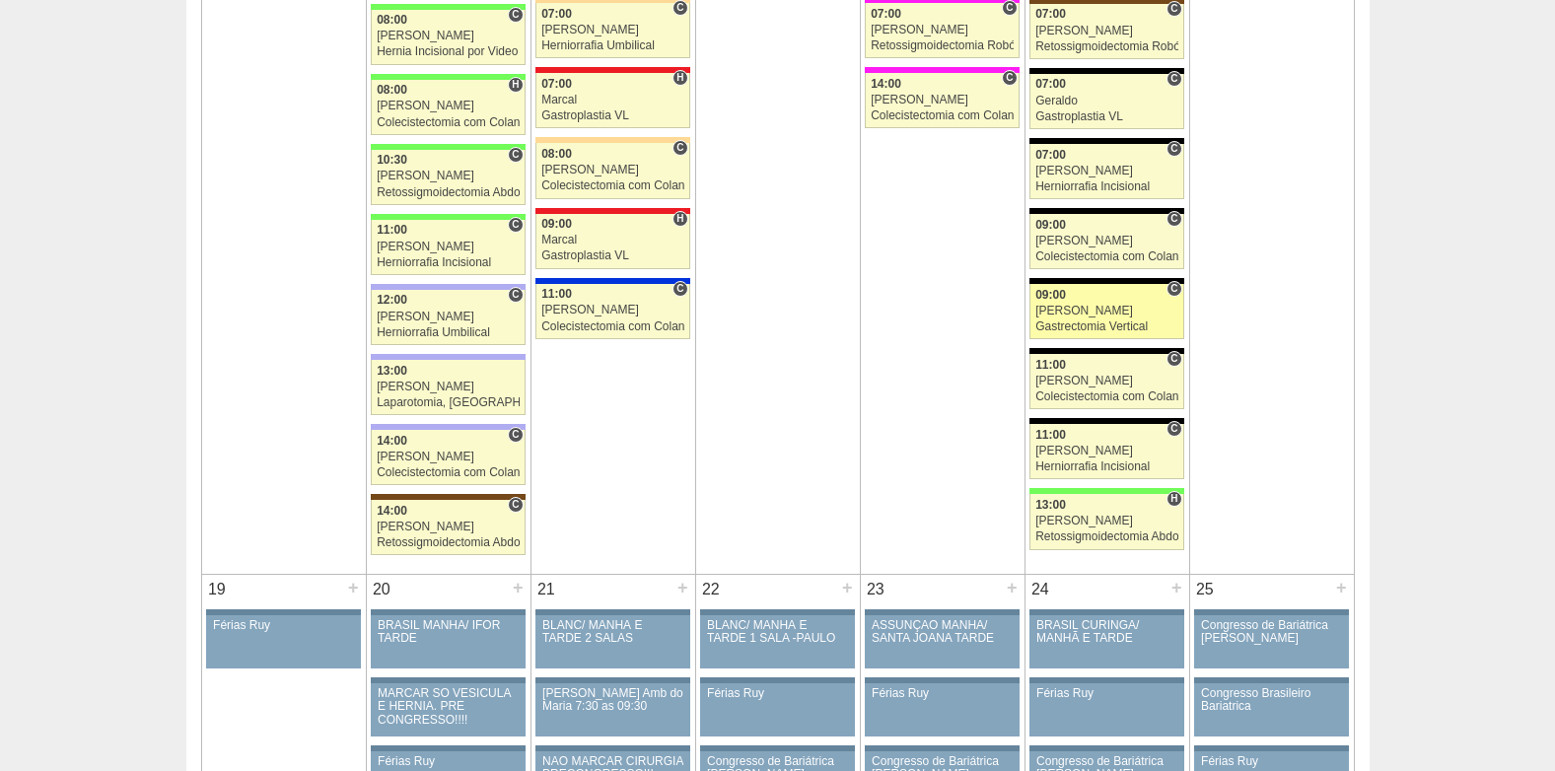
scroll to position [2564, 0]
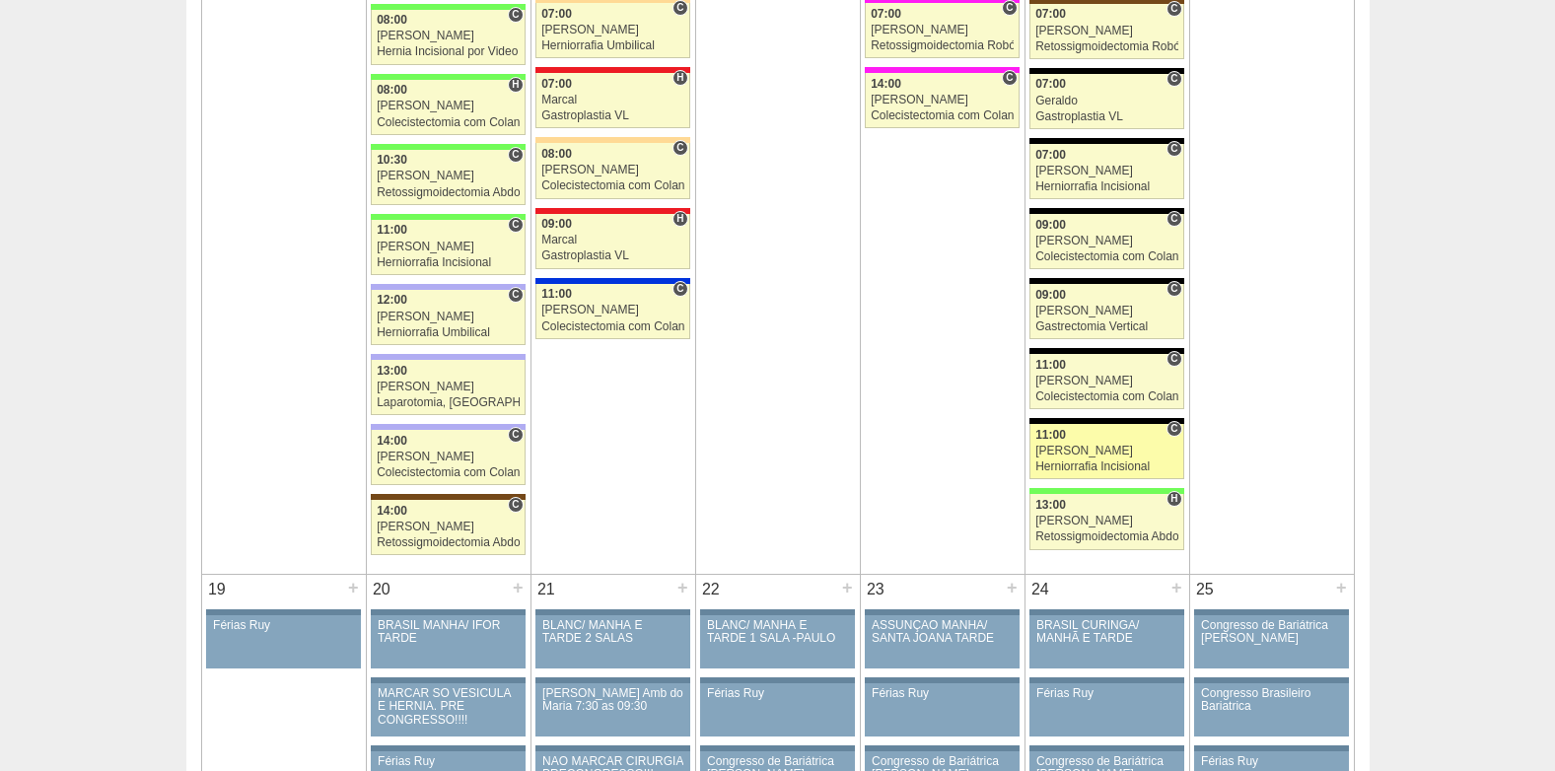
click at [1083, 436] on div "11:00" at bounding box center [1107, 435] width 143 height 13
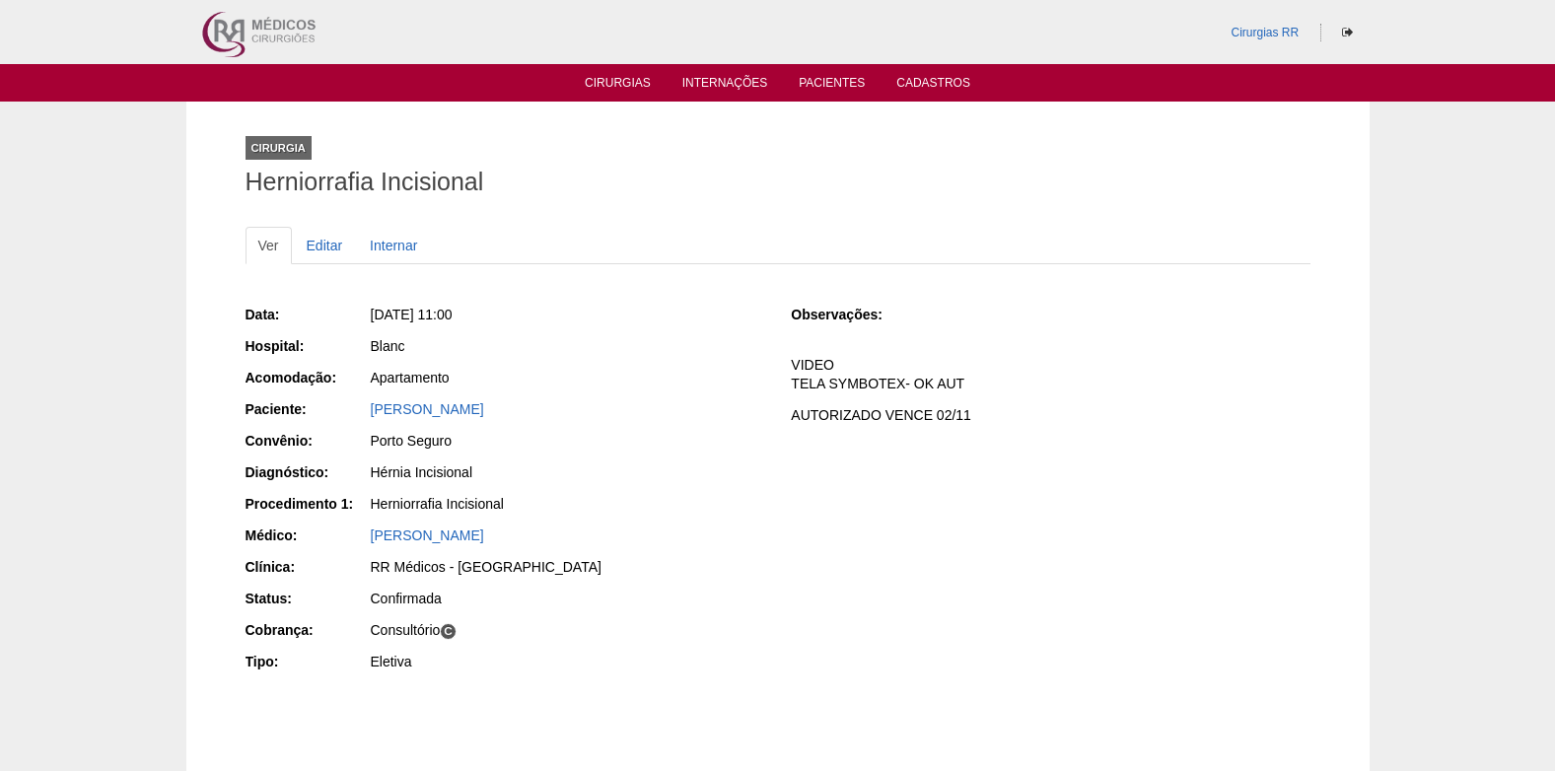
drag, startPoint x: 575, startPoint y: 412, endPoint x: 341, endPoint y: 409, distance: 233.8
click at [341, 409] on div "Paciente: ROBERTO ANTONIO SILVA" at bounding box center [505, 411] width 519 height 25
copy div "Paciente: ROBERTO ANTONIO SILVA"
click at [598, 81] on link "Cirurgias" at bounding box center [618, 84] width 66 height 17
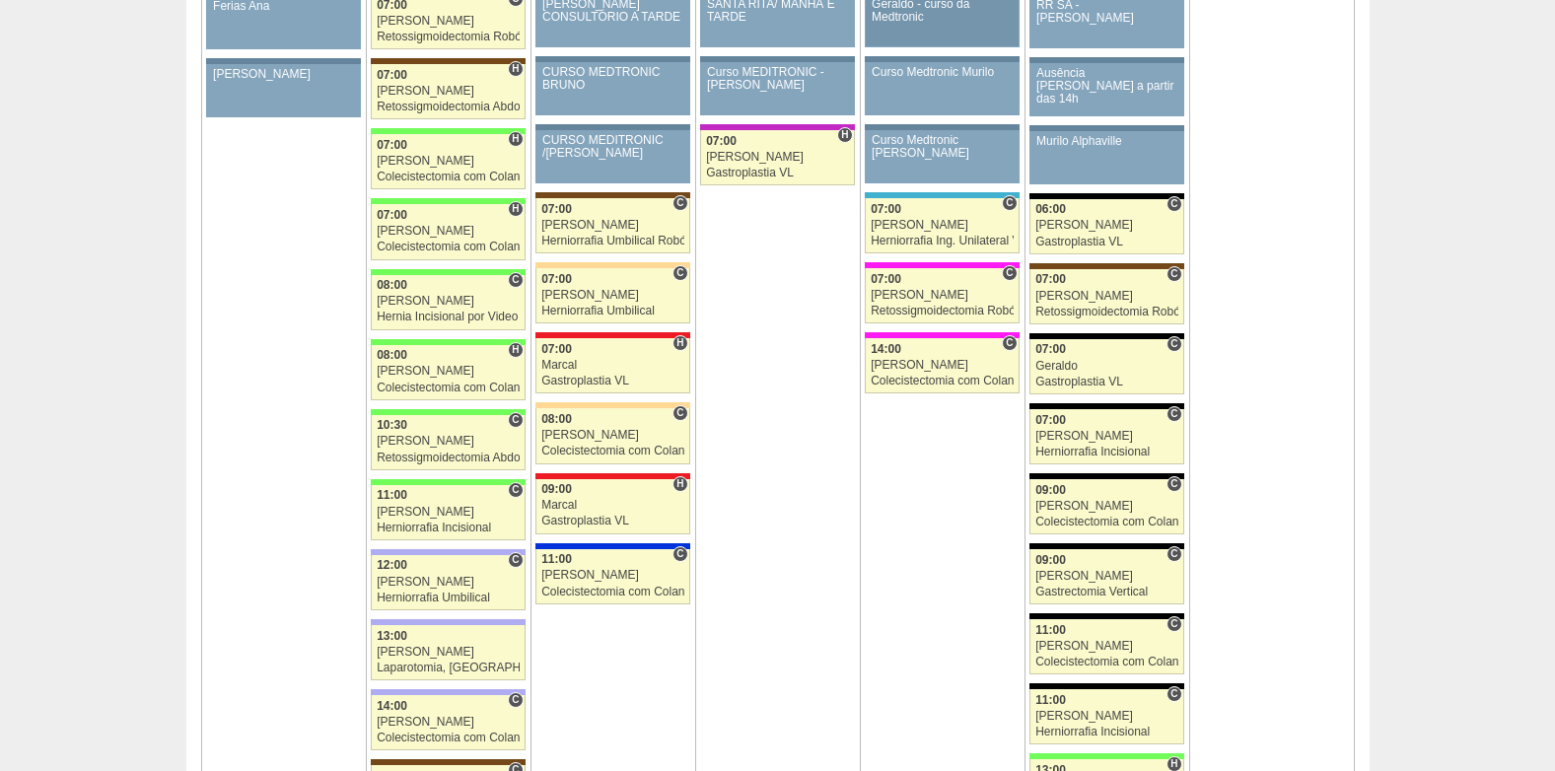
scroll to position [2269, 0]
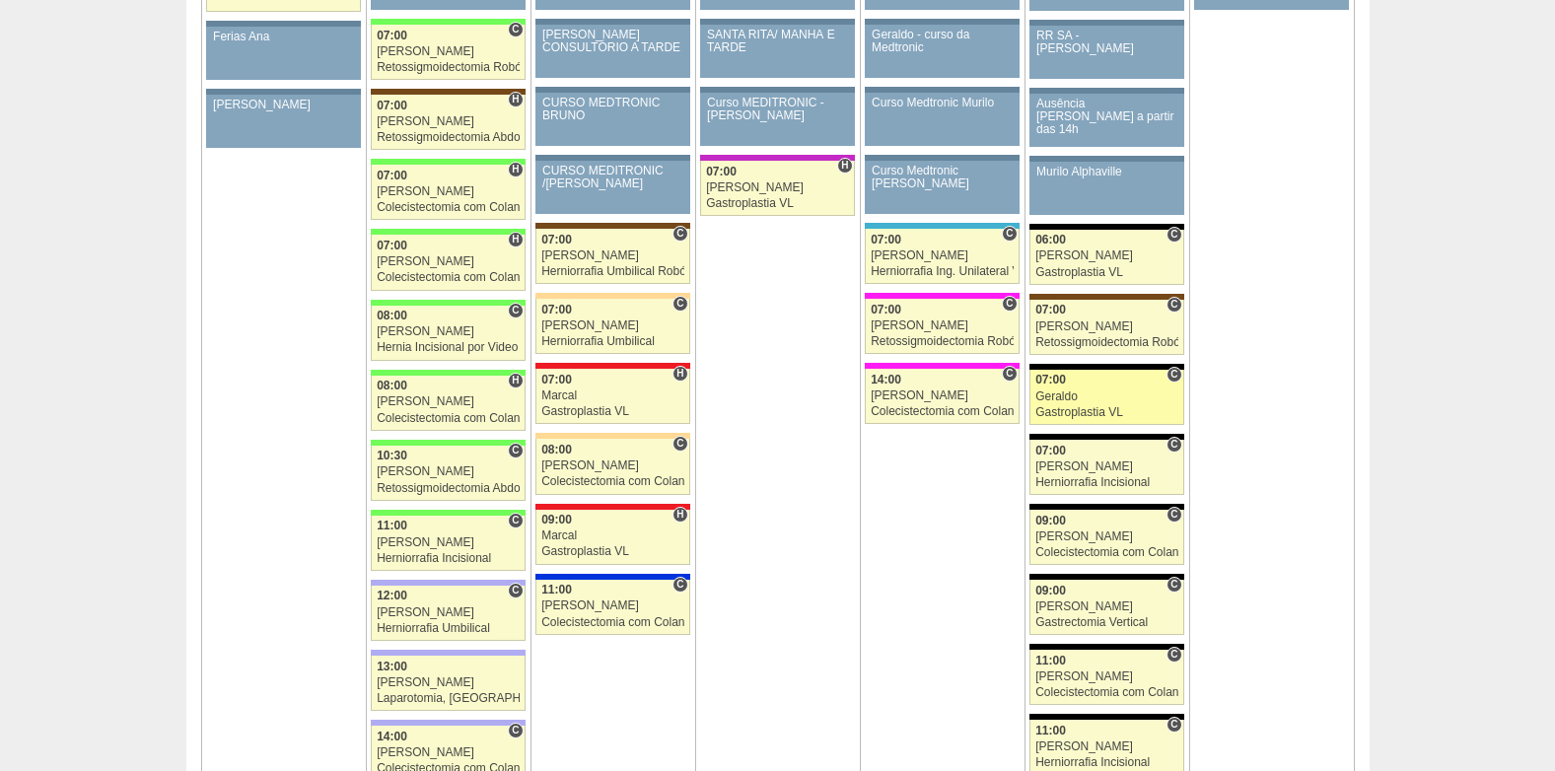
click at [1127, 419] on link "88820 Geraldo C 07:00 Geraldo Gastroplastia VL Hospital Blanc RR Médicos - São …" at bounding box center [1107, 397] width 154 height 55
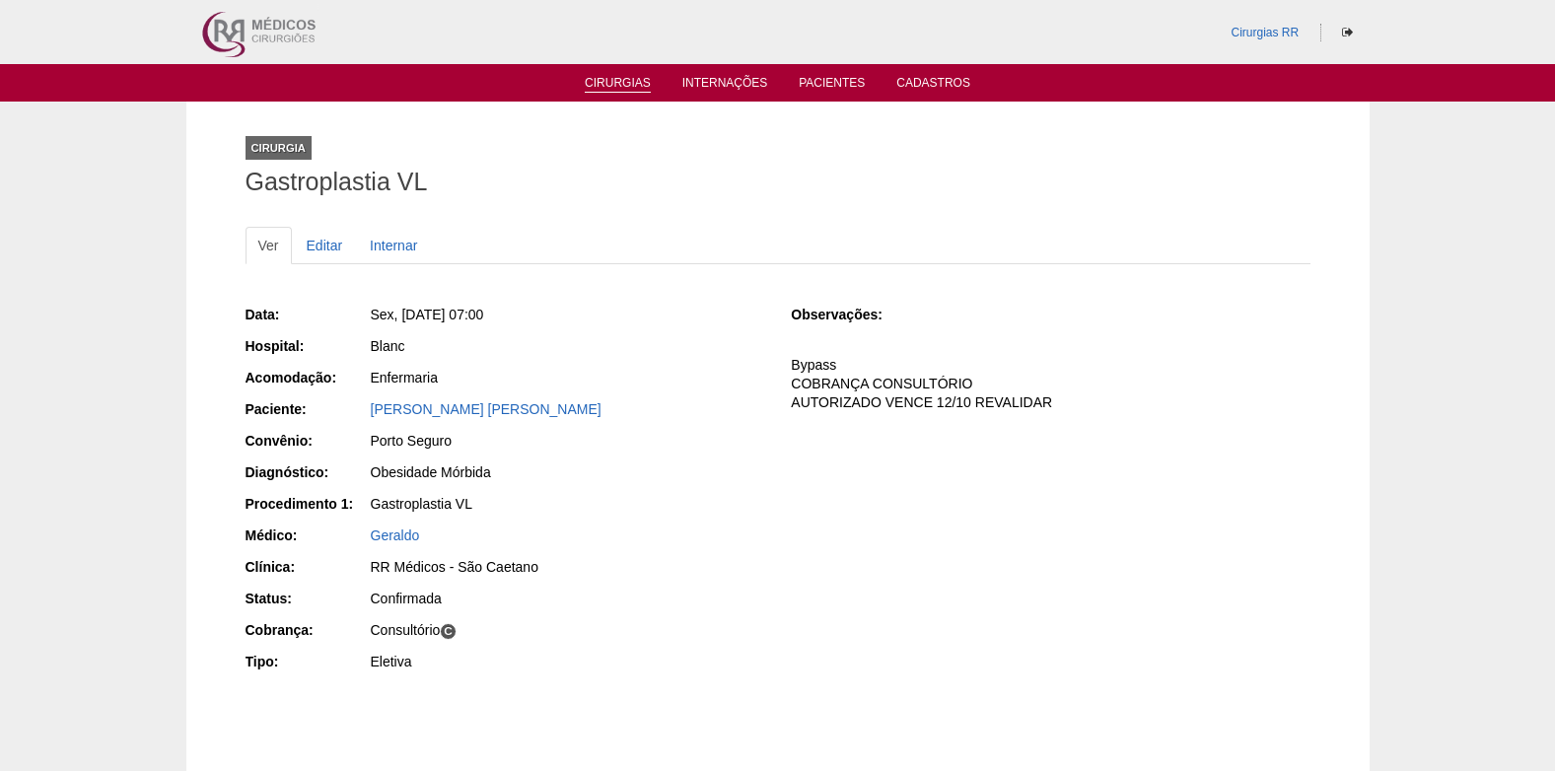
click at [642, 85] on link "Cirurgias" at bounding box center [618, 84] width 66 height 17
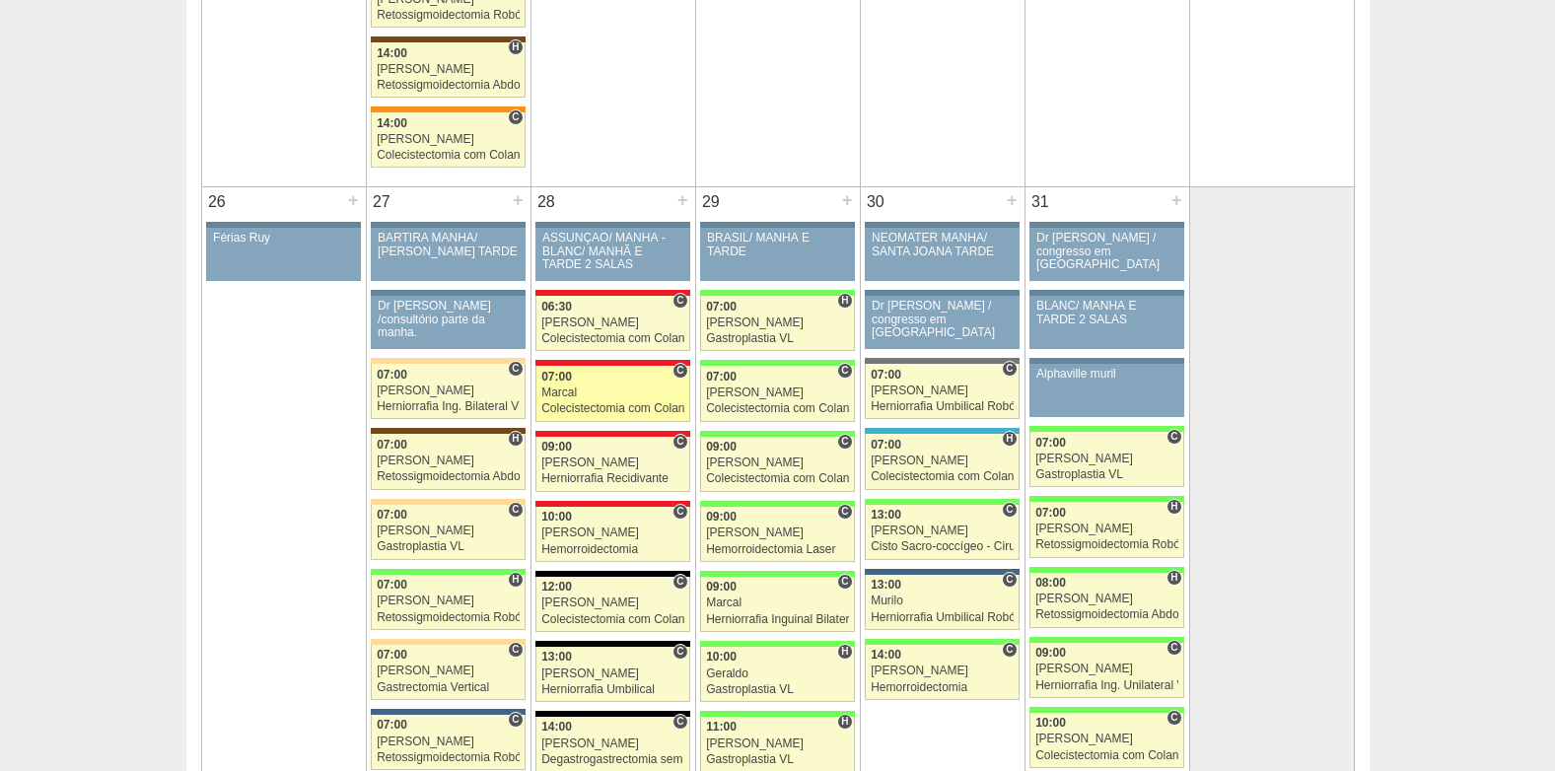
scroll to position [4044, 0]
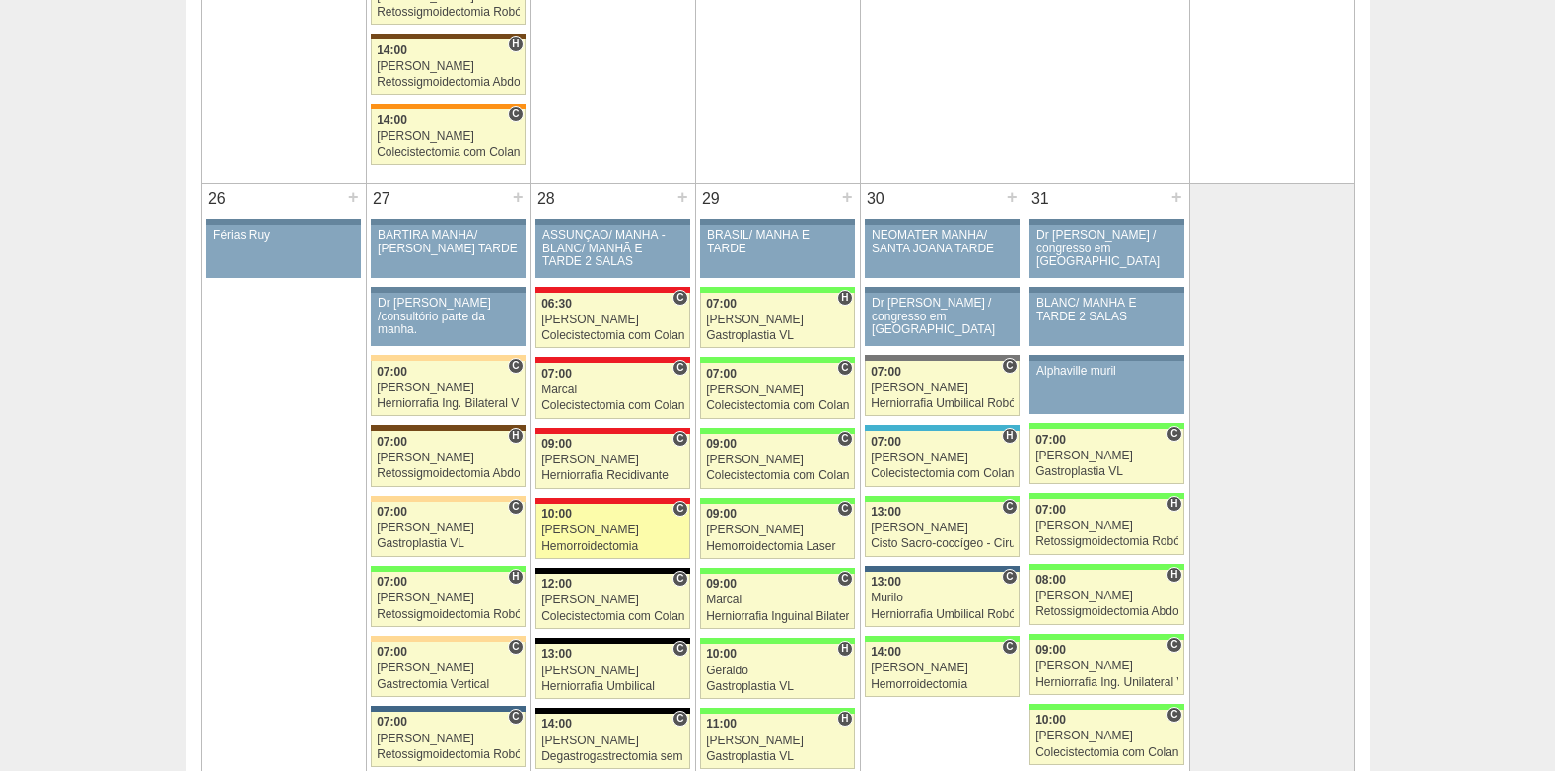
click at [617, 539] on link "89124 Cirurgias RR C 10:00 Roberto Cury Hemorroidectomia Hospital Assunção RR M…" at bounding box center [613, 531] width 154 height 55
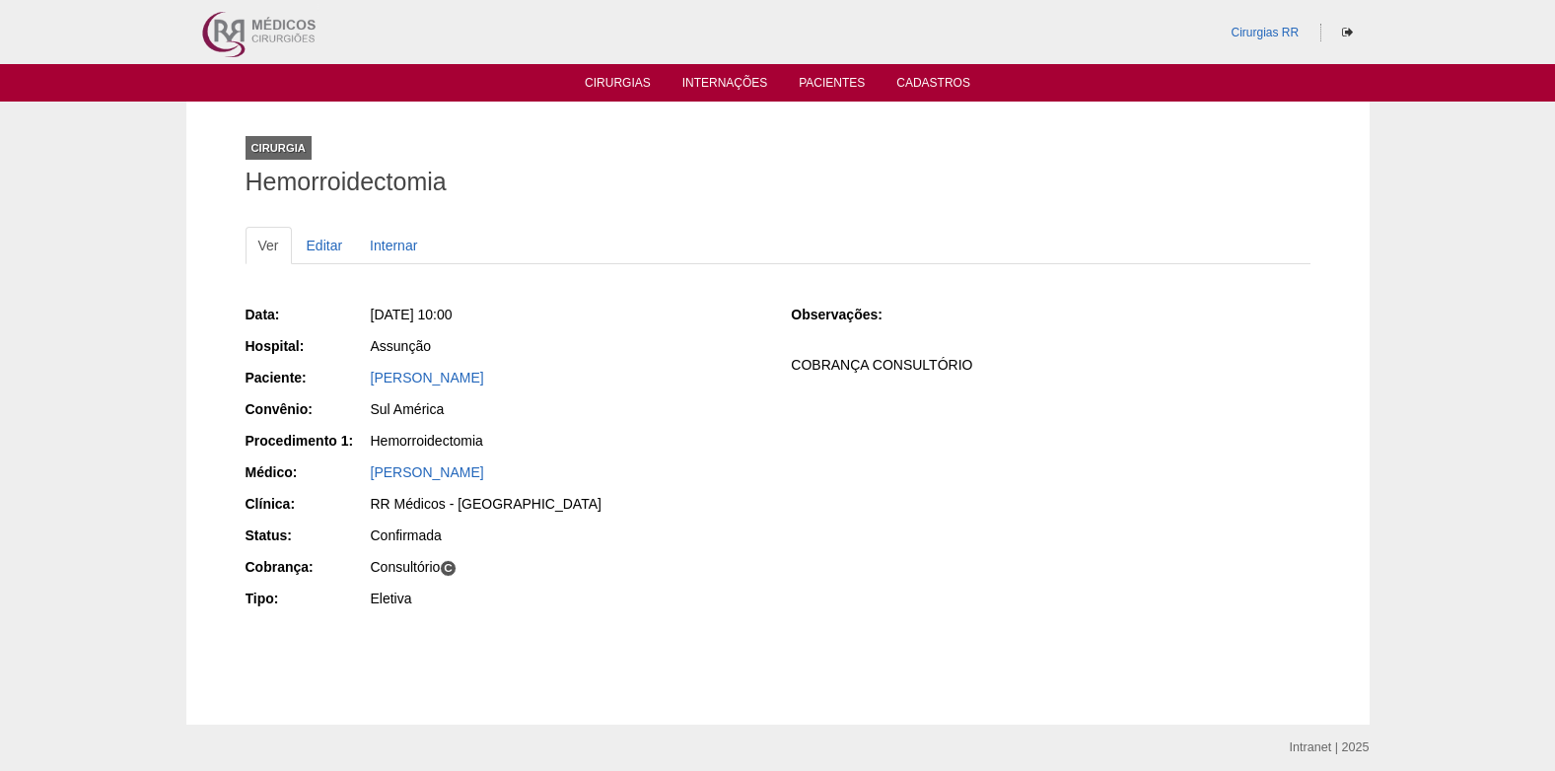
drag, startPoint x: 367, startPoint y: 381, endPoint x: 541, endPoint y: 373, distance: 174.8
click at [541, 373] on div "Paciente: [PERSON_NAME]" at bounding box center [505, 380] width 519 height 25
copy div "Paciente: [PERSON_NAME]"
click at [314, 243] on link "Editar" at bounding box center [325, 245] width 62 height 37
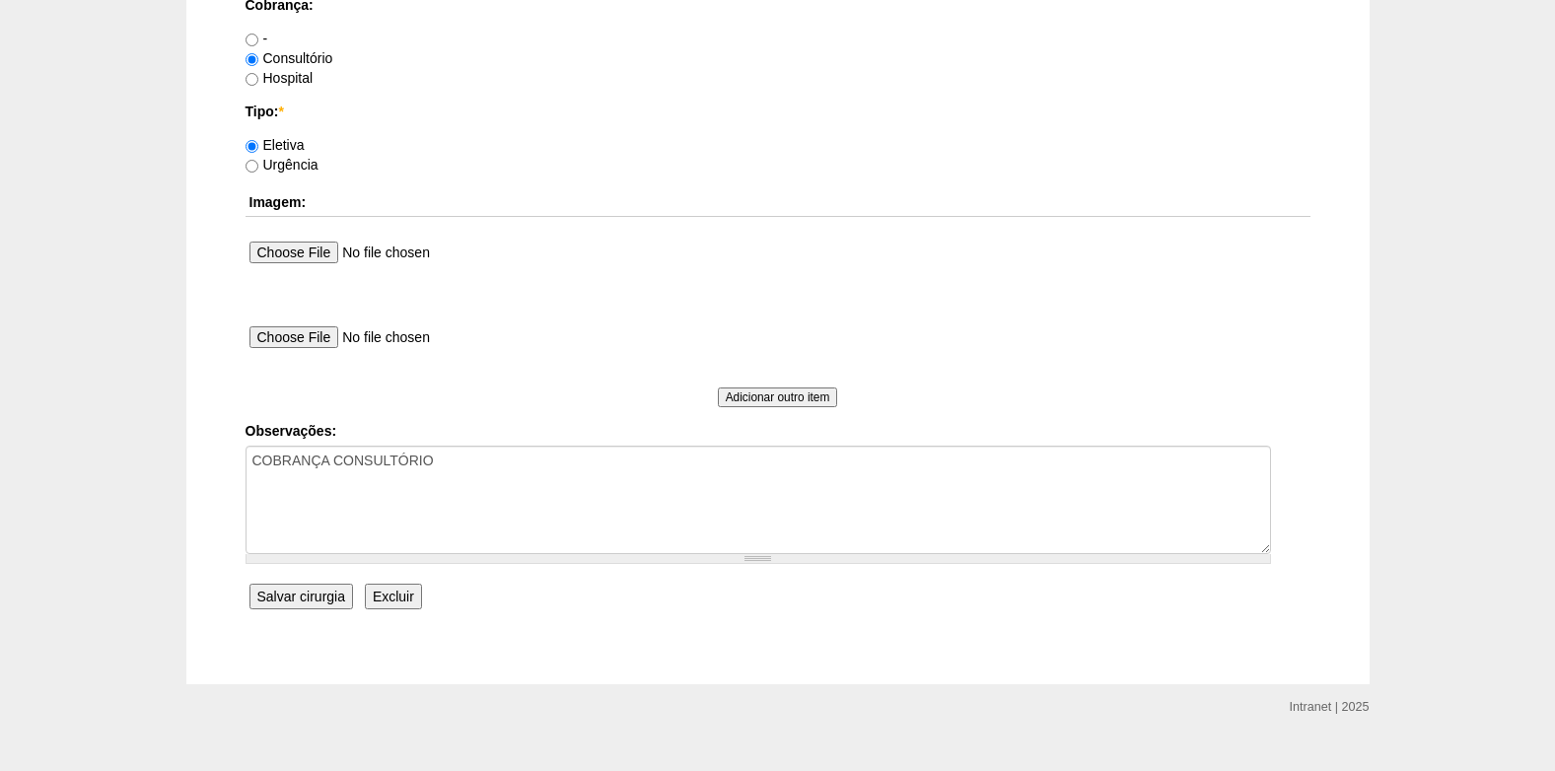
scroll to position [1770, 0]
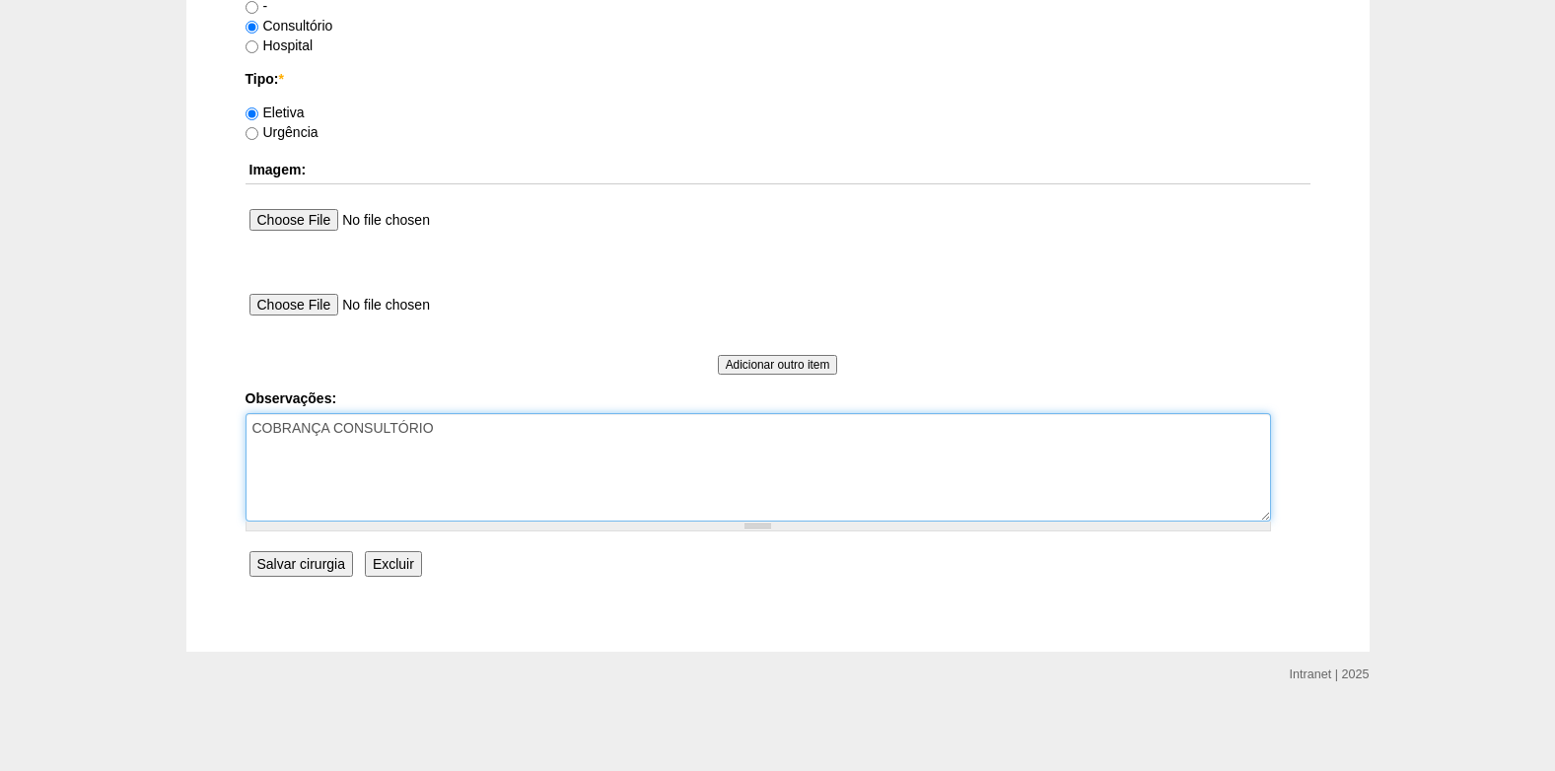
click at [536, 442] on textarea "COBRANÇA CONSULTÓRIO" at bounding box center [759, 467] width 1026 height 108
paste textarea "LUIZ ANTONIO SEGALLA"
paste textarea "31004261"
click at [252, 467] on textarea "COBRANÇA CONSULTÓRIO" at bounding box center [759, 467] width 1026 height 108
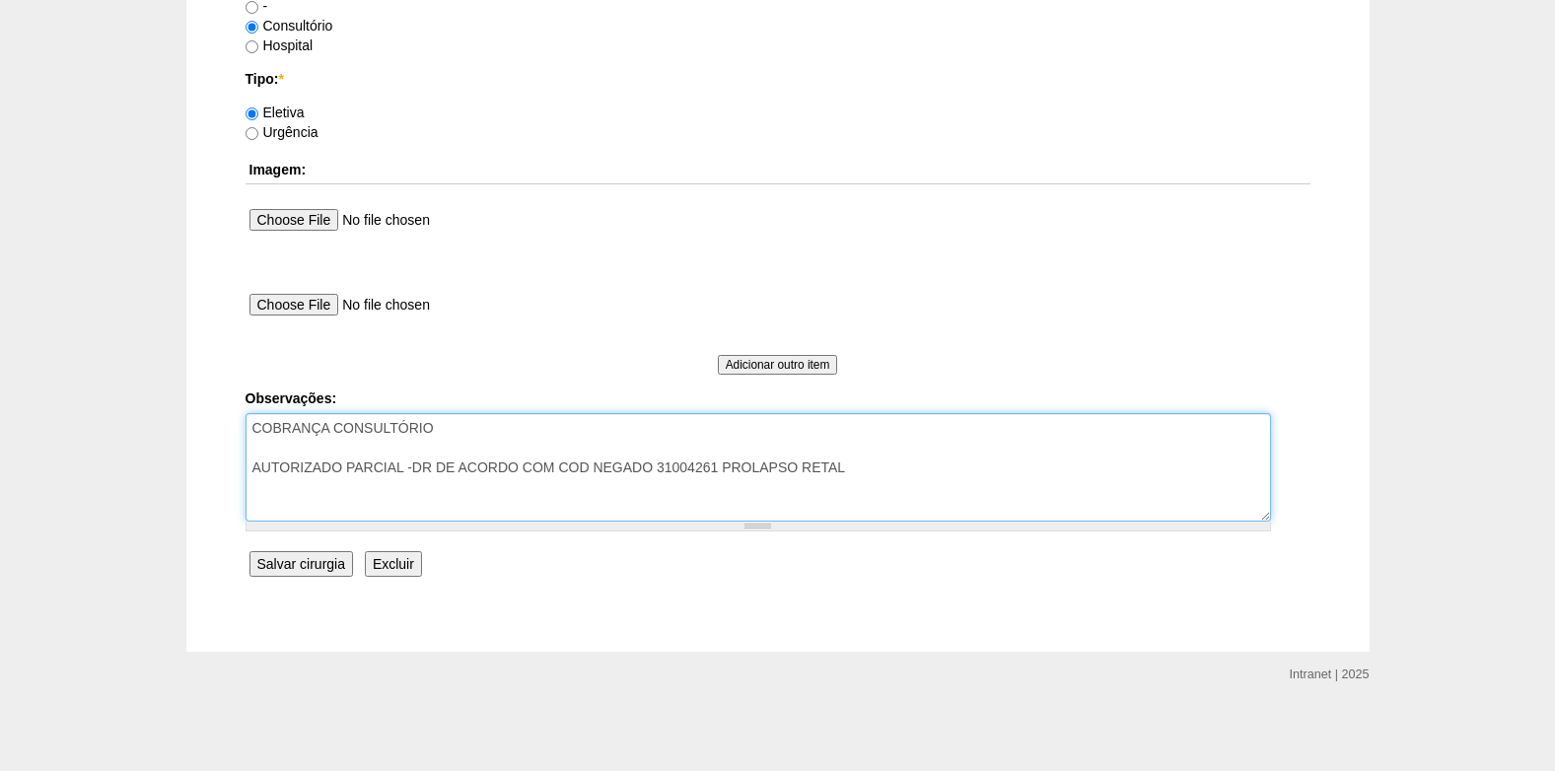
click at [253, 468] on textarea "COBRANÇA CONSULTÓRIO" at bounding box center [759, 467] width 1026 height 108
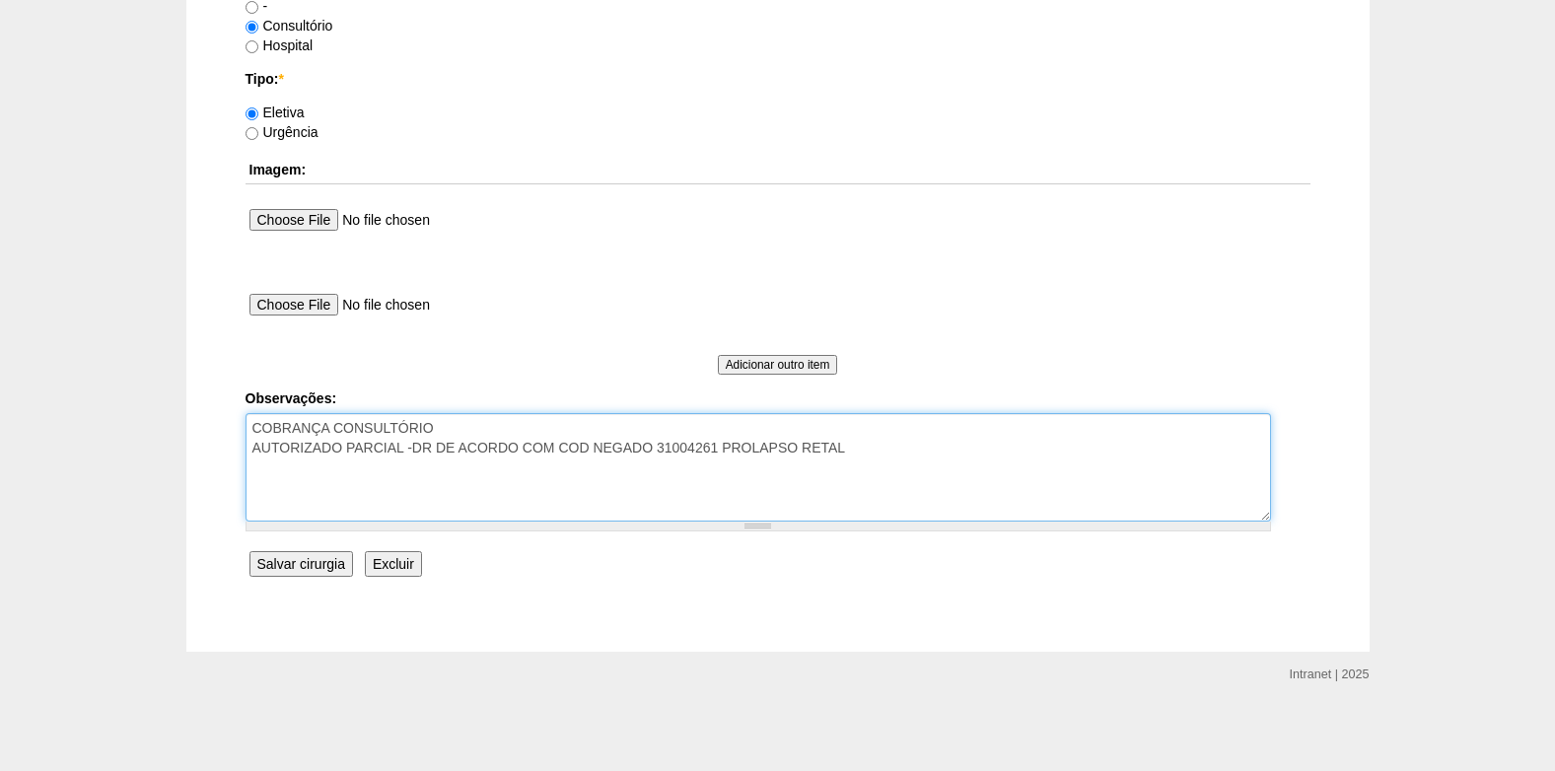
type textarea "COBRANÇA CONSULTÓRIO AUTORIZADO PARCIAL -DR DE ACORDO COM COD NEGADO 31004261 P…"
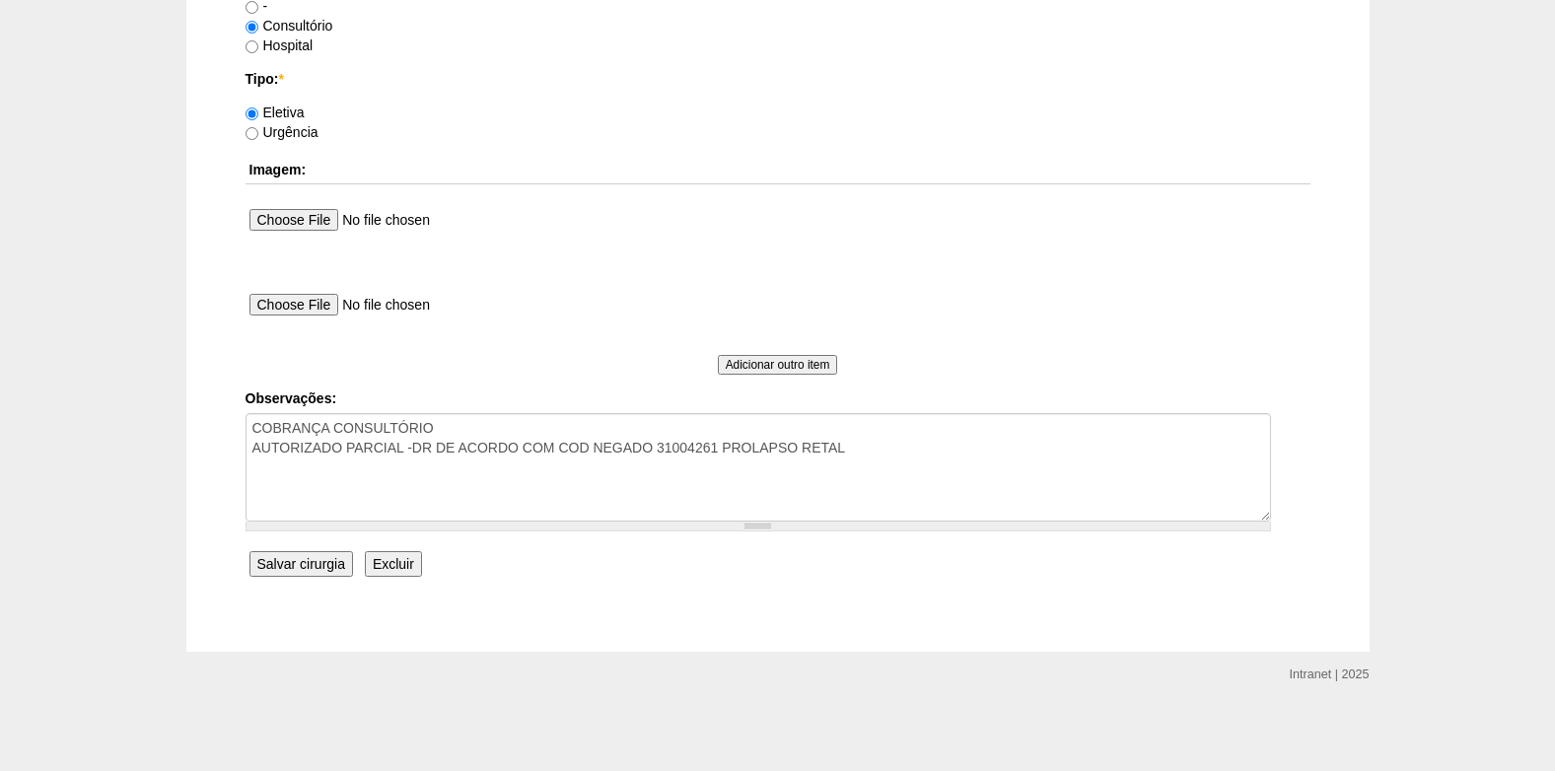
click at [312, 559] on input "Salvar cirurgia" at bounding box center [302, 564] width 104 height 26
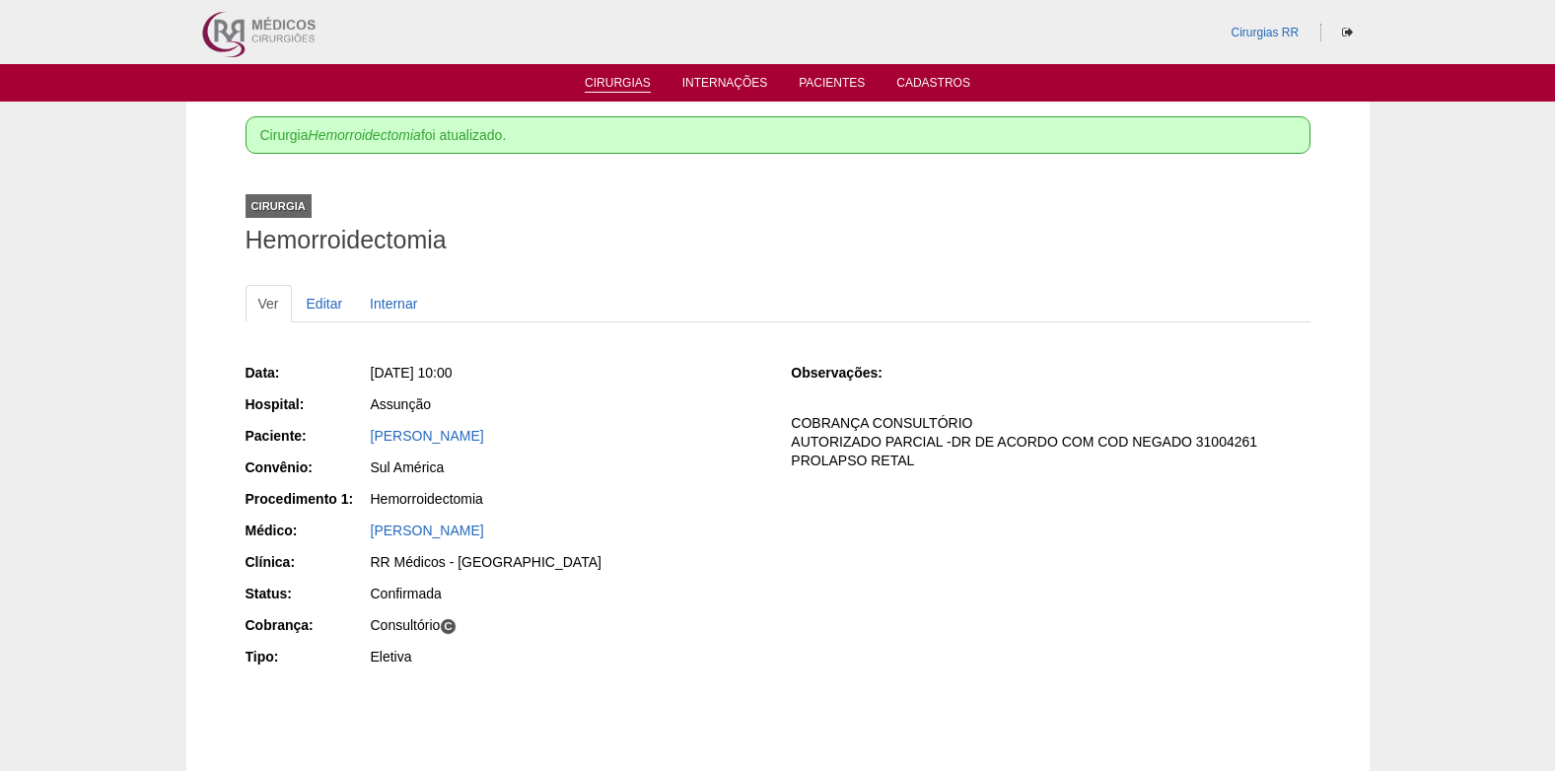
click at [607, 87] on link "Cirurgias" at bounding box center [618, 84] width 66 height 17
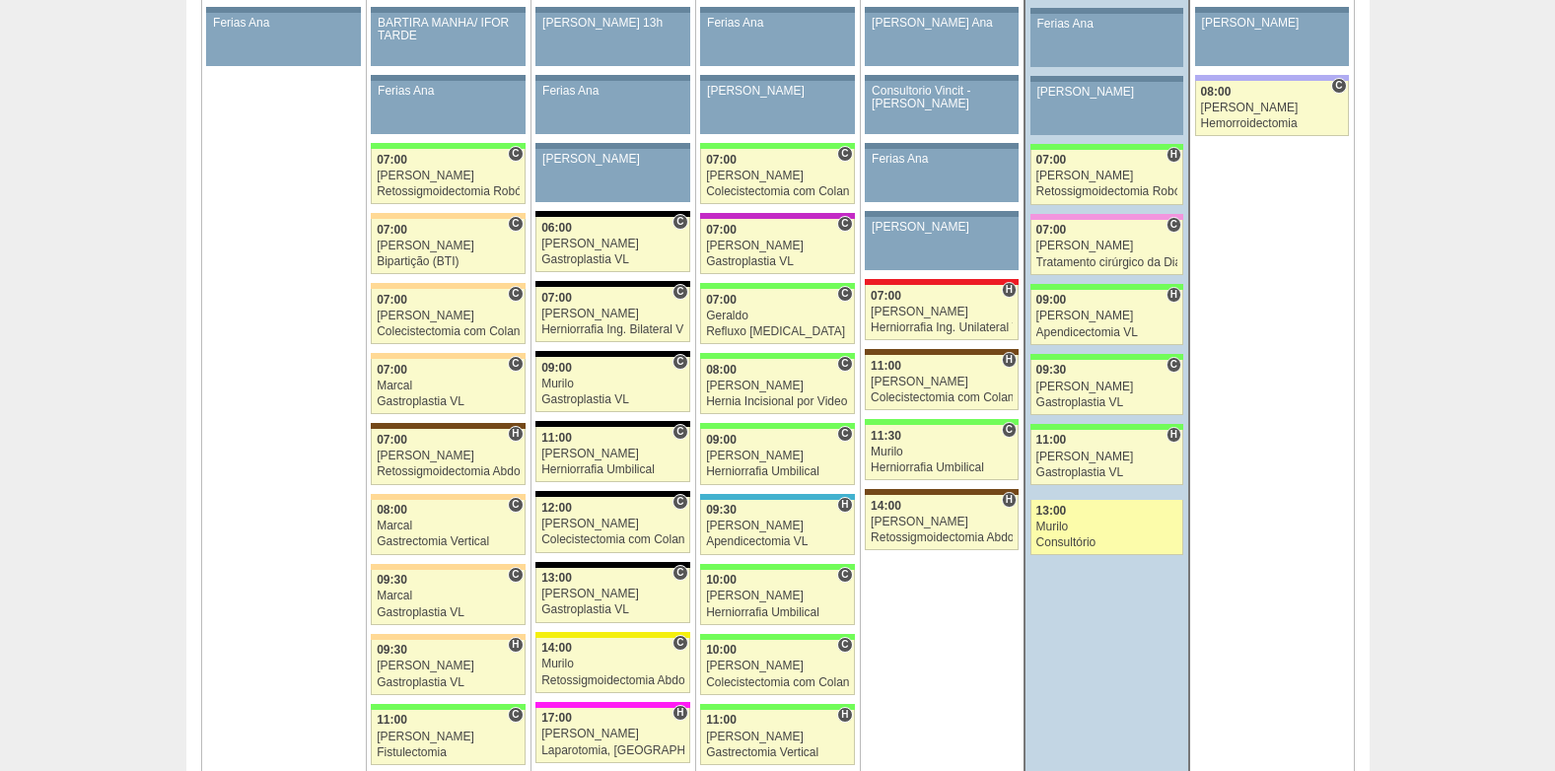
scroll to position [1184, 0]
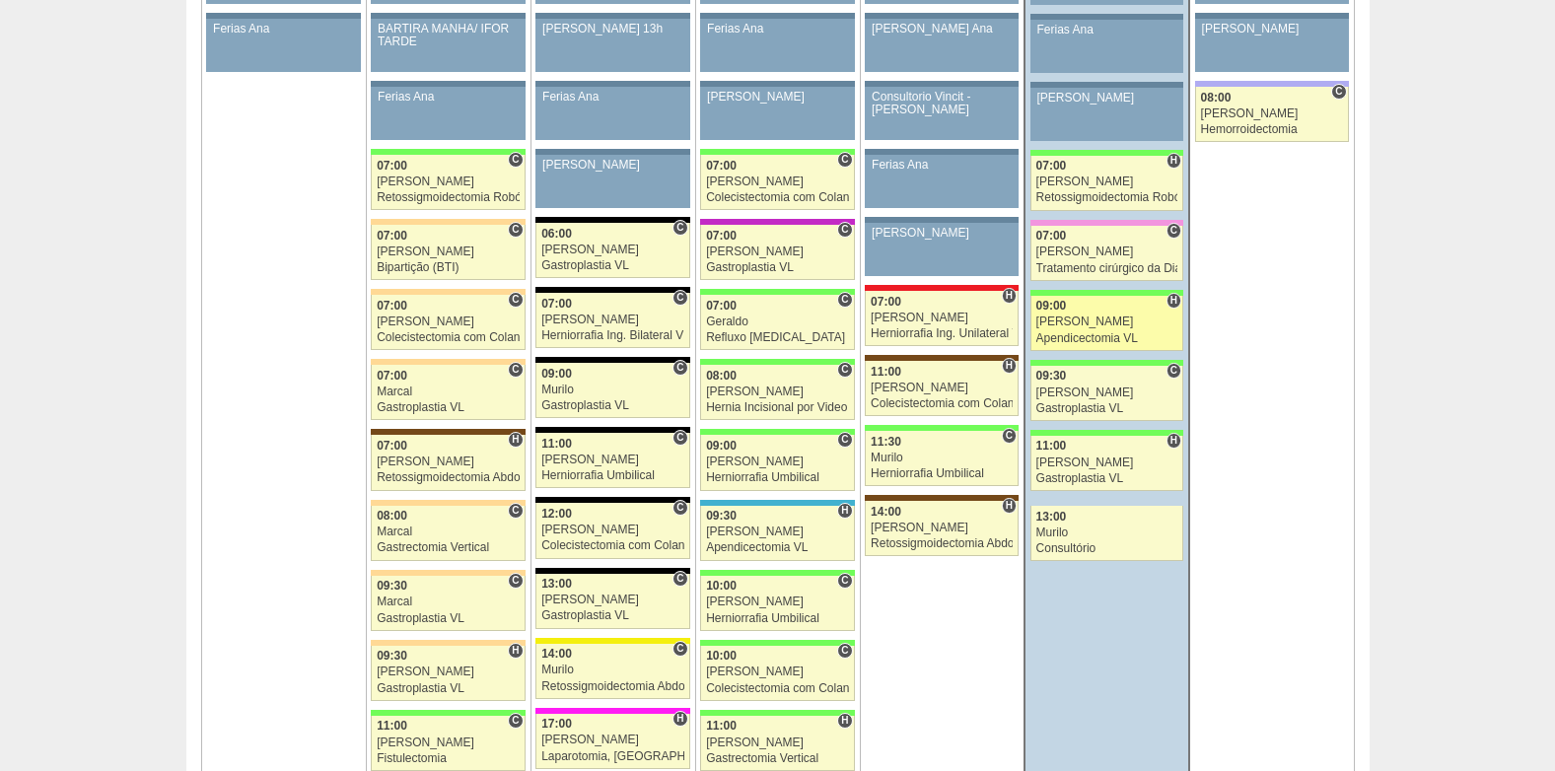
click at [1110, 327] on div "[PERSON_NAME]" at bounding box center [1108, 322] width 142 height 13
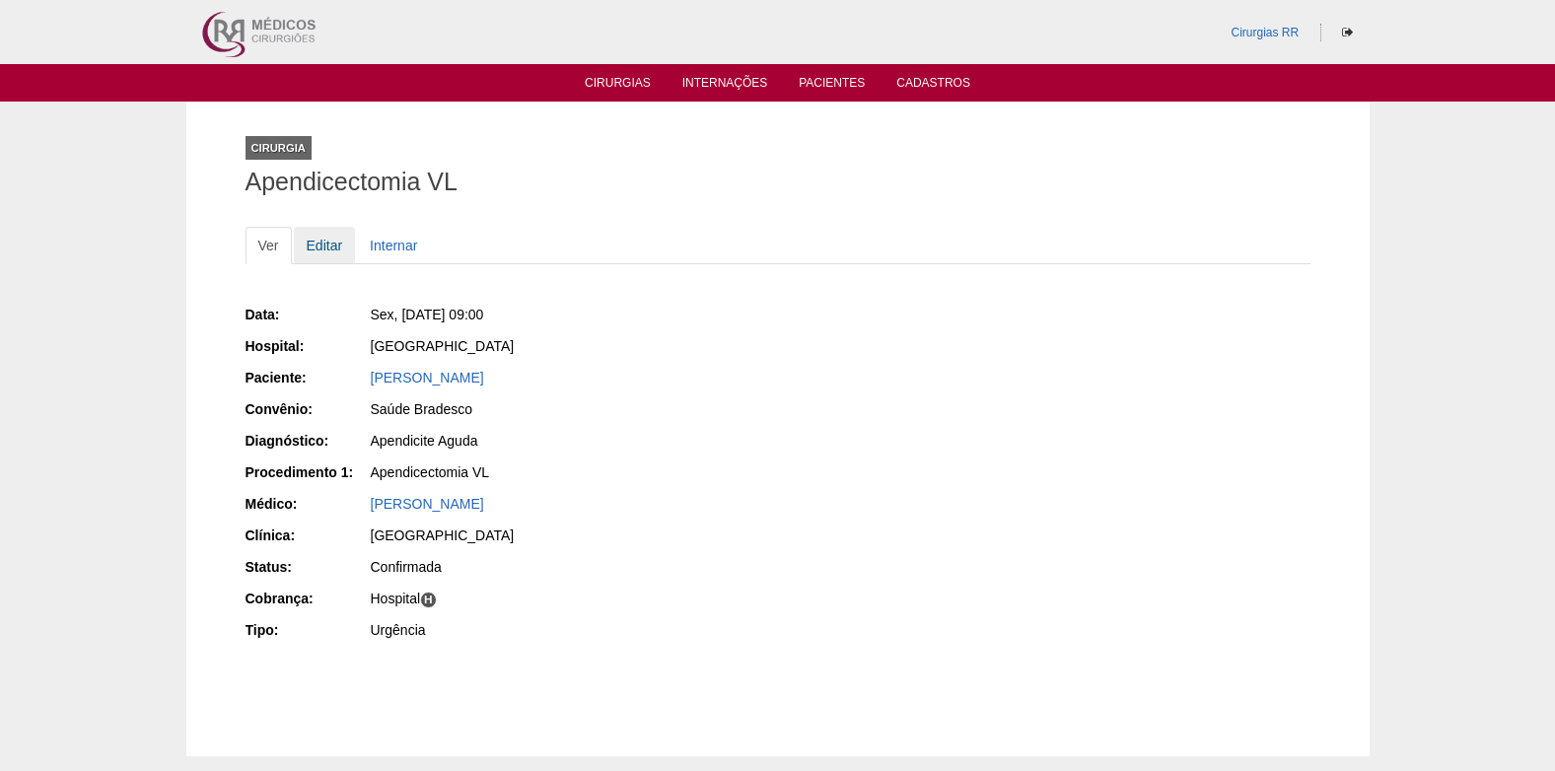
click at [333, 247] on link "Editar" at bounding box center [325, 245] width 62 height 37
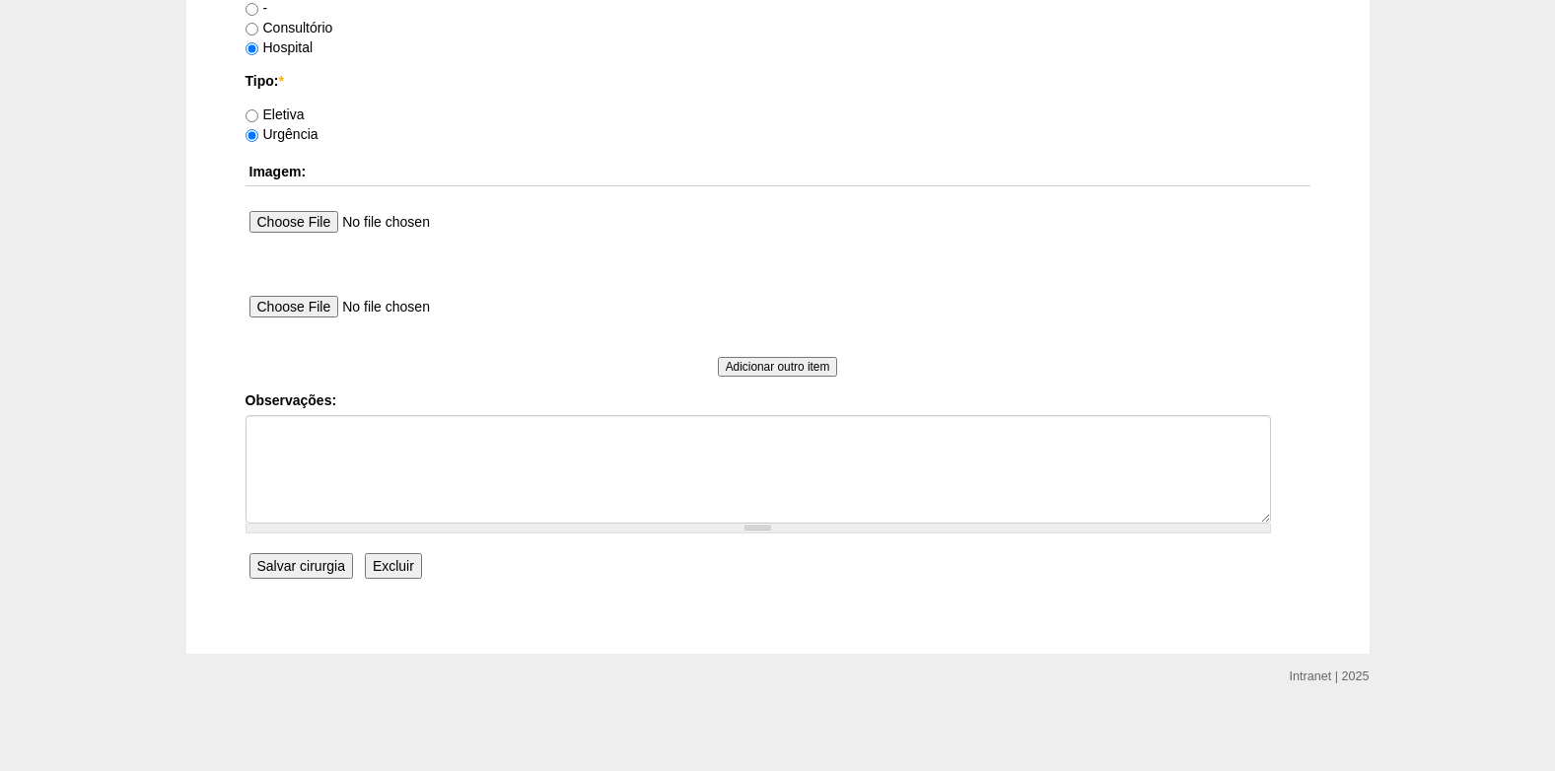
scroll to position [1770, 0]
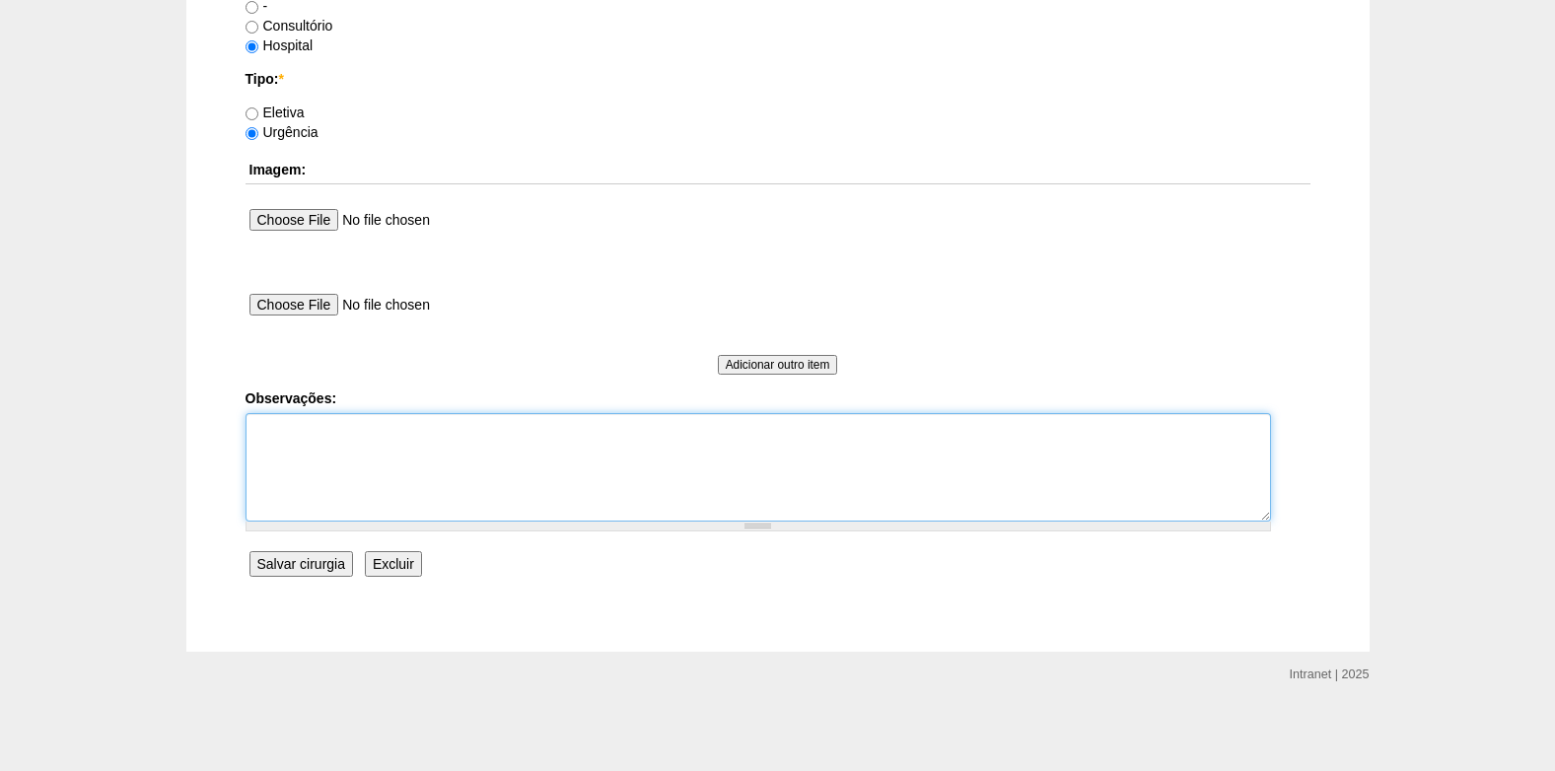
click at [325, 420] on textarea "Observações:" at bounding box center [759, 467] width 1026 height 108
type textarea "c"
type textarea "COBRANÇA HOSPITAL"
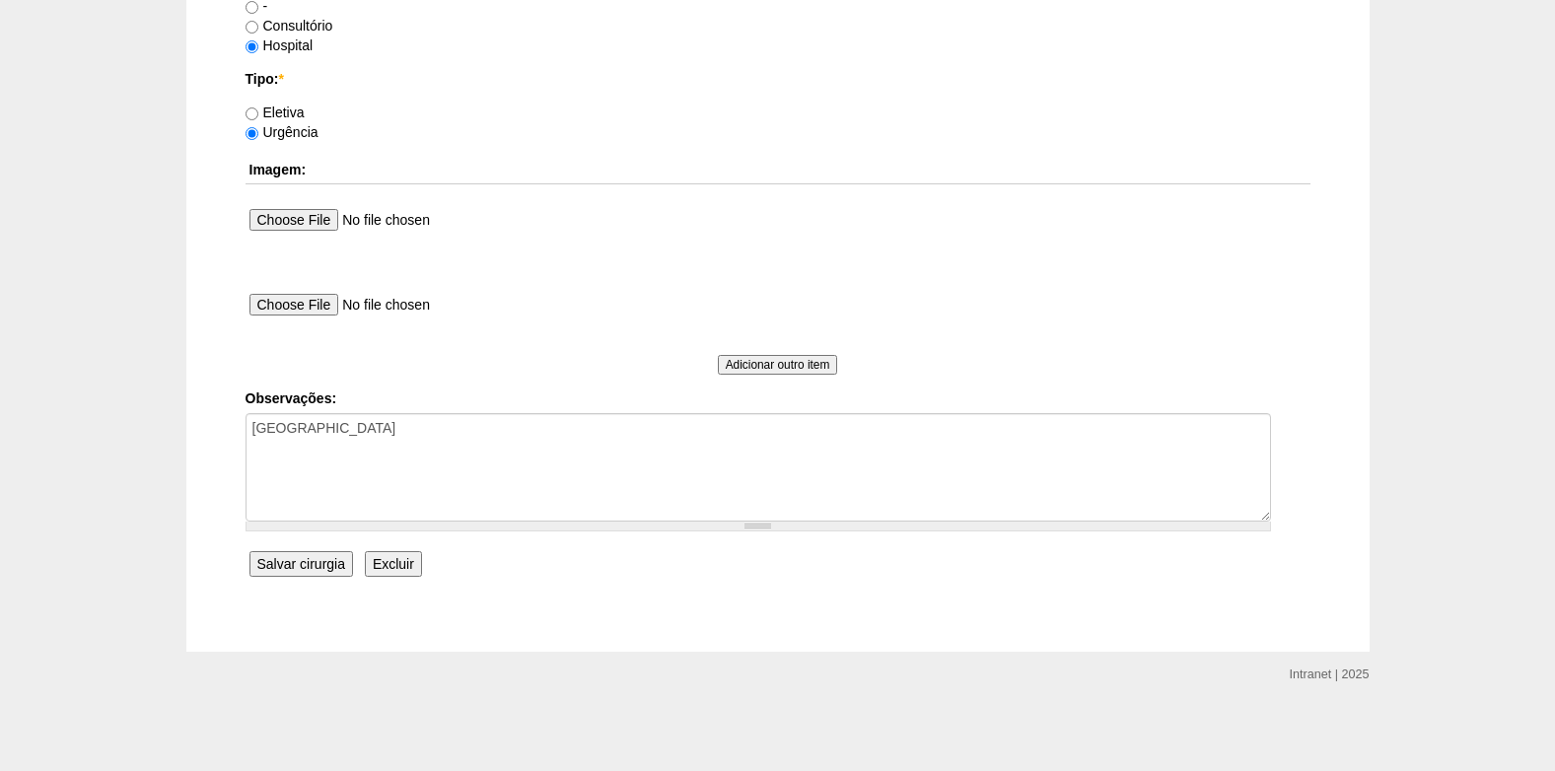
click at [287, 567] on input "Salvar cirurgia" at bounding box center [302, 564] width 104 height 26
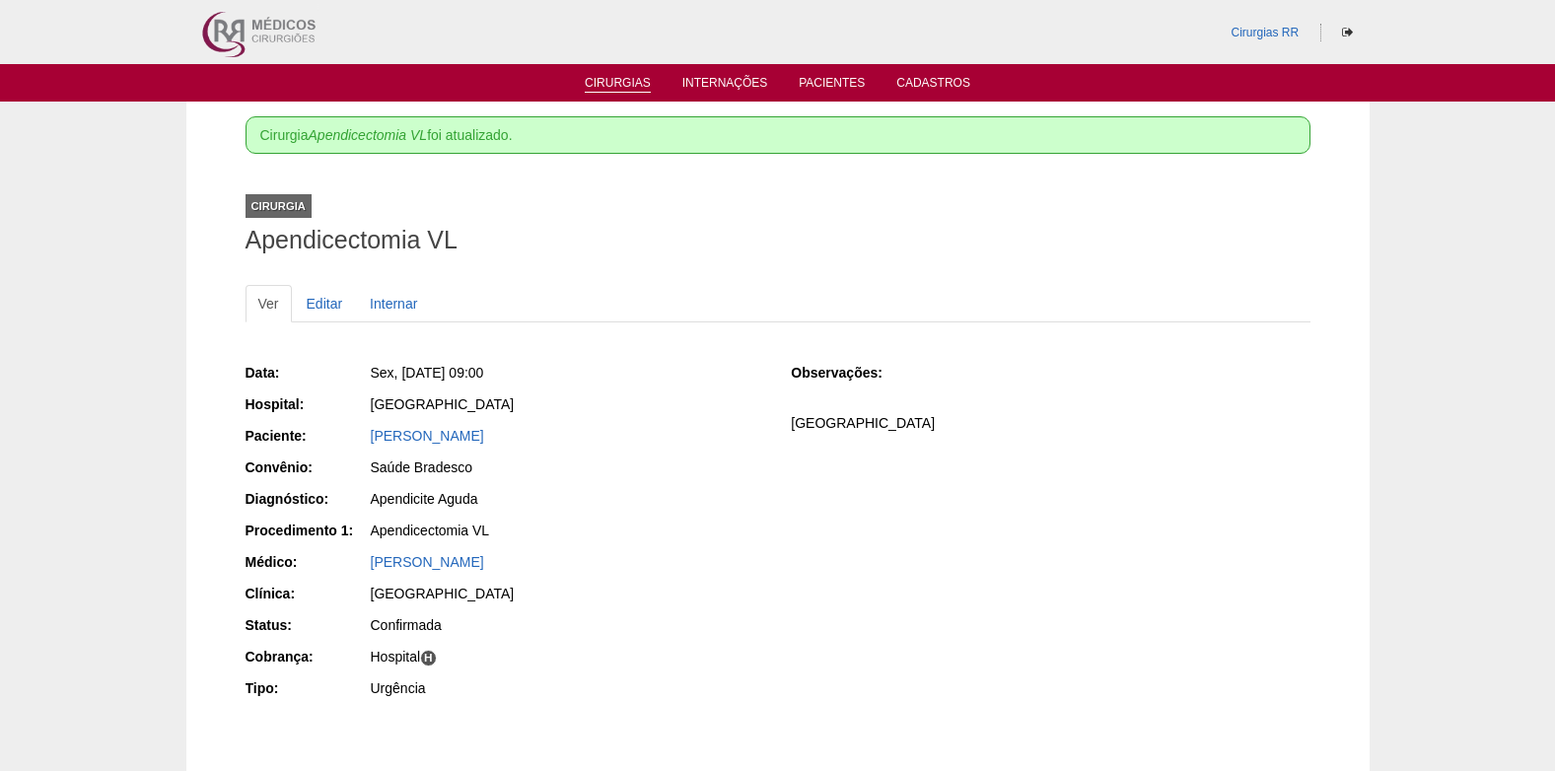
click at [619, 78] on link "Cirurgias" at bounding box center [618, 84] width 66 height 17
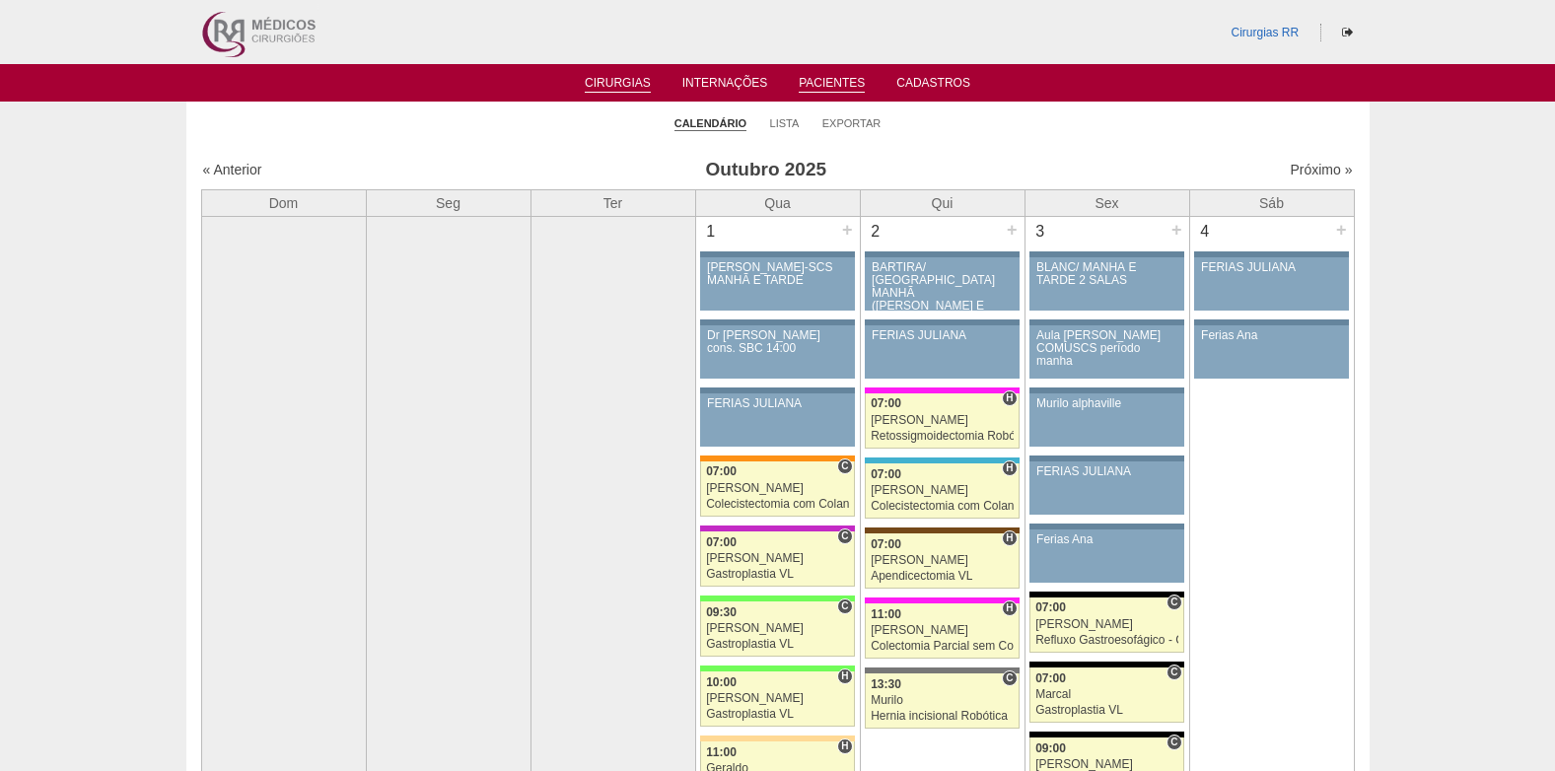
click at [819, 86] on link "Pacientes" at bounding box center [832, 84] width 66 height 17
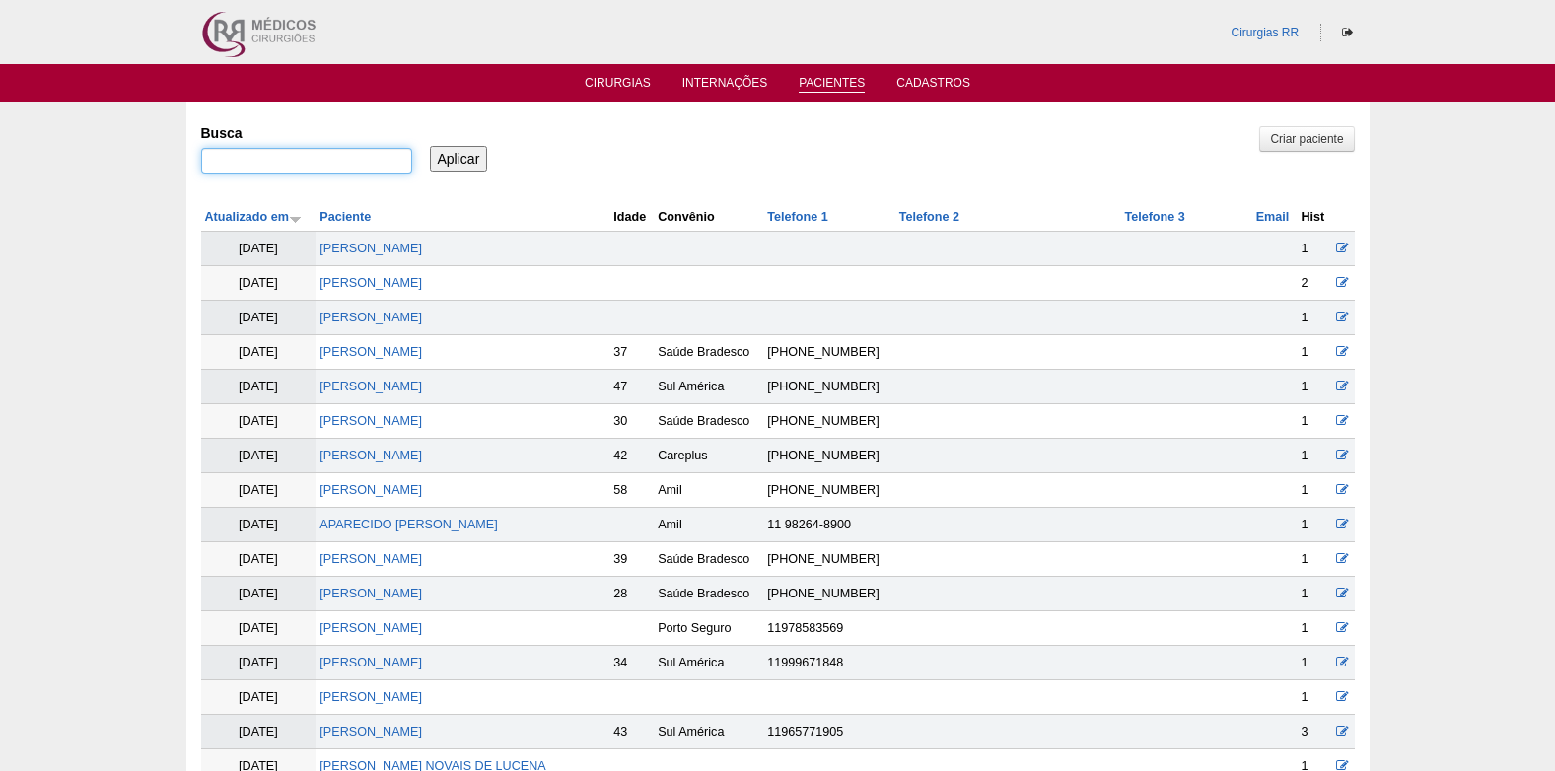
click at [348, 164] on input "Busca" at bounding box center [306, 161] width 211 height 26
paste input "[PERSON_NAME]"
type input "[PERSON_NAME]"
click at [458, 158] on input "Aplicar" at bounding box center [459, 159] width 58 height 26
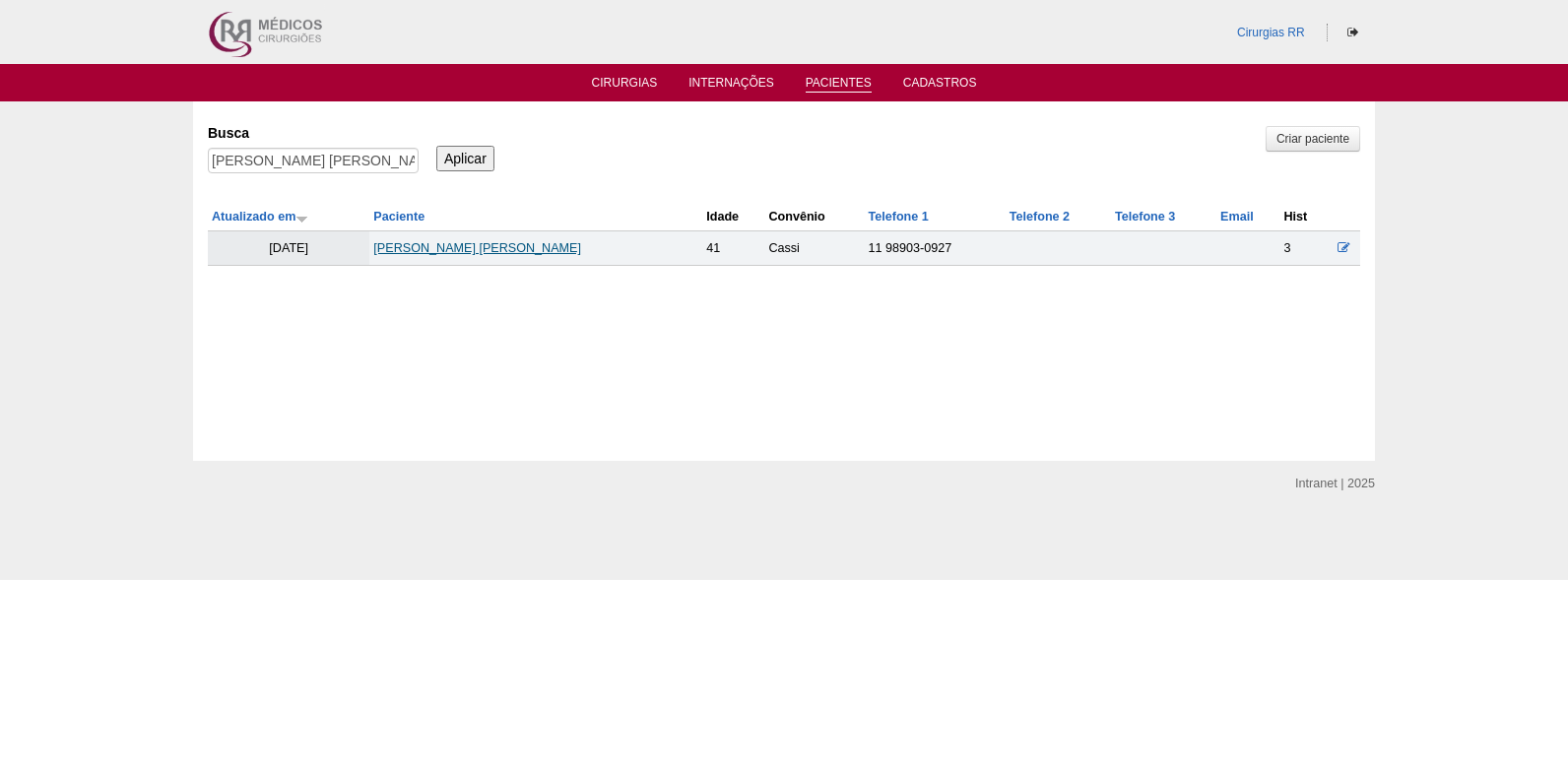
click at [480, 246] on link "RICARDO MACIEL DE LIMA" at bounding box center [477, 249] width 208 height 14
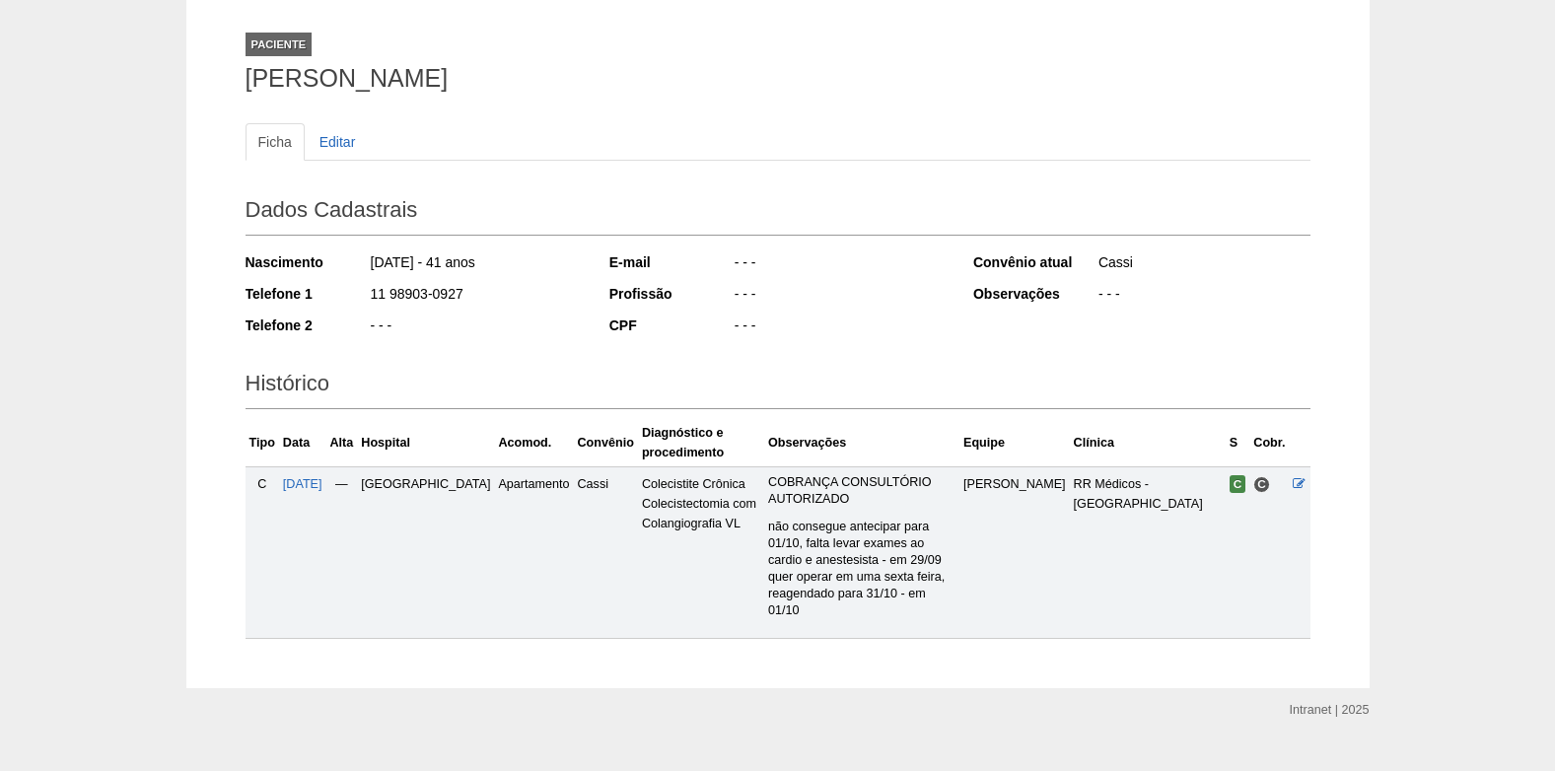
scroll to position [106, 0]
click at [310, 476] on span "31/10/2025" at bounding box center [302, 482] width 39 height 14
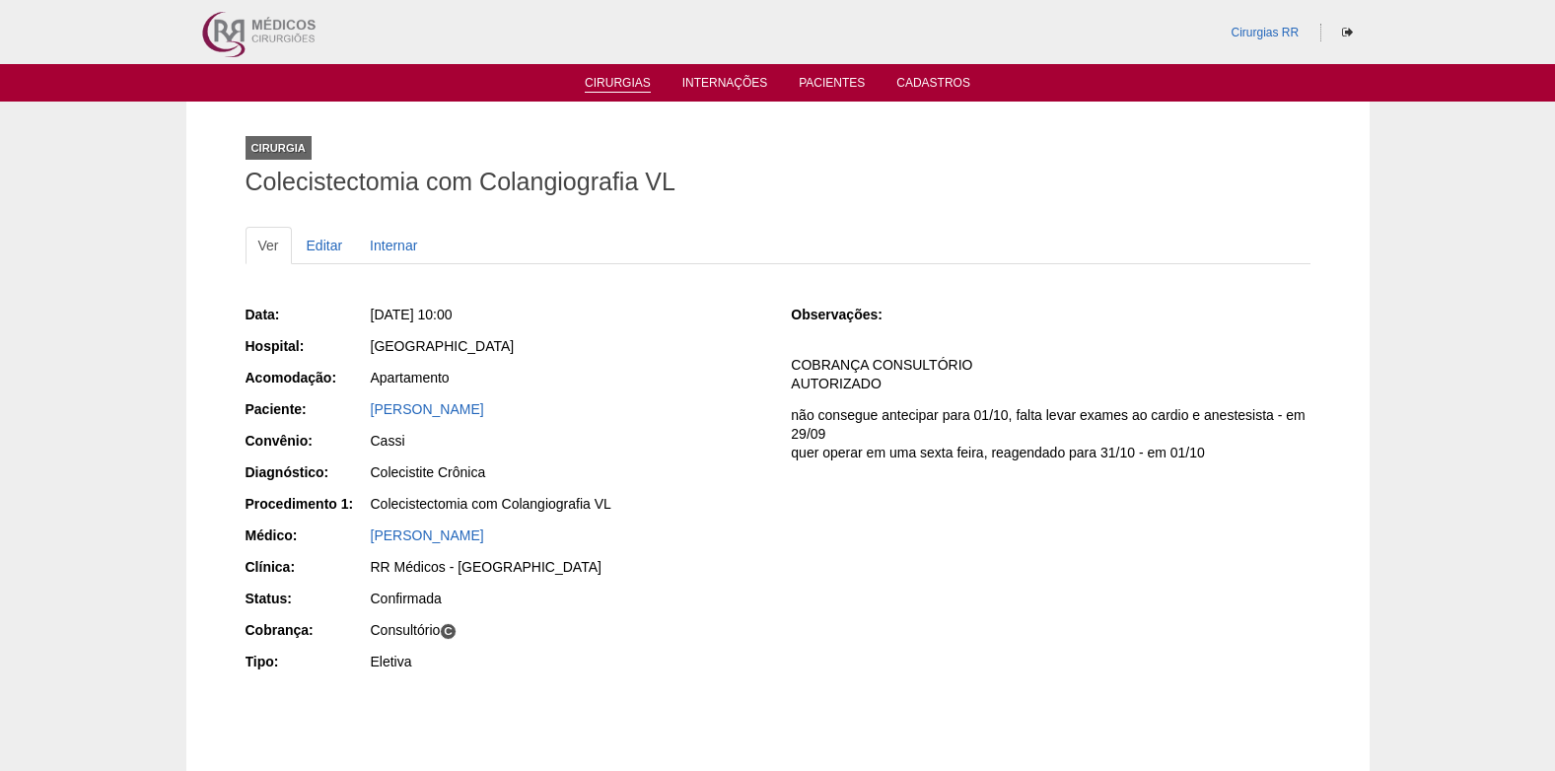
click at [628, 83] on link "Cirurgias" at bounding box center [618, 84] width 66 height 17
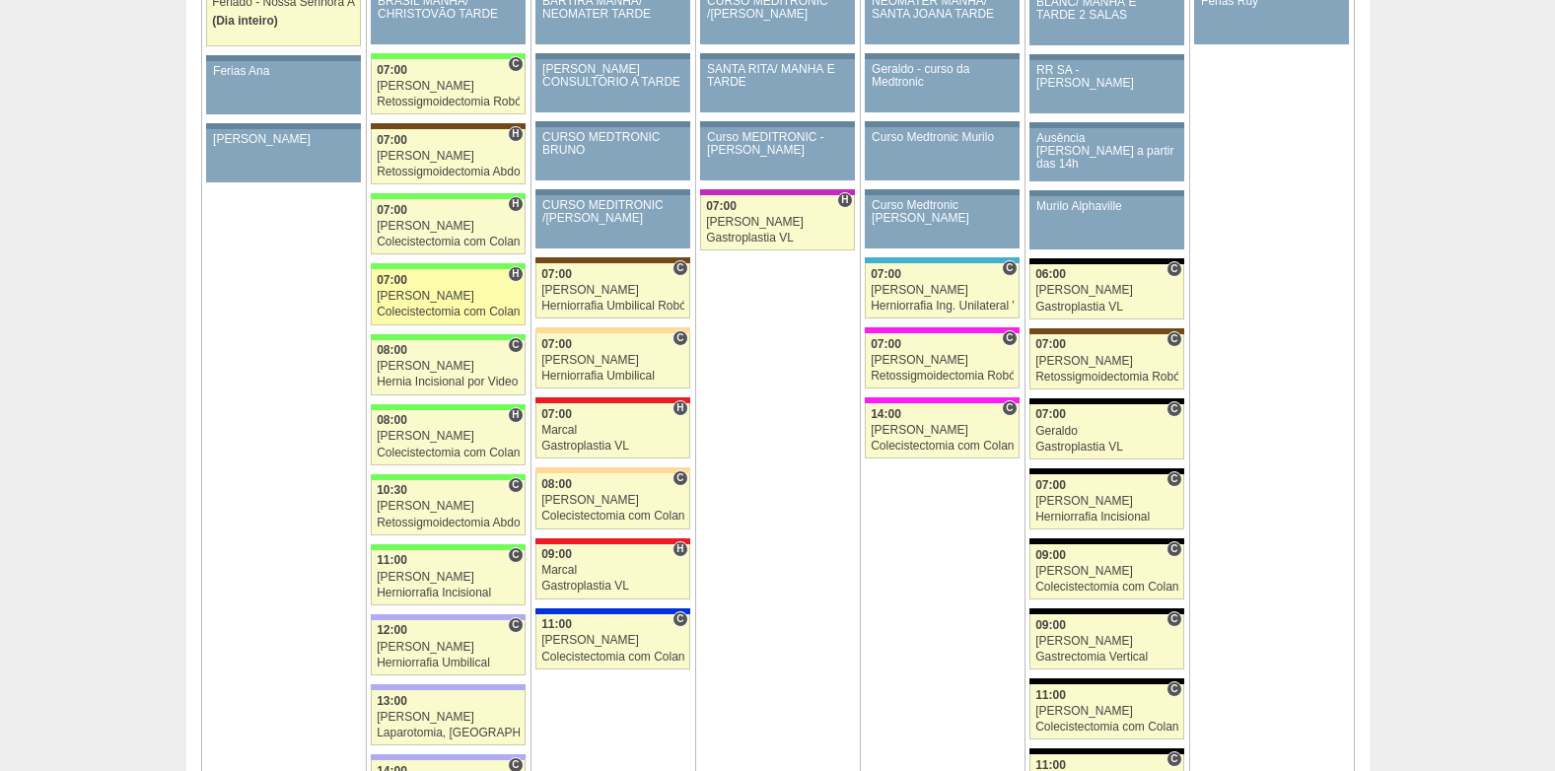
scroll to position [2269, 0]
